Goal: Contribute content: Contribute content

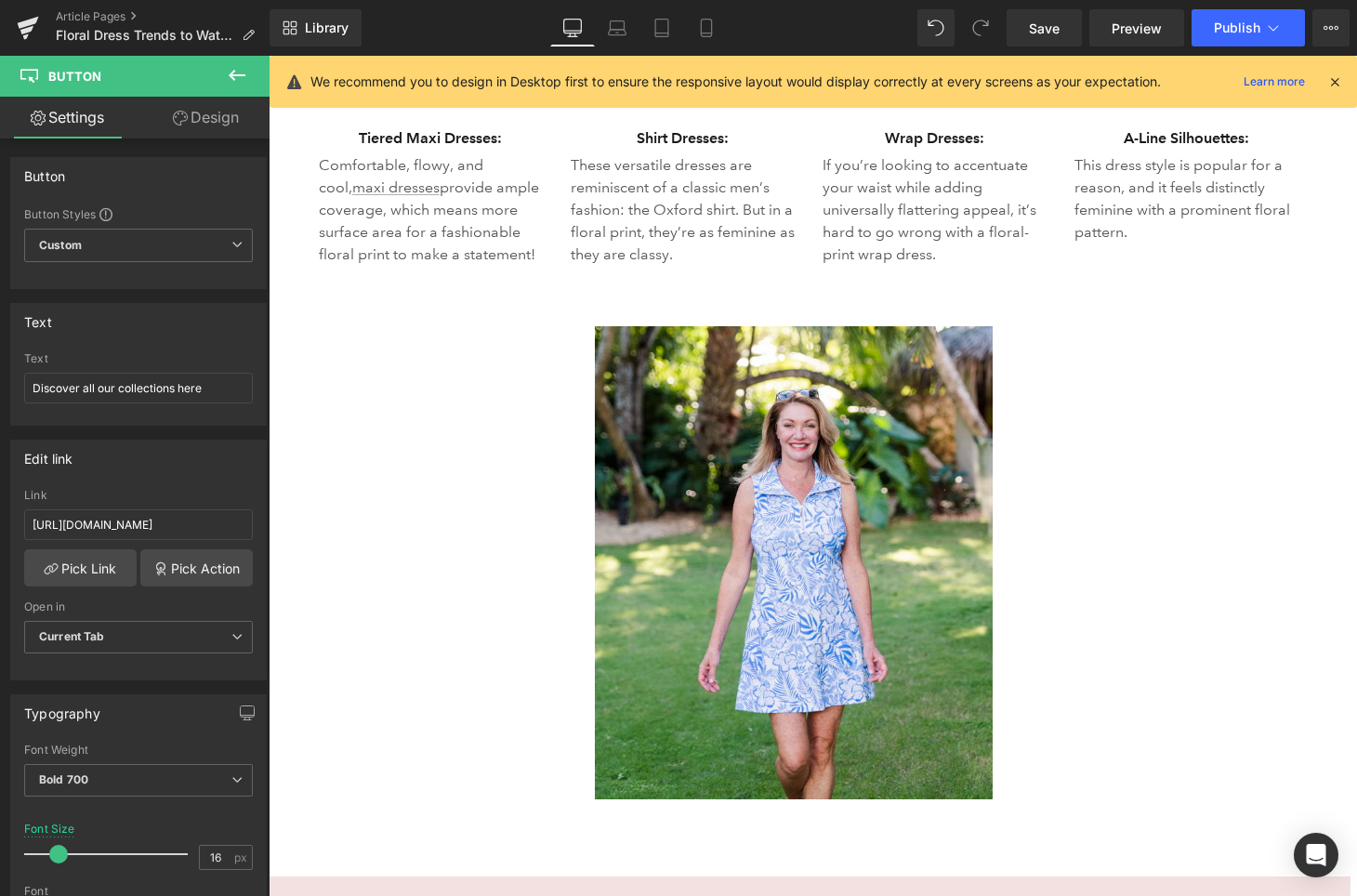
scroll to position [3977, 0]
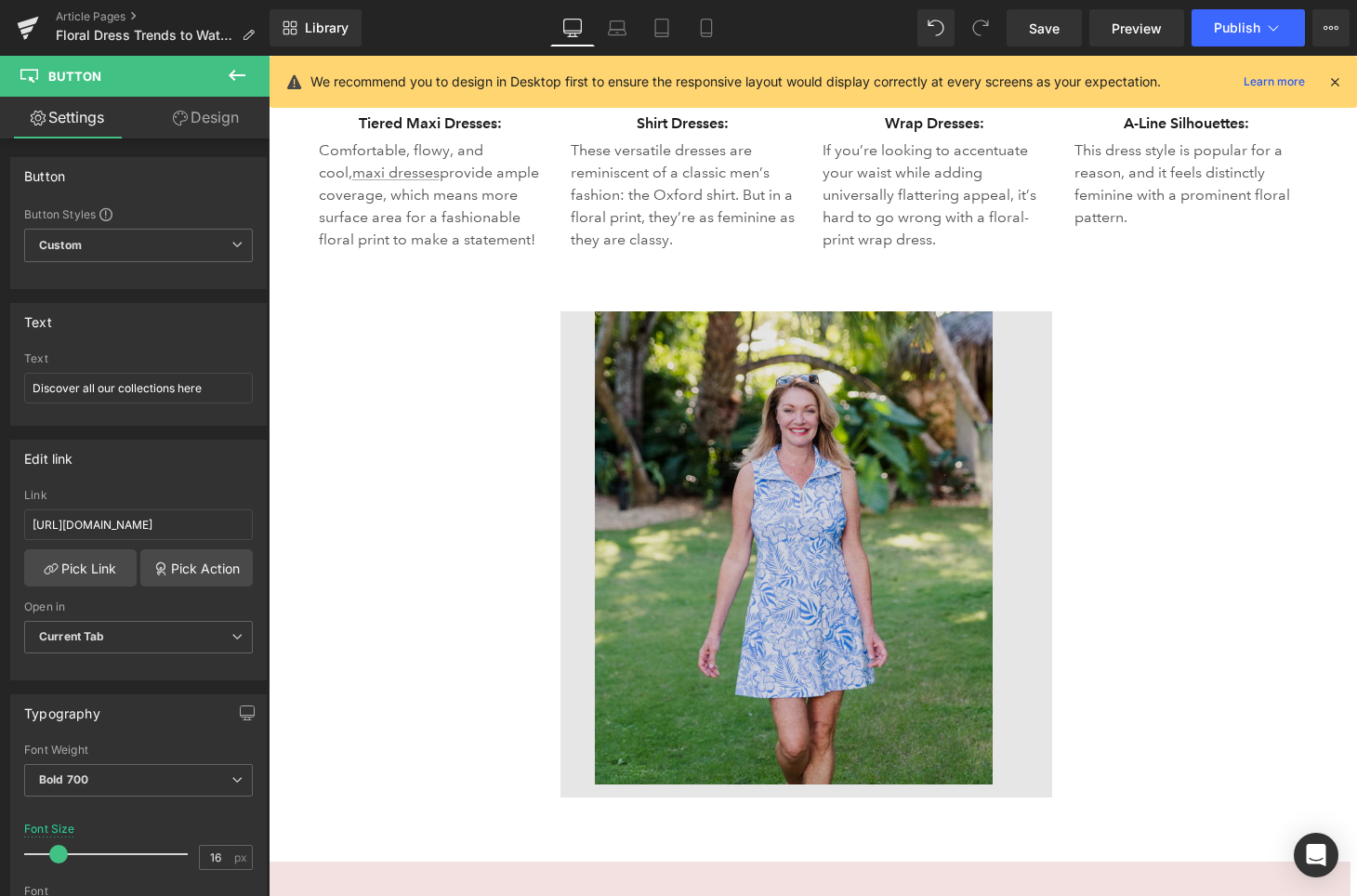
click at [874, 379] on img at bounding box center [806, 554] width 492 height 486
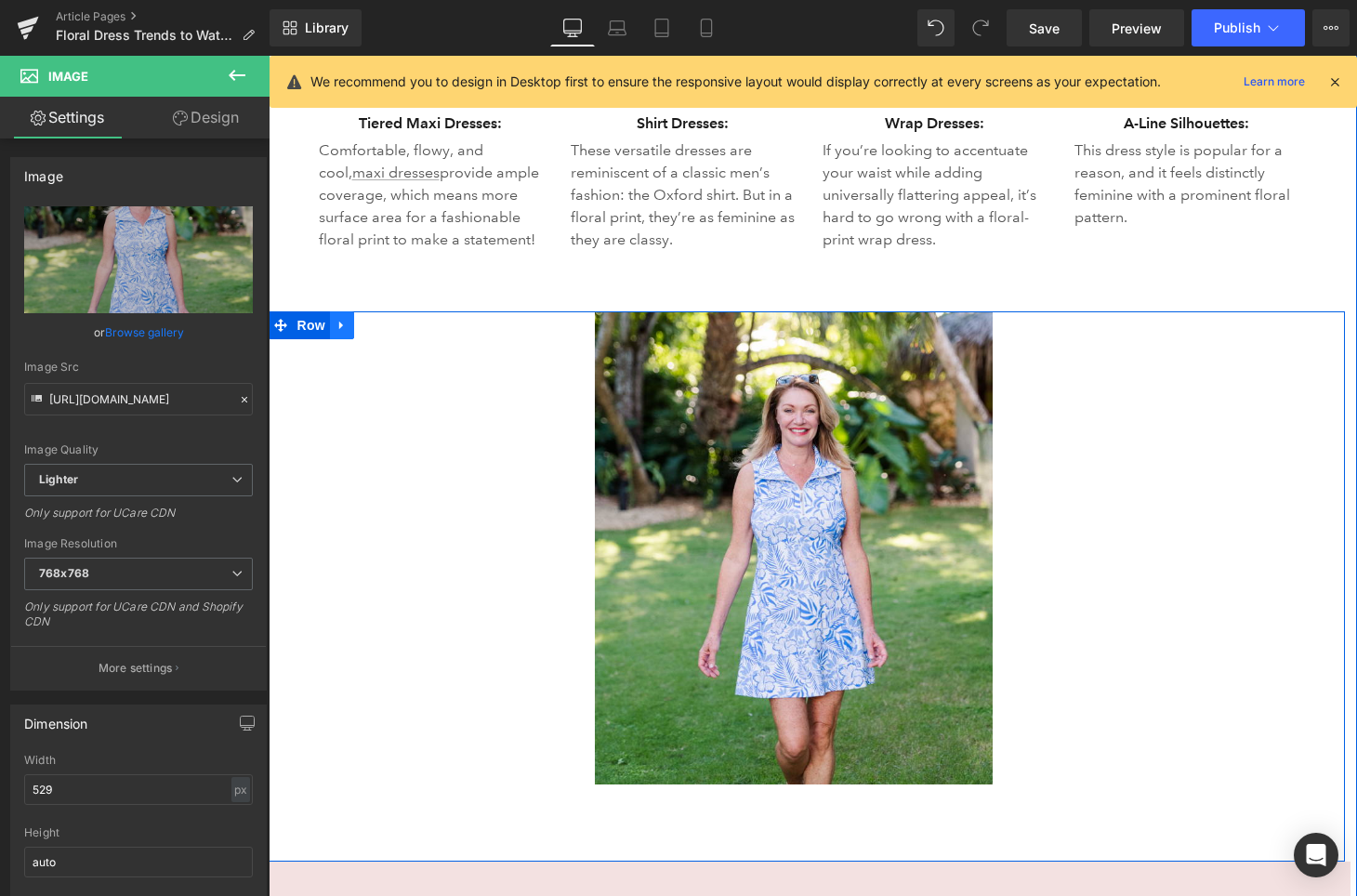
click at [343, 321] on icon at bounding box center [342, 326] width 13 height 14
click at [393, 328] on icon at bounding box center [390, 325] width 13 height 13
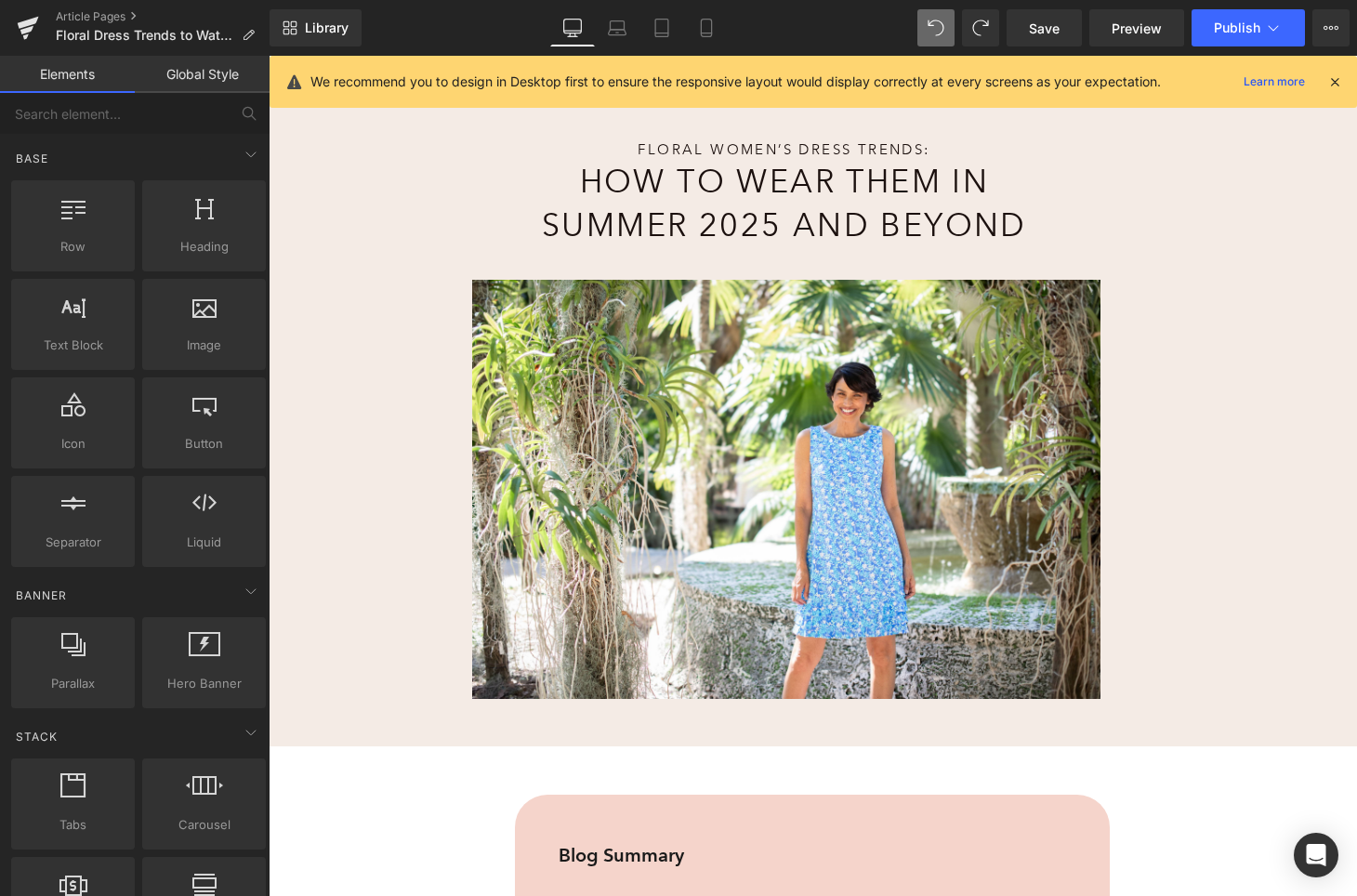
scroll to position [553, 0]
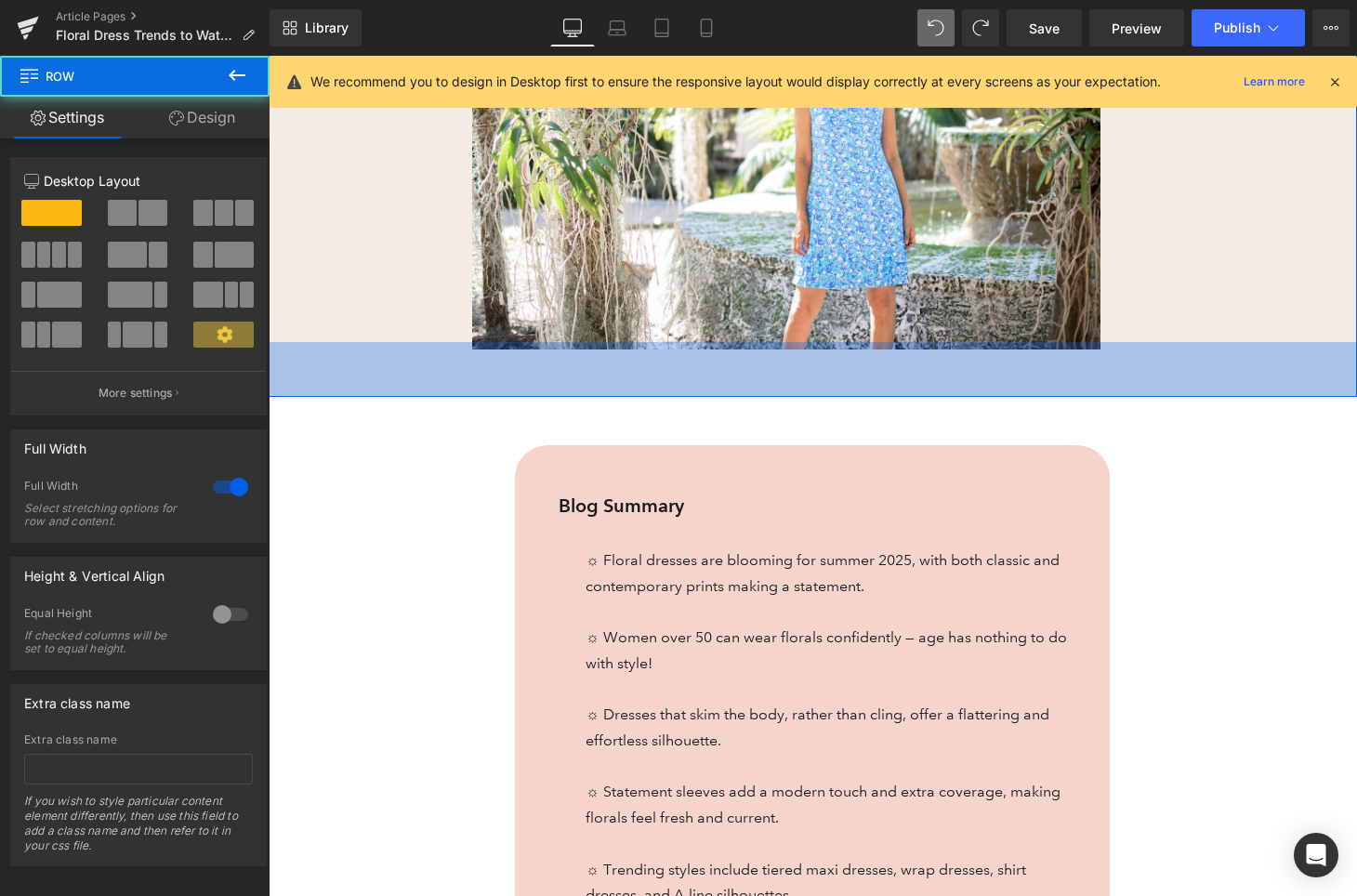
drag, startPoint x: 664, startPoint y: 394, endPoint x: 664, endPoint y: 409, distance: 15.0
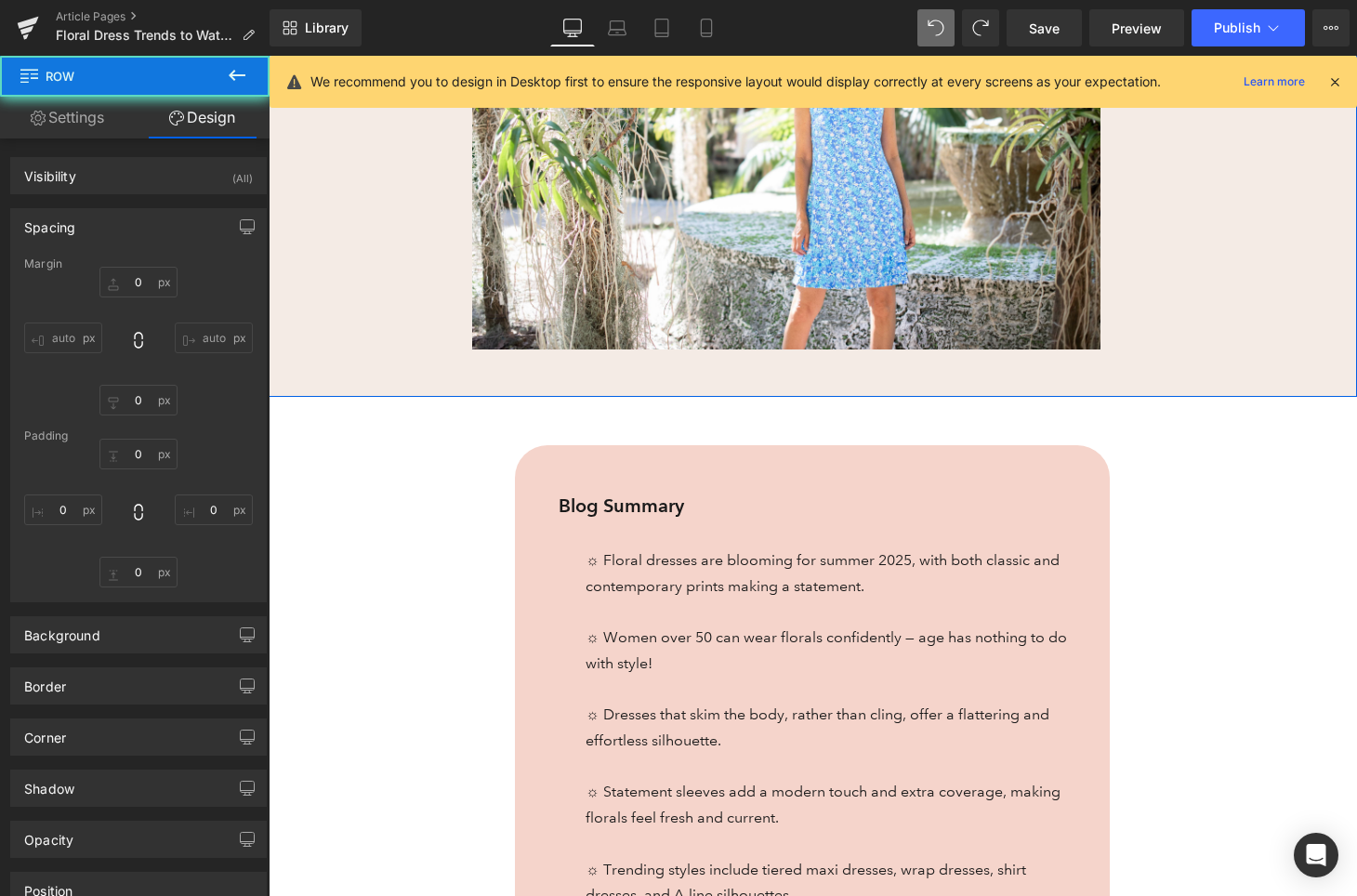
type input "0"
type input "47"
type input "269"
type input "43"
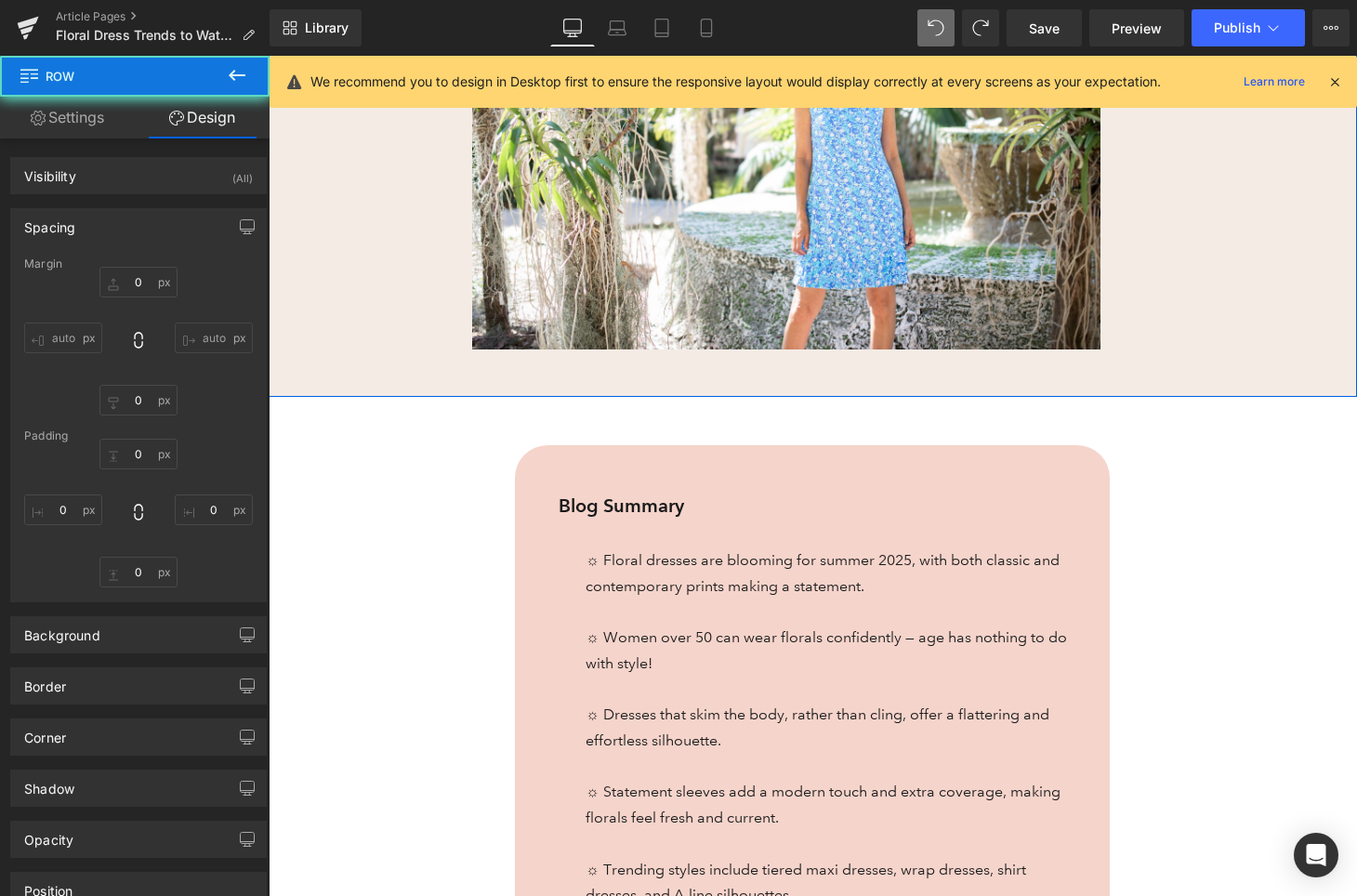
type input "208"
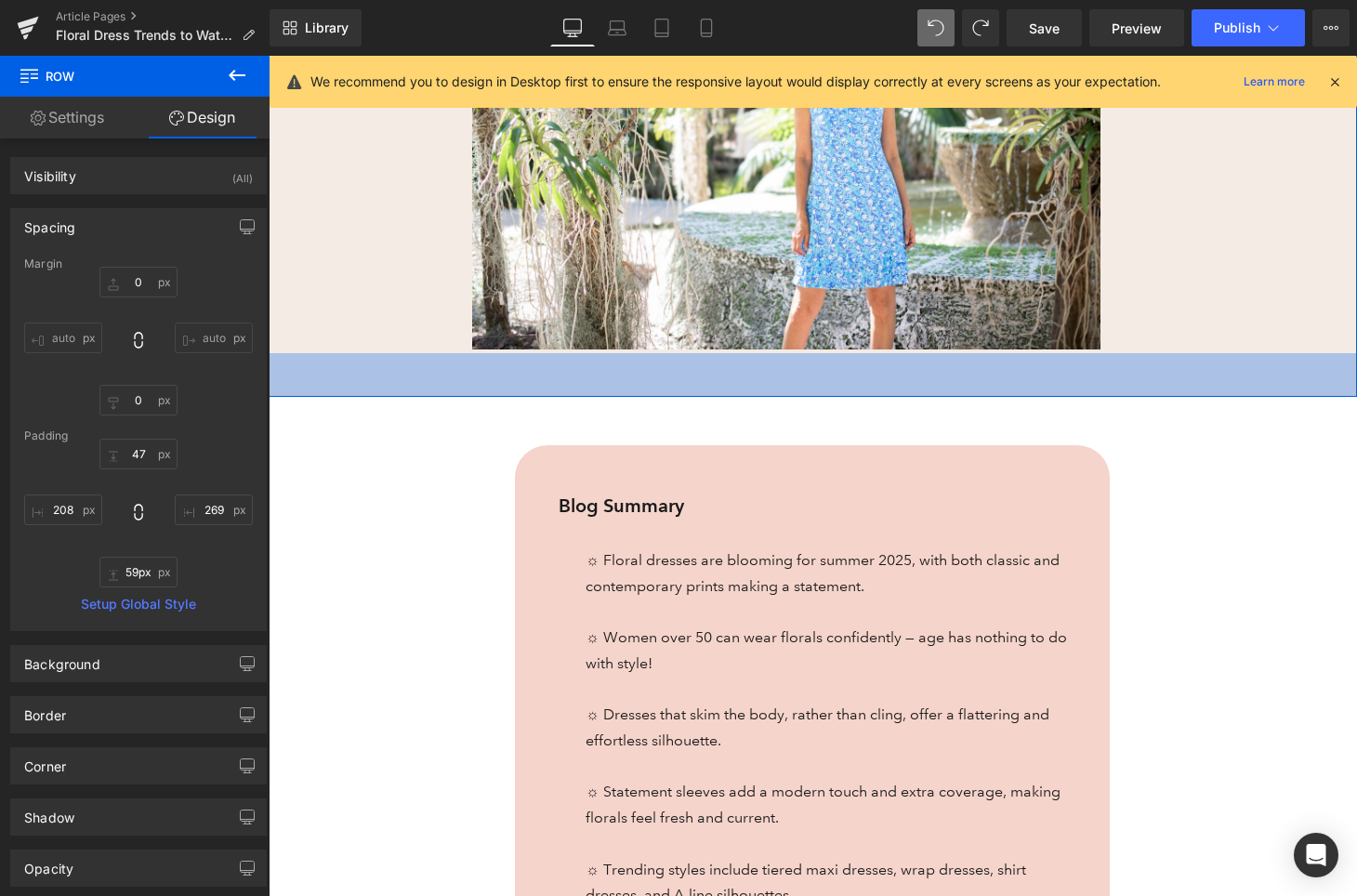
type input "60px"
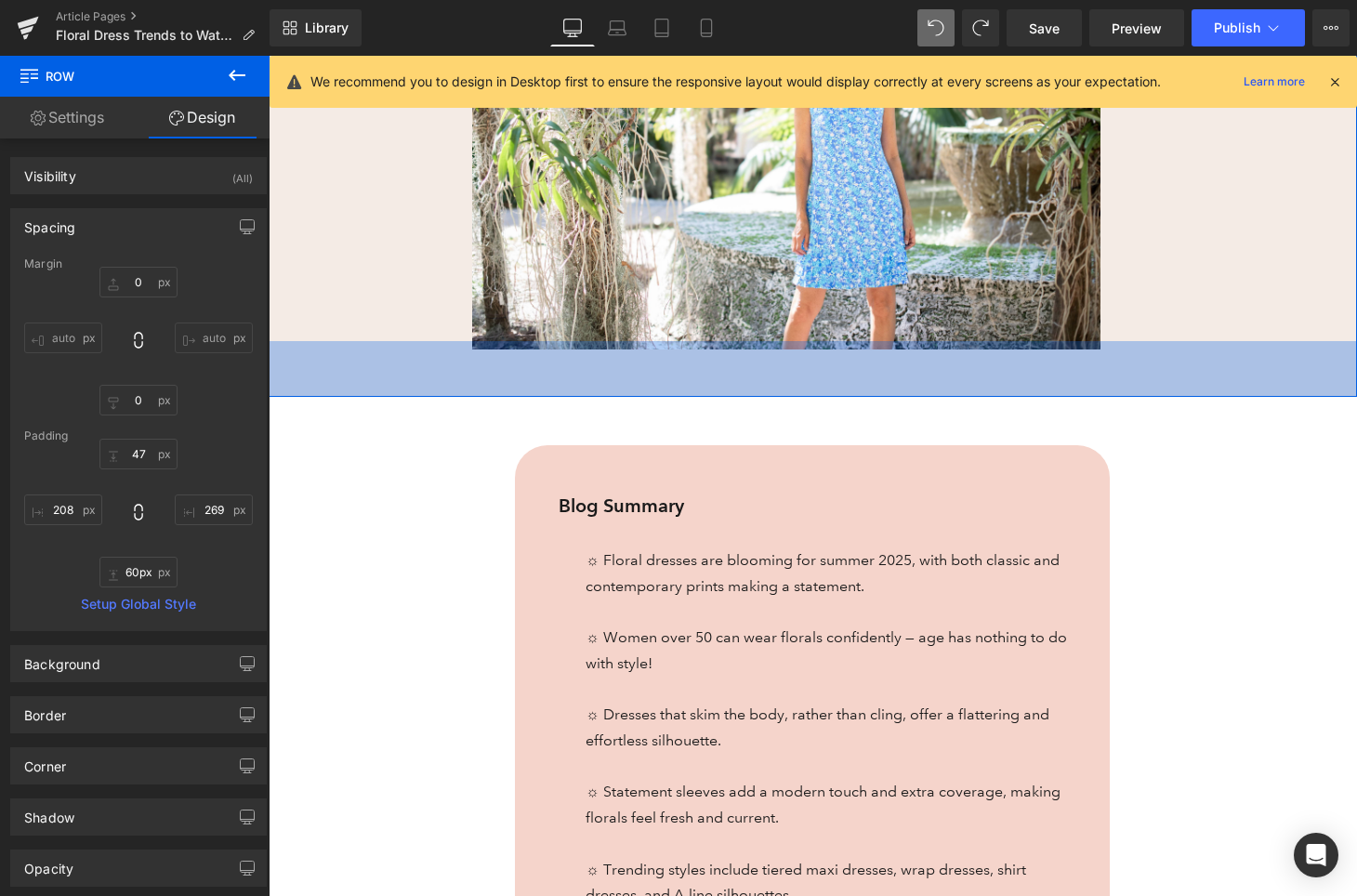
drag, startPoint x: 663, startPoint y: 396, endPoint x: 663, endPoint y: 412, distance: 16.0
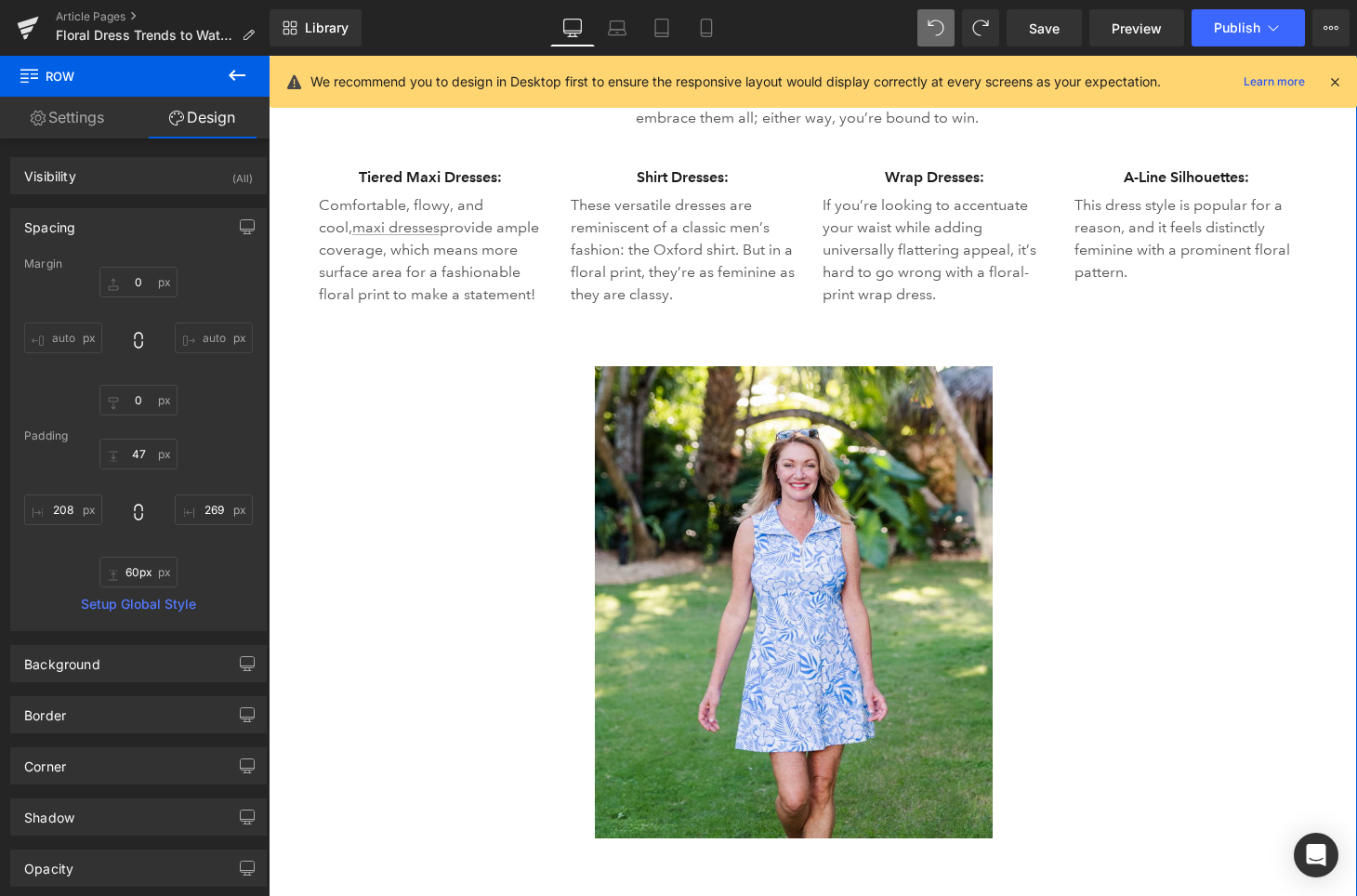
scroll to position [4111, 0]
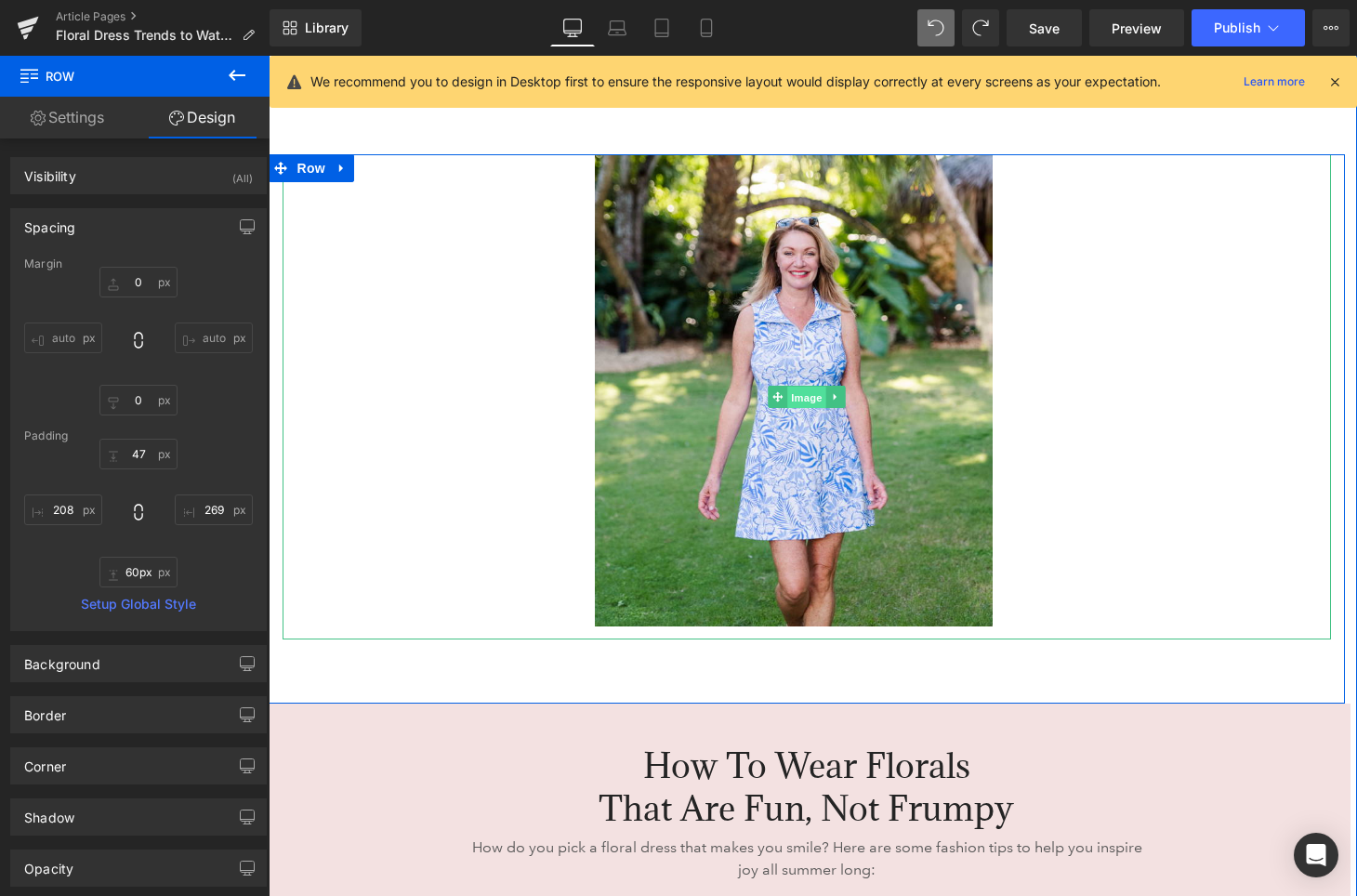
click at [805, 397] on span "Image" at bounding box center [807, 397] width 39 height 22
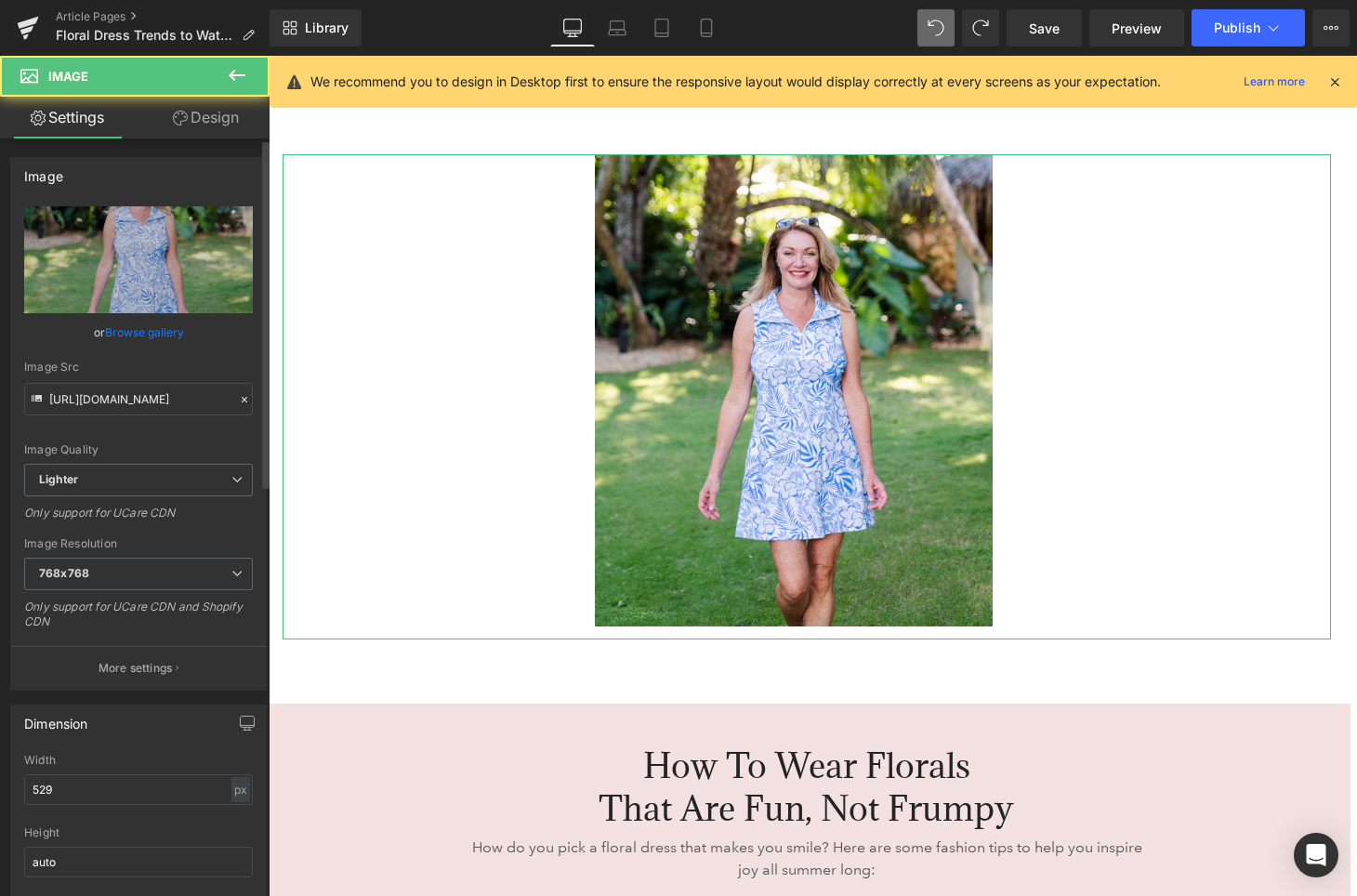
click at [144, 328] on link "Browse gallery" at bounding box center [144, 332] width 79 height 32
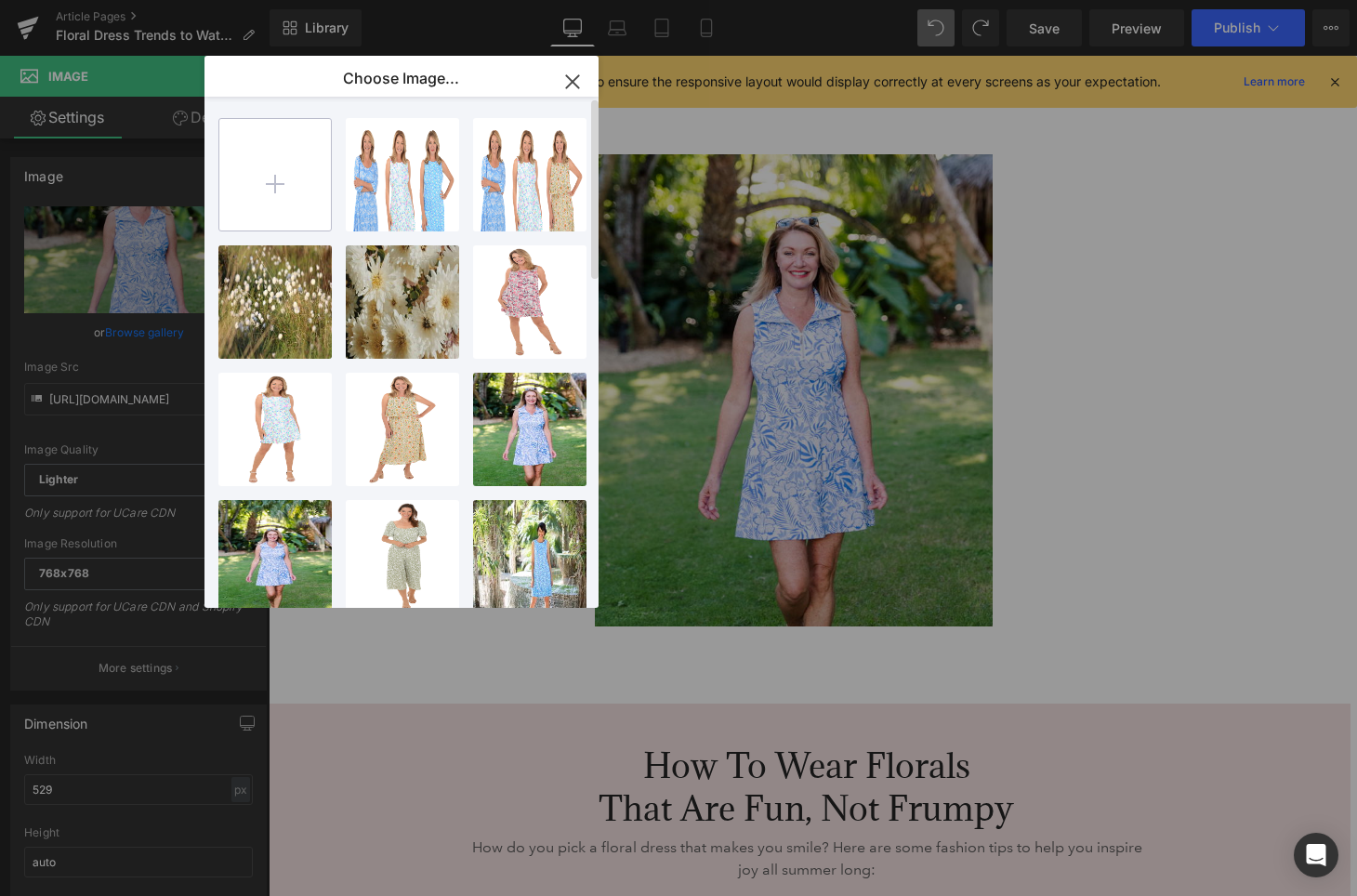
click at [278, 158] on input "file" at bounding box center [275, 175] width 111 height 111
type input "C:\fakepath\new.jpg"
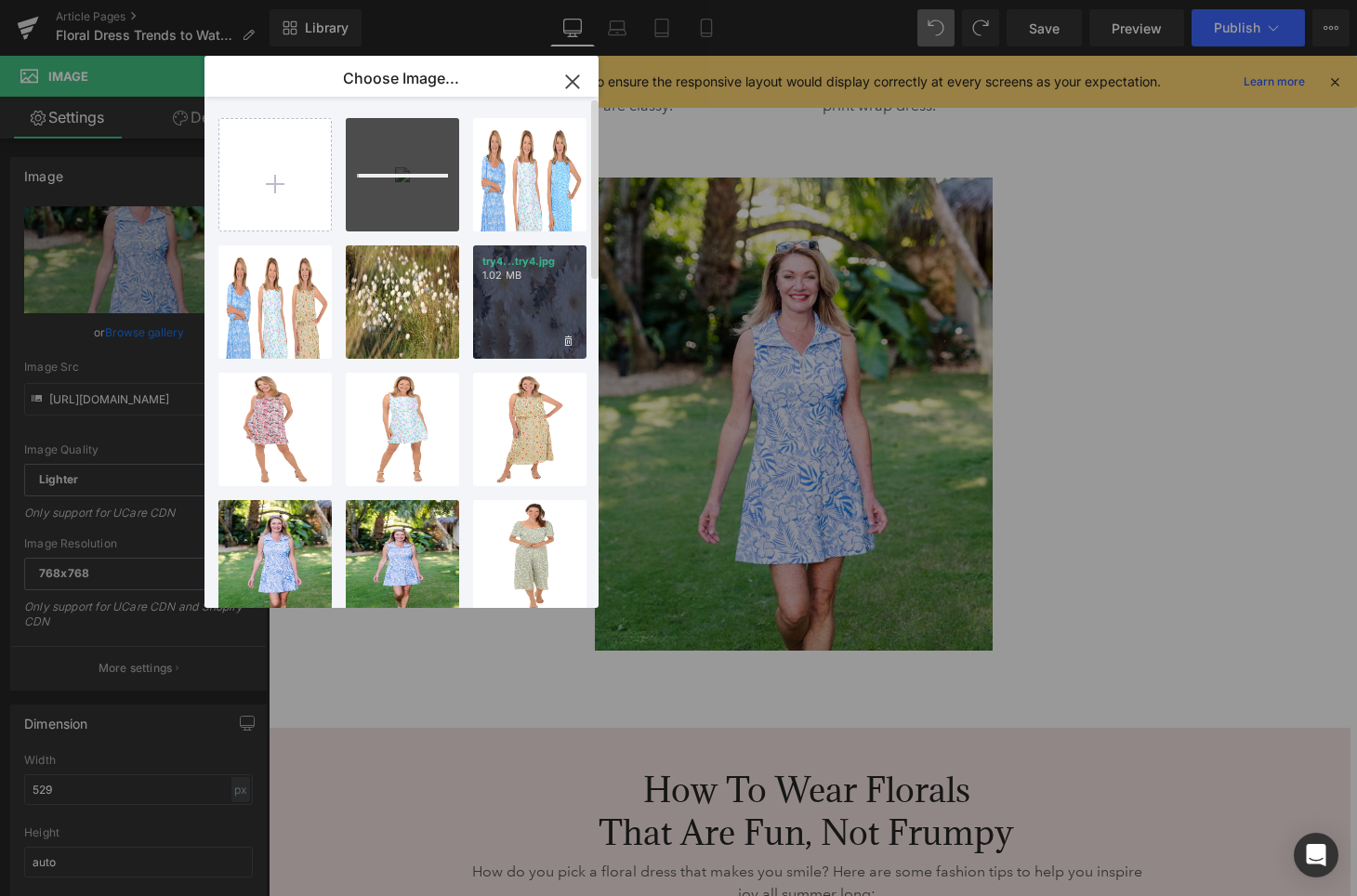
scroll to position [4135, 0]
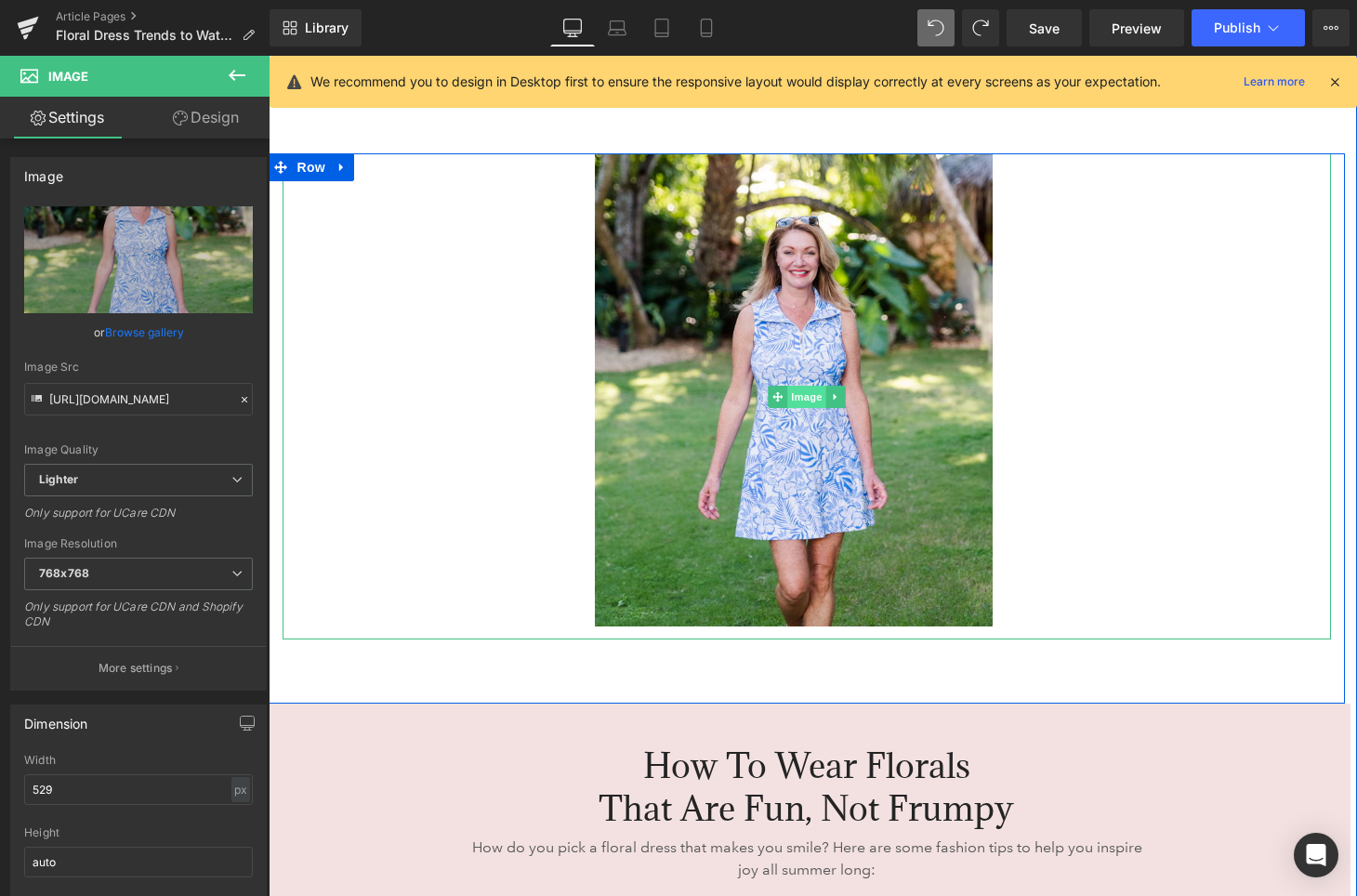
click at [811, 397] on span "Image" at bounding box center [807, 396] width 39 height 22
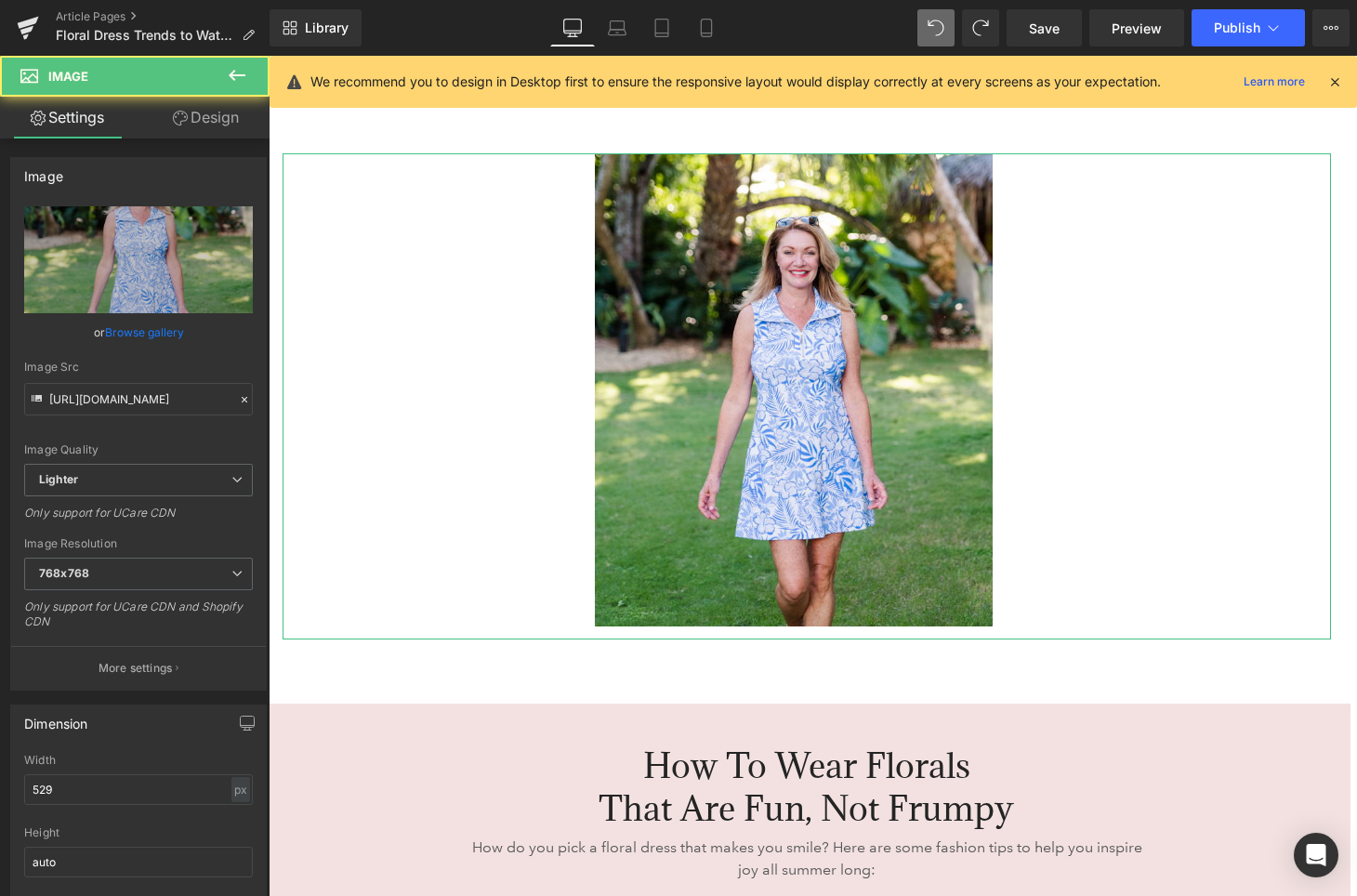
click at [159, 334] on link "Browse gallery" at bounding box center [144, 332] width 79 height 32
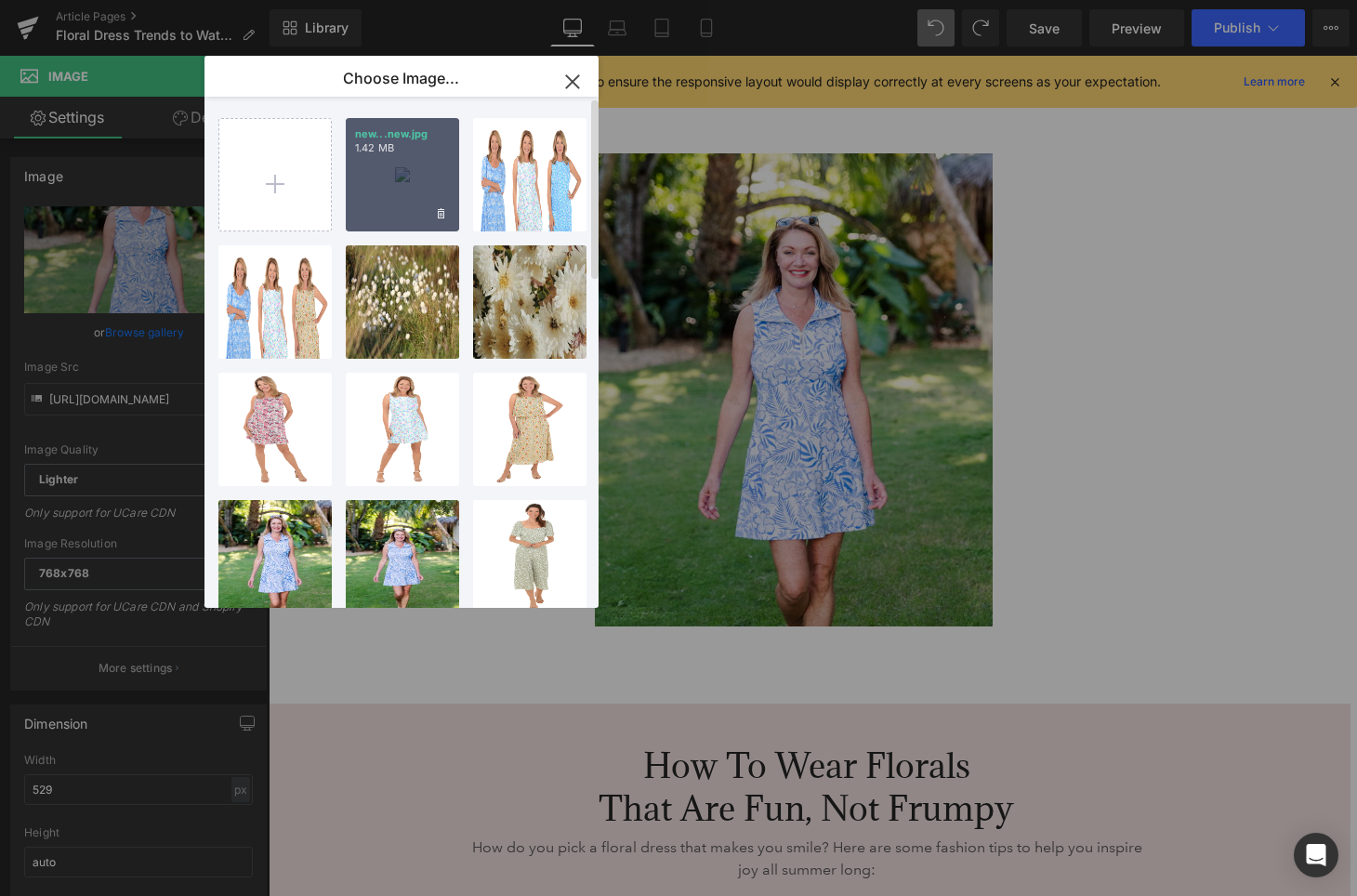
drag, startPoint x: 135, startPoint y: 106, endPoint x: 403, endPoint y: 161, distance: 273.6
click at [403, 161] on div "new...new.jpg 1.42 MB" at bounding box center [402, 175] width 113 height 113
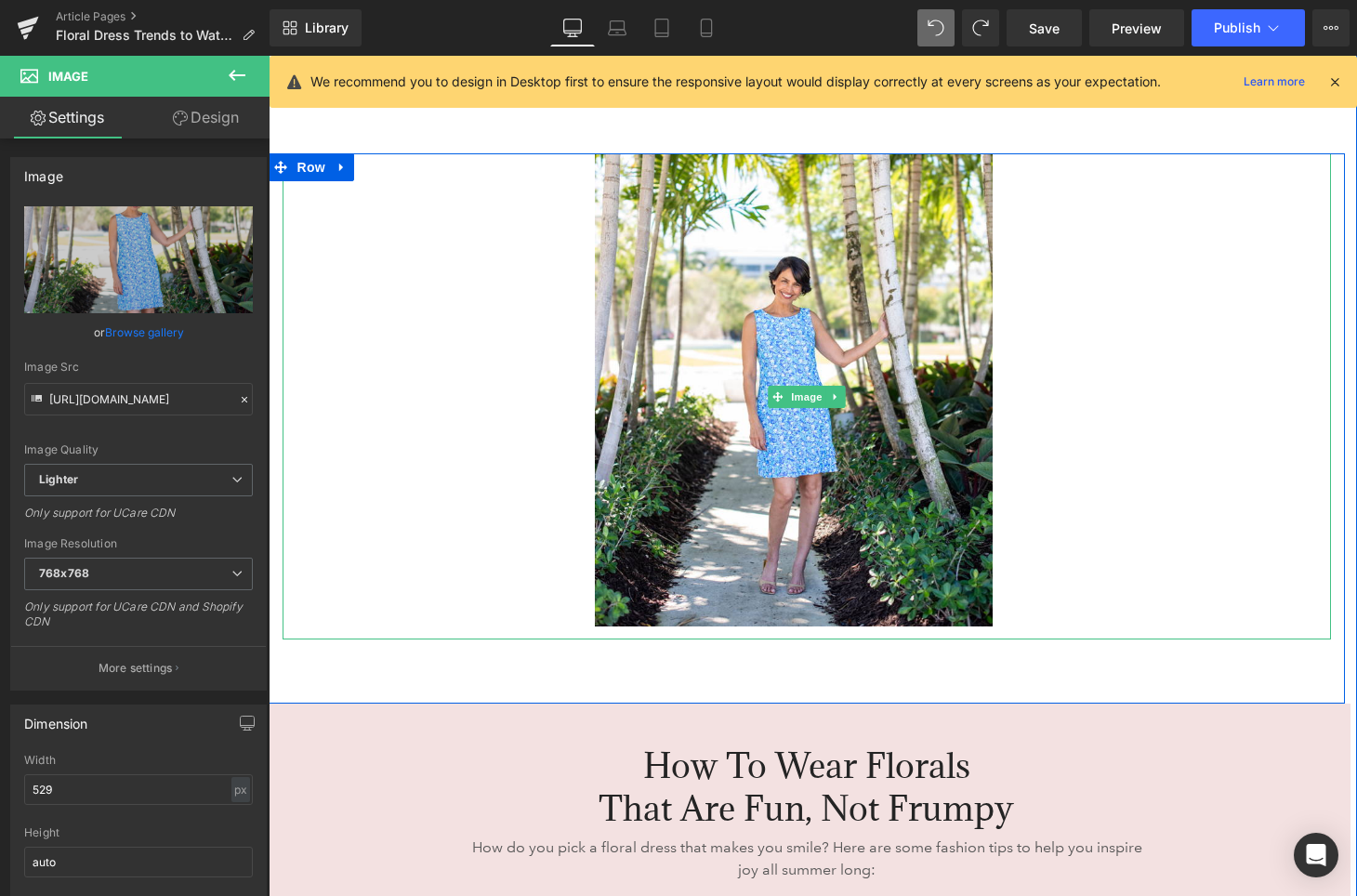
type input "[URL][DOMAIN_NAME]"
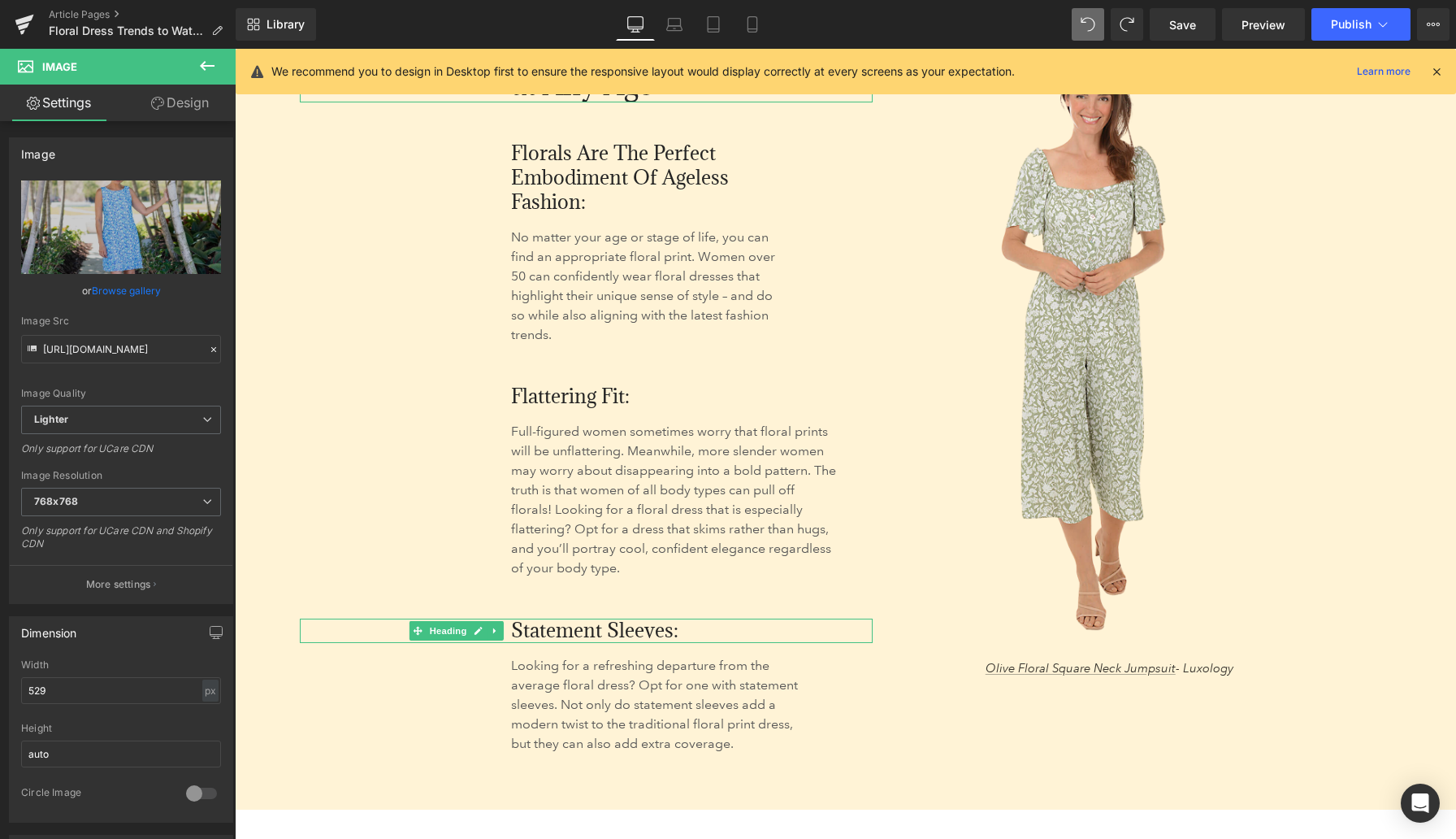
scroll to position [3216, 0]
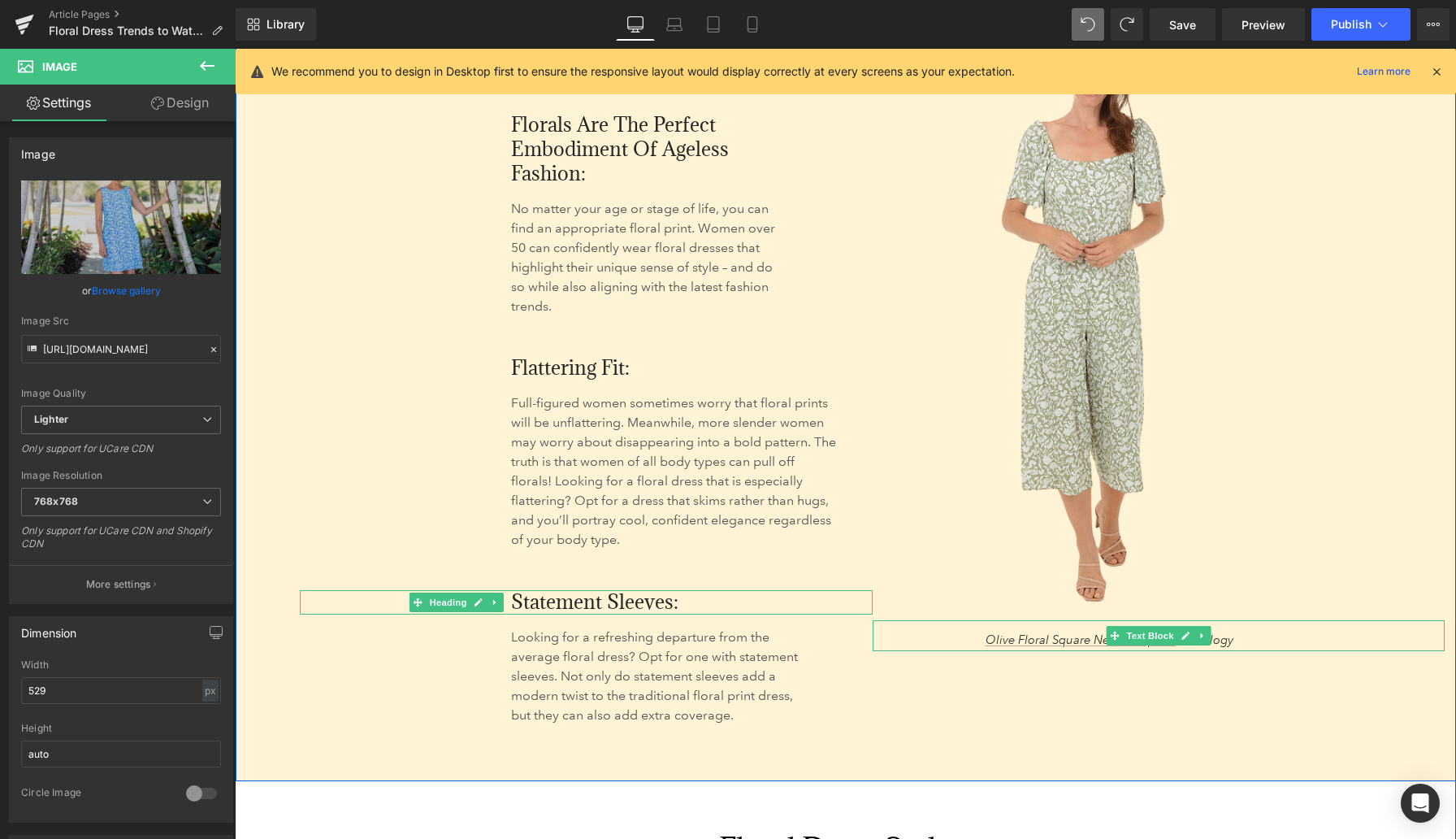
click at [1185, 632] on icon at bounding box center [1203, 635] width 9 height 9
click at [1185, 632] on icon at bounding box center [1194, 636] width 9 height 9
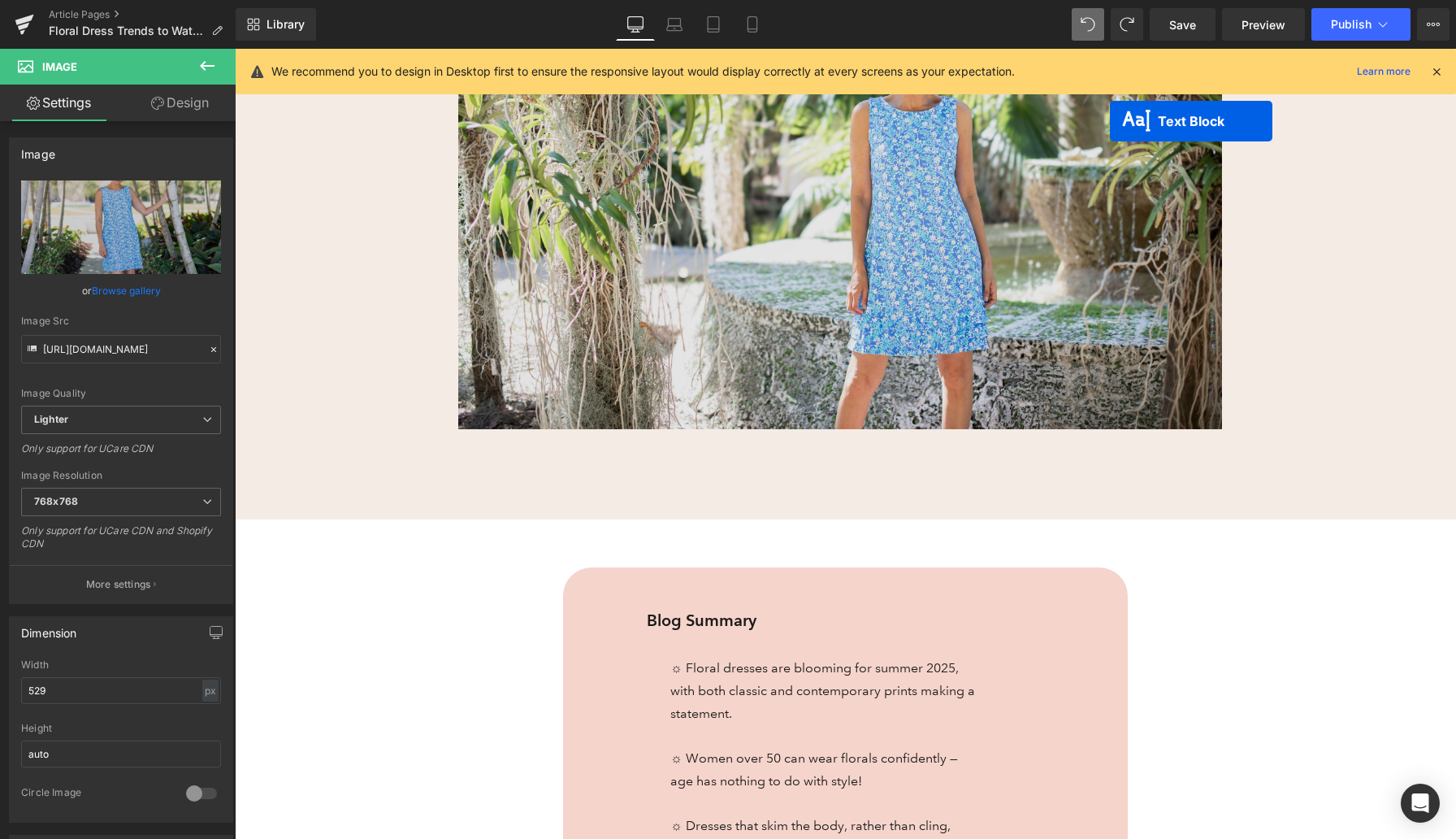
scroll to position [469, 0]
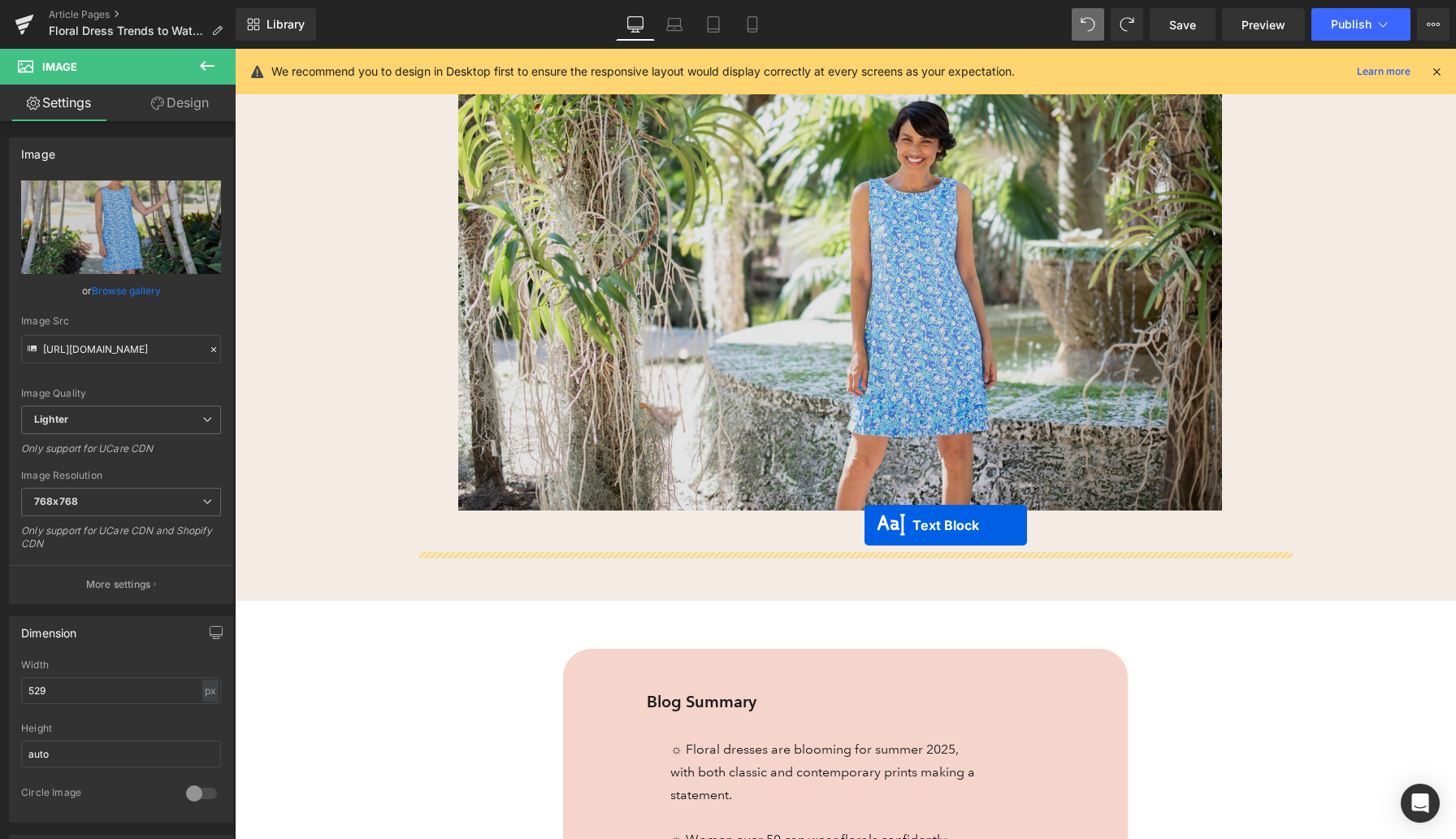
drag, startPoint x: 1118, startPoint y: 649, endPoint x: 864, endPoint y: 523, distance: 283.5
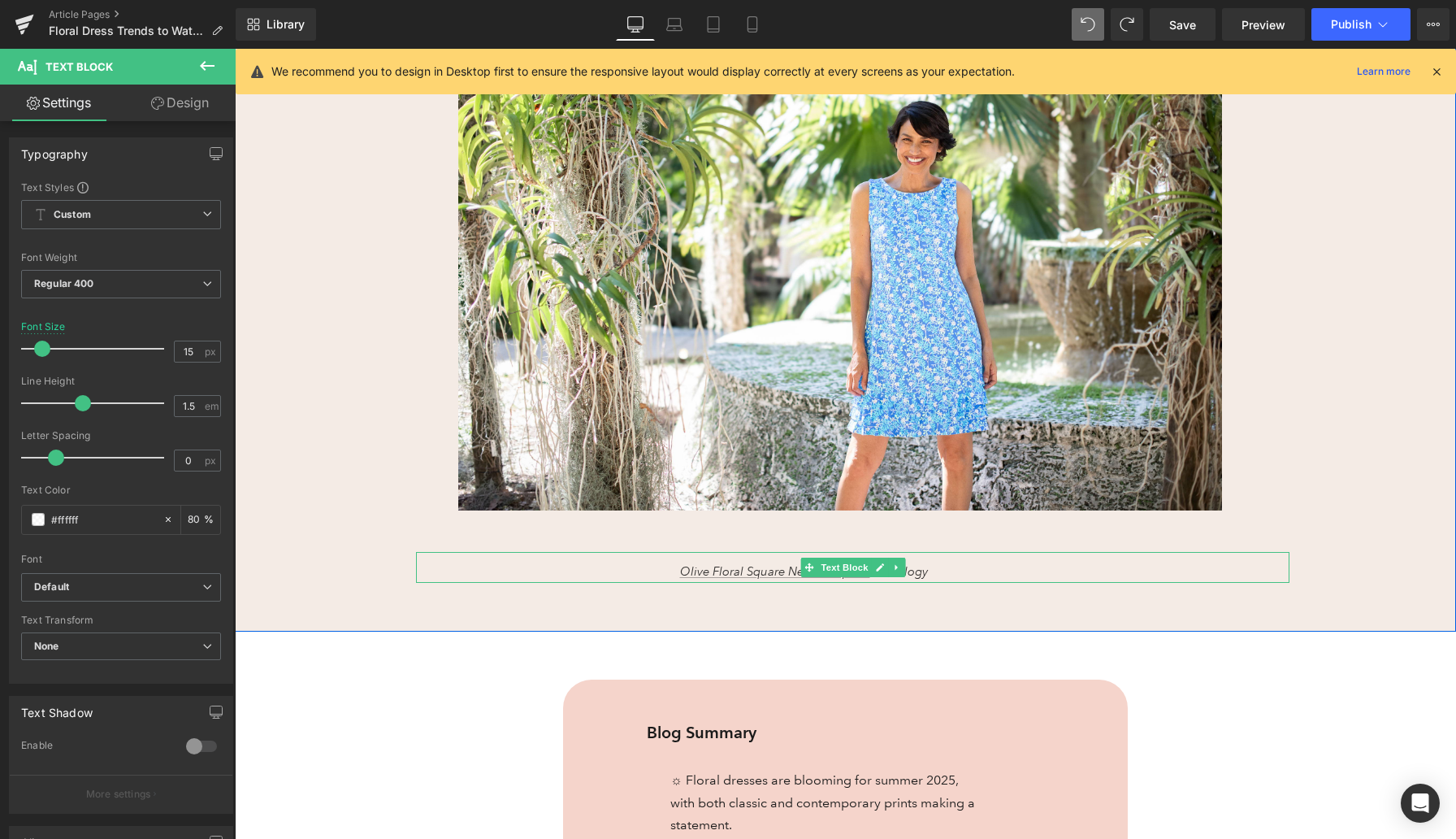
click at [649, 564] on p "Olive Floral Square Neck Jumpsuit - Luxology" at bounding box center [804, 572] width 775 height 19
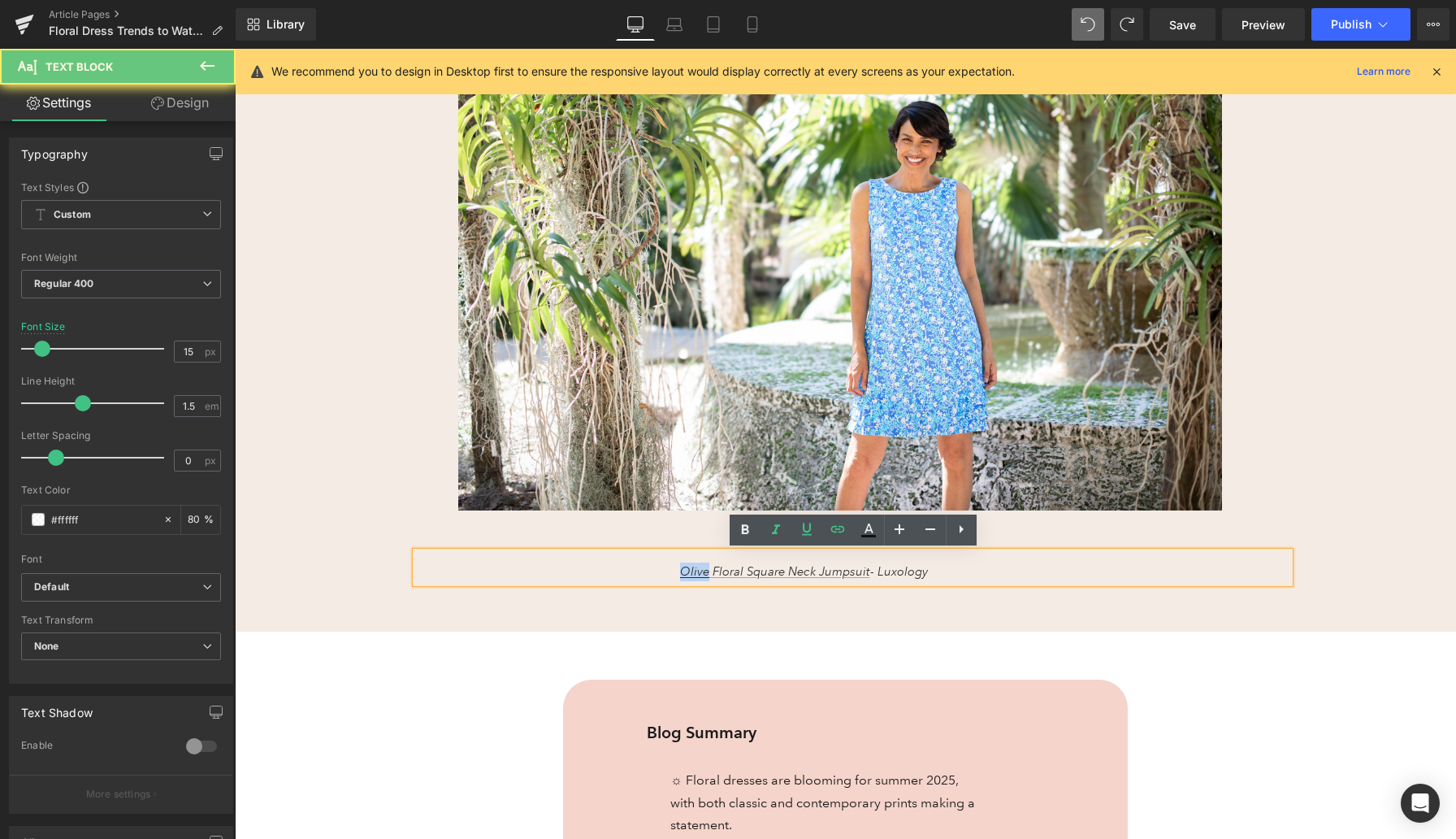
click at [649, 564] on p "Olive Floral Square Neck Jumpsuit - Luxology" at bounding box center [804, 572] width 775 height 19
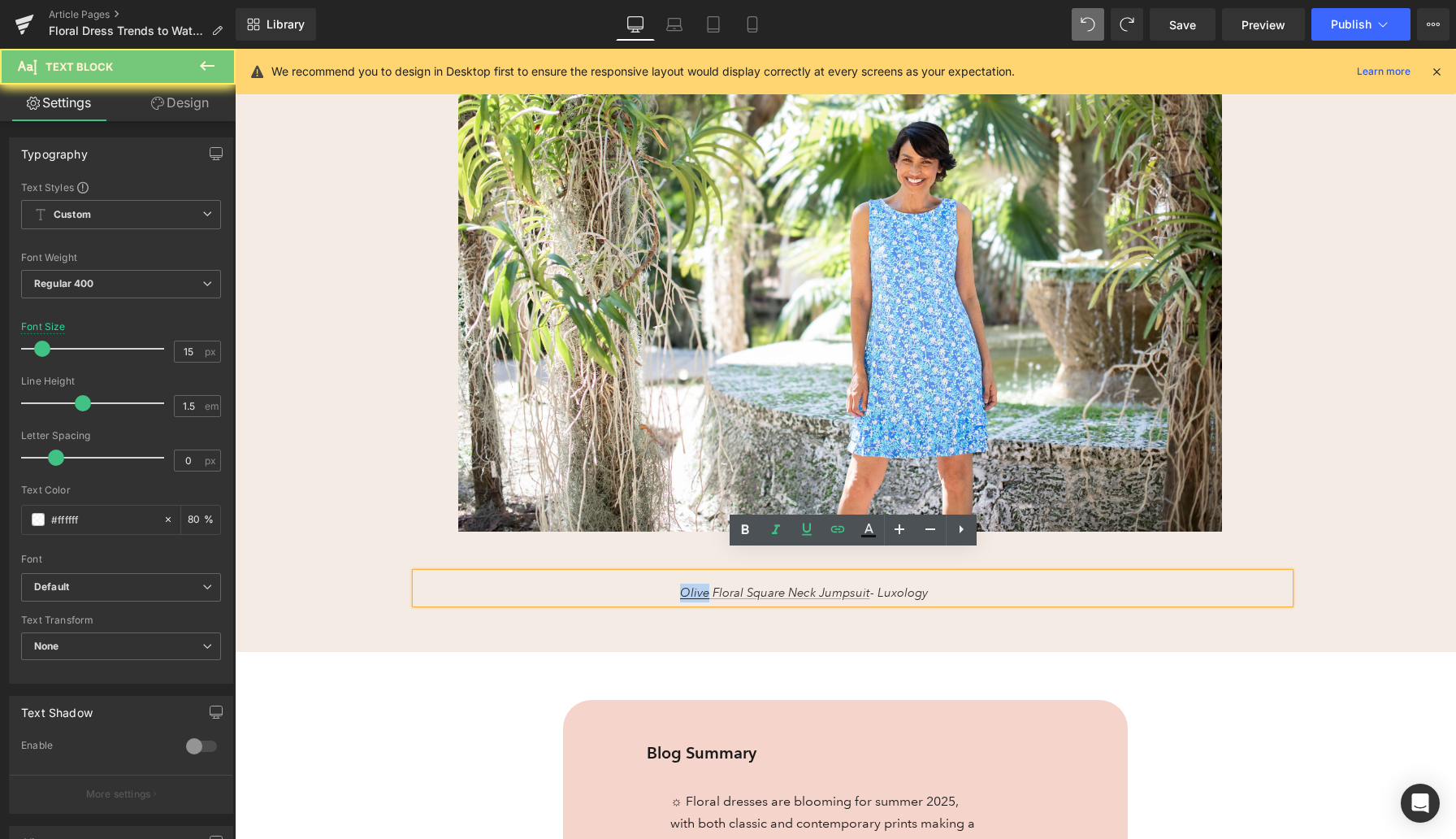
click at [649, 584] on p "Olive Floral Square Neck Jumpsuit - Luxology" at bounding box center [804, 593] width 775 height 19
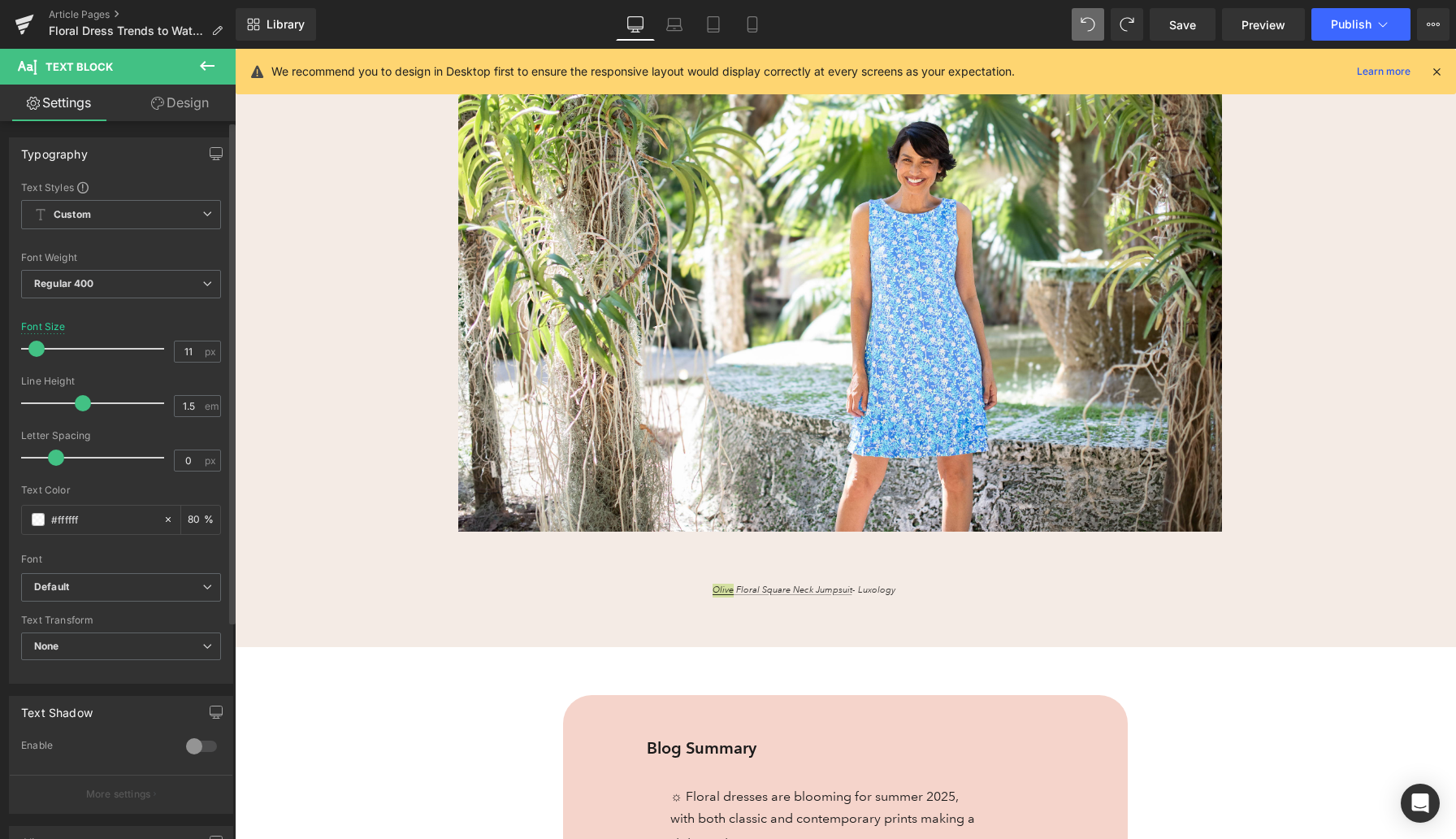
type input "12"
click at [38, 348] on span at bounding box center [38, 348] width 16 height 16
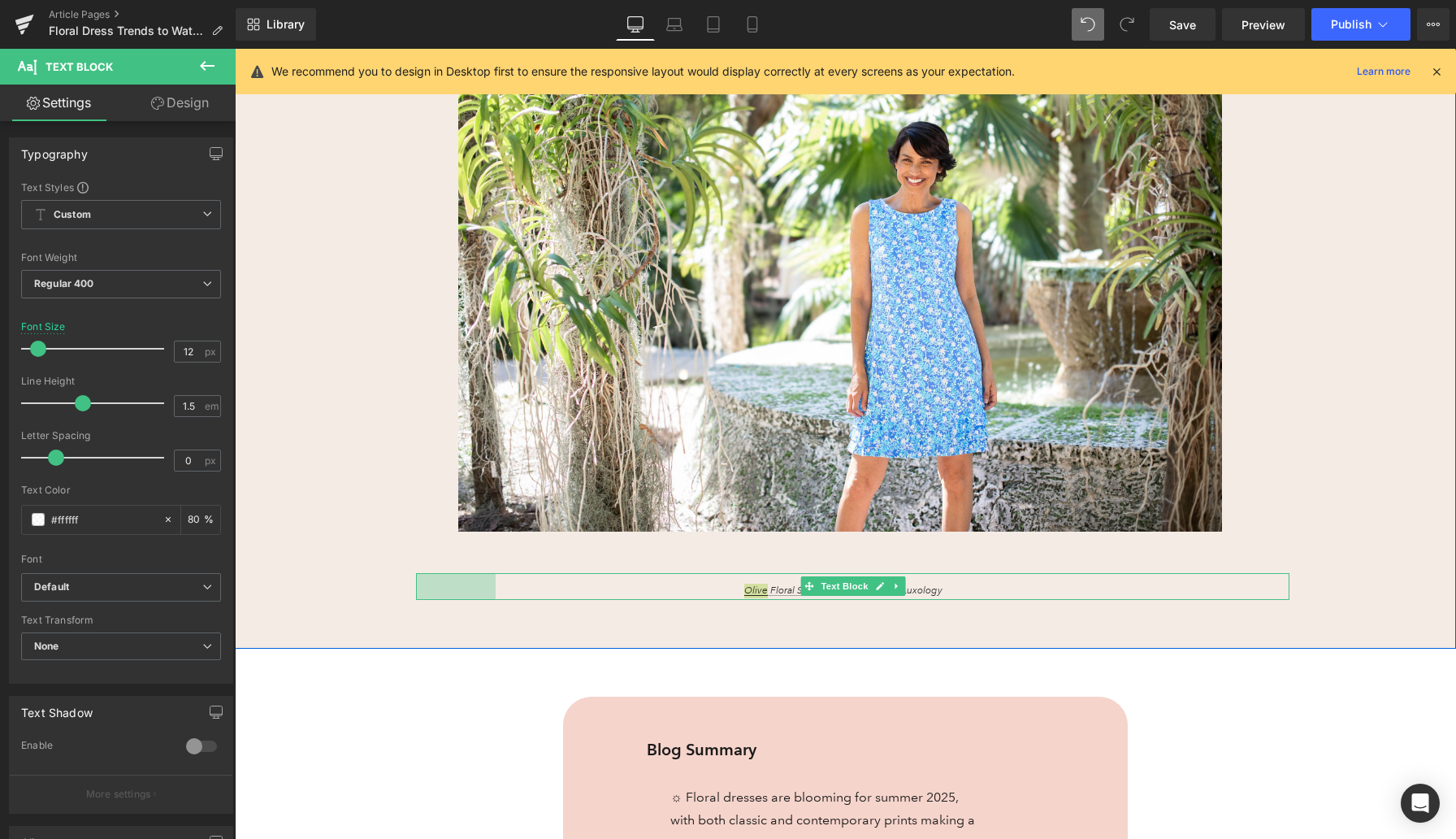
drag, startPoint x: 418, startPoint y: 566, endPoint x: 498, endPoint y: 566, distance: 80.0
click at [498, 573] on div "Olive Floral Square Neck Jumpsuit - Luxology Text Block 98px" at bounding box center [853, 586] width 874 height 26
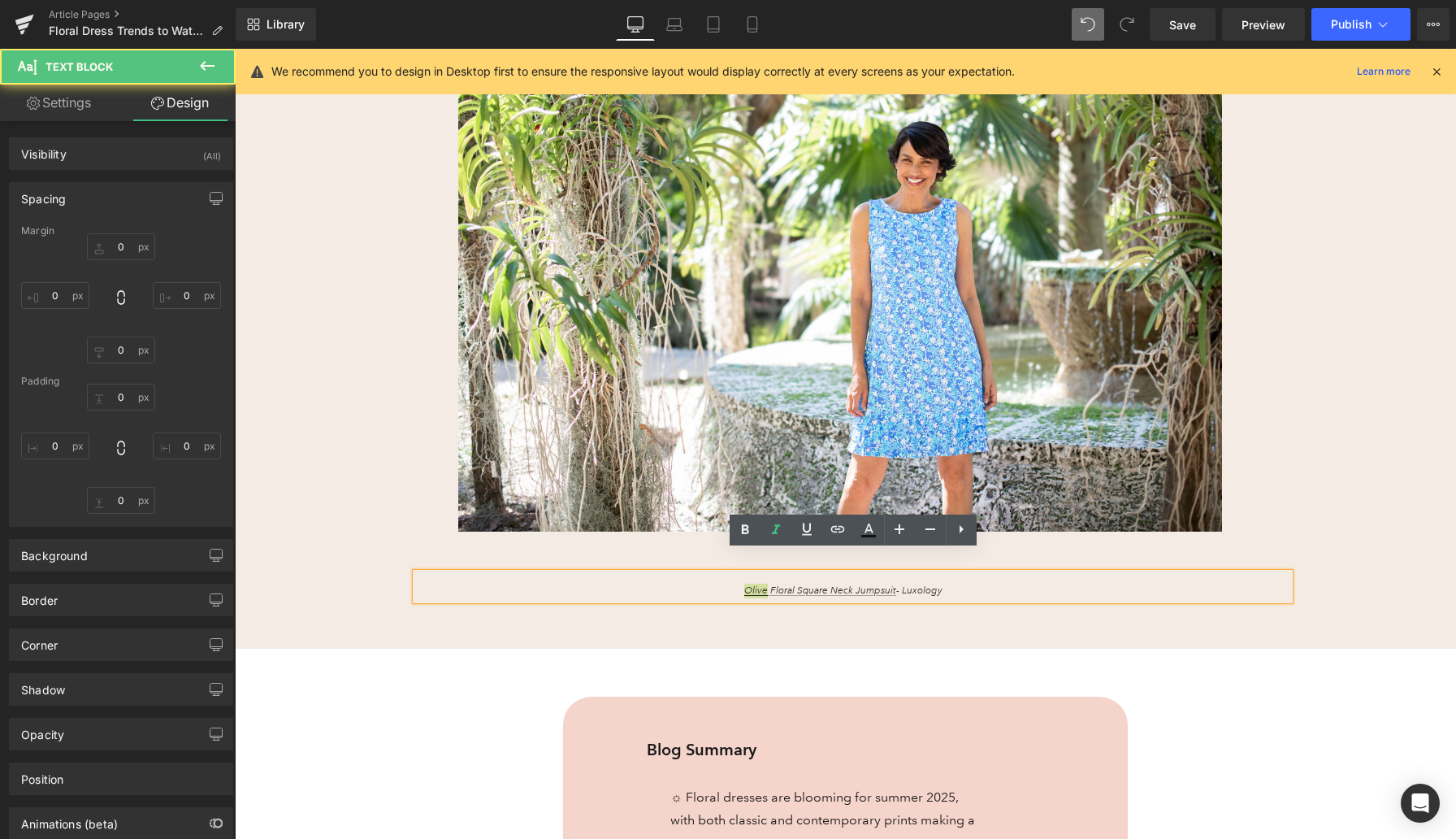
type input "0"
type input "13"
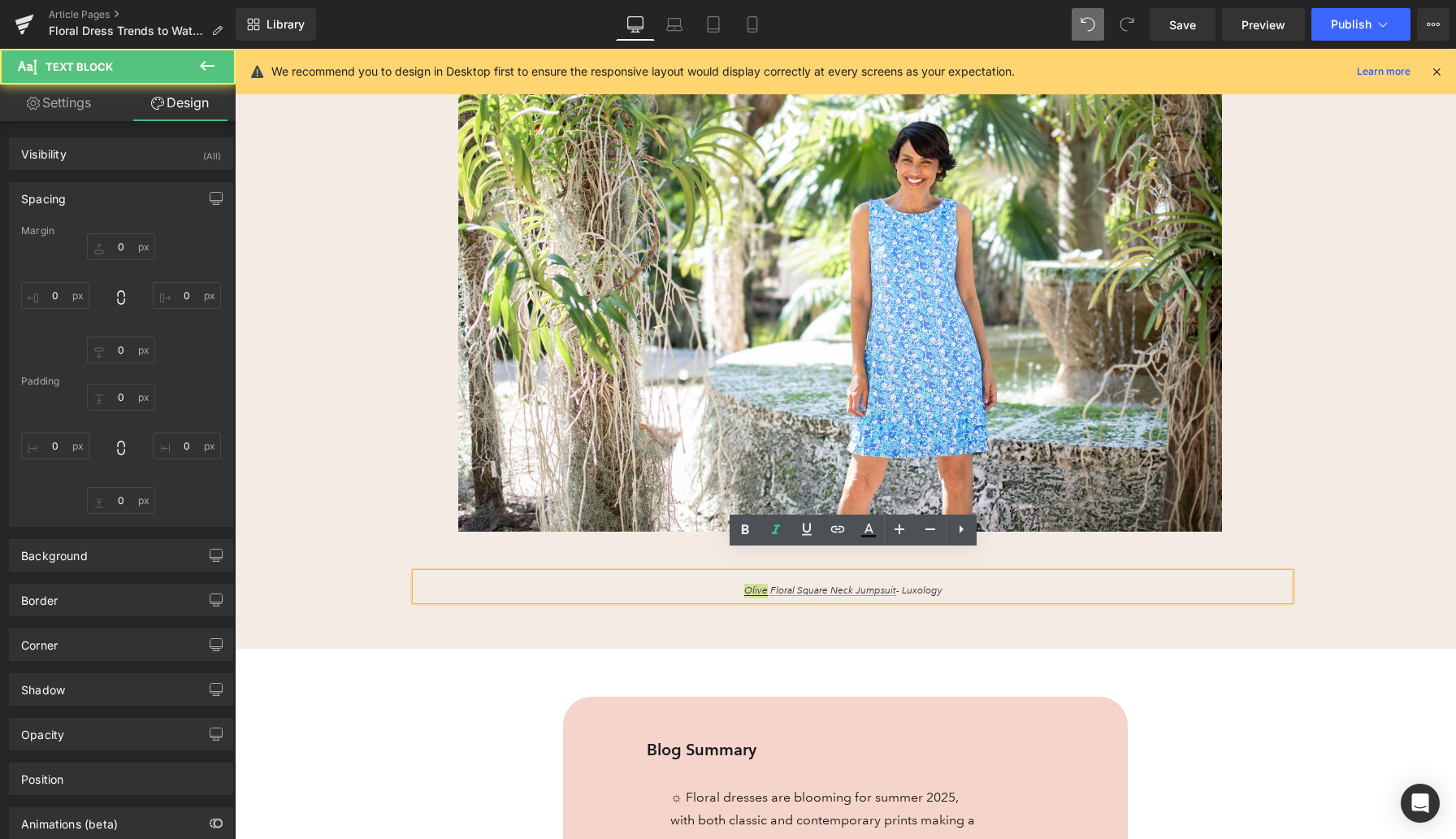
type input "121"
type input "2"
type input "98"
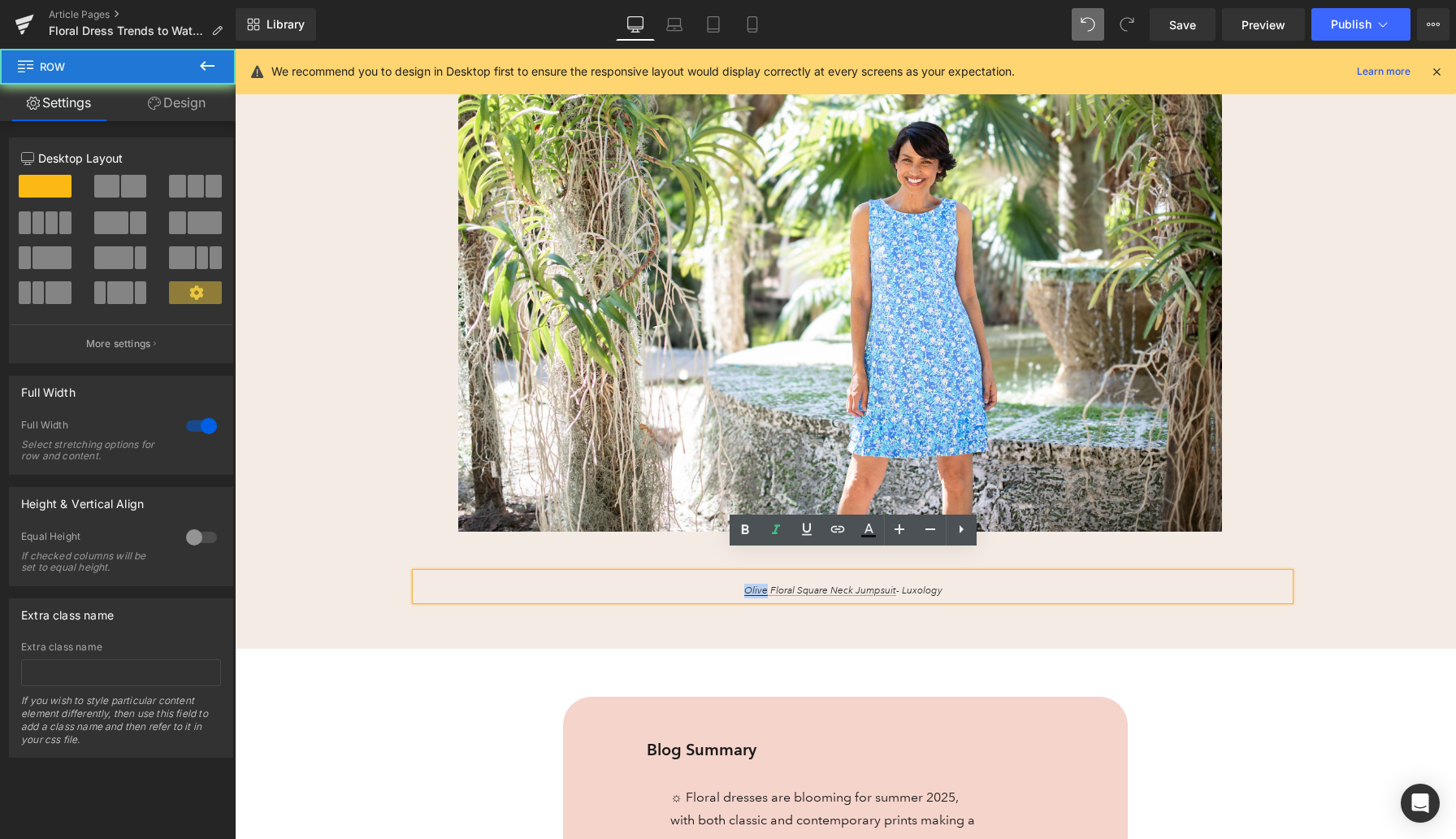
click at [1185, 580] on div "Floral Women’s Dress Trends: Heading How to Wear Them in Summer 2025 and Beyond…" at bounding box center [845, 221] width 1221 height 855
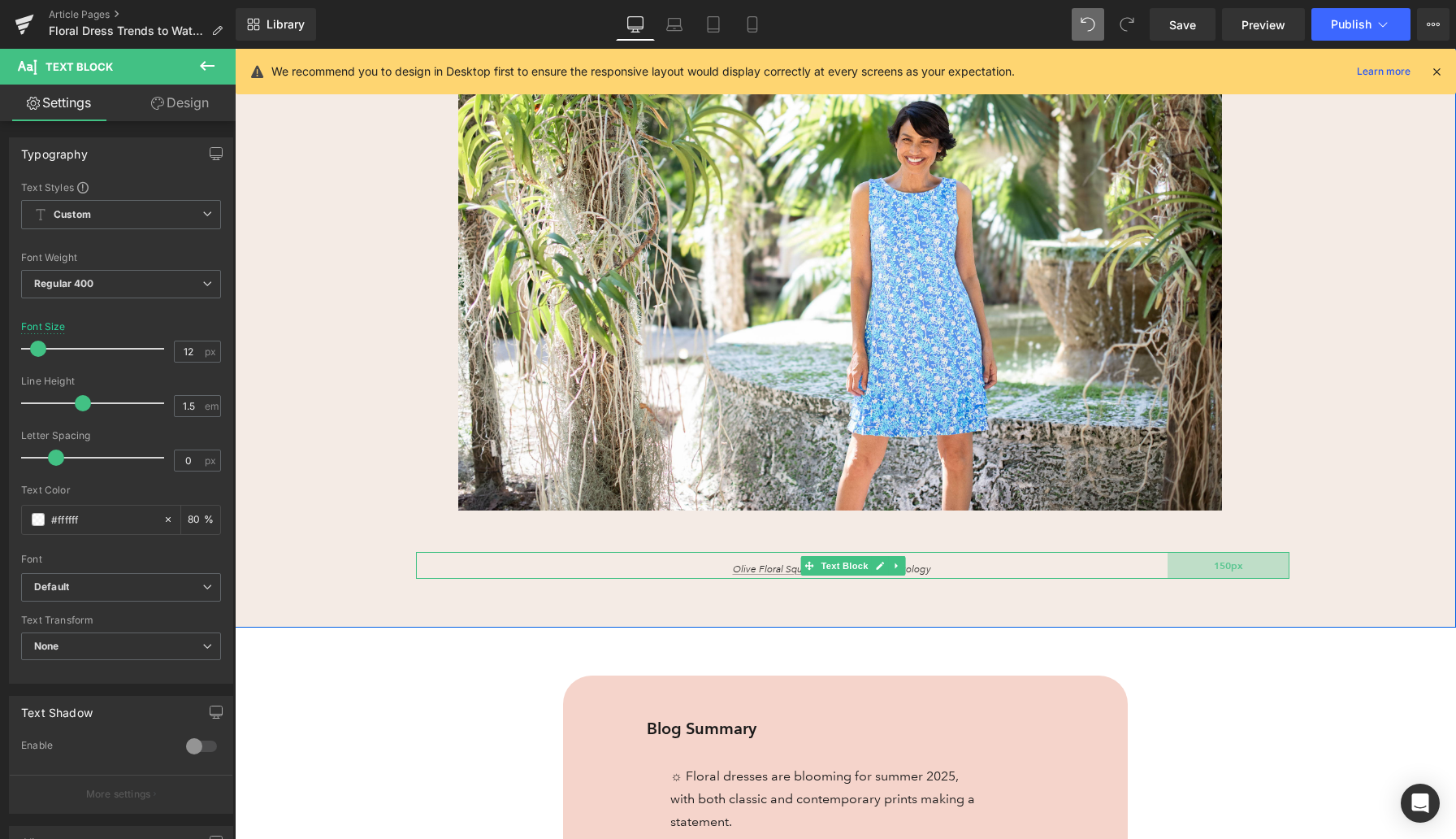
drag, startPoint x: 1289, startPoint y: 568, endPoint x: 1266, endPoint y: 568, distance: 23.0
click at [1185, 568] on div "150px" at bounding box center [1228, 565] width 122 height 26
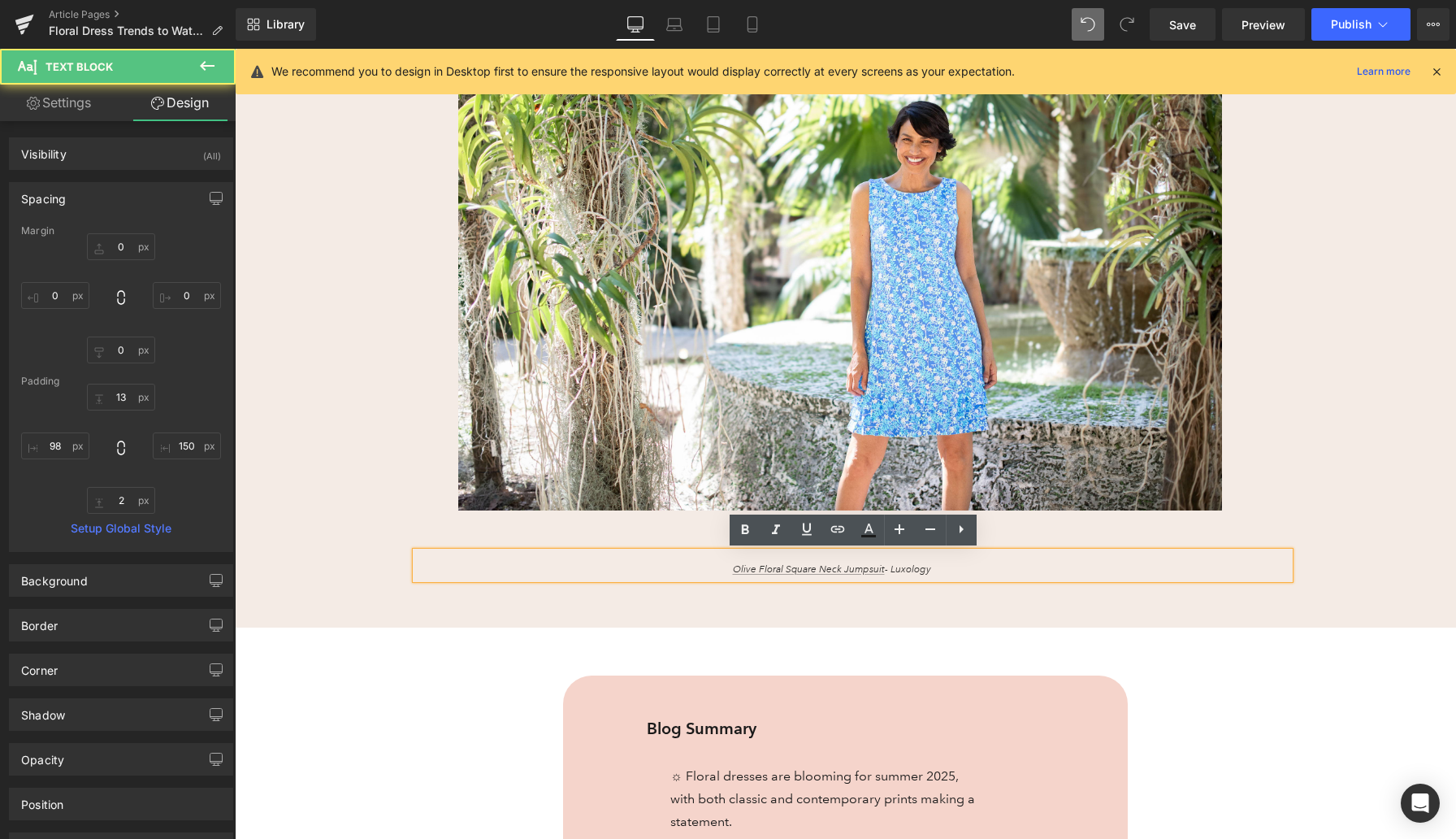
click at [372, 551] on div "Floral Women’s Dress Trends: Heading How to Wear Them in Summer 2025 and Beyond…" at bounding box center [845, 200] width 1221 height 855
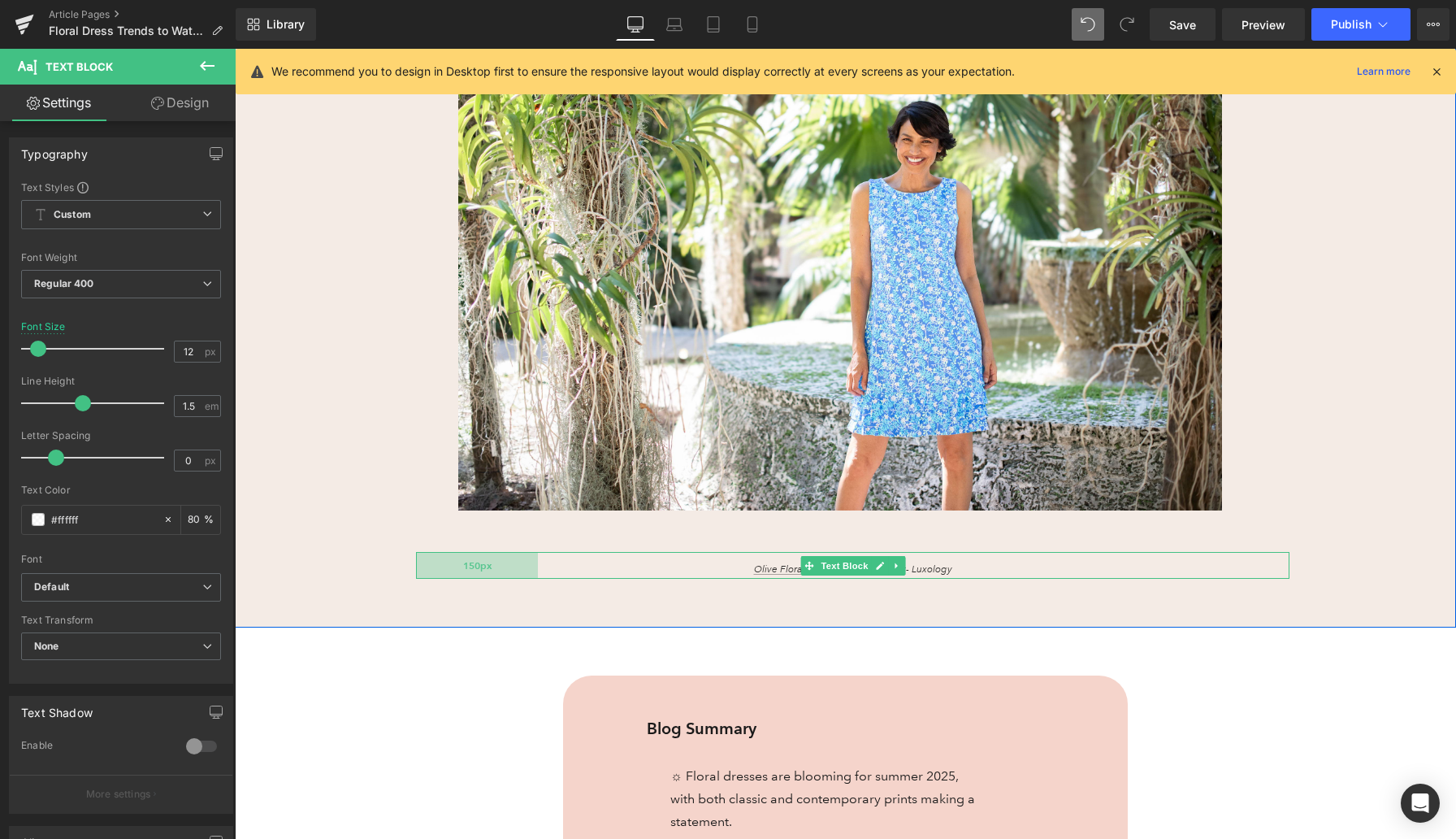
drag, startPoint x: 454, startPoint y: 568, endPoint x: 497, endPoint y: 570, distance: 43.0
click at [497, 570] on div "150px" at bounding box center [477, 565] width 122 height 26
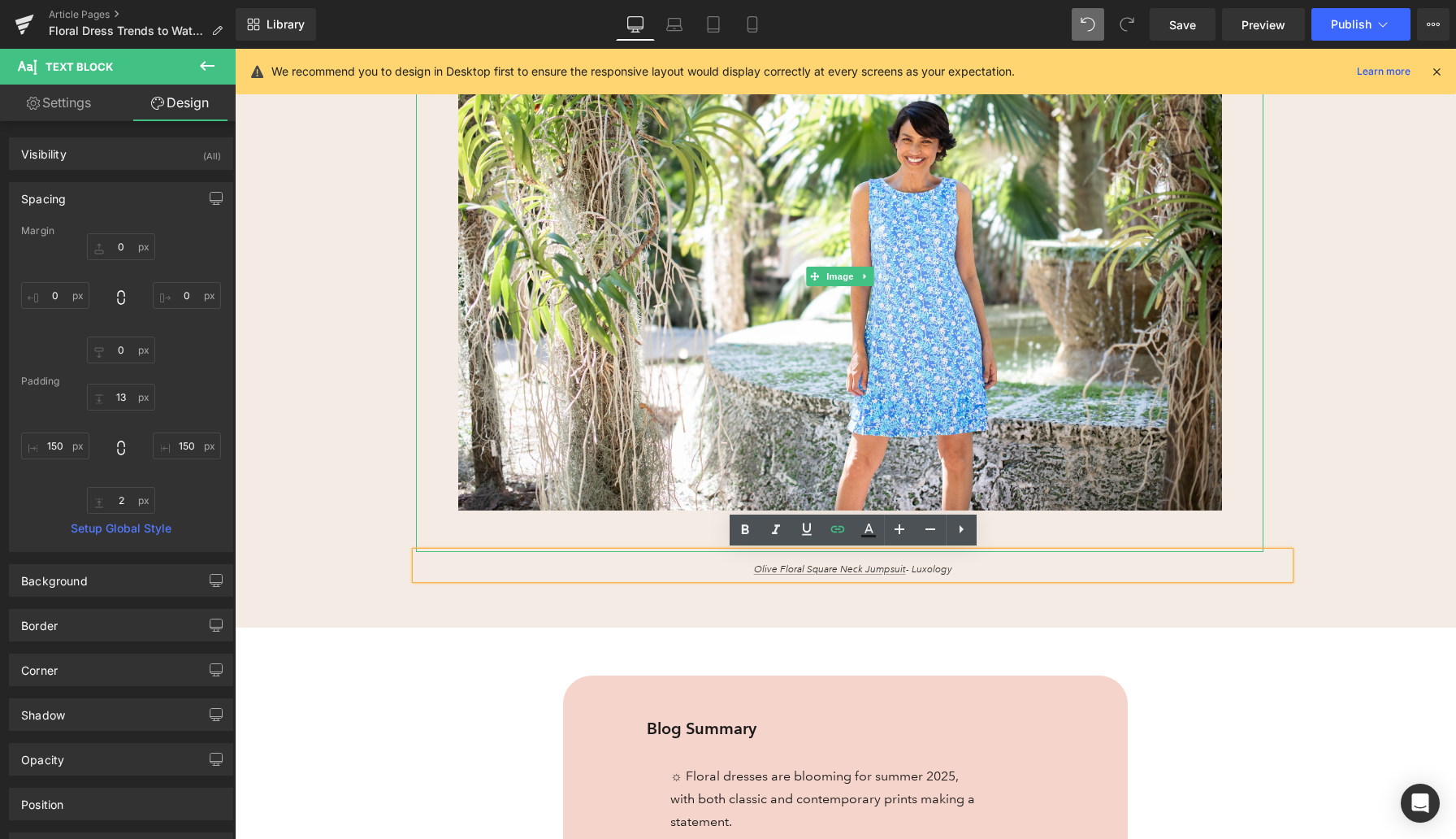
click at [505, 586] on div "Floral Women’s Dress Trends: Heading How to Wear Them in Summer 2025 and Beyond…" at bounding box center [845, 200] width 1221 height 855
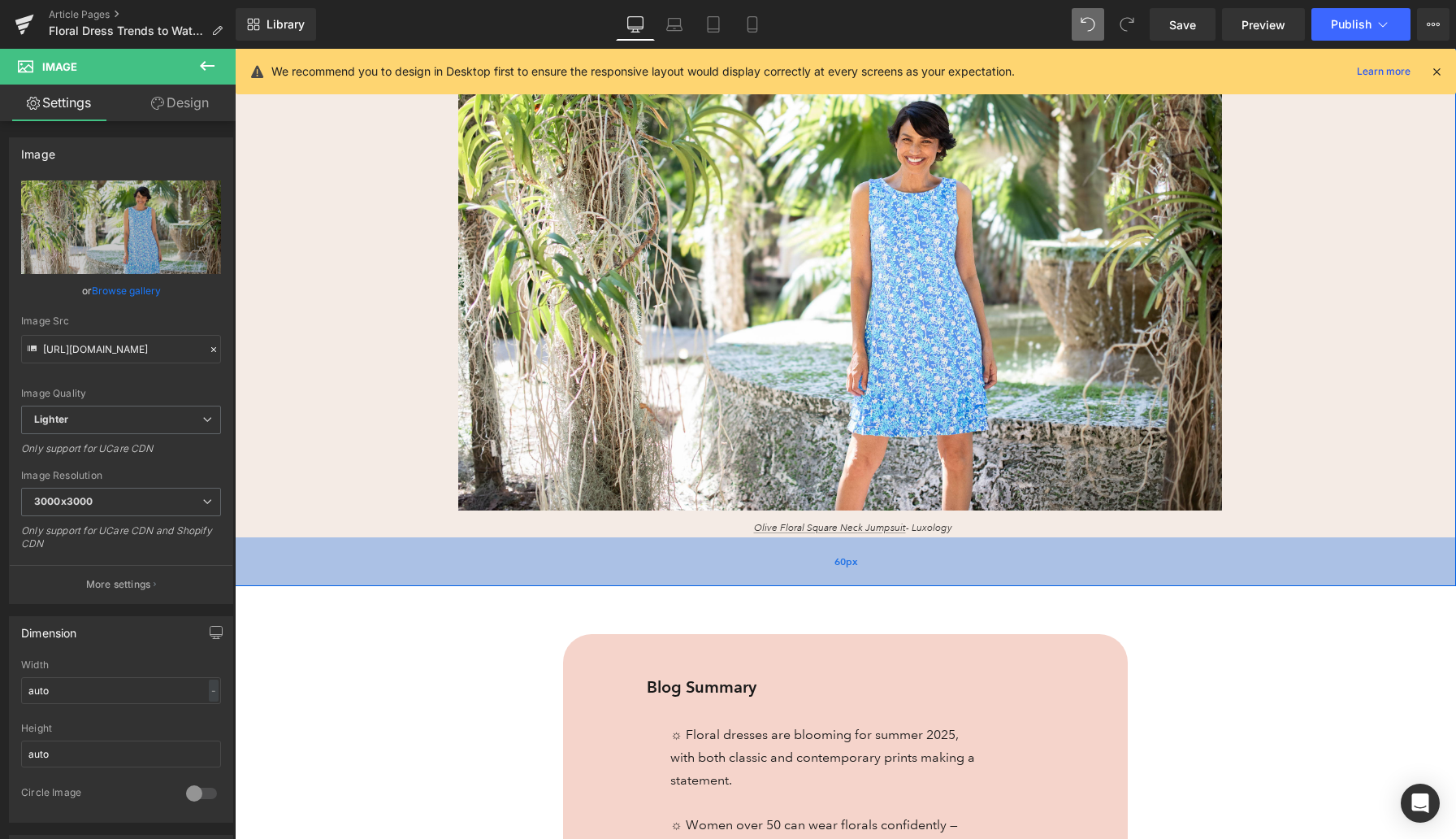
click at [568, 542] on div "Floral Women’s Dress Trends: Heading How to Wear Them in Summer 2025 and Beyond…" at bounding box center [845, 178] width 1221 height 813
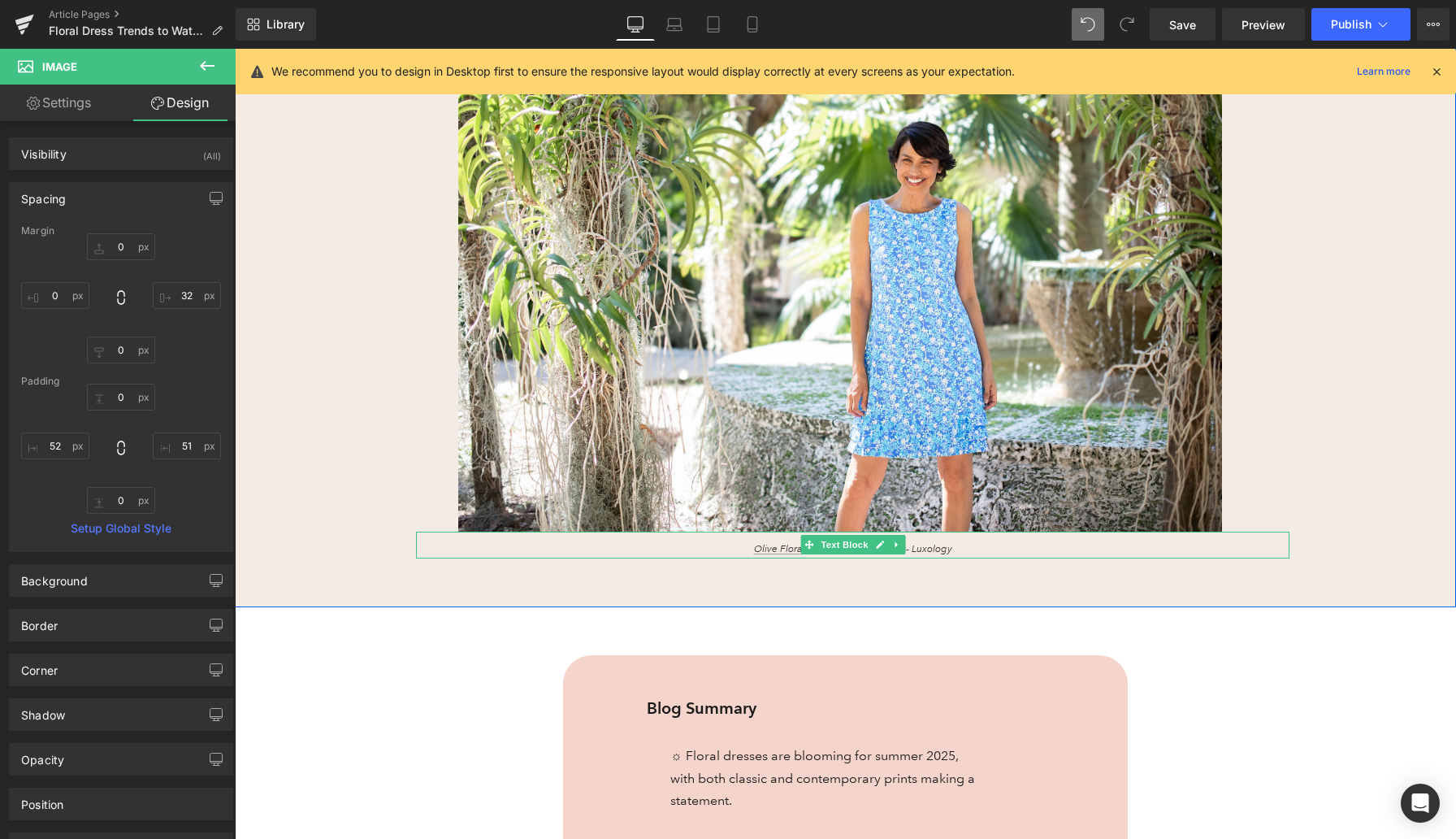
click at [964, 542] on p "Olive Floral Square Neck Jumpsuit - Luxology" at bounding box center [853, 549] width 630 height 15
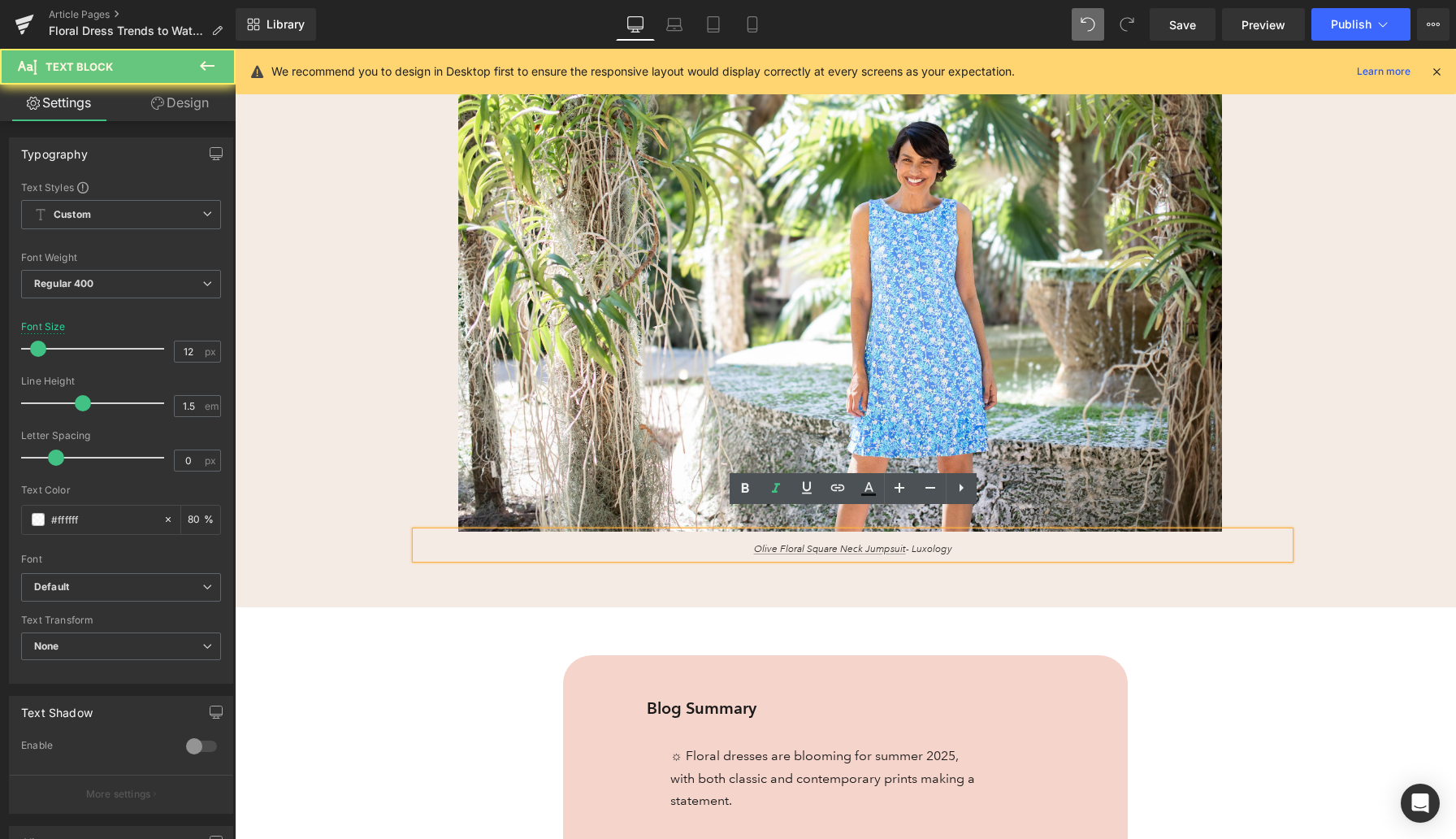
click at [964, 542] on p "Olive Floral Square Neck Jumpsuit - Luxology" at bounding box center [853, 549] width 630 height 15
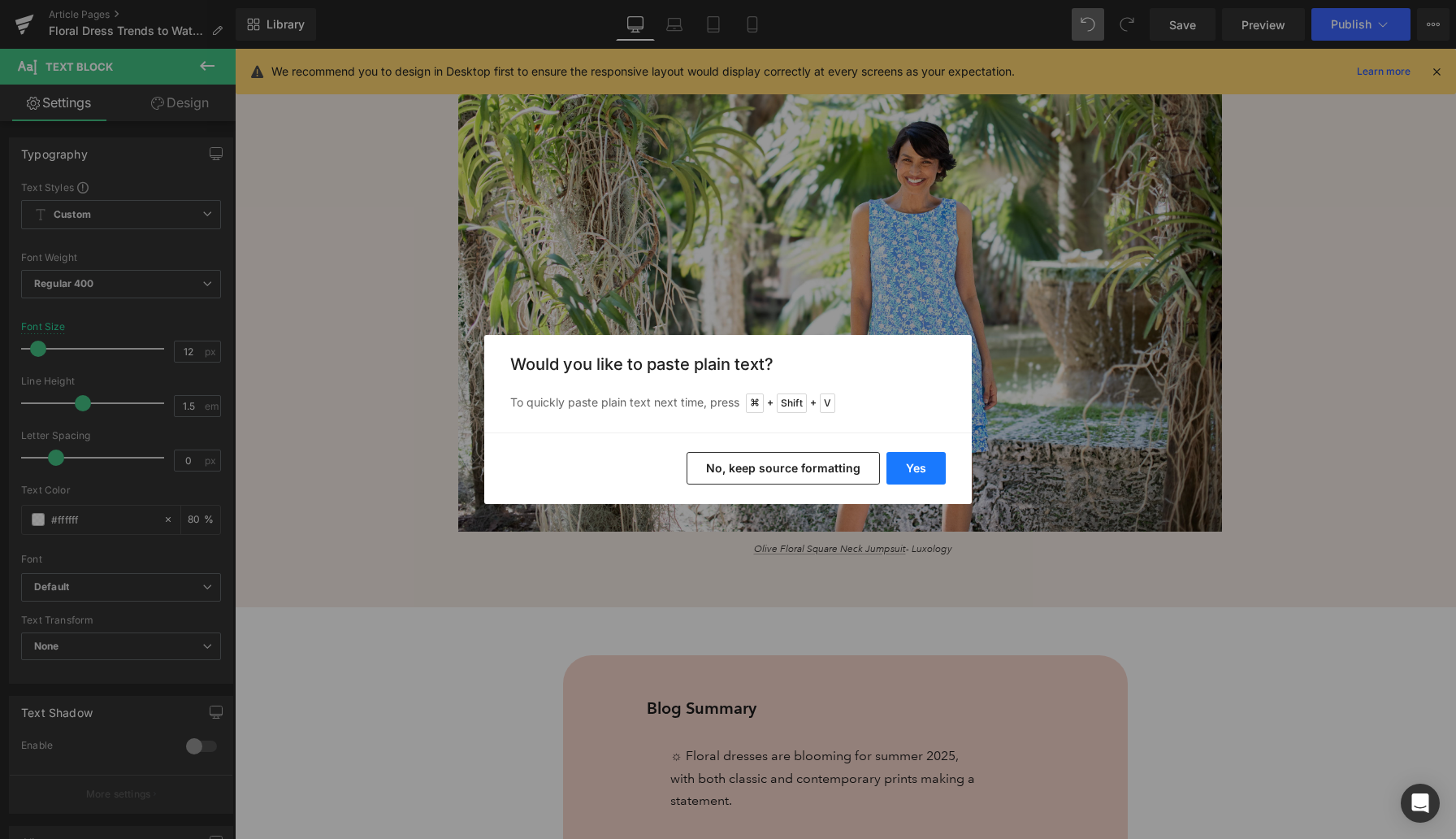
click at [923, 460] on button "Yes" at bounding box center [917, 468] width 60 height 32
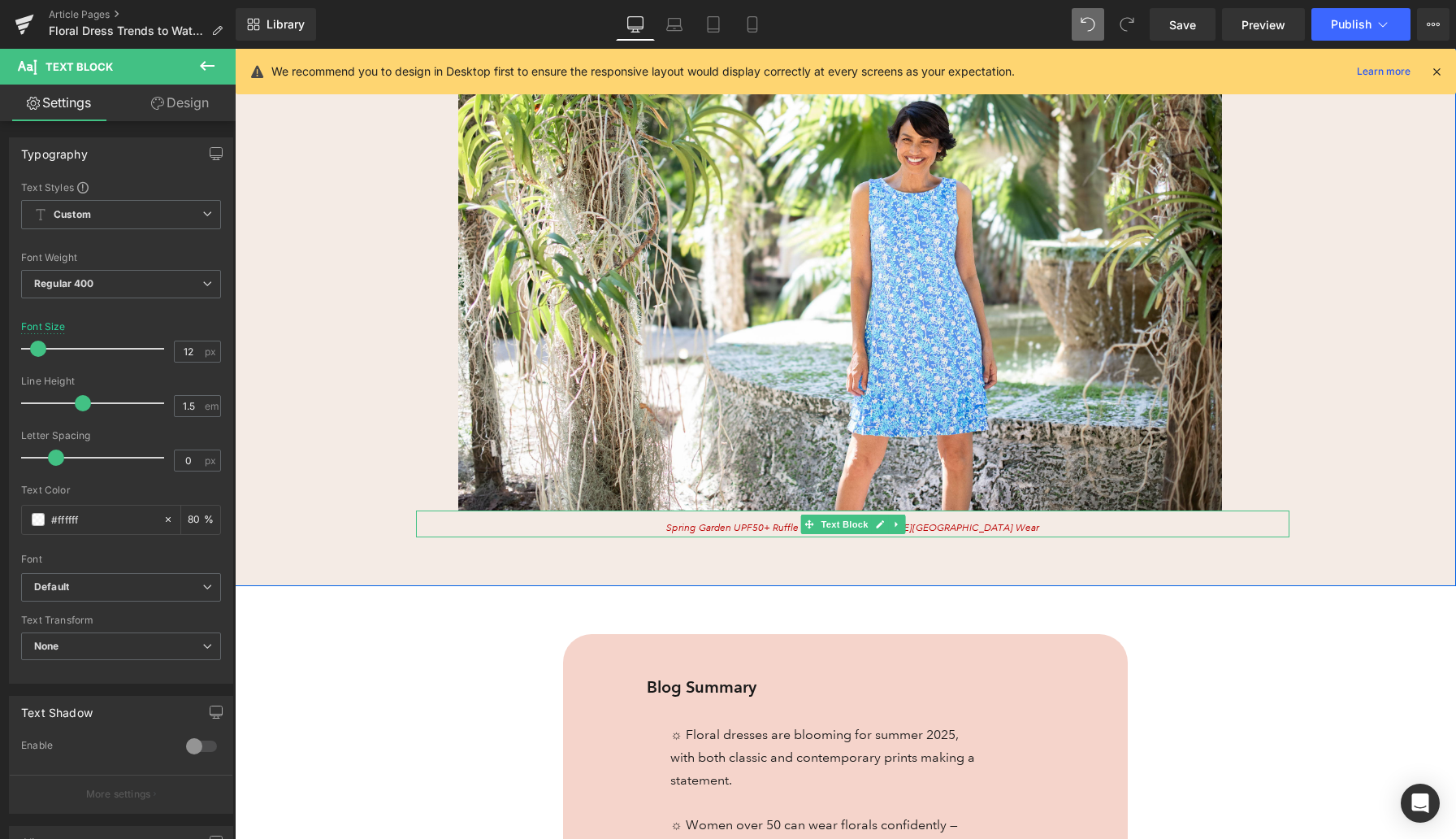
click at [970, 527] on icon "Spring Garden UPF50+ Ruffle Dress – [PERSON_NAME][GEOGRAPHIC_DATA] Wear" at bounding box center [853, 527] width 373 height 12
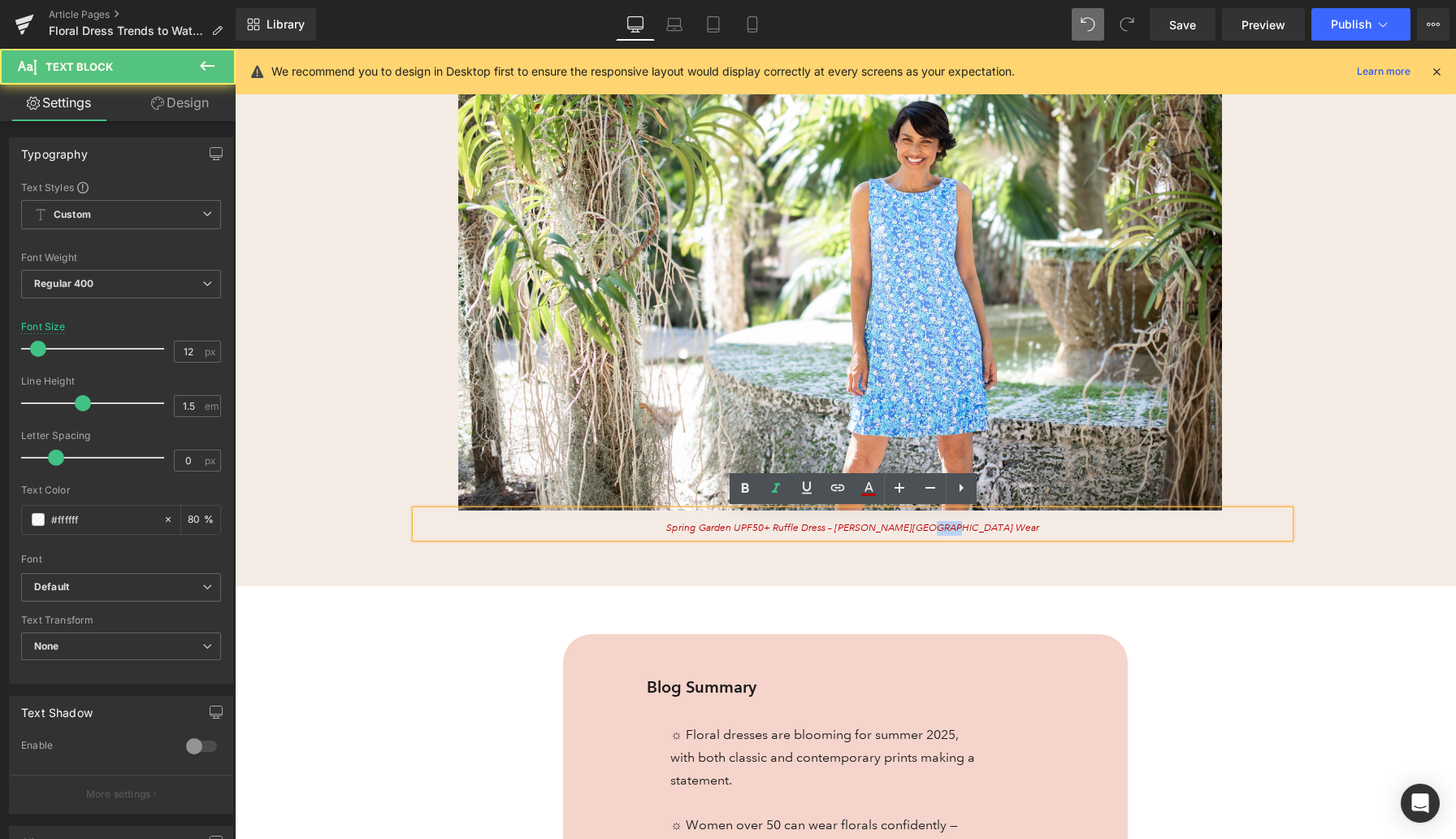
click at [970, 527] on icon "Spring Garden UPF50+ Ruffle Dress – [PERSON_NAME][GEOGRAPHIC_DATA] Wear" at bounding box center [853, 527] width 373 height 12
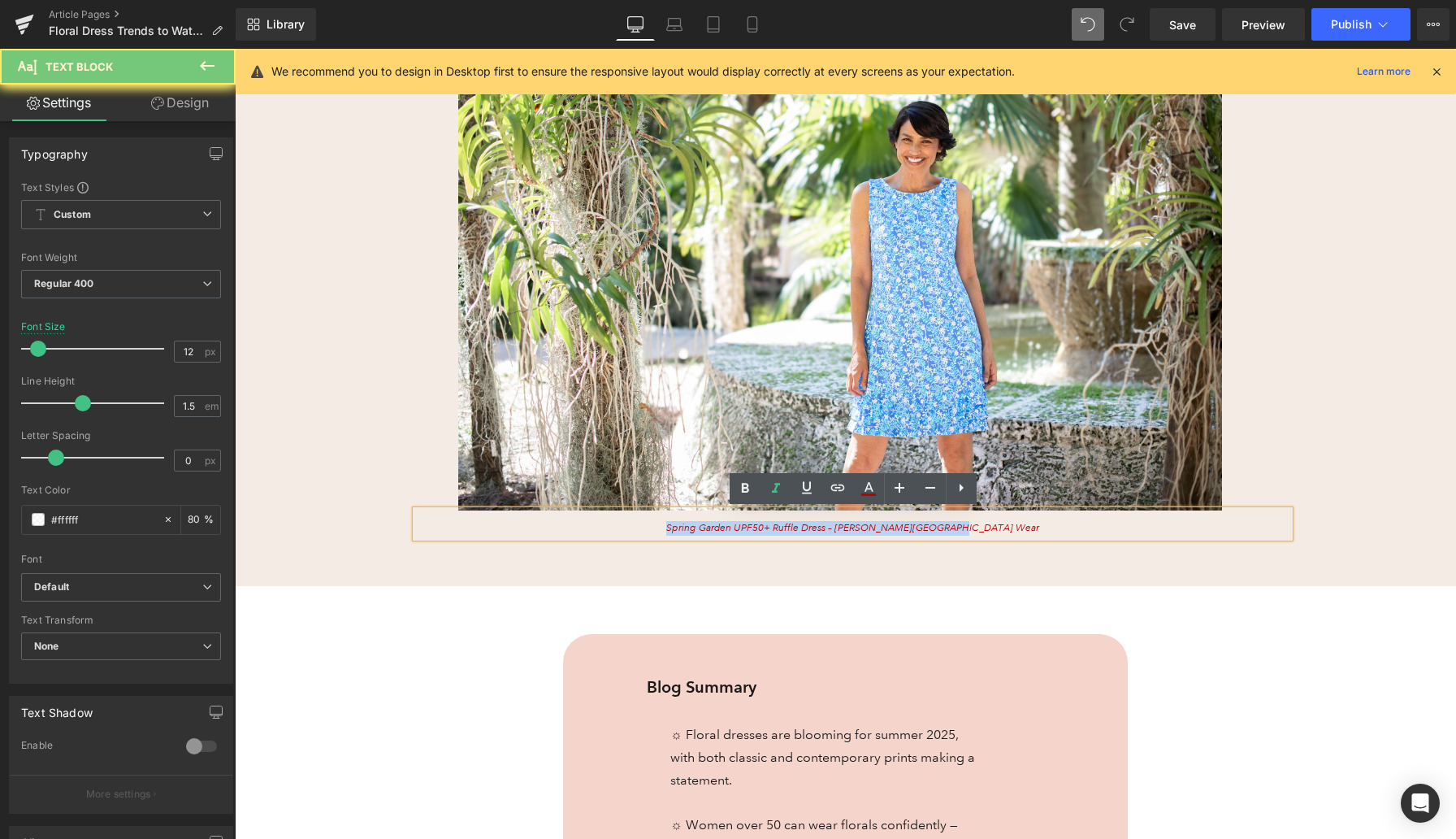
click at [970, 527] on icon "Spring Garden UPF50+ Ruffle Dress – [PERSON_NAME][GEOGRAPHIC_DATA] Wear" at bounding box center [853, 527] width 373 height 12
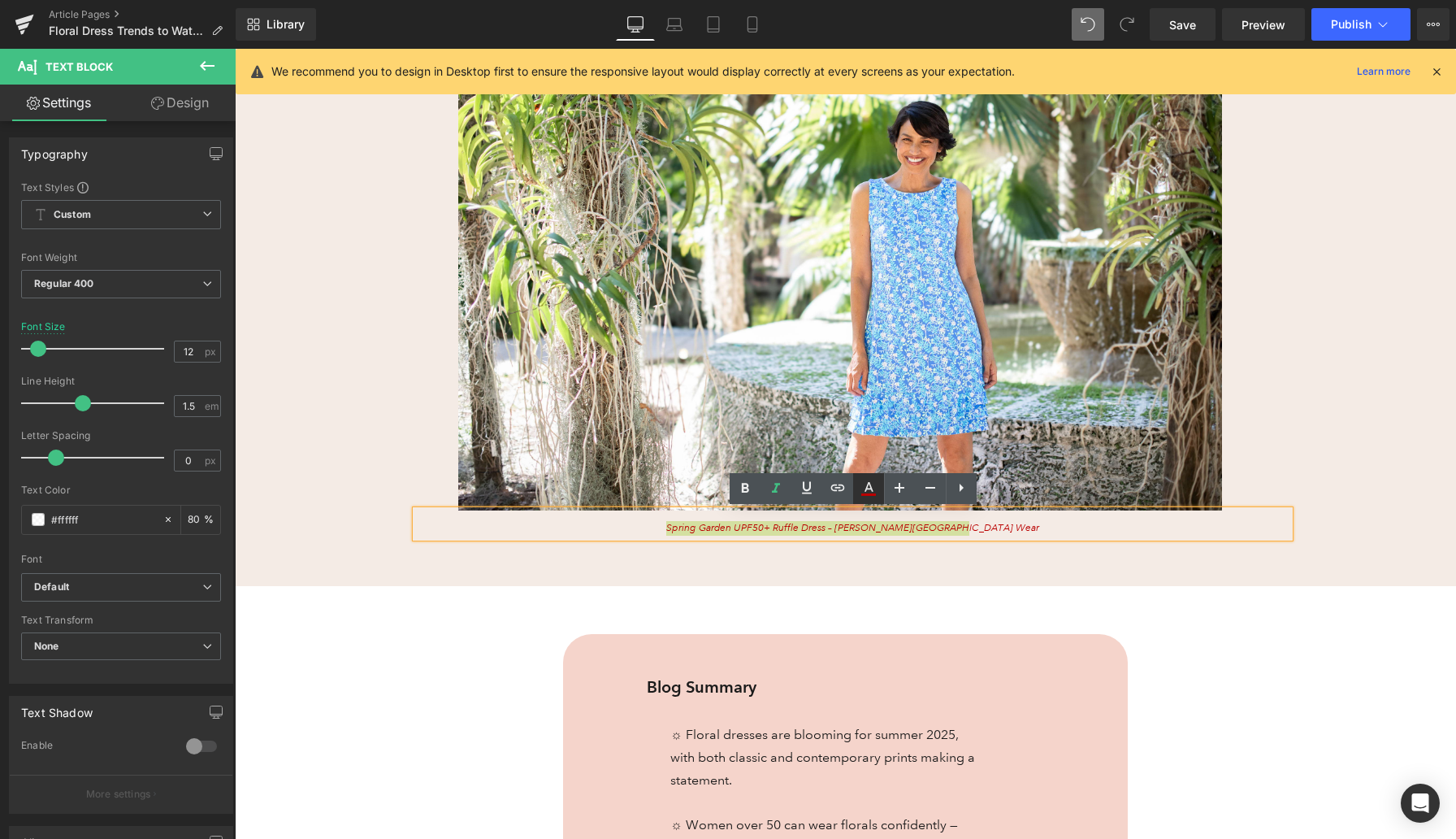
click at [862, 486] on icon at bounding box center [869, 488] width 20 height 20
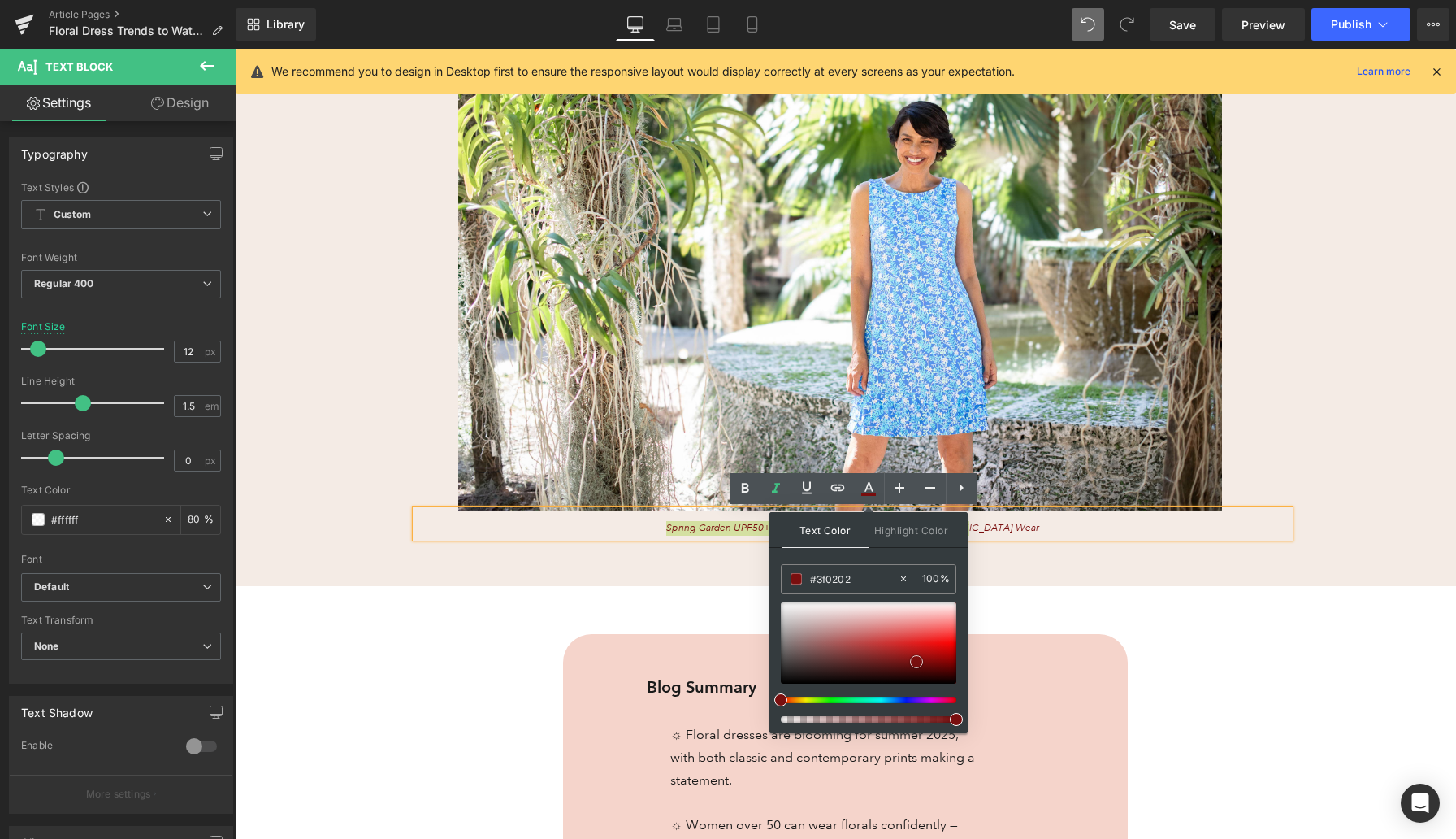
type input "#0f0000"
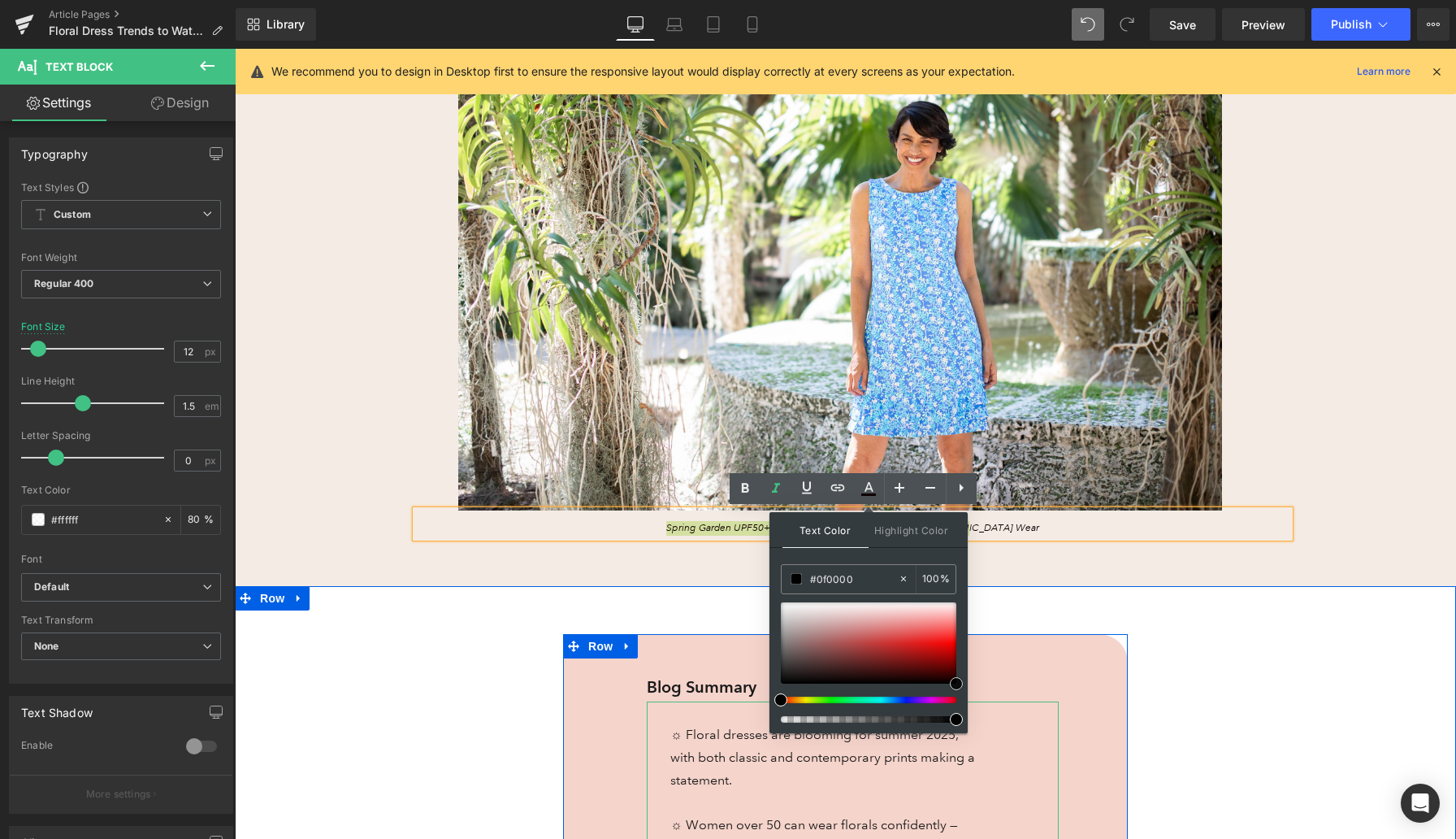
drag, startPoint x: 1151, startPoint y: 710, endPoint x: 1022, endPoint y: 748, distance: 134.5
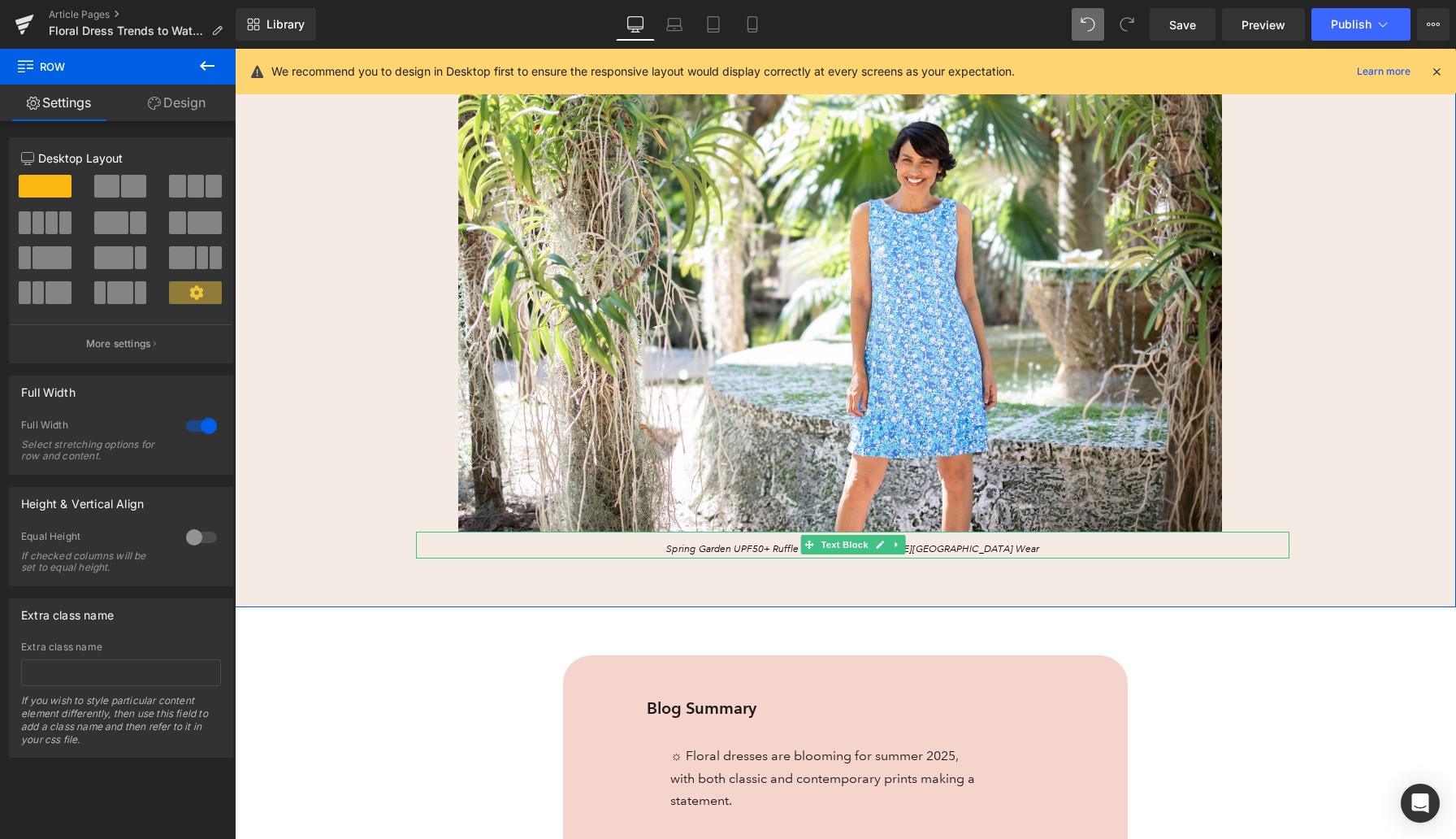
click at [768, 543] on icon "Spring Garden UPF50+ Ruffle Dress – [PERSON_NAME][GEOGRAPHIC_DATA] Wear" at bounding box center [853, 549] width 373 height 12
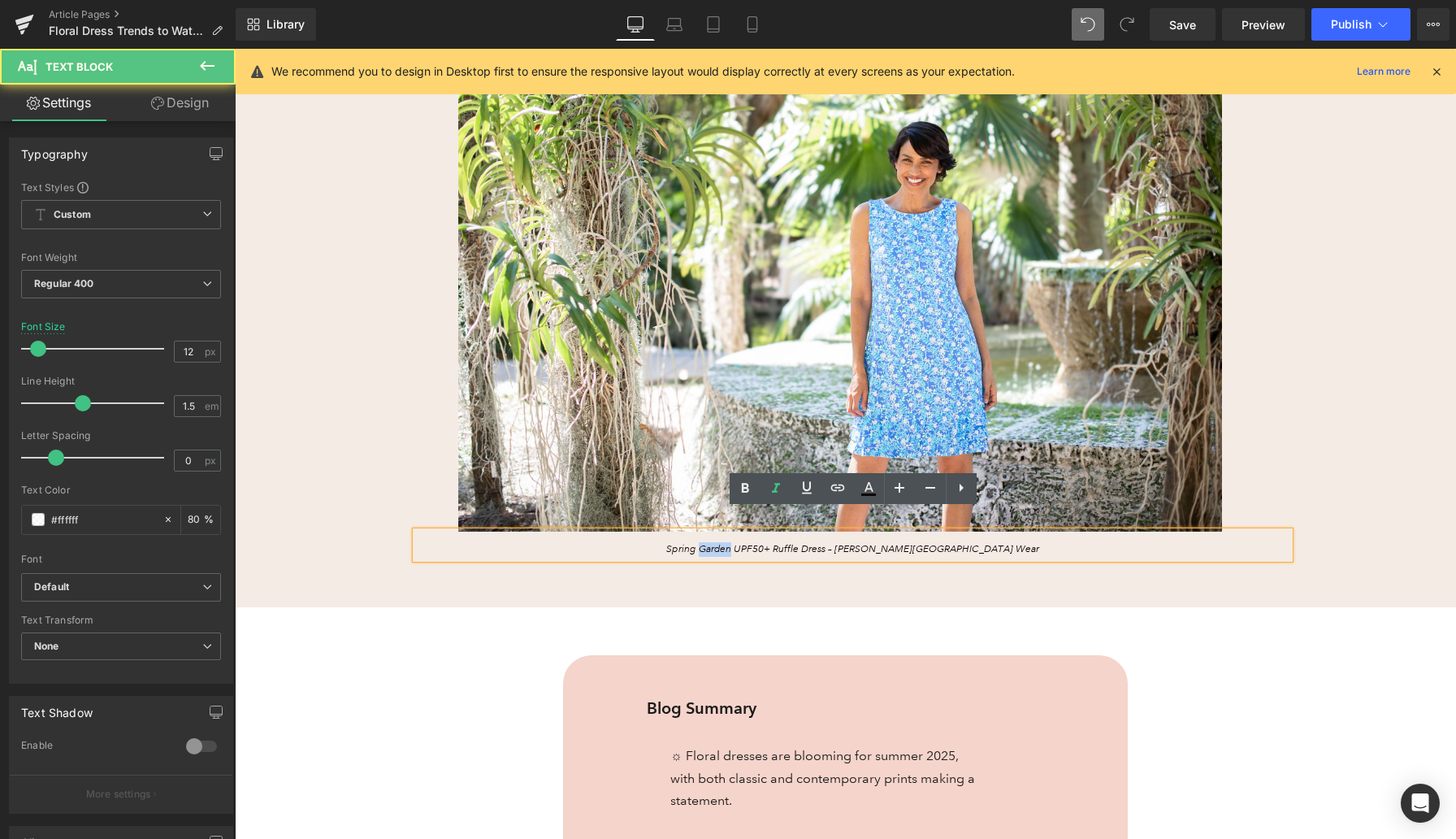
click at [768, 543] on icon "Spring Garden UPF50+ Ruffle Dress – [PERSON_NAME][GEOGRAPHIC_DATA] Wear" at bounding box center [853, 549] width 373 height 12
click at [722, 543] on icon "Spring Garden UPF50+ Ruffle Dress – [PERSON_NAME][GEOGRAPHIC_DATA] Wear" at bounding box center [853, 549] width 373 height 12
drag, startPoint x: 719, startPoint y: 526, endPoint x: 876, endPoint y: 530, distance: 157.1
click at [876, 543] on icon "Spring Garden UPF50+ Ruffle Dress – [PERSON_NAME][GEOGRAPHIC_DATA] Wear" at bounding box center [853, 549] width 373 height 12
click at [832, 487] on icon at bounding box center [837, 487] width 20 height 20
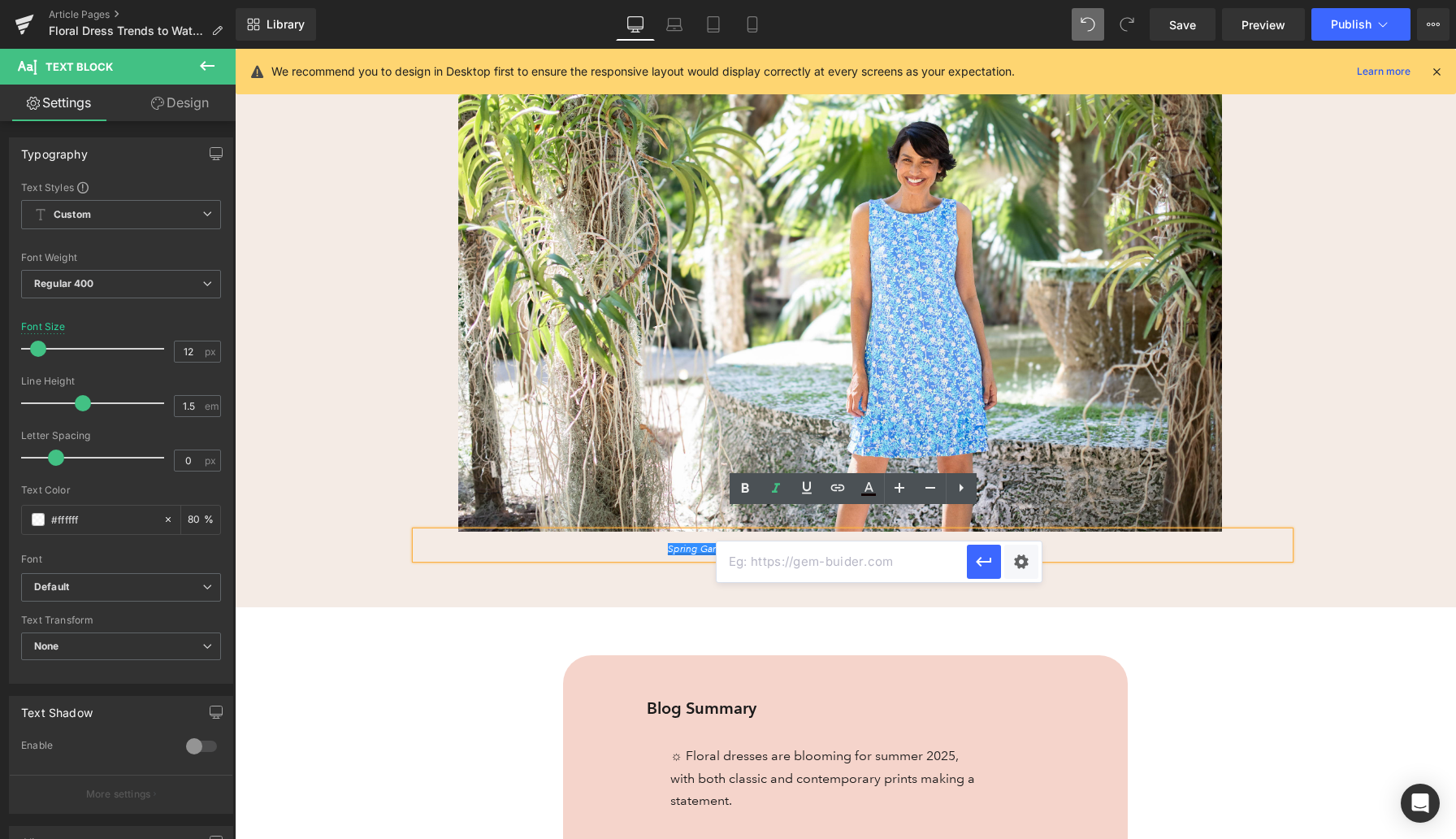
click at [827, 564] on input "text" at bounding box center [842, 562] width 250 height 41
paste input "[URL][DOMAIN_NAME]"
type input "[URL][DOMAIN_NAME]"
click at [987, 564] on icon "button" at bounding box center [984, 562] width 20 height 20
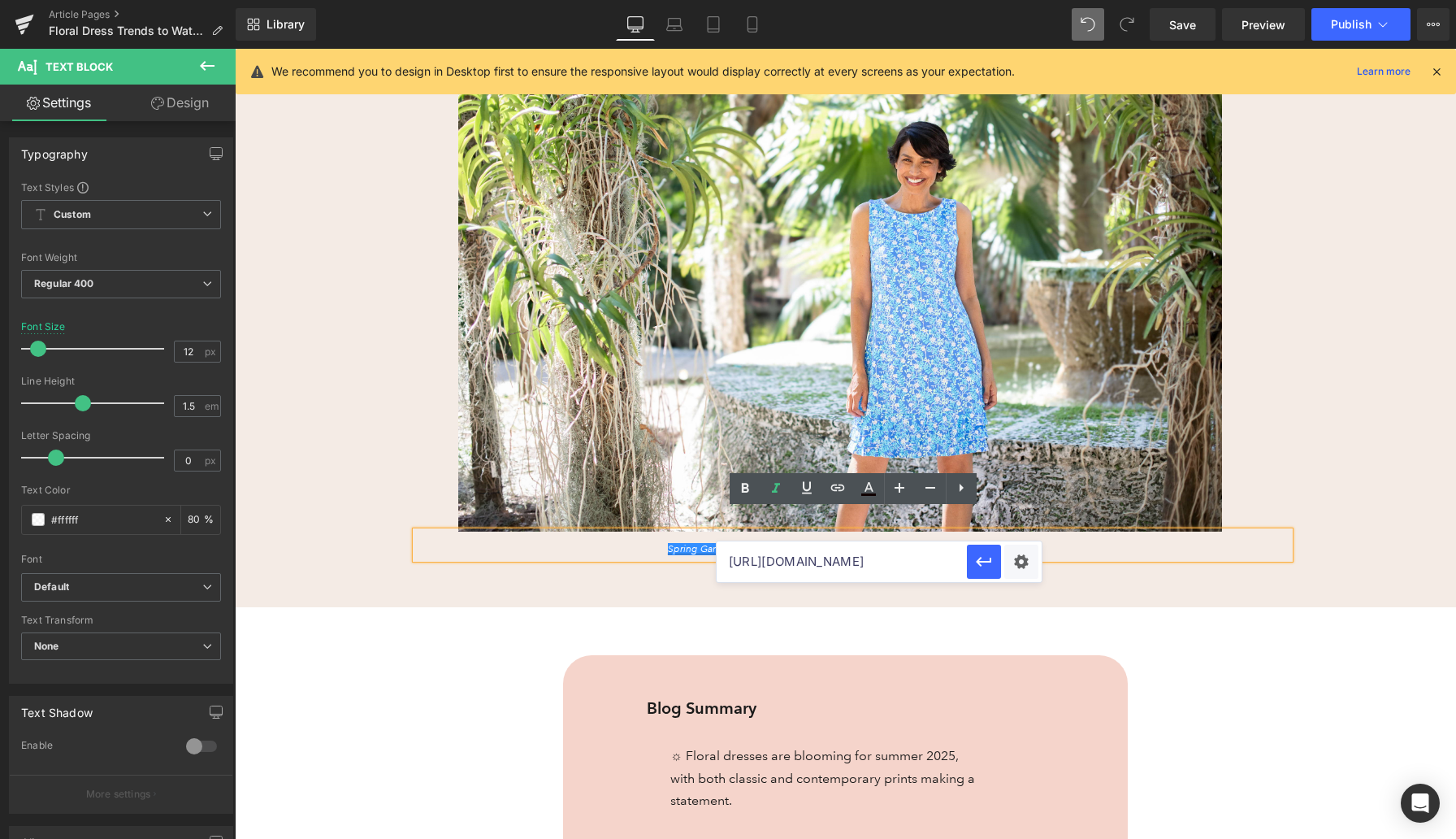
scroll to position [0, 0]
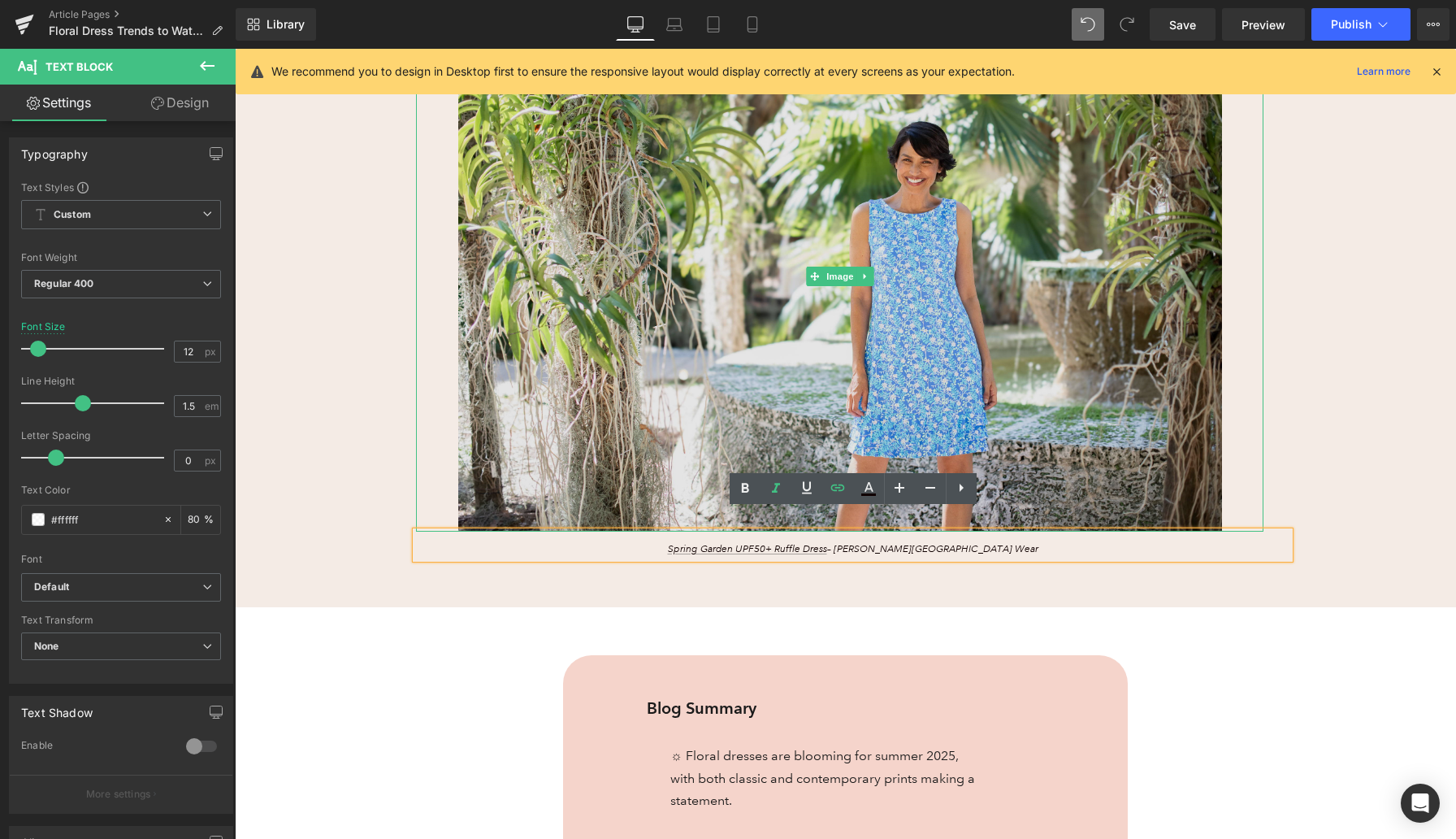
click at [723, 250] on img at bounding box center [840, 276] width 847 height 510
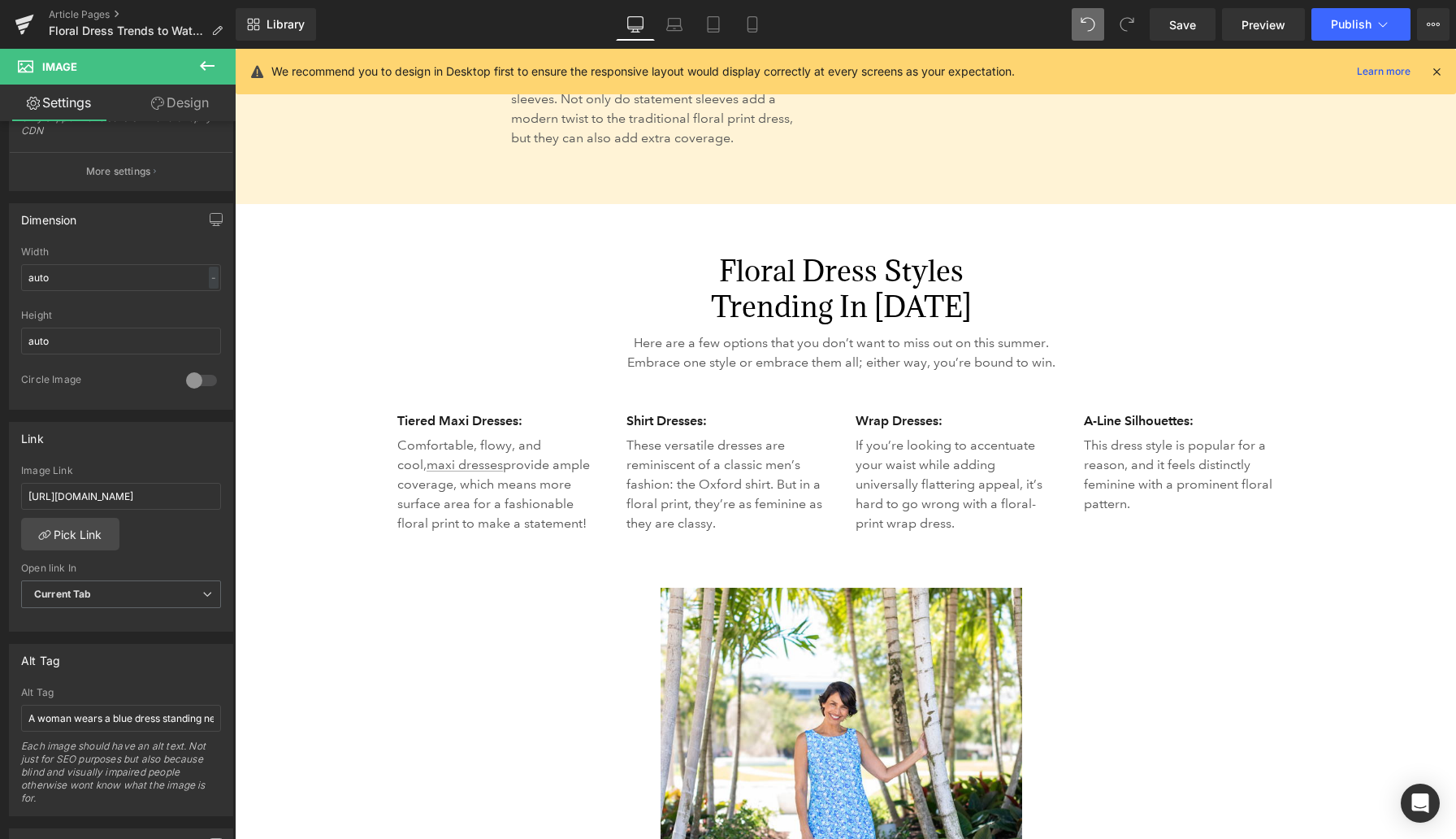
scroll to position [4138, 0]
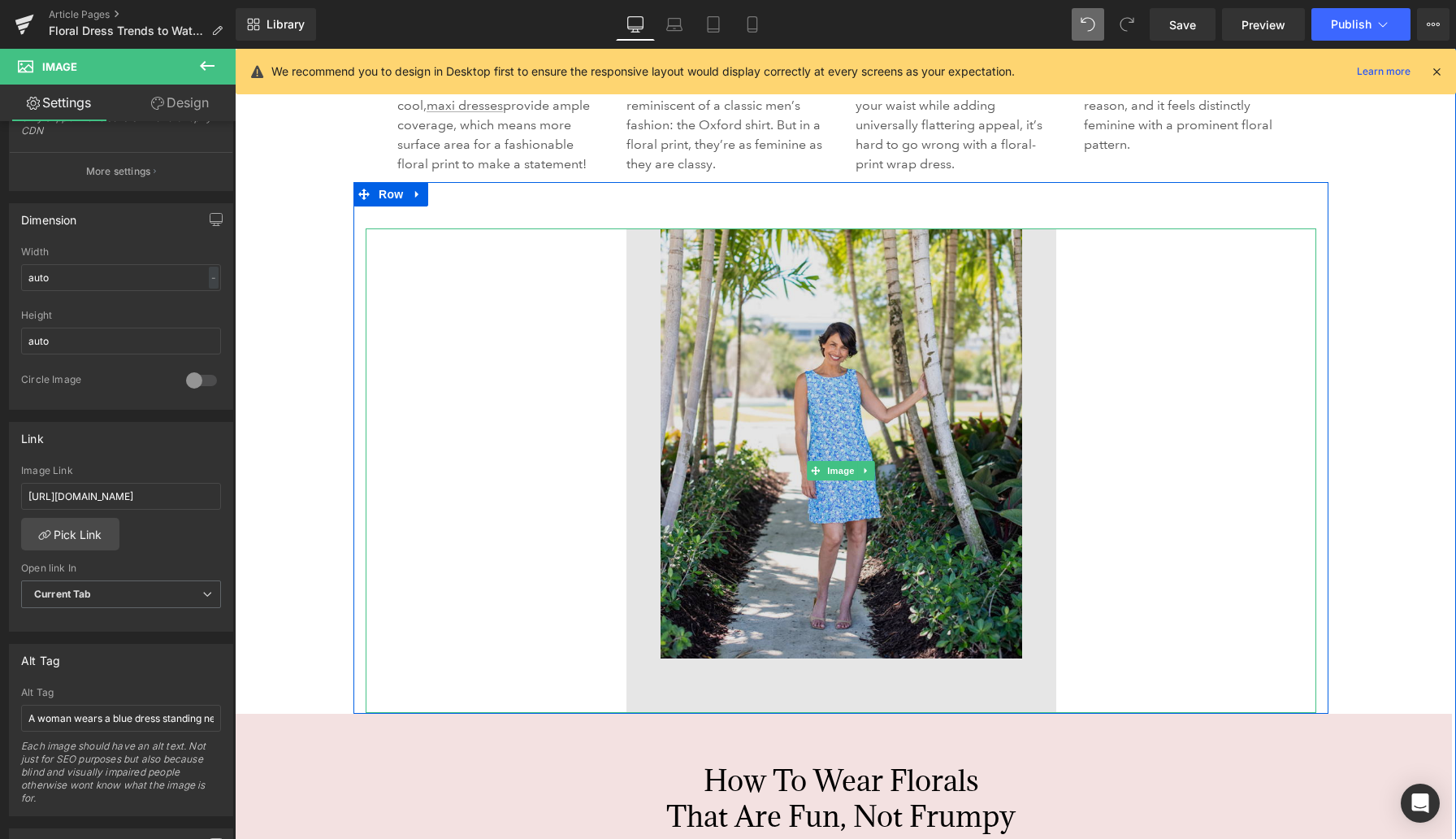
click at [755, 359] on img at bounding box center [842, 471] width 430 height 485
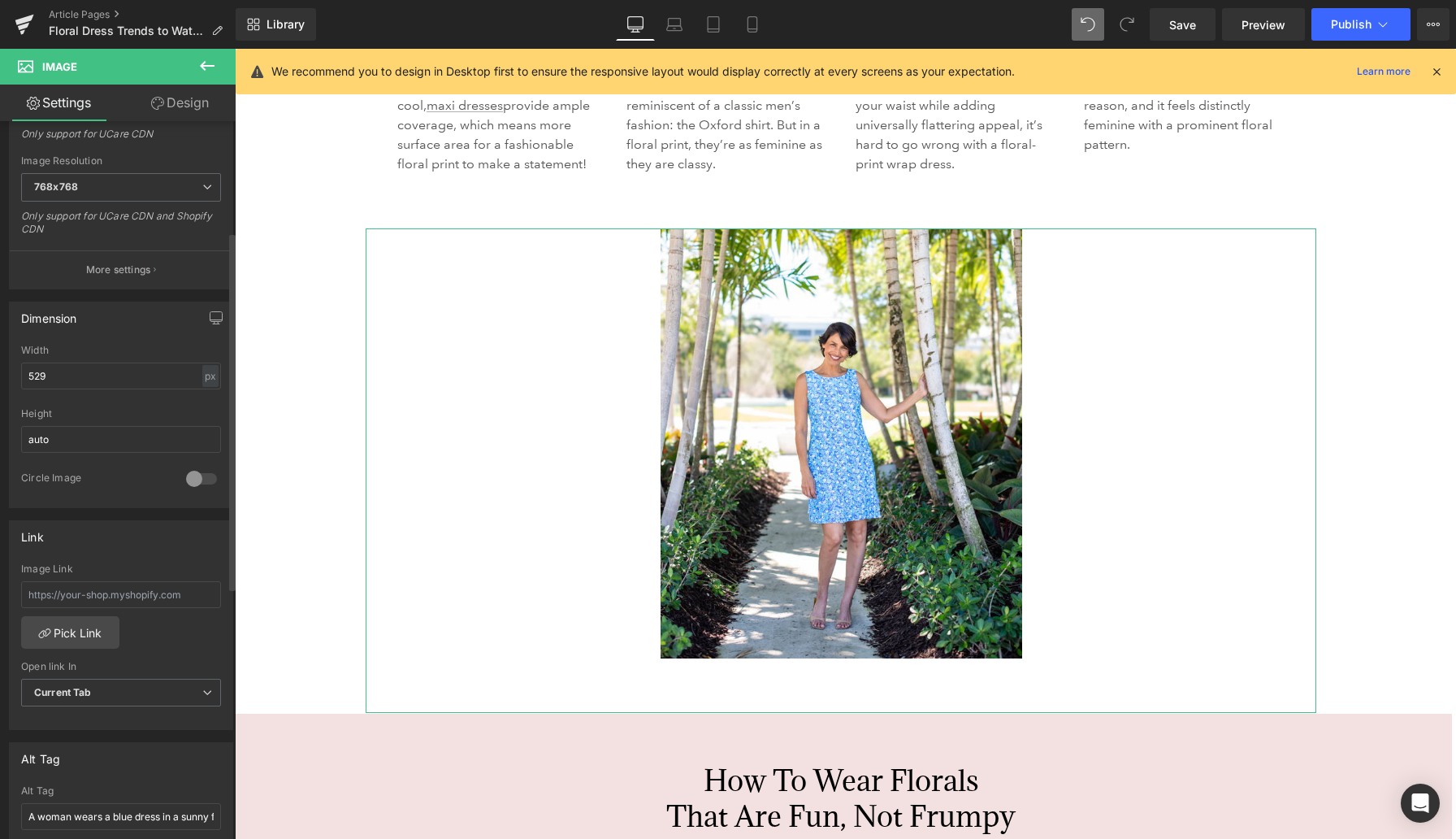
scroll to position [439, 0]
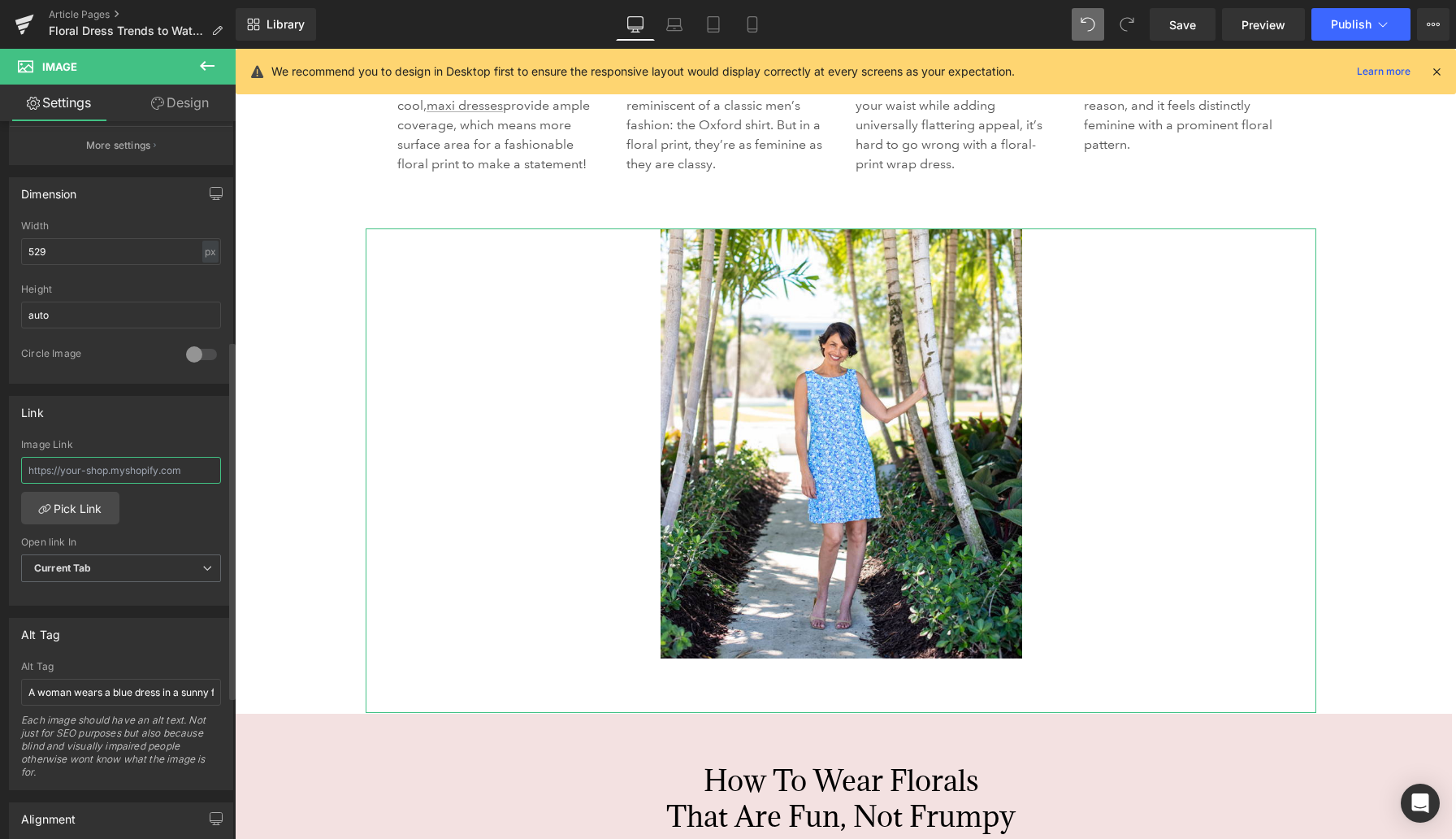
click at [100, 470] on input "text" at bounding box center [121, 469] width 200 height 26
paste input "[URL][DOMAIN_NAME]"
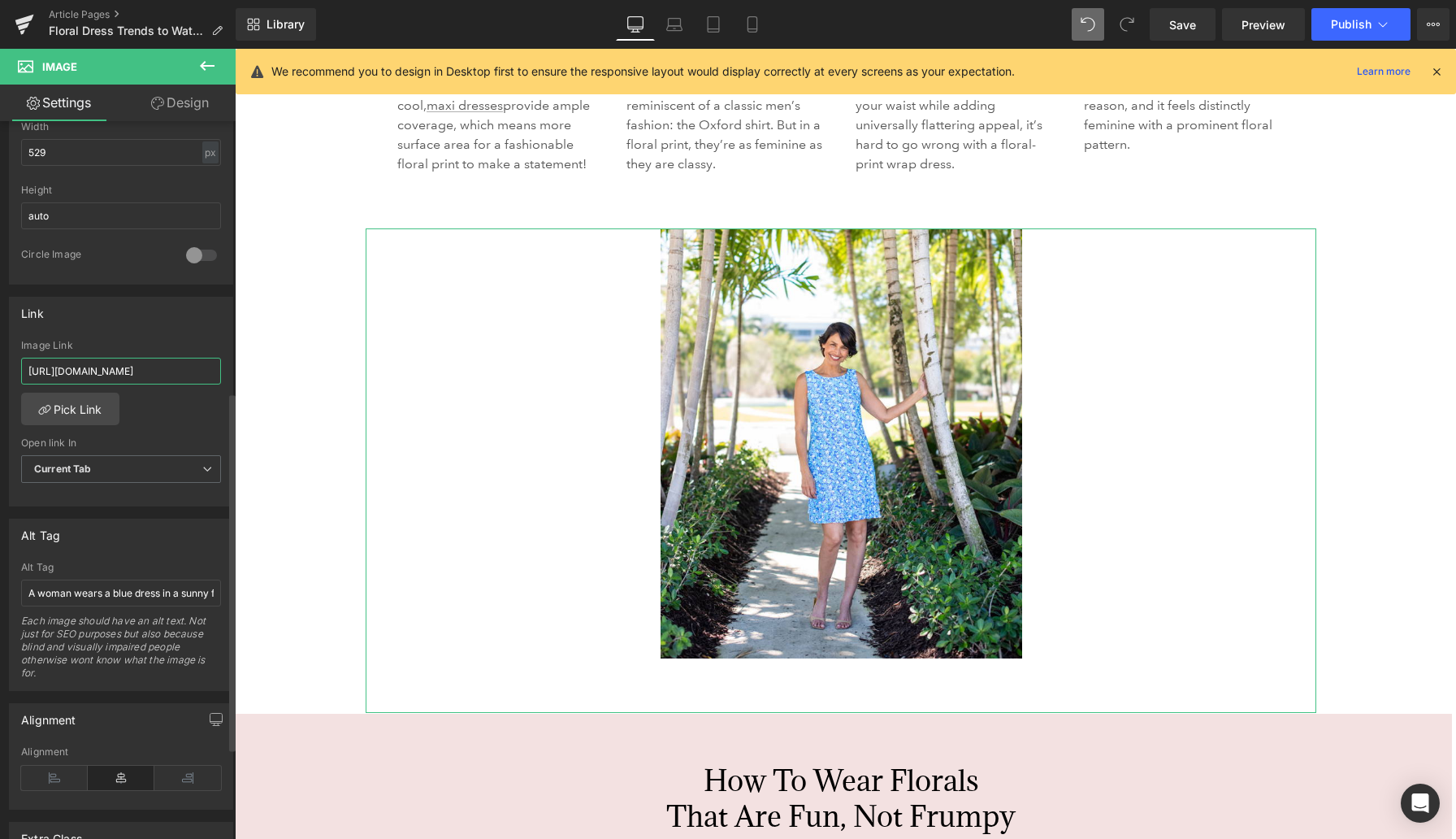
scroll to position [542, 0]
type input "[URL][DOMAIN_NAME]"
click at [178, 589] on input "A woman wears a blue dress in a sunny field." at bounding box center [121, 588] width 200 height 26
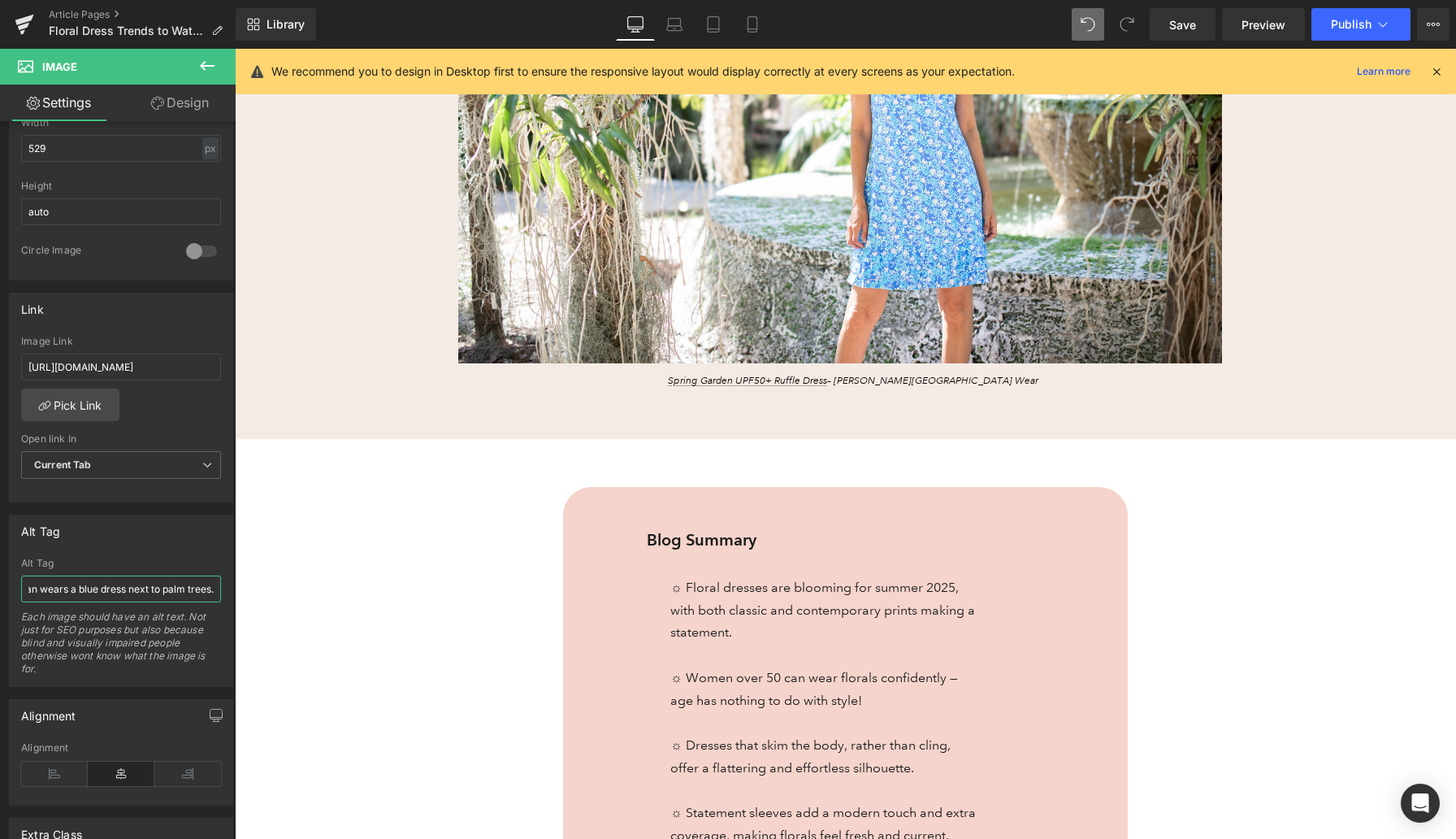
scroll to position [626, 0]
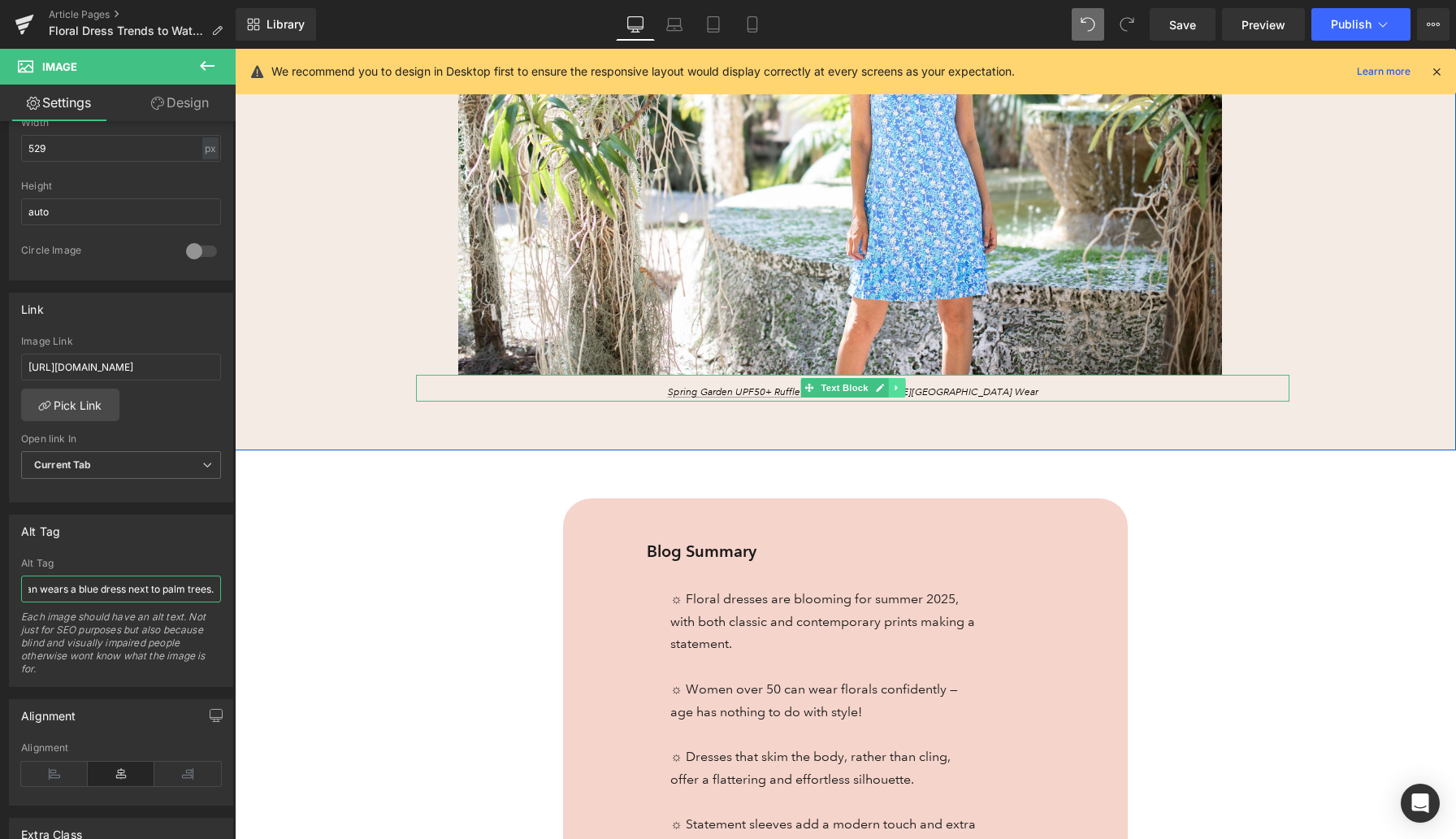
type input "A woman wears a blue dress next to palm trees."
click at [896, 383] on icon at bounding box center [897, 387] width 9 height 9
click at [884, 383] on icon at bounding box center [888, 387] width 9 height 9
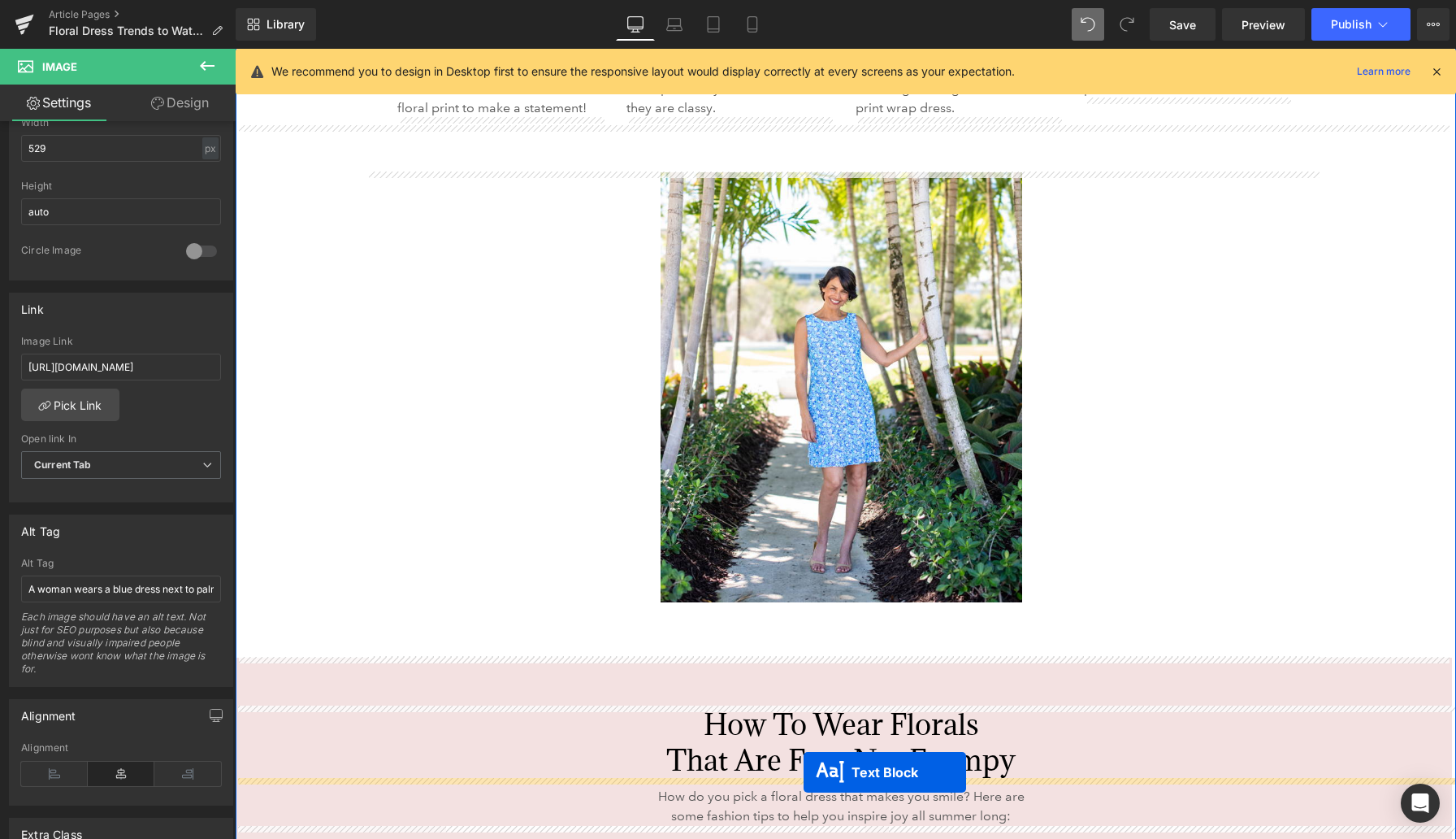
scroll to position [4299, 0]
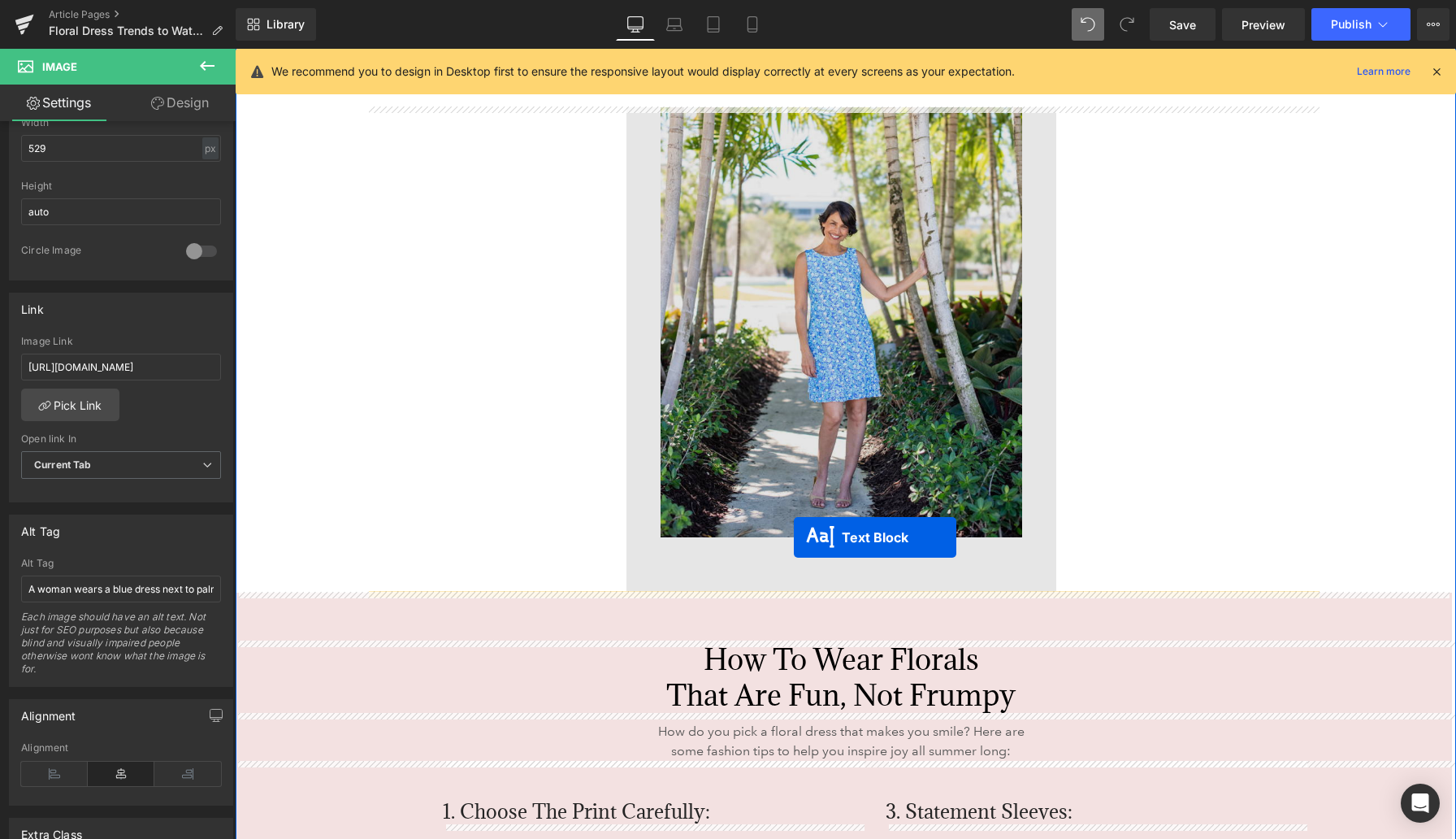
drag, startPoint x: 812, startPoint y: 388, endPoint x: 794, endPoint y: 537, distance: 150.1
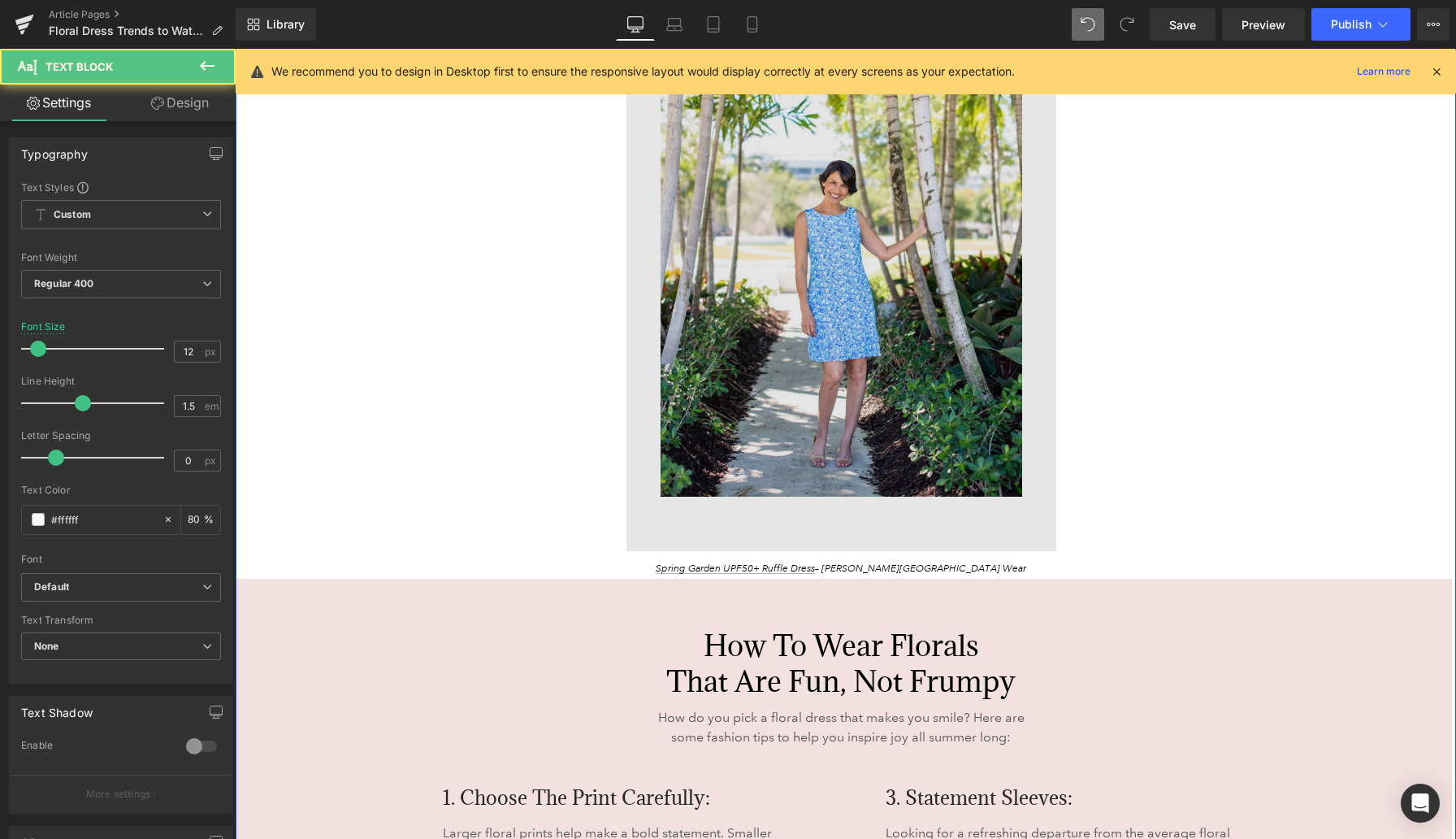
scroll to position [4259, 0]
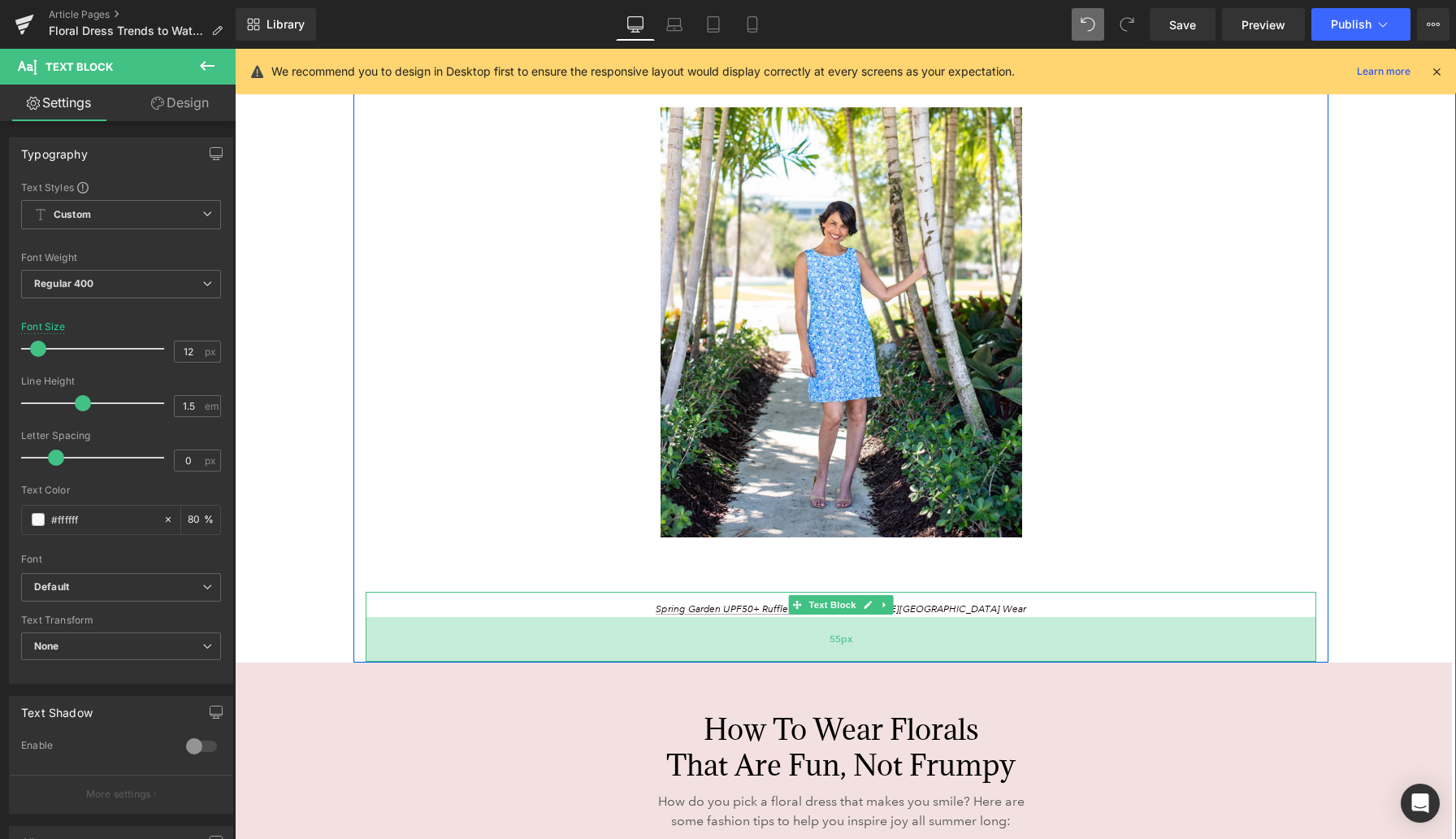
drag, startPoint x: 676, startPoint y: 615, endPoint x: 675, endPoint y: 658, distance: 43.0
click at [675, 658] on div "55px" at bounding box center [842, 639] width 951 height 44
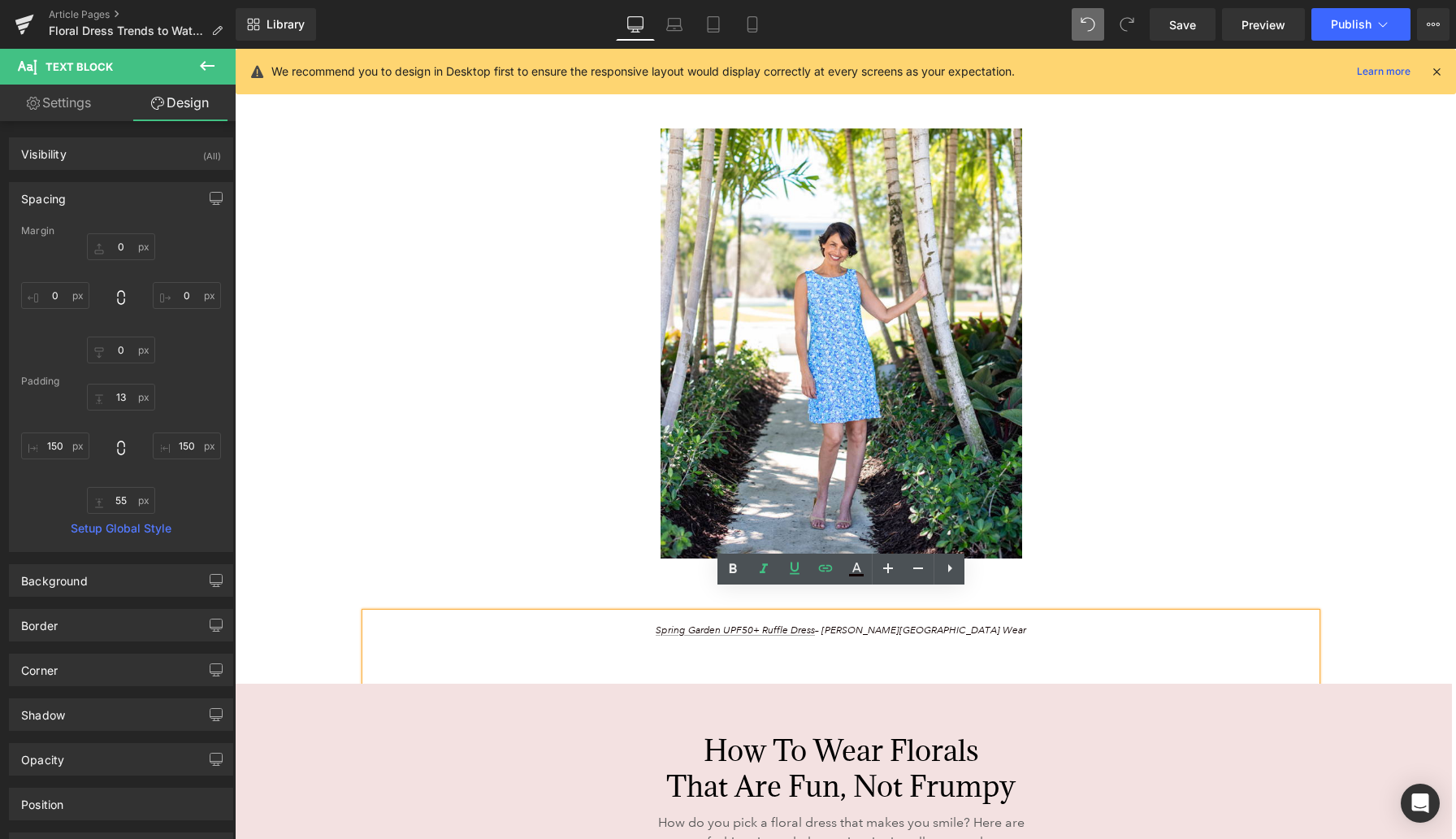
click at [639, 625] on div "Spring Garden UPF50+ Ruffle Dress – [PERSON_NAME][GEOGRAPHIC_DATA] Wear" at bounding box center [842, 648] width 951 height 70
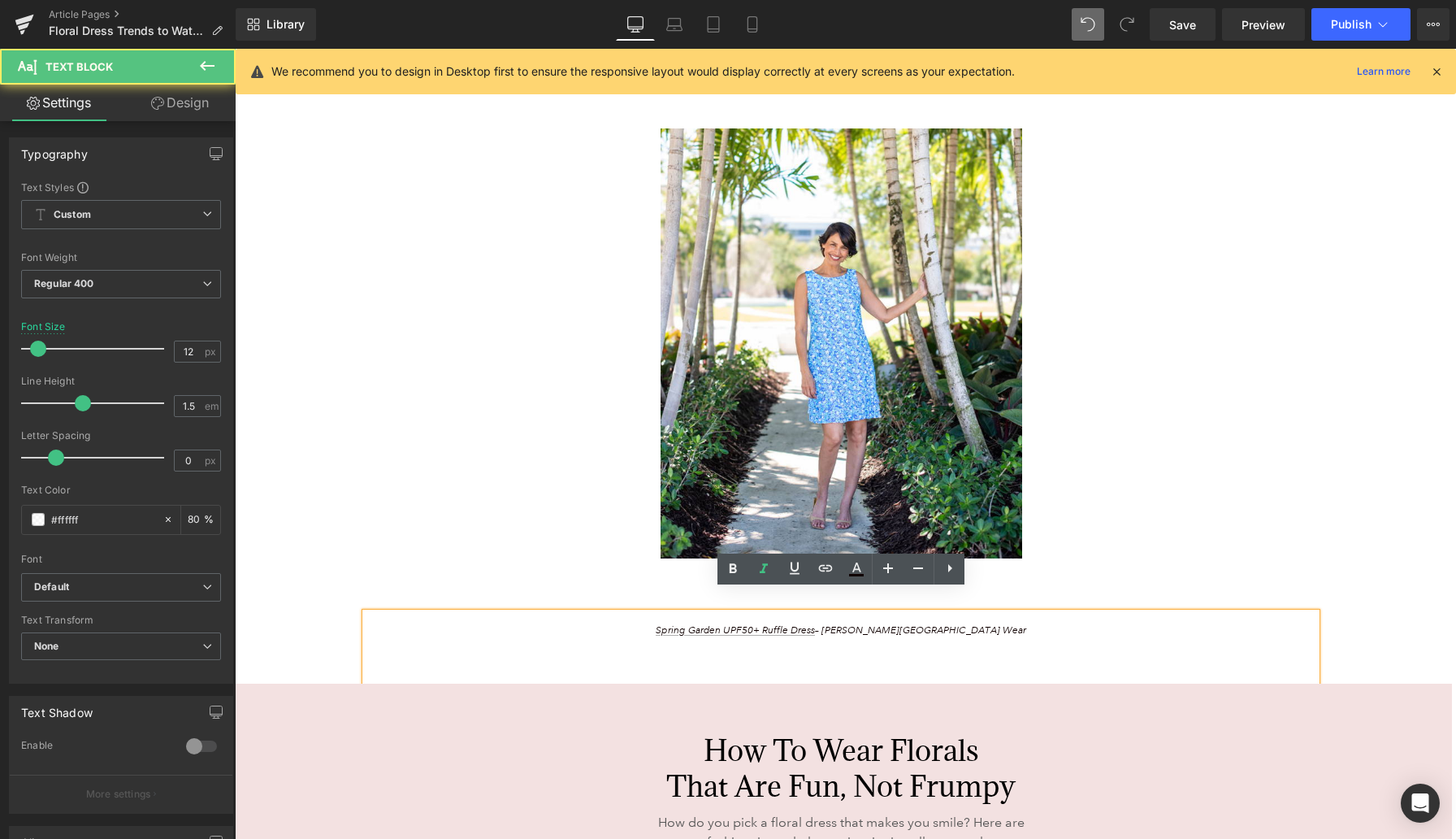
click at [306, 578] on div "Floral Dress Styles Trending in [DATE] Heading Here are a few options that you …" at bounding box center [841, 532] width 1211 height 1574
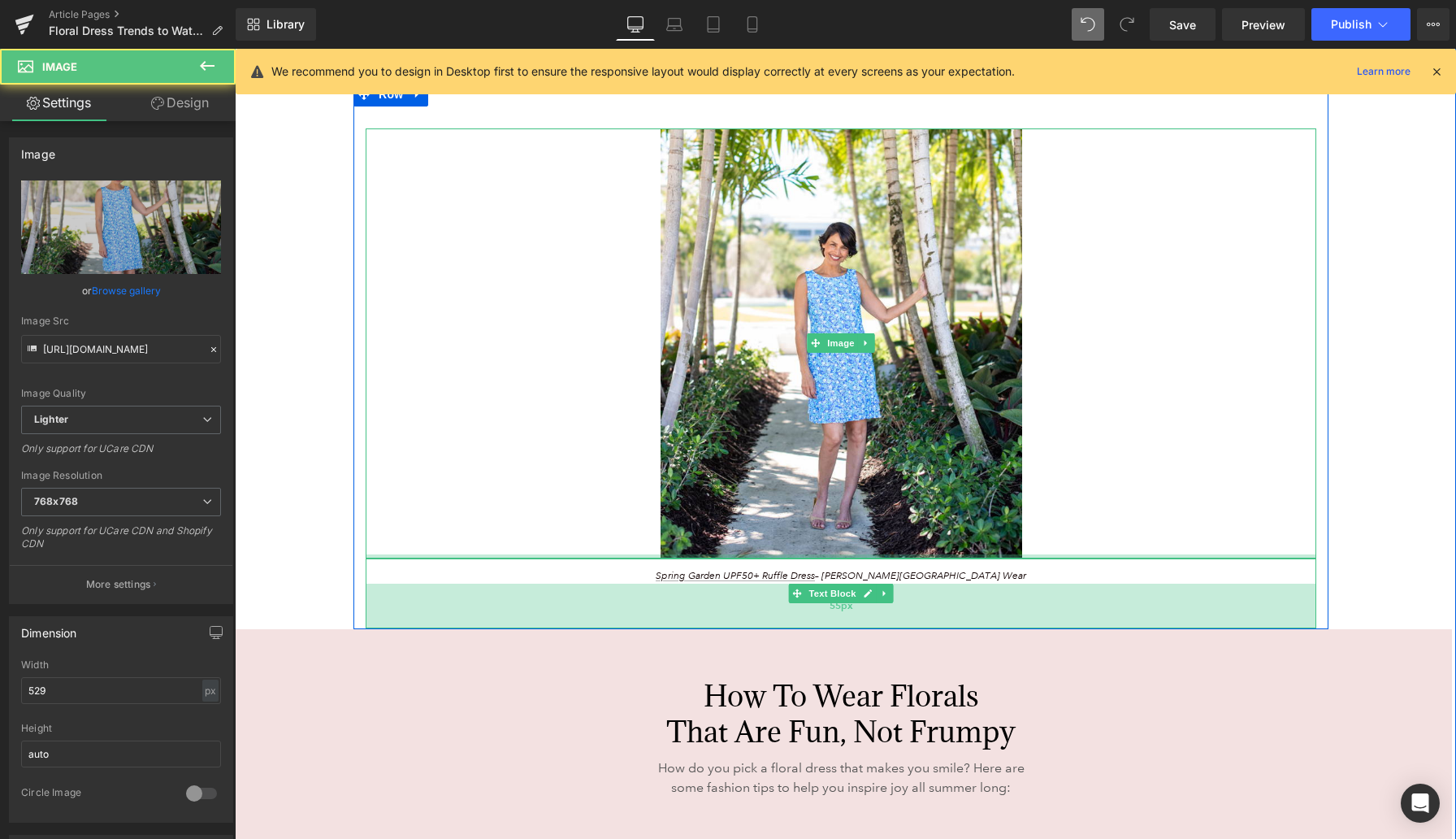
drag, startPoint x: 672, startPoint y: 590, endPoint x: 672, endPoint y: 573, distance: 17.0
click at [672, 573] on div "Image Spring Garden UPF50+ Ruffle Dress – [PERSON_NAME]’s Resort Wear Text Bloc…" at bounding box center [841, 378] width 976 height 500
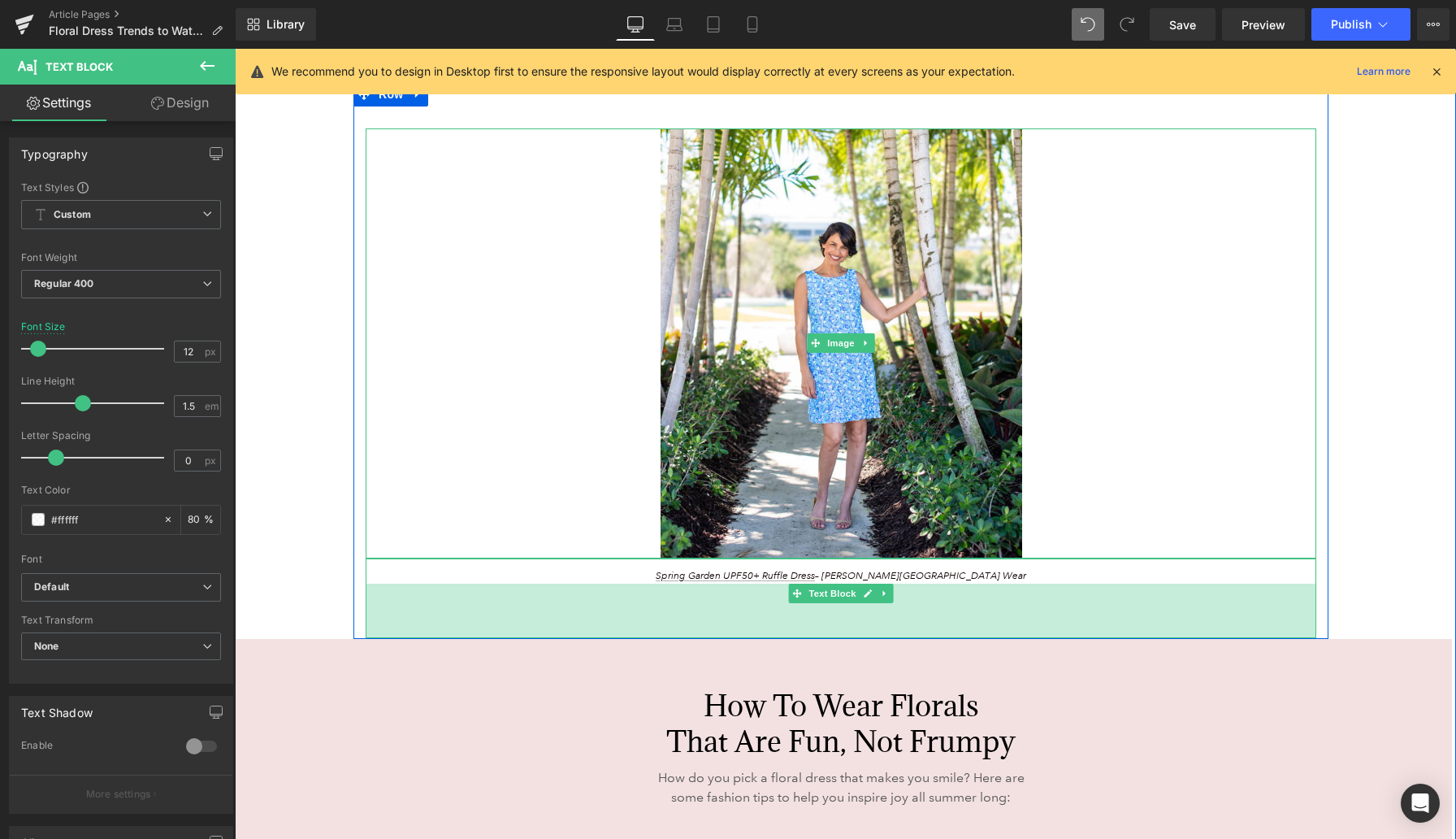
click at [1072, 603] on div "67px" at bounding box center [842, 611] width 951 height 55
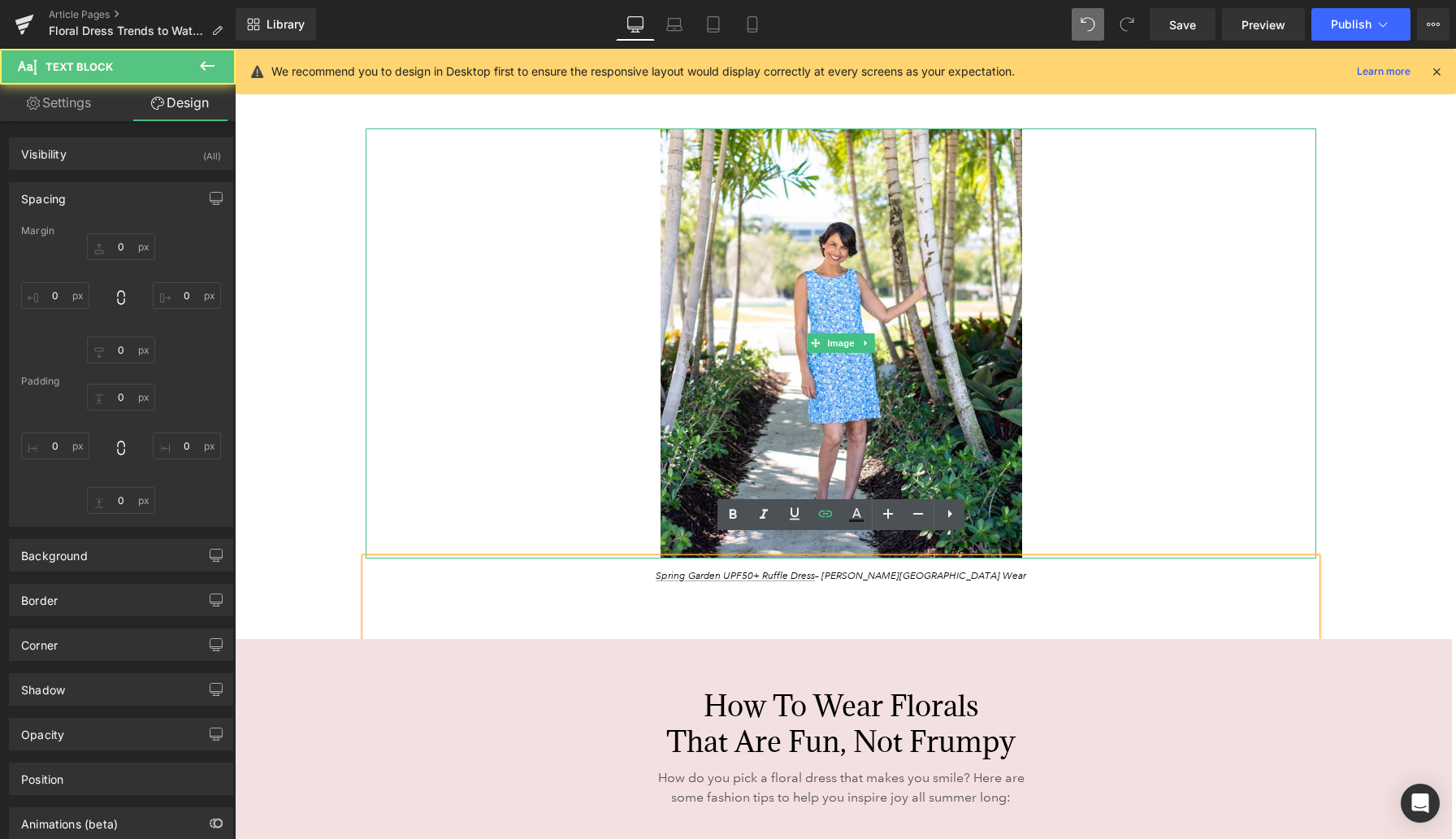
type input "0"
type input "13"
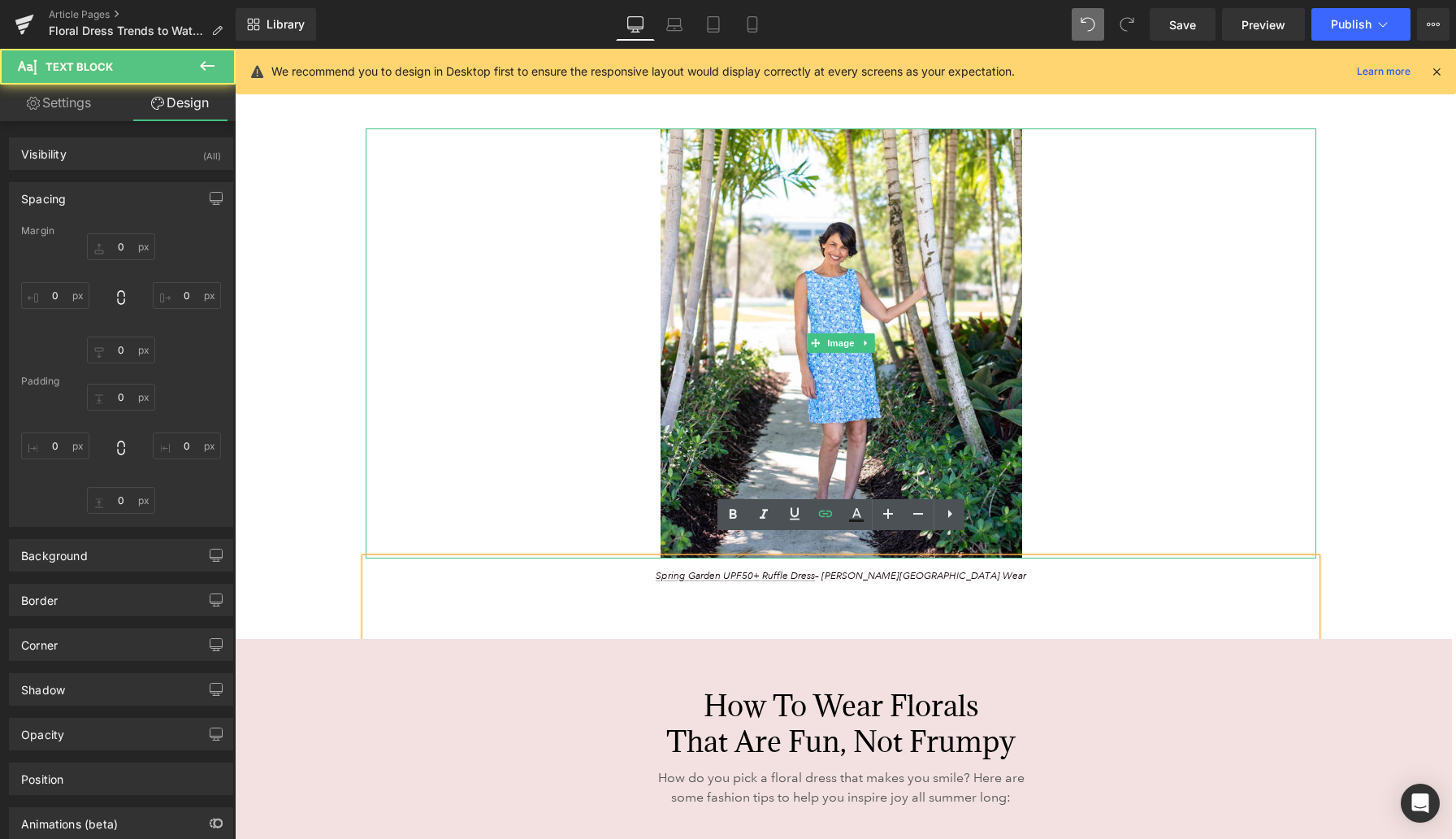
type input "150"
type input "67"
type input "150"
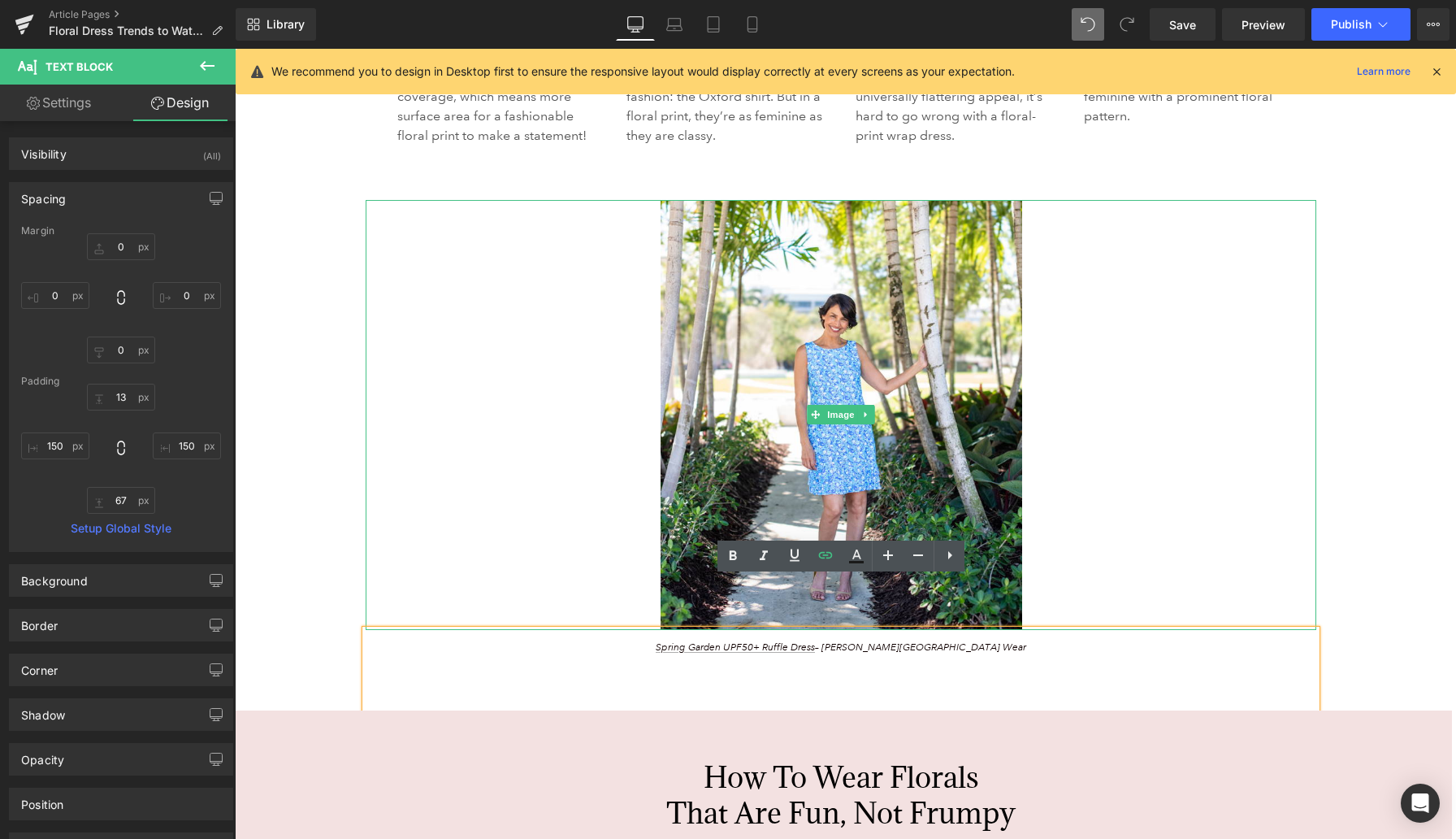
scroll to position [4217, 0]
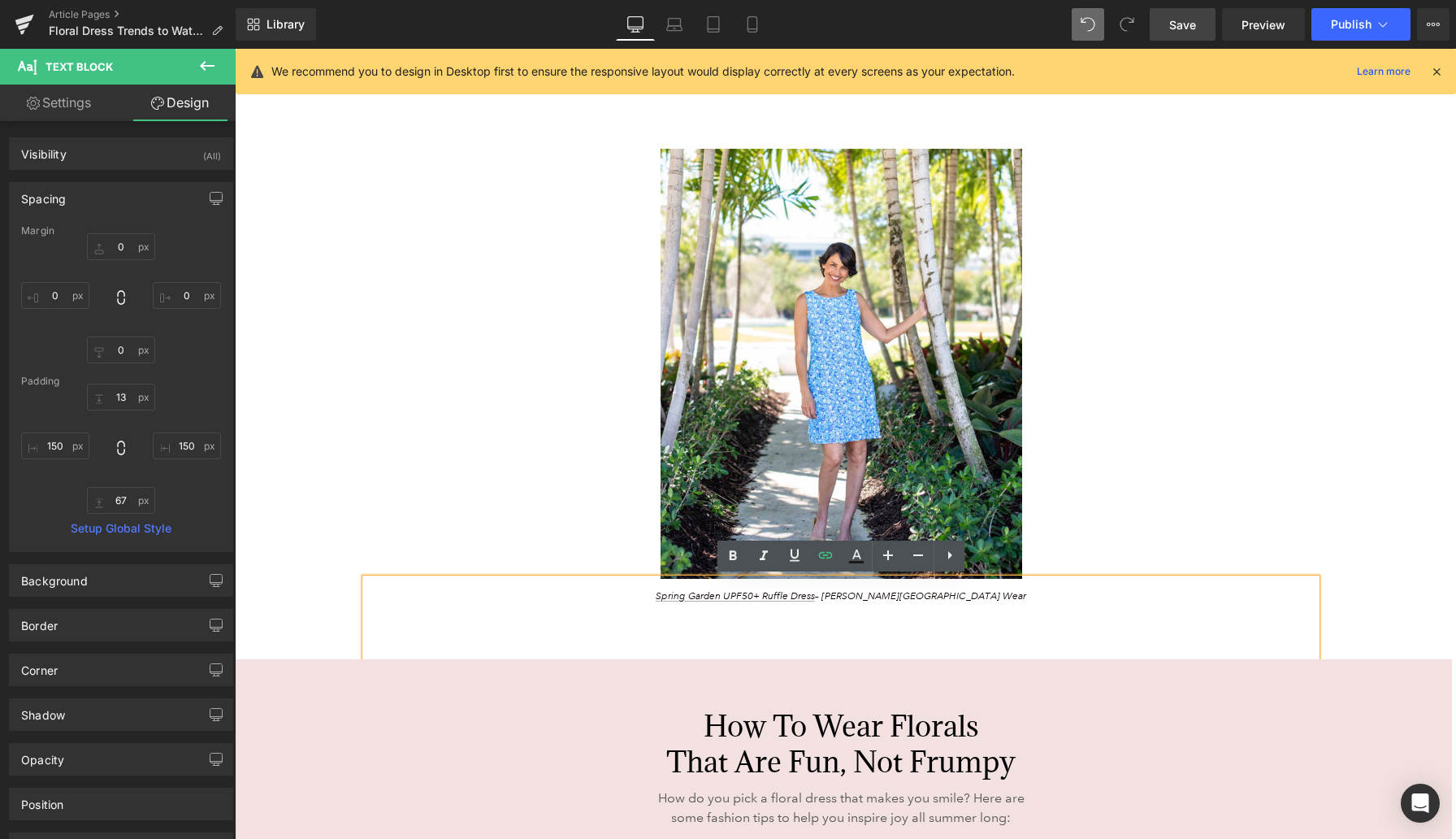
click at [1185, 27] on link "Save" at bounding box center [1182, 25] width 66 height 32
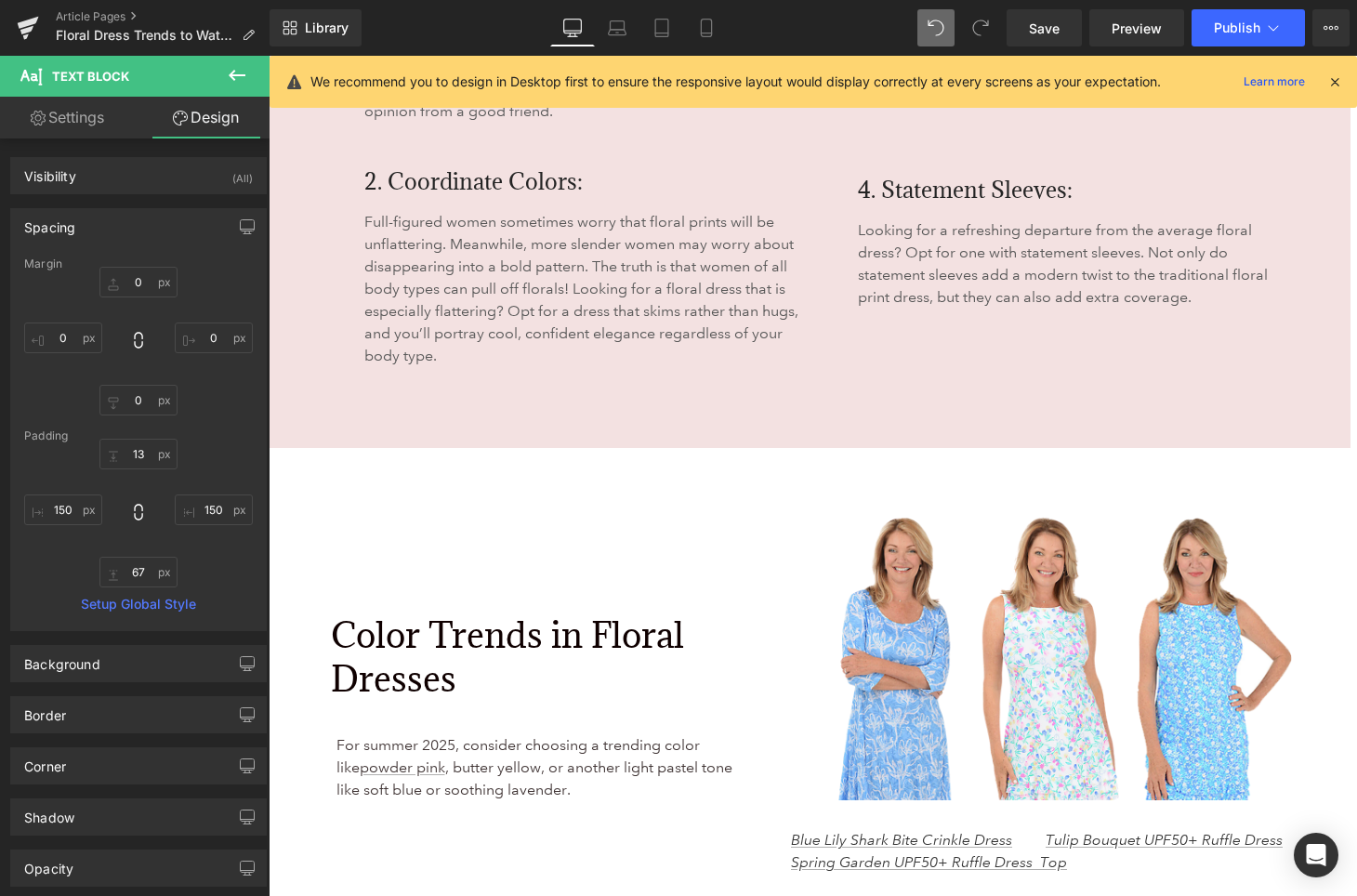
scroll to position [5277, 0]
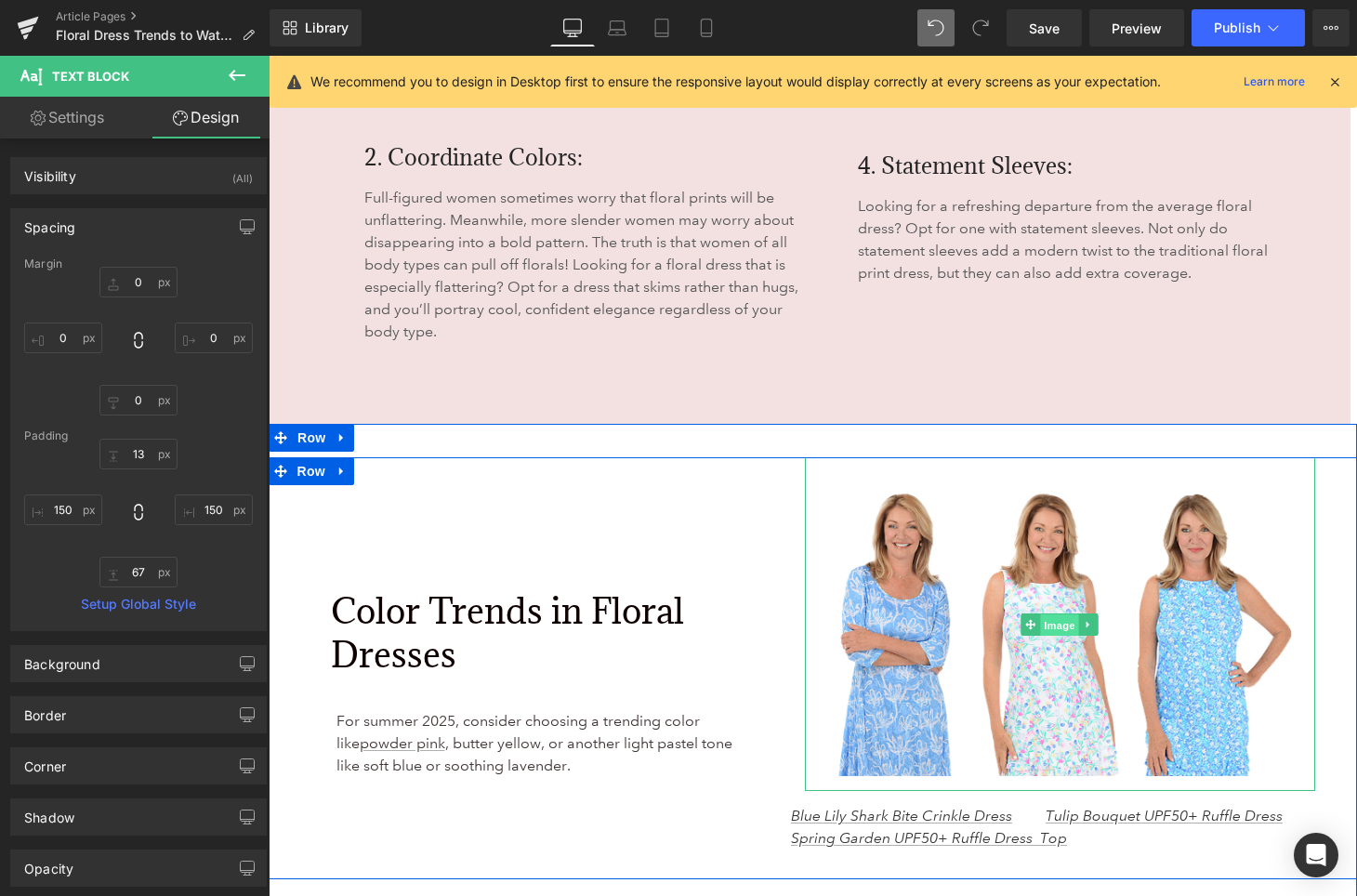
click at [1060, 613] on span "Image" at bounding box center [1060, 624] width 39 height 22
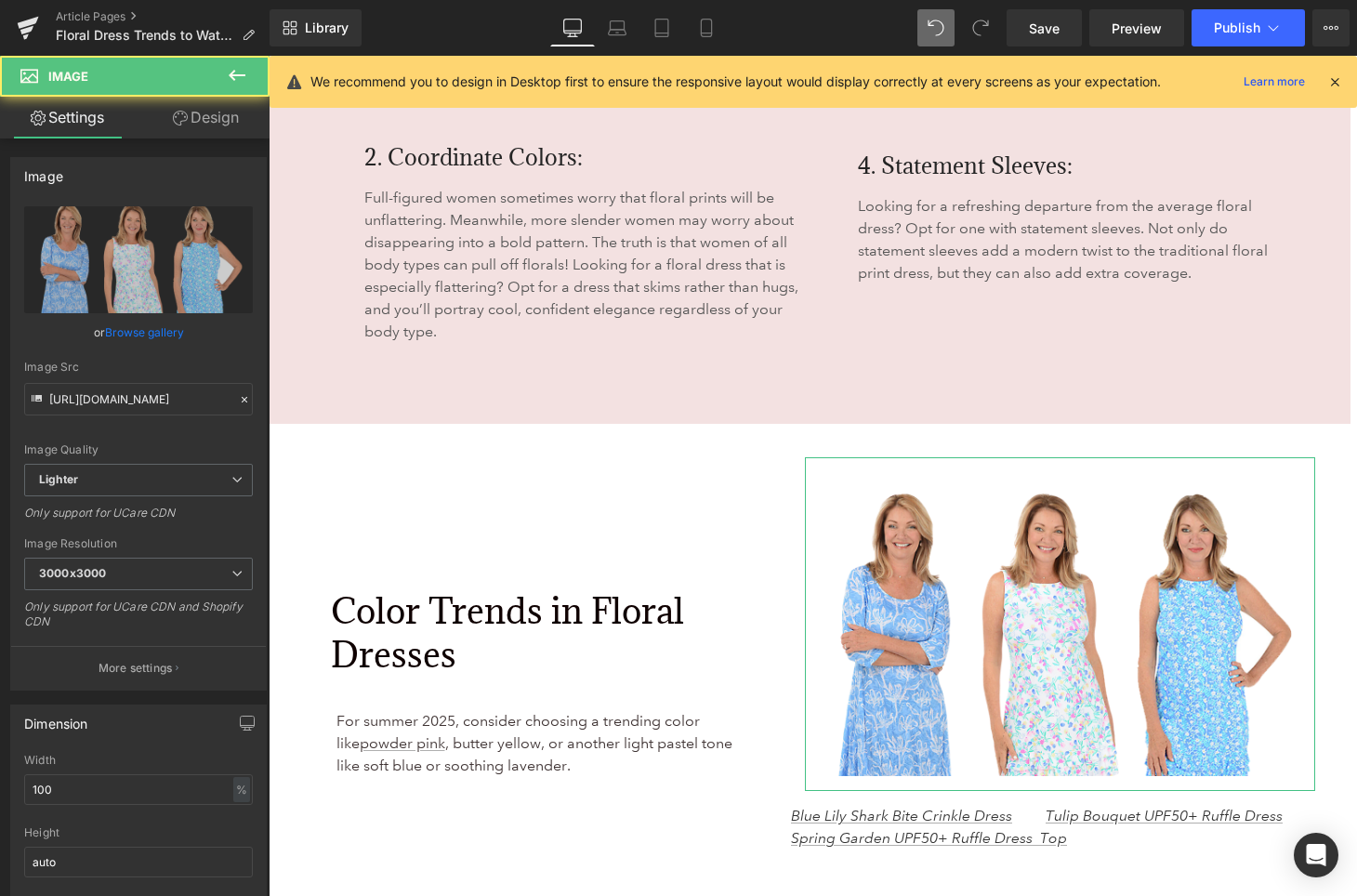
click at [147, 341] on link "Browse gallery" at bounding box center [144, 332] width 79 height 32
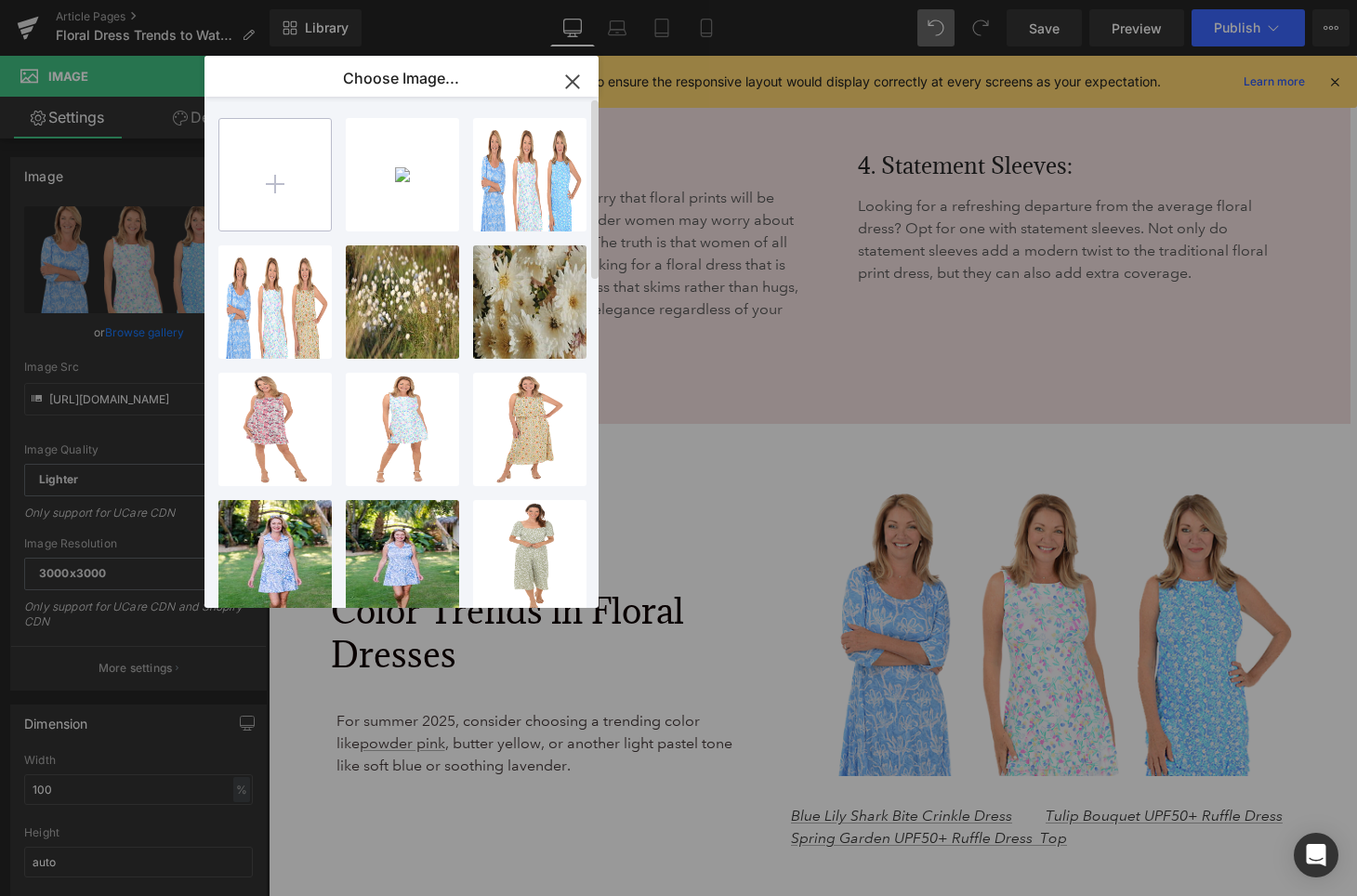
click at [259, 194] on input "file" at bounding box center [275, 175] width 111 height 111
click at [570, 83] on icon "button" at bounding box center [572, 81] width 12 height 12
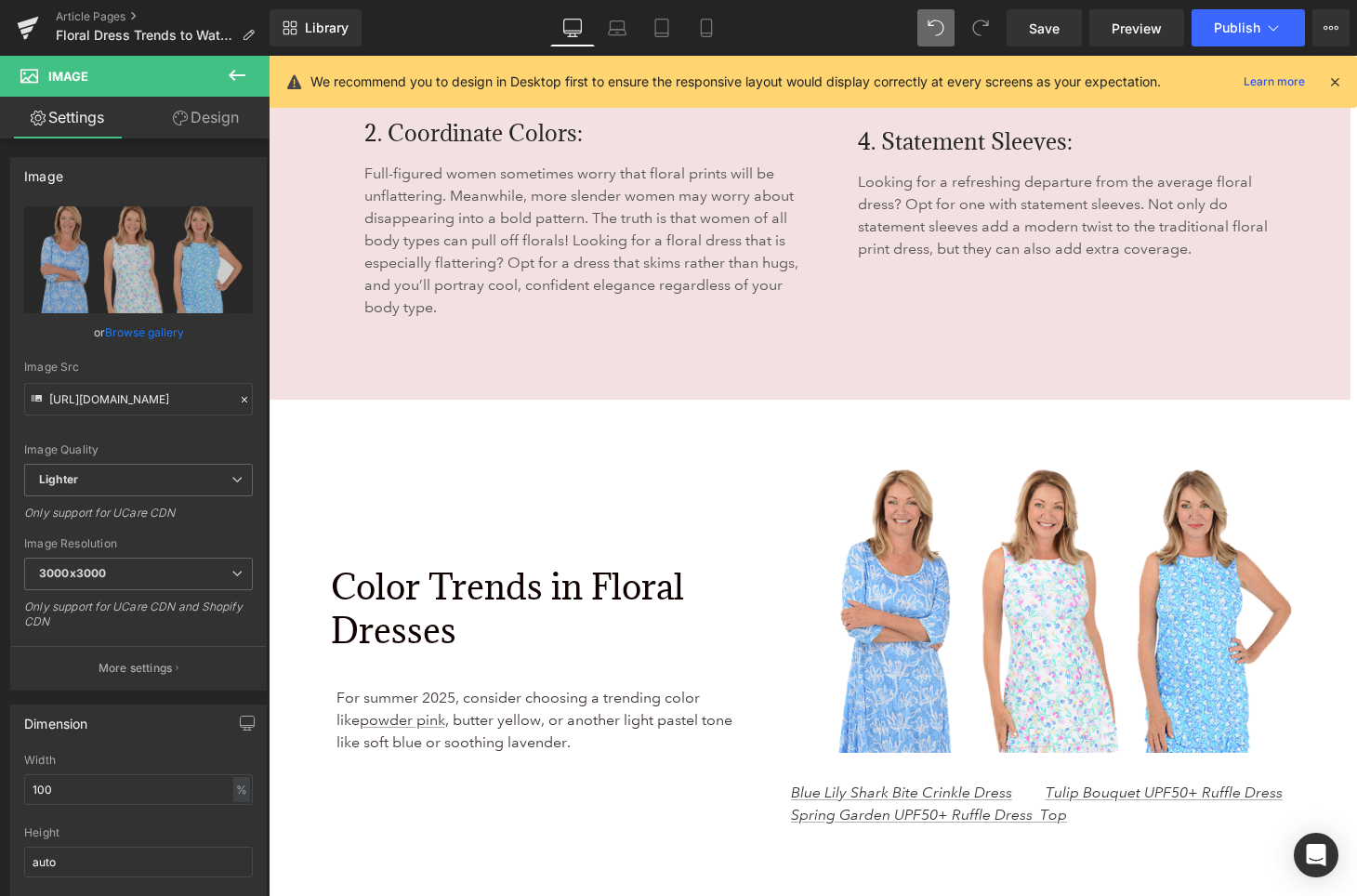
scroll to position [5253, 0]
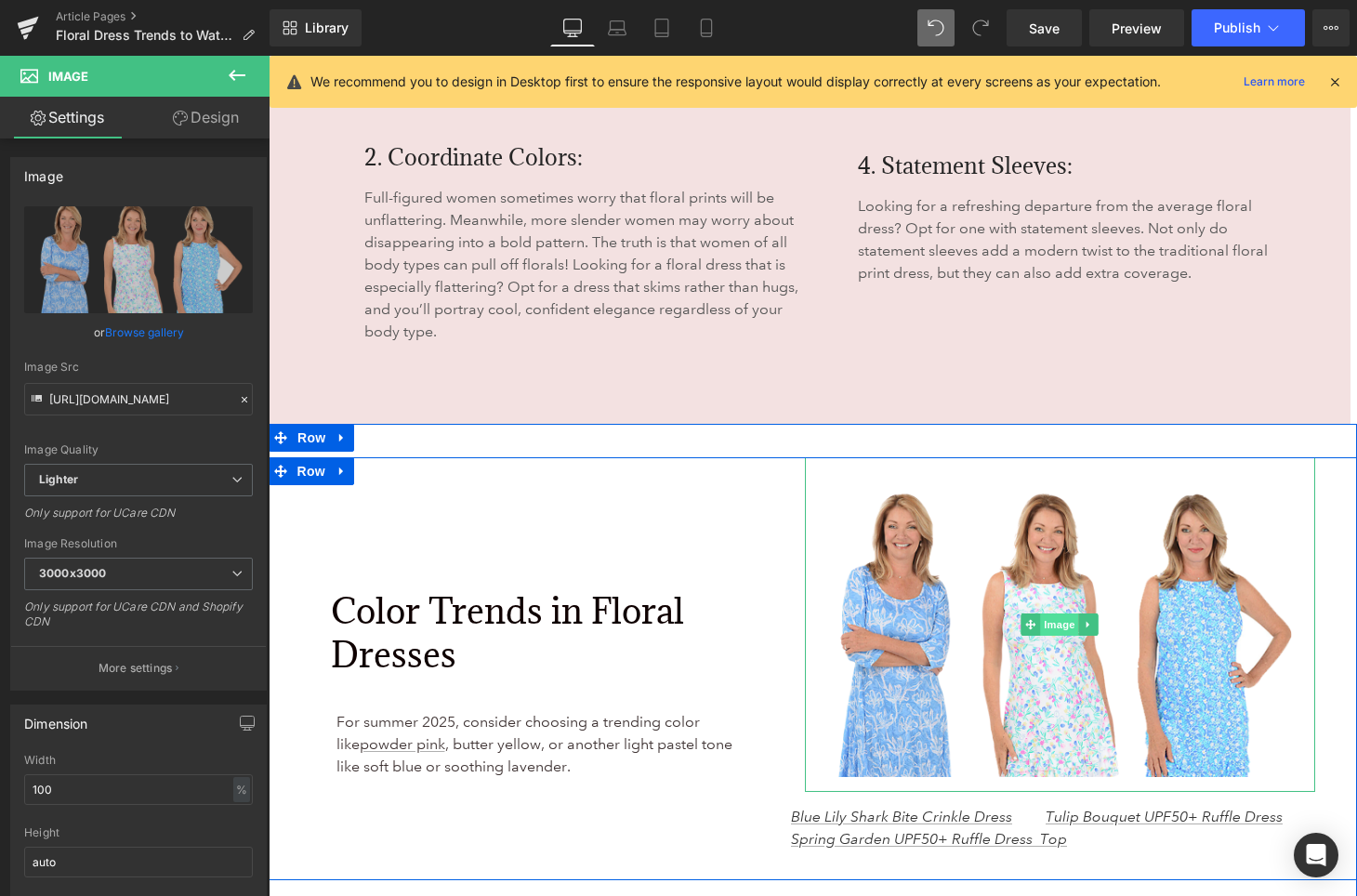
click at [1055, 613] on span "Image" at bounding box center [1060, 624] width 39 height 22
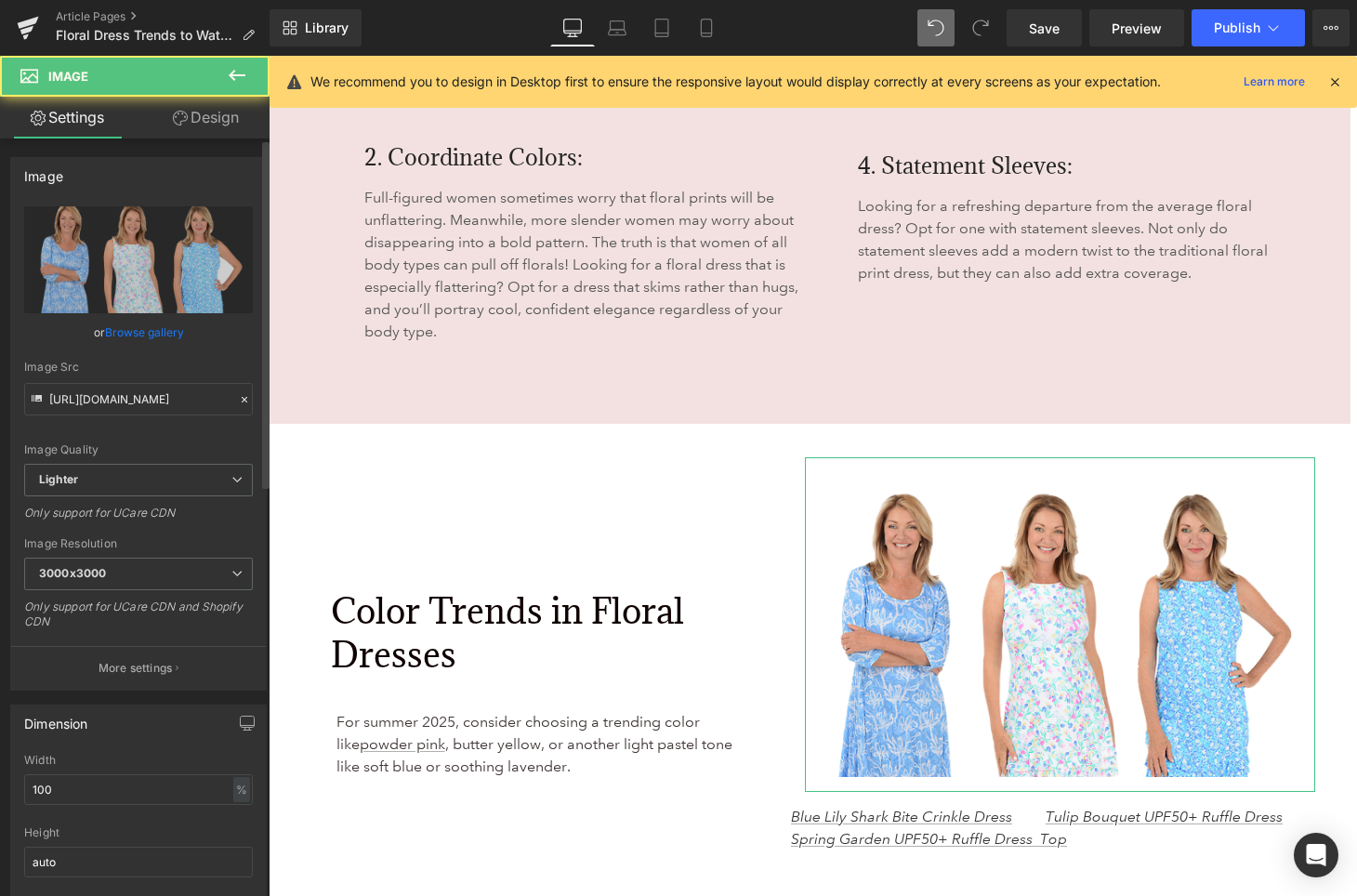
click at [106, 331] on link "Browse gallery" at bounding box center [144, 332] width 79 height 32
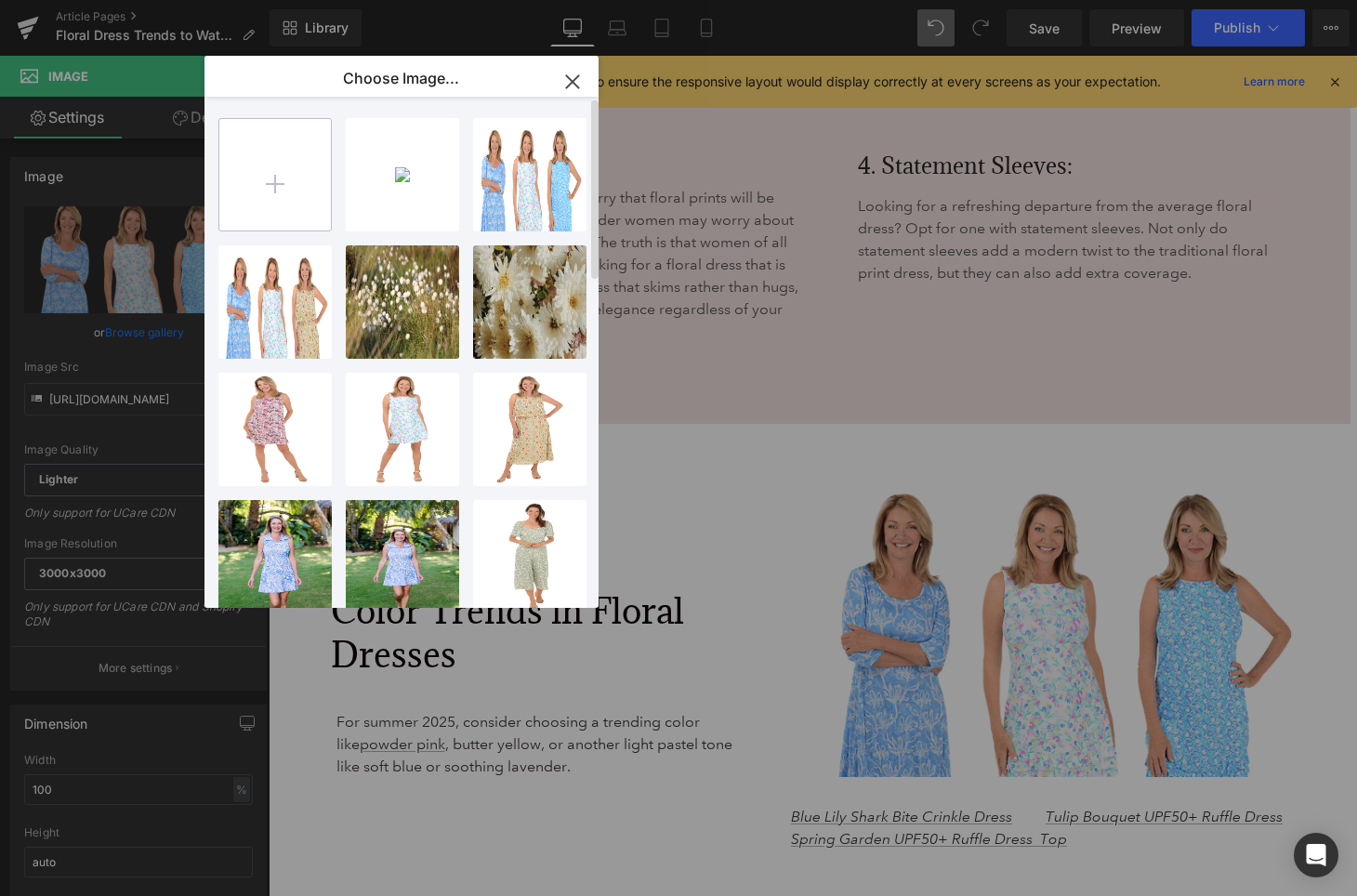
click at [295, 192] on input "file" at bounding box center [275, 175] width 111 height 111
type input "C:\fakepath\girlss.png"
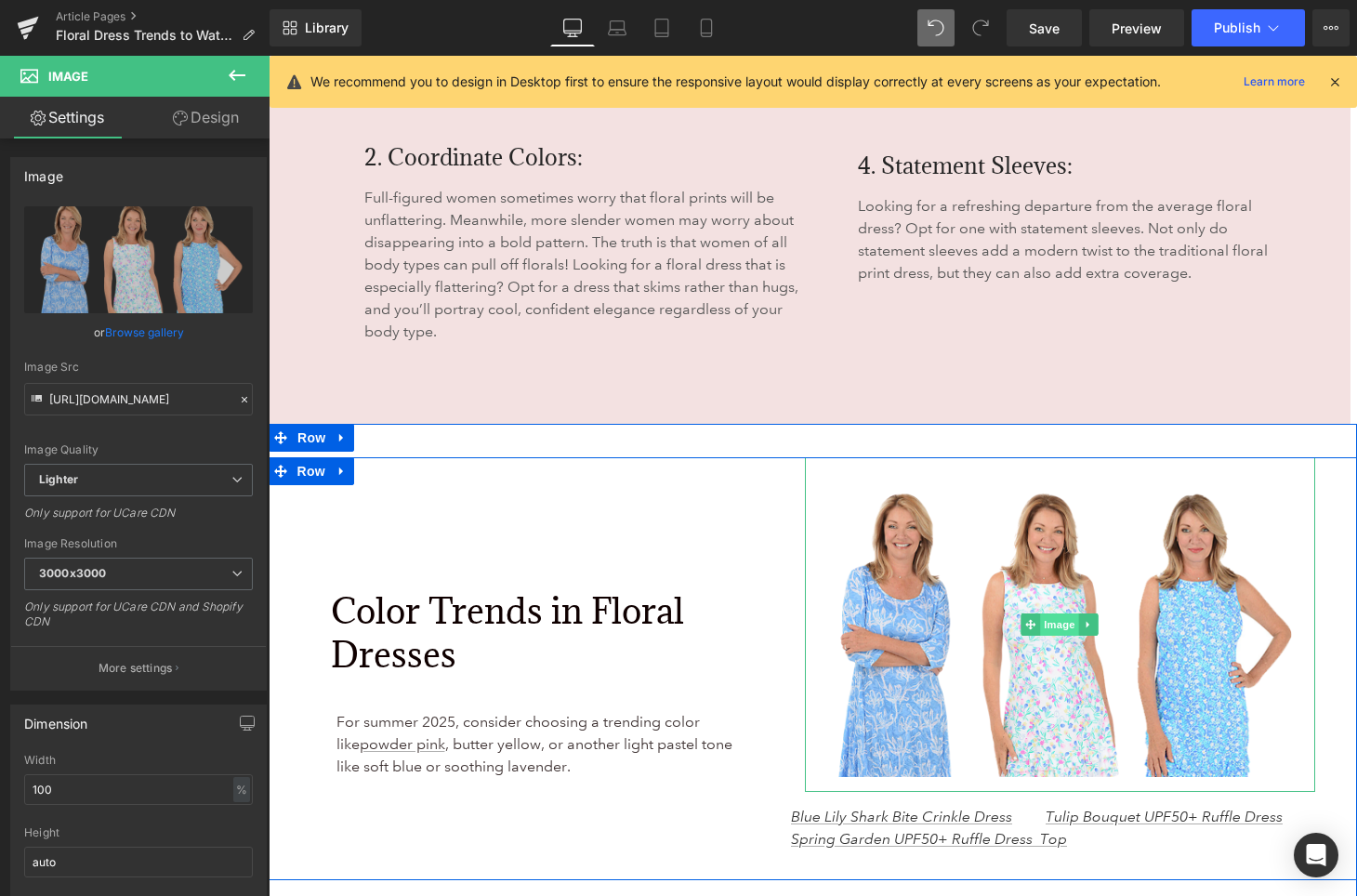
click at [1061, 613] on span "Image" at bounding box center [1060, 624] width 39 height 22
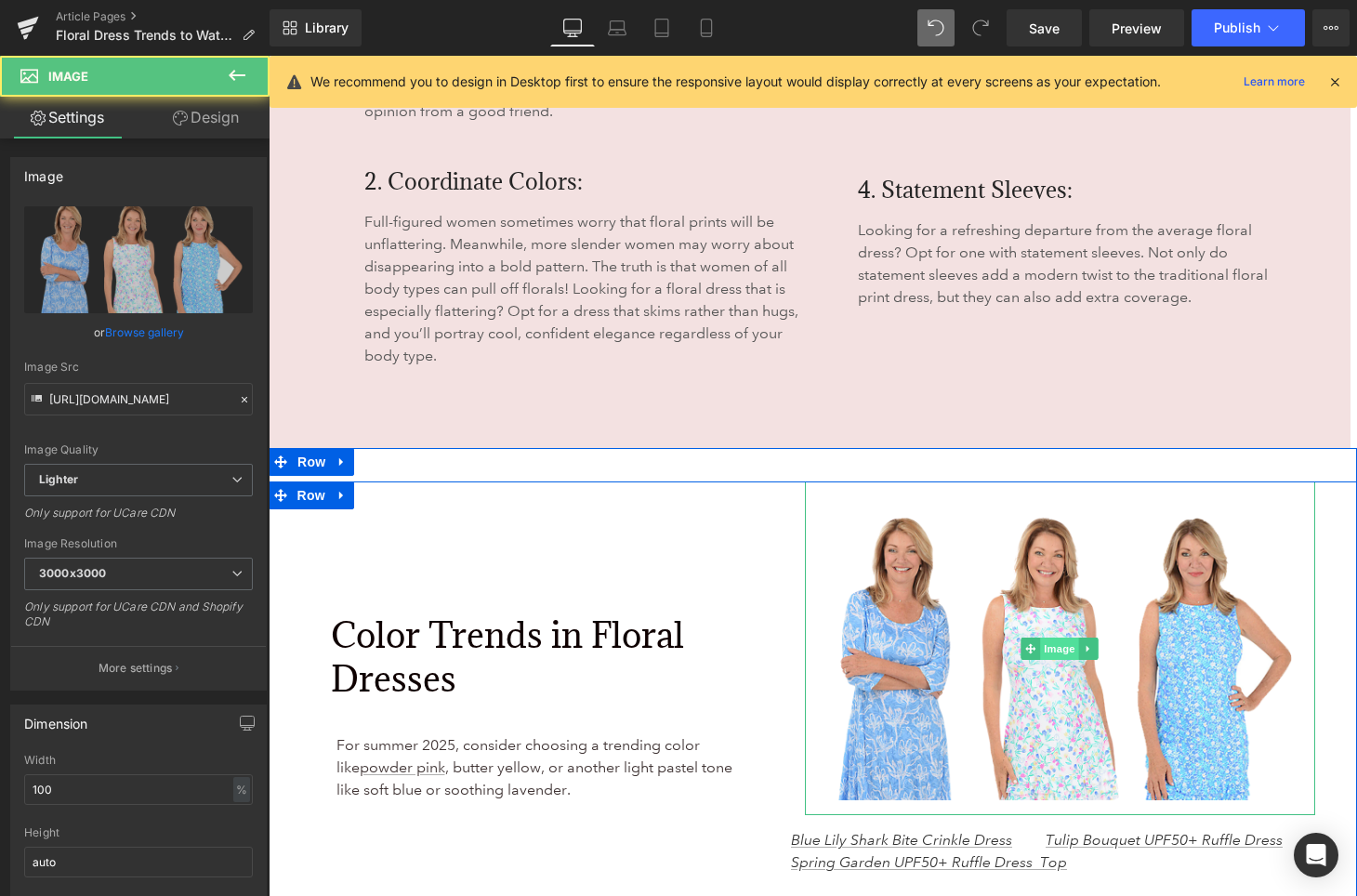
scroll to position [5277, 0]
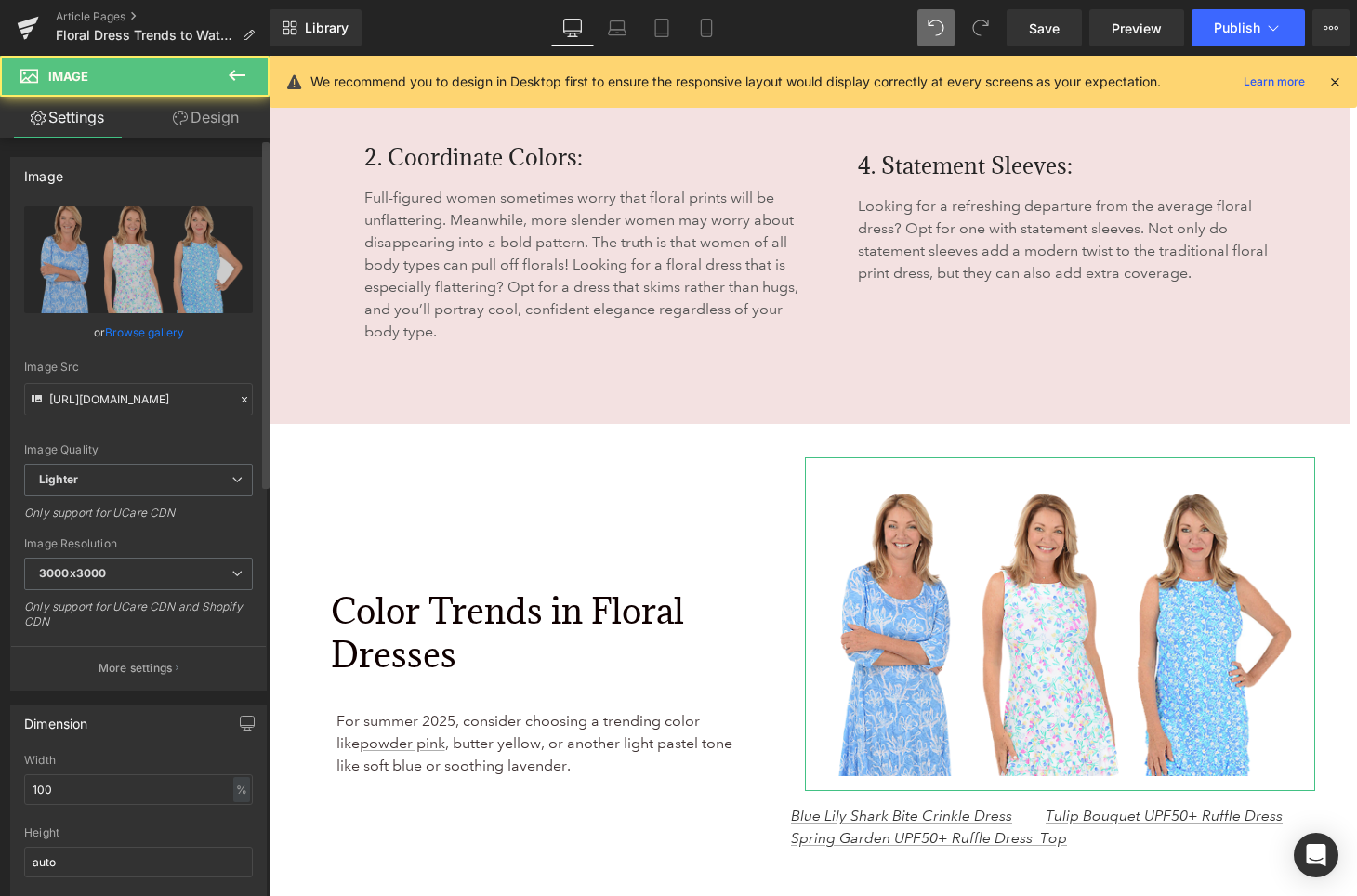
click at [163, 332] on link "Browse gallery" at bounding box center [144, 332] width 79 height 32
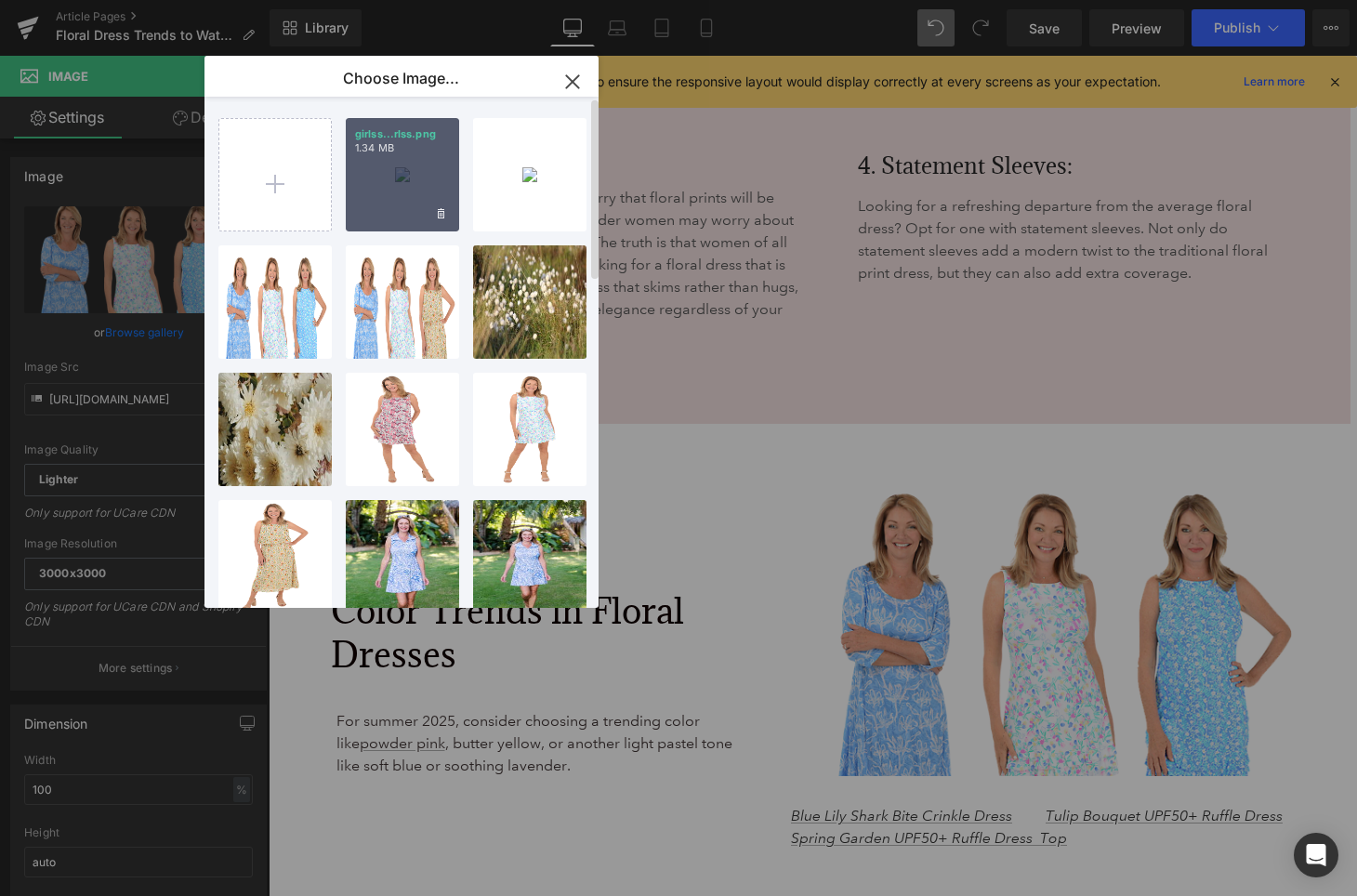
click at [394, 179] on div "girlss...rlss.png 1.34 MB" at bounding box center [402, 175] width 113 height 113
type input "[URL][DOMAIN_NAME]"
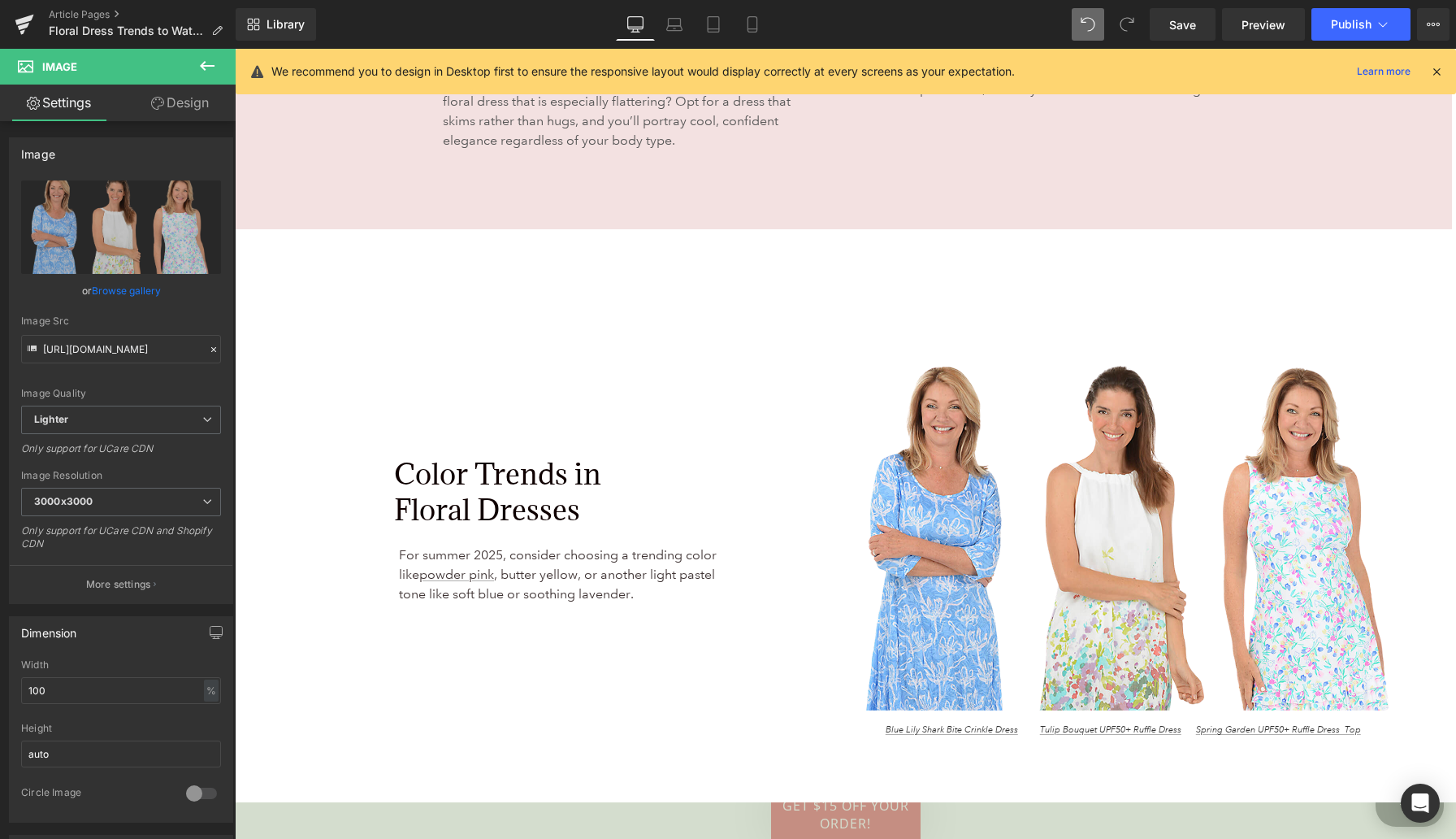
scroll to position [5421, 0]
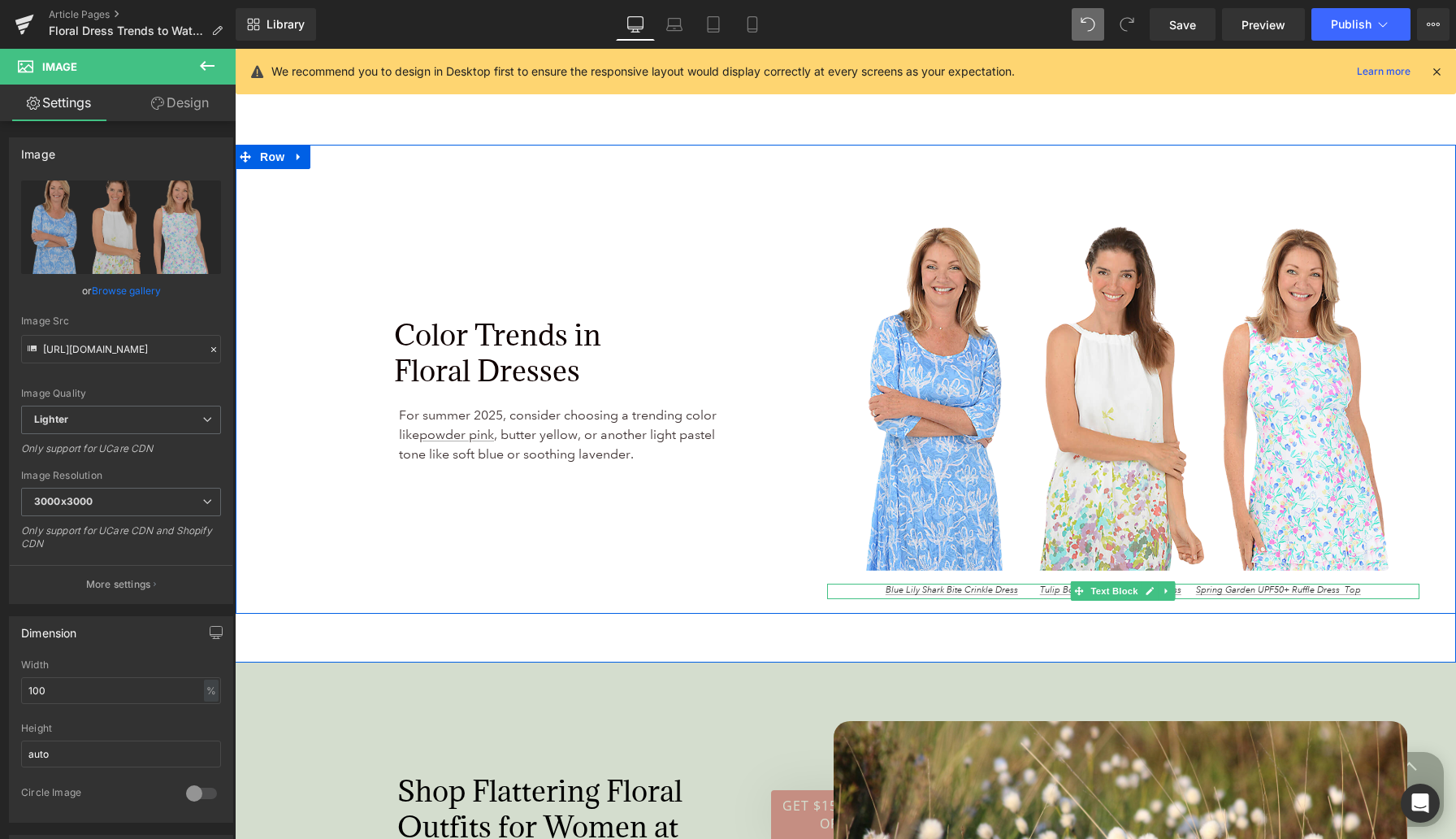
click at [1034, 587] on span "Blue Lily Shark Bite Crinkle Dress Tulip Bouquet UPF50+ Ruffle Dress Spring Gar…" at bounding box center [1123, 590] width 475 height 11
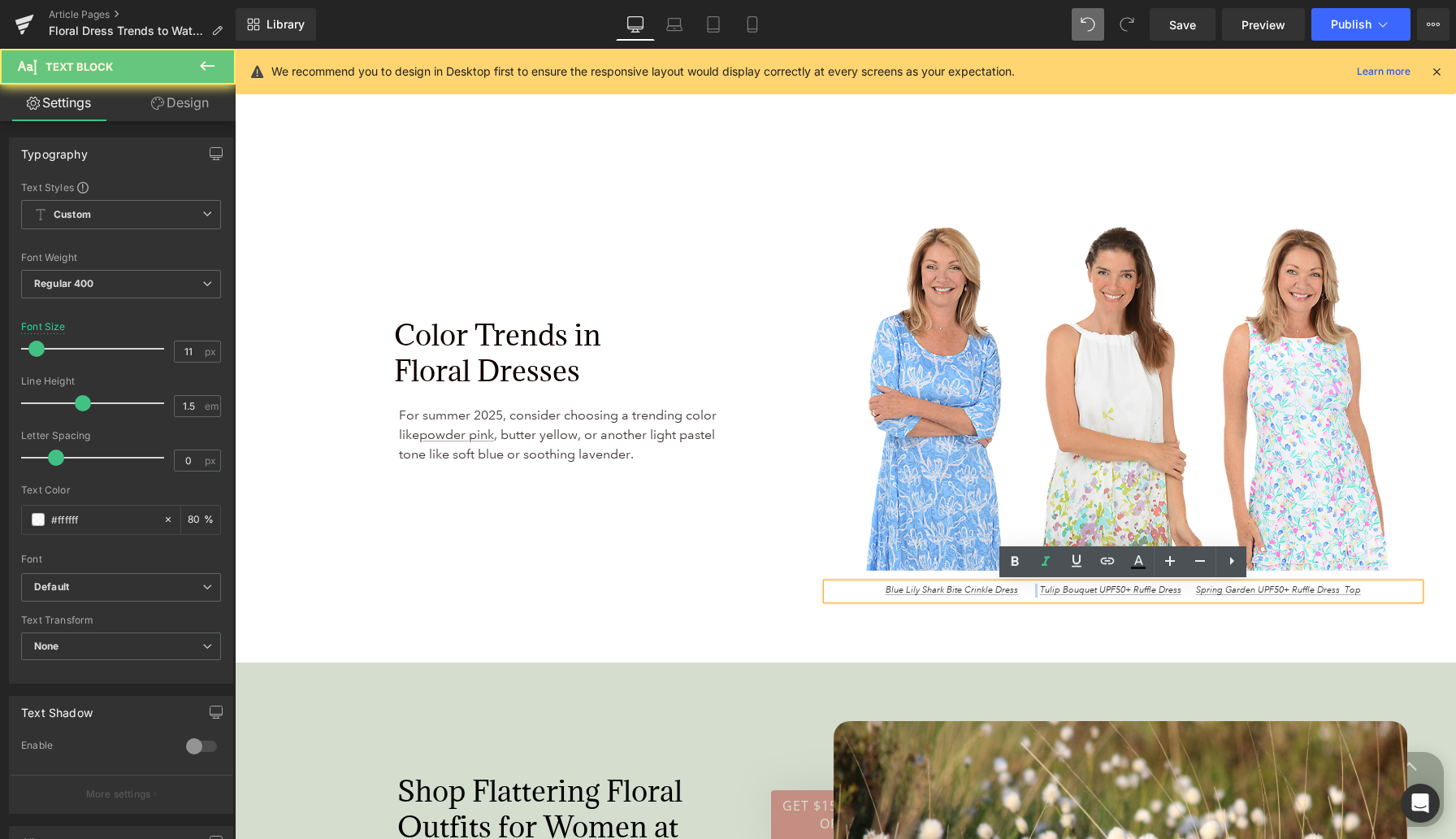
click at [1034, 587] on span "Blue Lily Shark Bite Crinkle Dress Tulip Bouquet UPF50+ Ruffle Dress Spring Gar…" at bounding box center [1123, 590] width 475 height 11
click at [1036, 588] on span "Blue Lily Shark Bite Crinkle Dress Tulip Bouquet UPF50+ Ruffle Dress Spring Gar…" at bounding box center [1123, 590] width 475 height 11
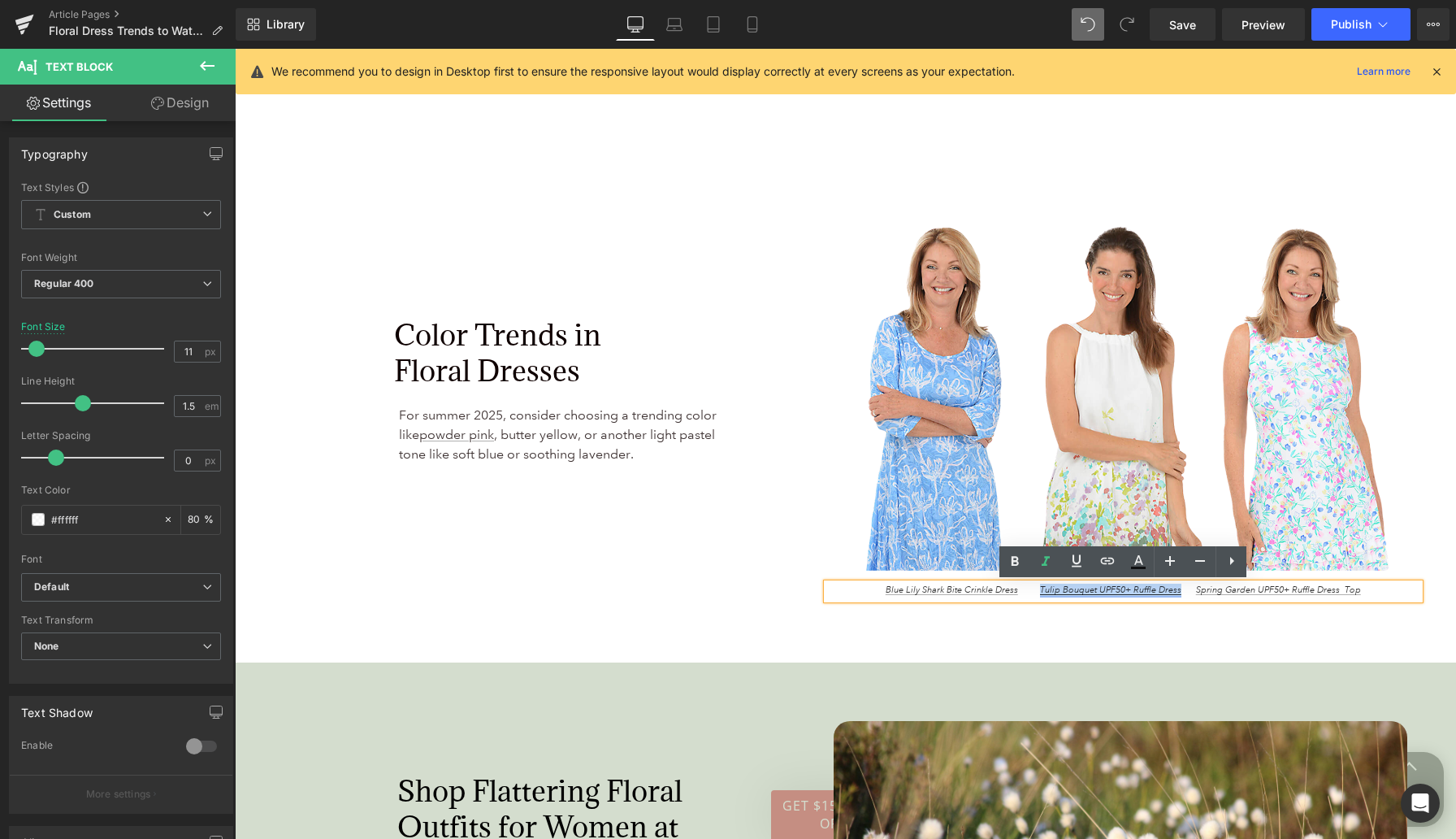
drag, startPoint x: 1038, startPoint y: 589, endPoint x: 1177, endPoint y: 587, distance: 139.0
click at [1179, 590] on span "Blue Lily Shark Bite Crinkle Dress Tulip Bouquet UPF50+ Ruffle Dress Spring Gar…" at bounding box center [1123, 590] width 475 height 11
copy link "Tulip Bouquet UPF50+ Ruffle Dress"
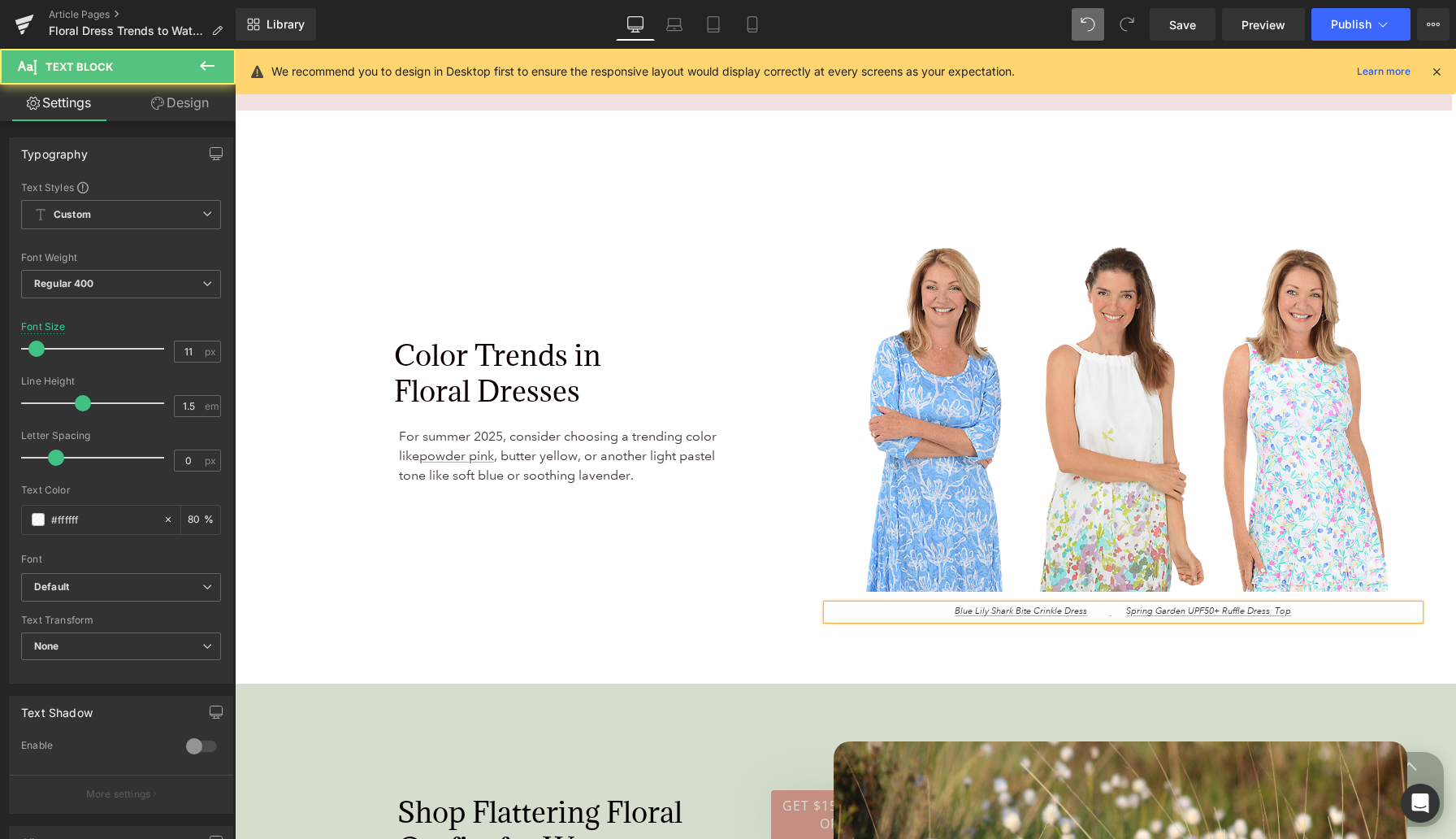
click at [1185, 604] on p "Blue Lily Shark Bite Crinkle Dress Spring Garden UPF50+ Ruffle Dress Top" at bounding box center [1123, 611] width 592 height 14
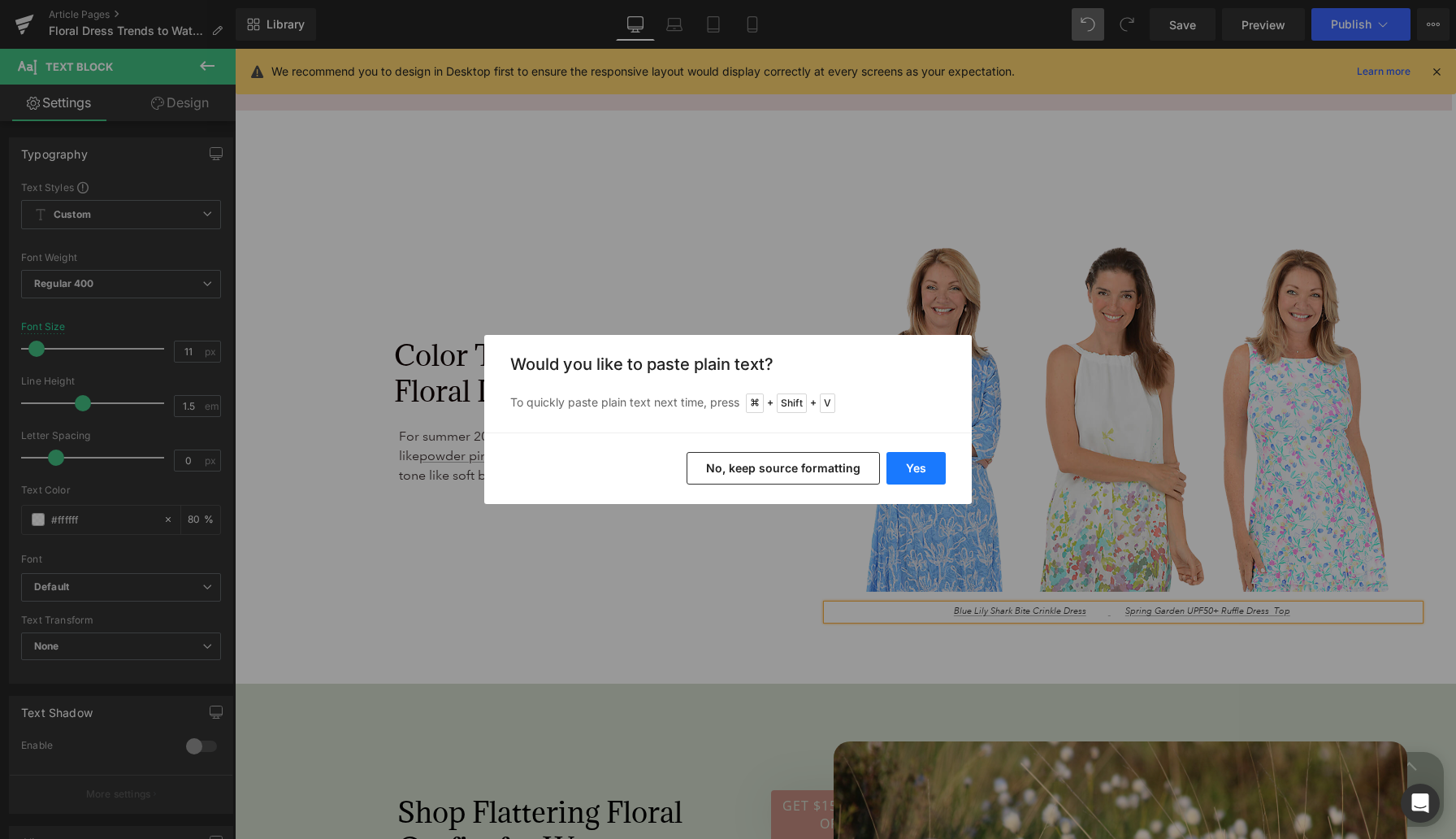
click at [929, 466] on button "Yes" at bounding box center [917, 468] width 60 height 32
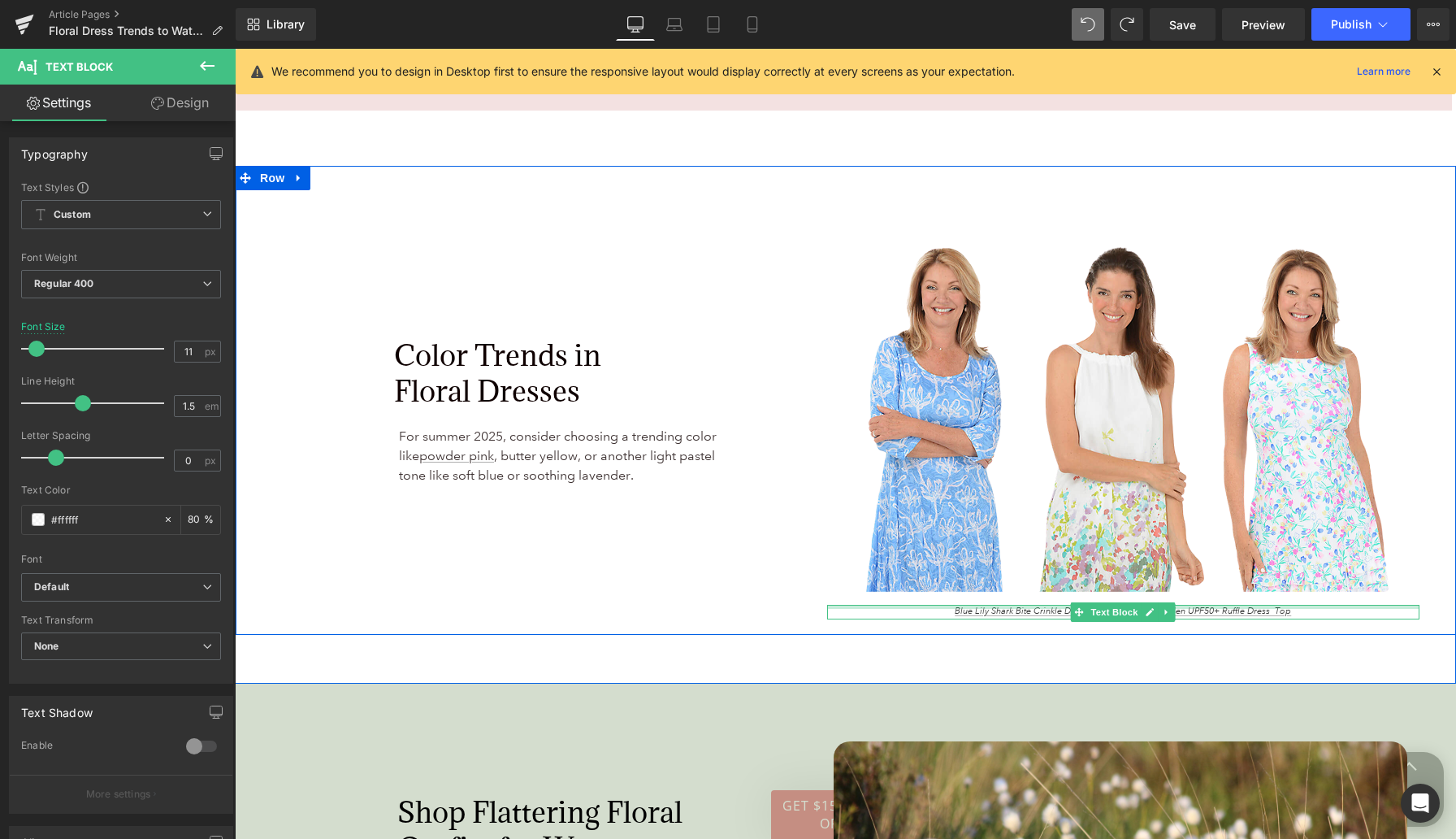
click at [1185, 604] on p "Blue Lily Shark Bite Crinkle Dress Spring Garden UPF50+ Ruffle Dress Top" at bounding box center [1123, 611] width 592 height 14
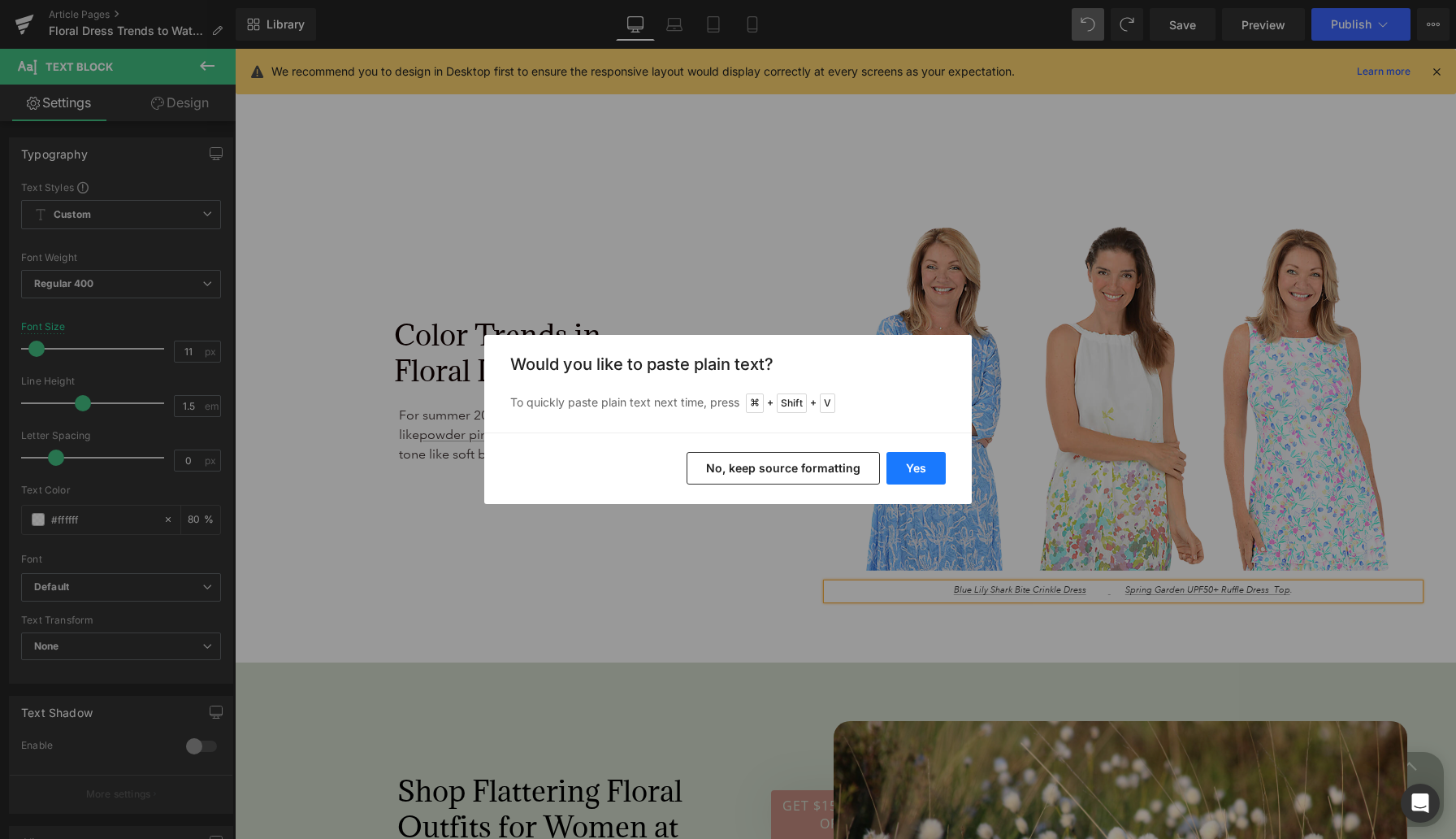
click at [933, 463] on button "Yes" at bounding box center [917, 468] width 60 height 32
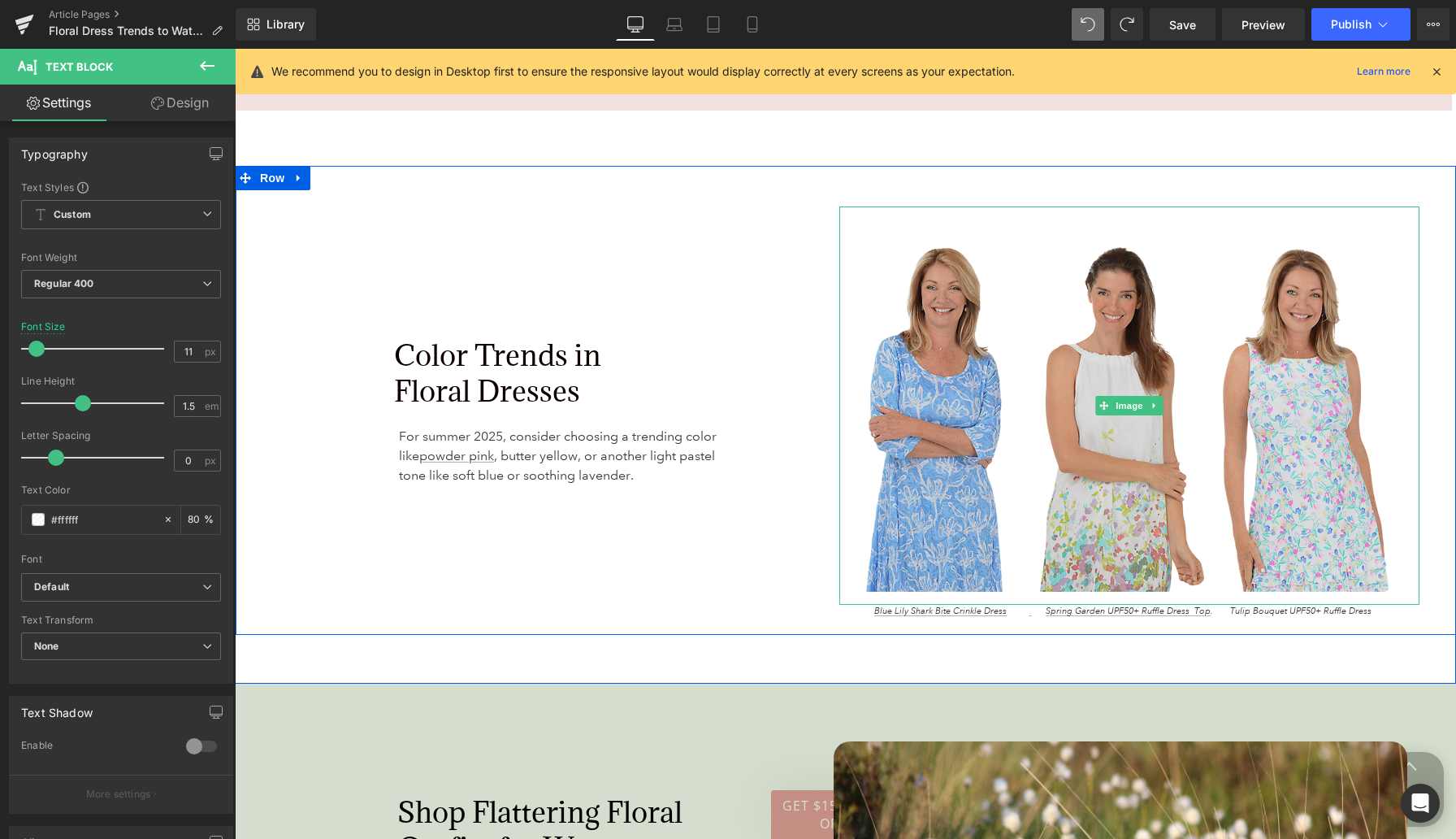
click at [970, 370] on img at bounding box center [1130, 405] width 580 height 399
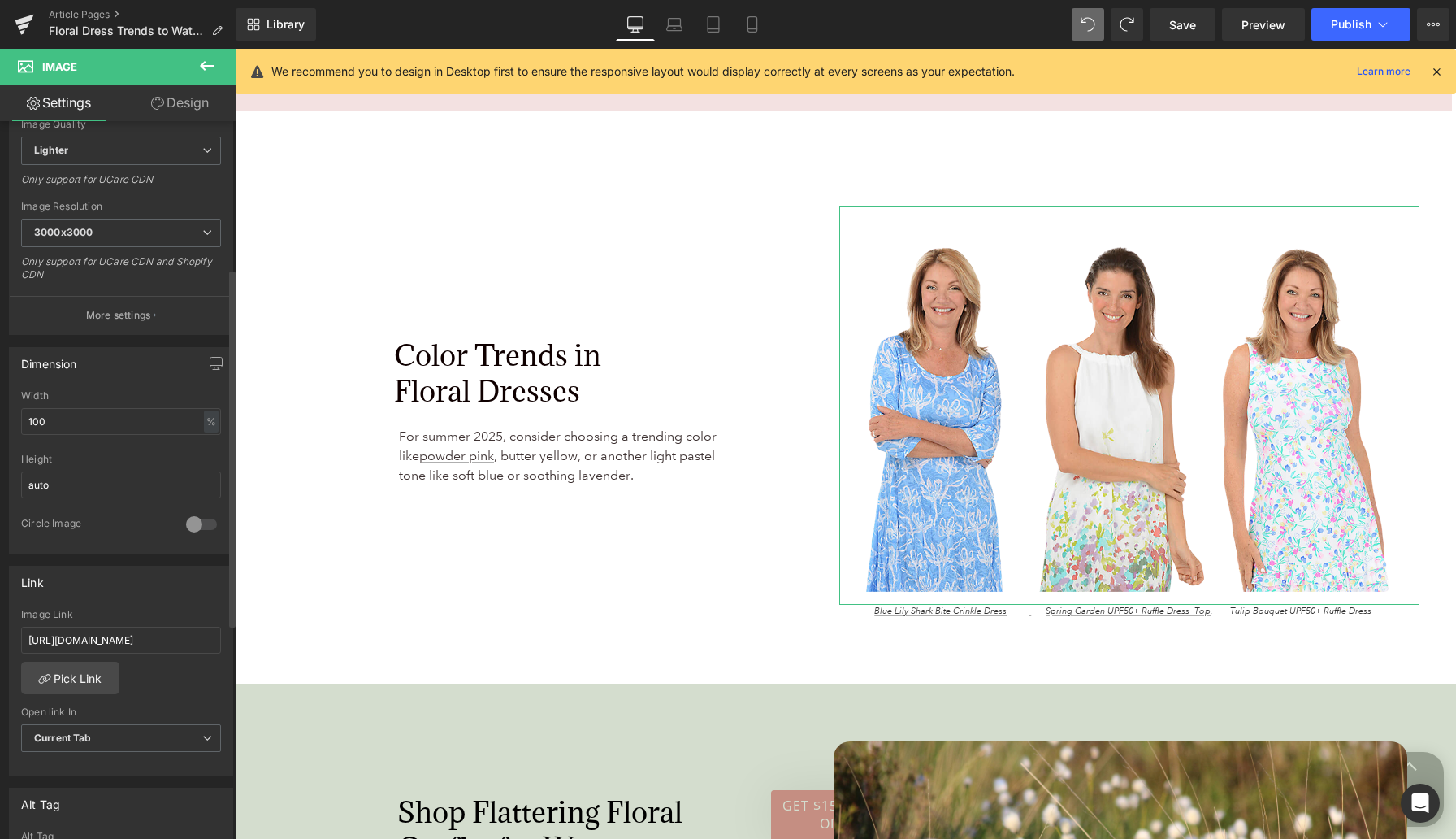
scroll to position [315, 0]
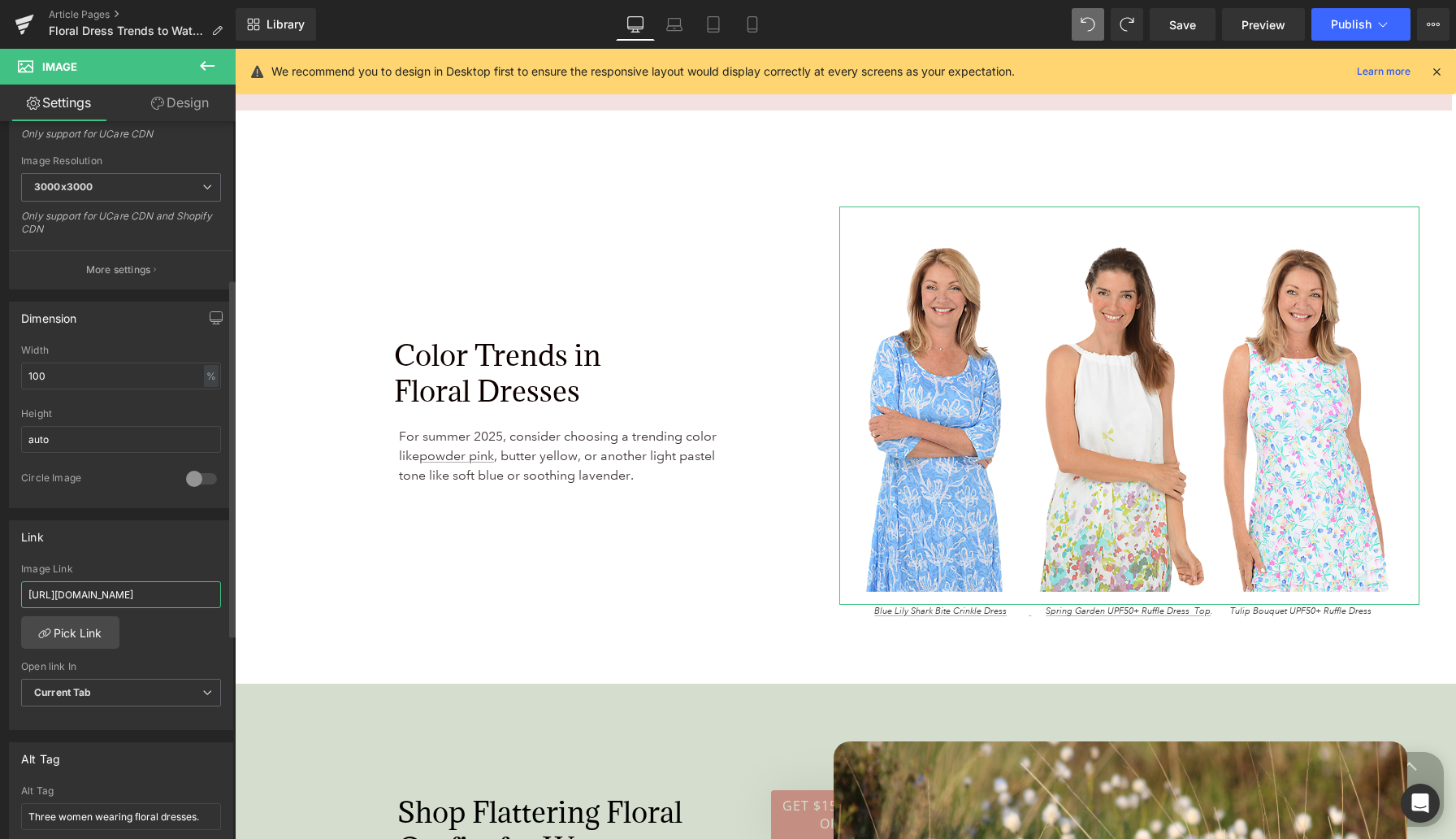
click at [97, 592] on input "[URL][DOMAIN_NAME]" at bounding box center [121, 594] width 200 height 26
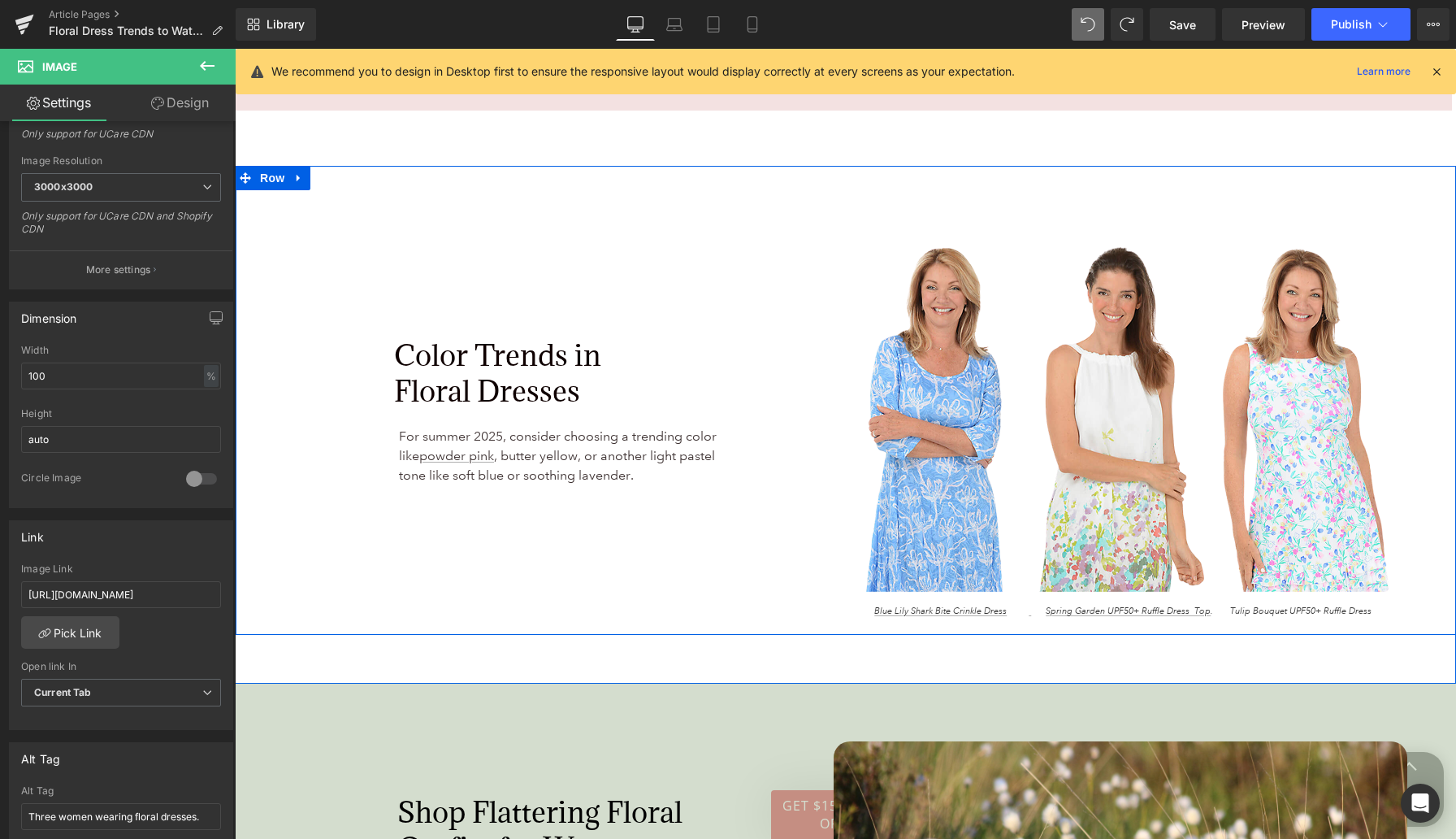
click at [269, 538] on div "Color Trends in Floral Dresses Heading For summer 2025, consider choosing a tre…" at bounding box center [532, 413] width 592 height 414
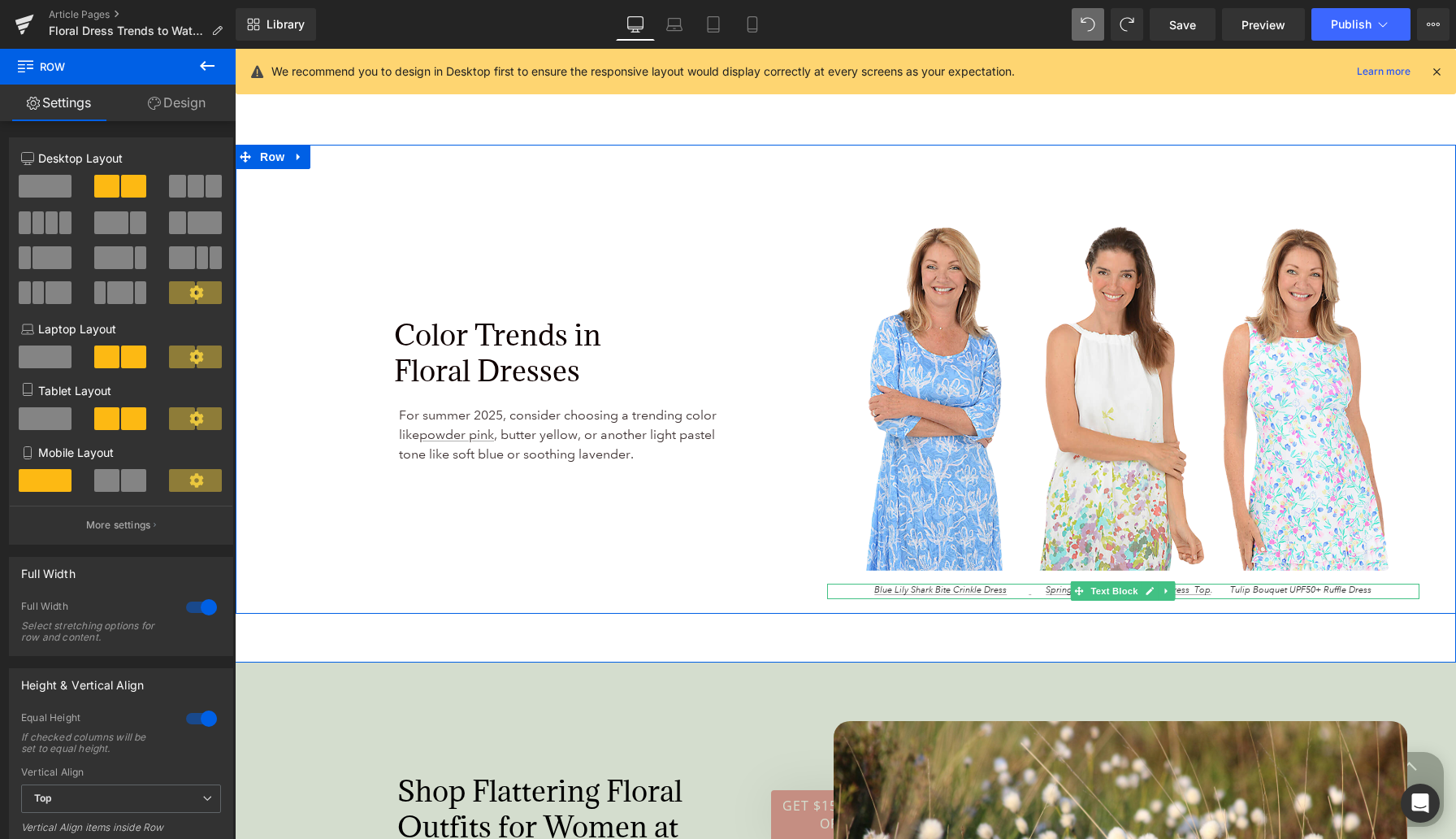
click at [1185, 591] on span "Blue Lily Shark Bite Crinkle Dress Spring Garden UPF50+ Ruffle Dress Top . Tuli…" at bounding box center [1123, 590] width 498 height 11
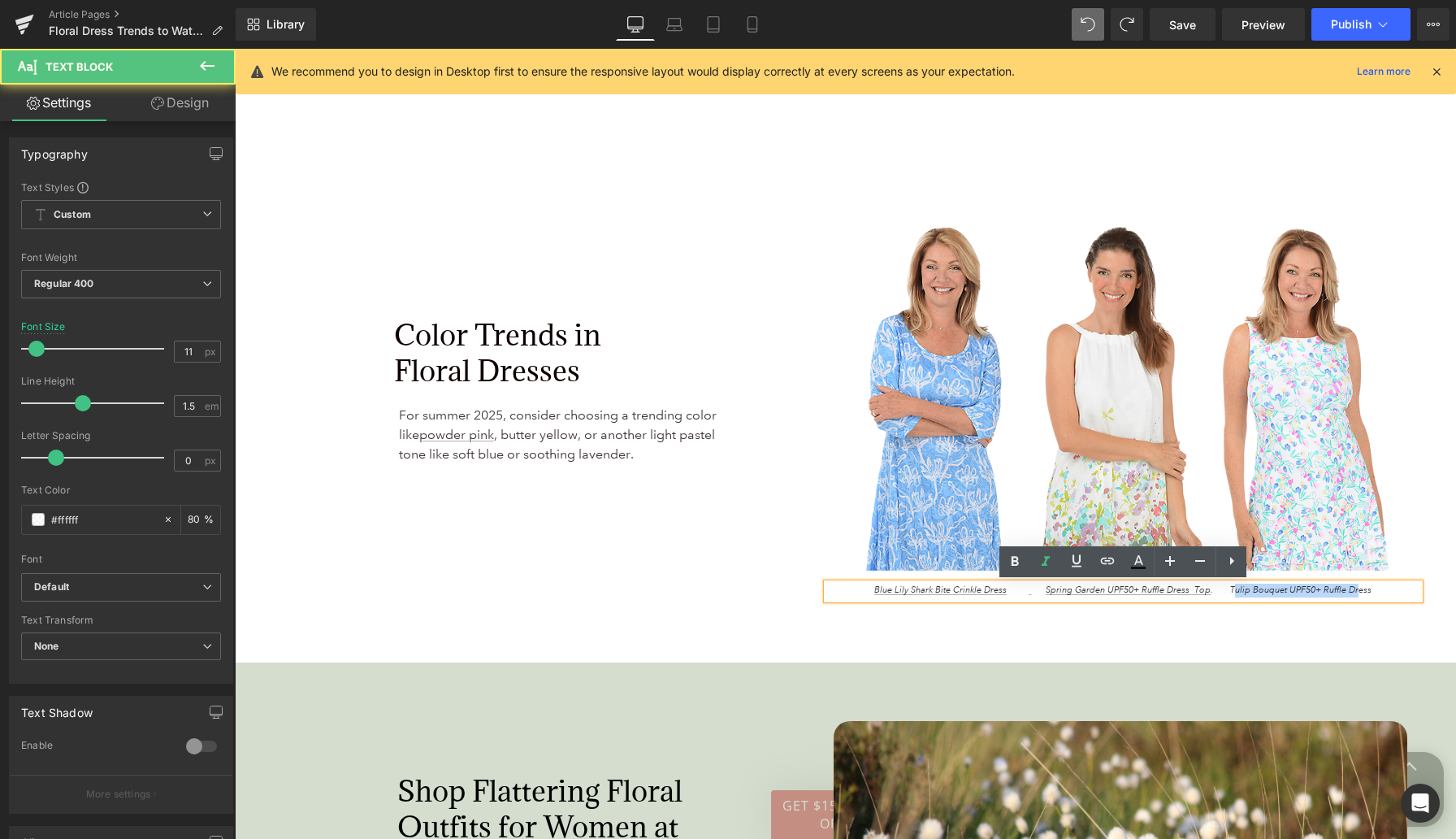
drag, startPoint x: 1230, startPoint y: 589, endPoint x: 1348, endPoint y: 590, distance: 118.0
click at [1185, 591] on span "Blue Lily Shark Bite Crinkle Dress Spring Garden UPF50+ Ruffle Dress Top . Tuli…" at bounding box center [1123, 590] width 498 height 11
drag, startPoint x: 1227, startPoint y: 589, endPoint x: 1370, endPoint y: 591, distance: 143.0
click at [1185, 591] on p "Blue Lily Shark Bite Crinkle Dress Spring Garden UPF50+ Ruffle Dress Top . Tuli…" at bounding box center [1123, 591] width 592 height 14
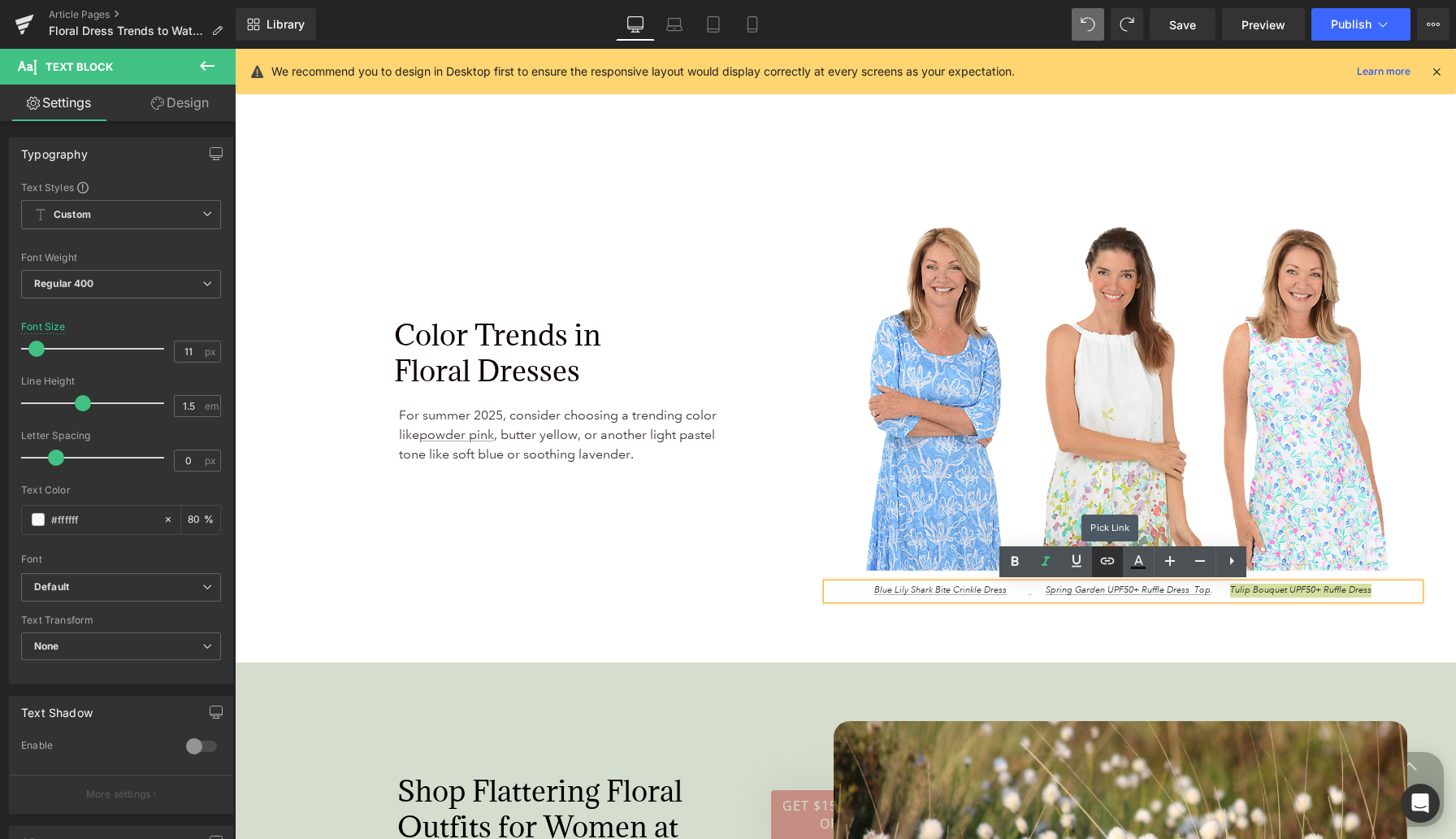
click at [1108, 568] on icon at bounding box center [1107, 561] width 20 height 20
click at [1158, 628] on input "text" at bounding box center [1220, 624] width 250 height 41
paste input "[URL][DOMAIN_NAME]"
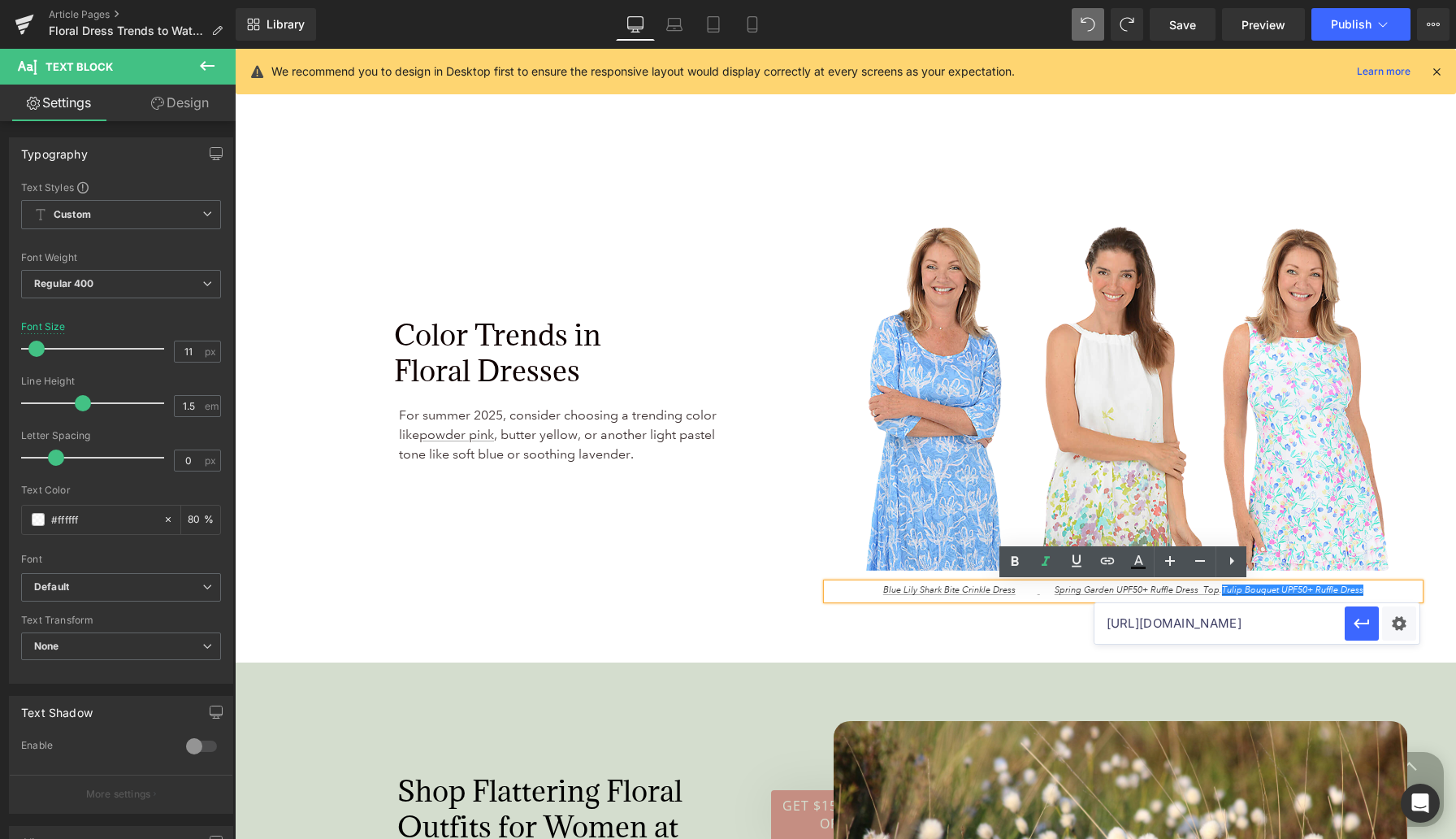
scroll to position [0, 230]
type input "[URL][DOMAIN_NAME]"
click at [1185, 632] on button "button" at bounding box center [1362, 623] width 34 height 34
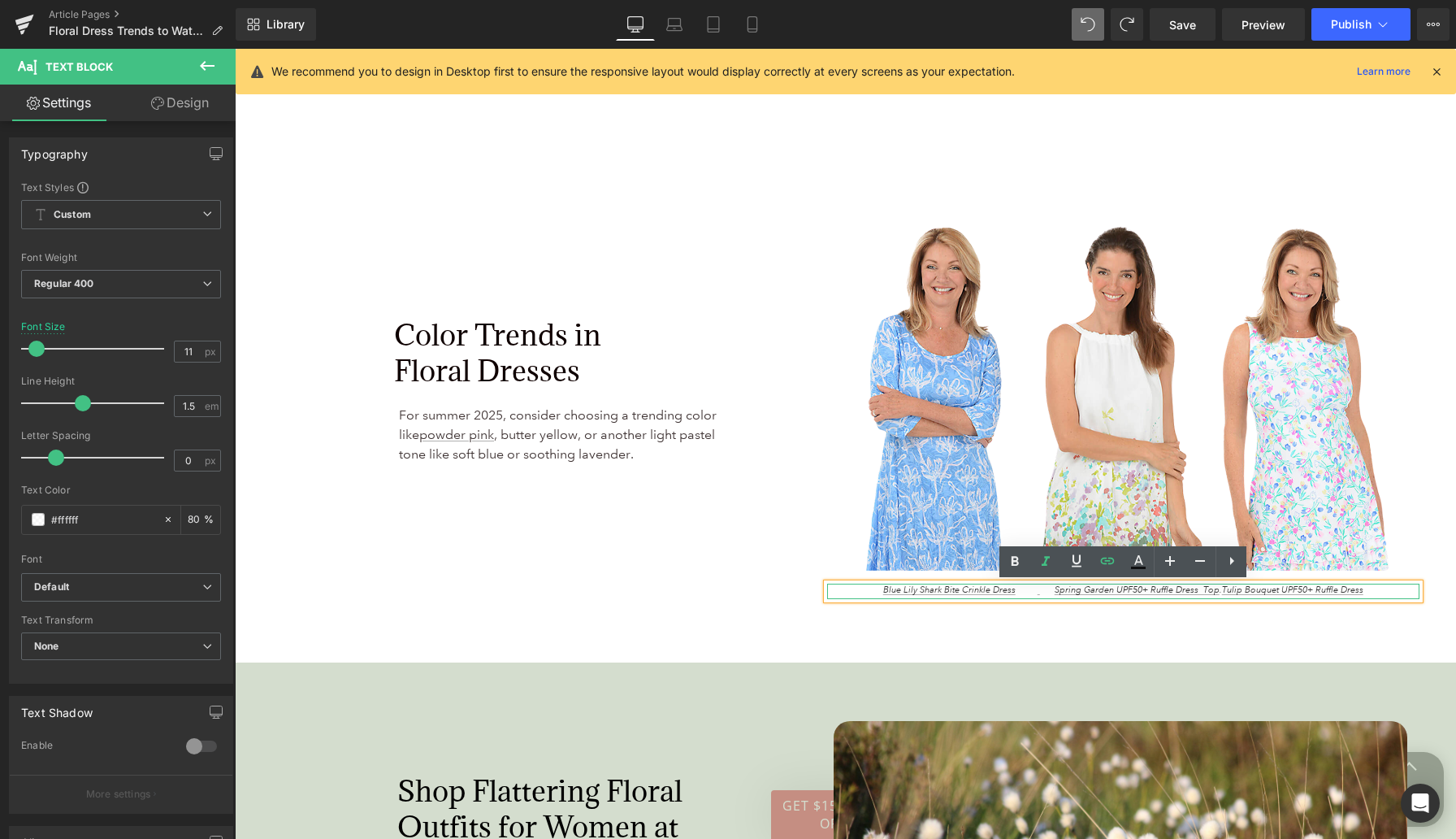
drag, startPoint x: 1044, startPoint y: 590, endPoint x: 1215, endPoint y: 591, distance: 171.0
click at [1185, 591] on span "Blue Lily Shark Bite Crinkle Dress Spring Garden UPF50+ Ruffle Dress Top . Tuli…" at bounding box center [1123, 590] width 480 height 11
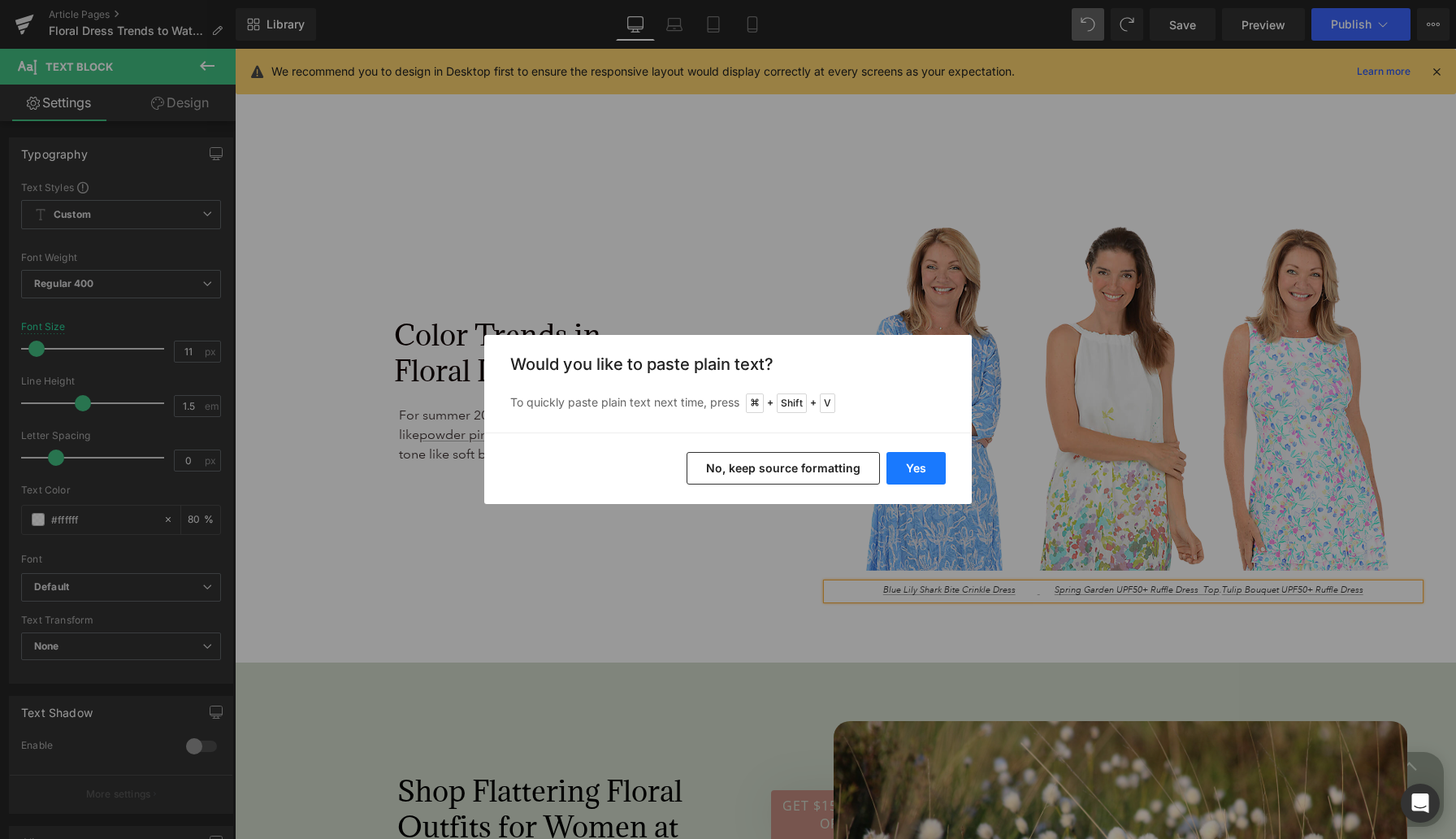
drag, startPoint x: 928, startPoint y: 472, endPoint x: 691, endPoint y: 423, distance: 242.0
click at [928, 472] on button "Yes" at bounding box center [917, 468] width 60 height 32
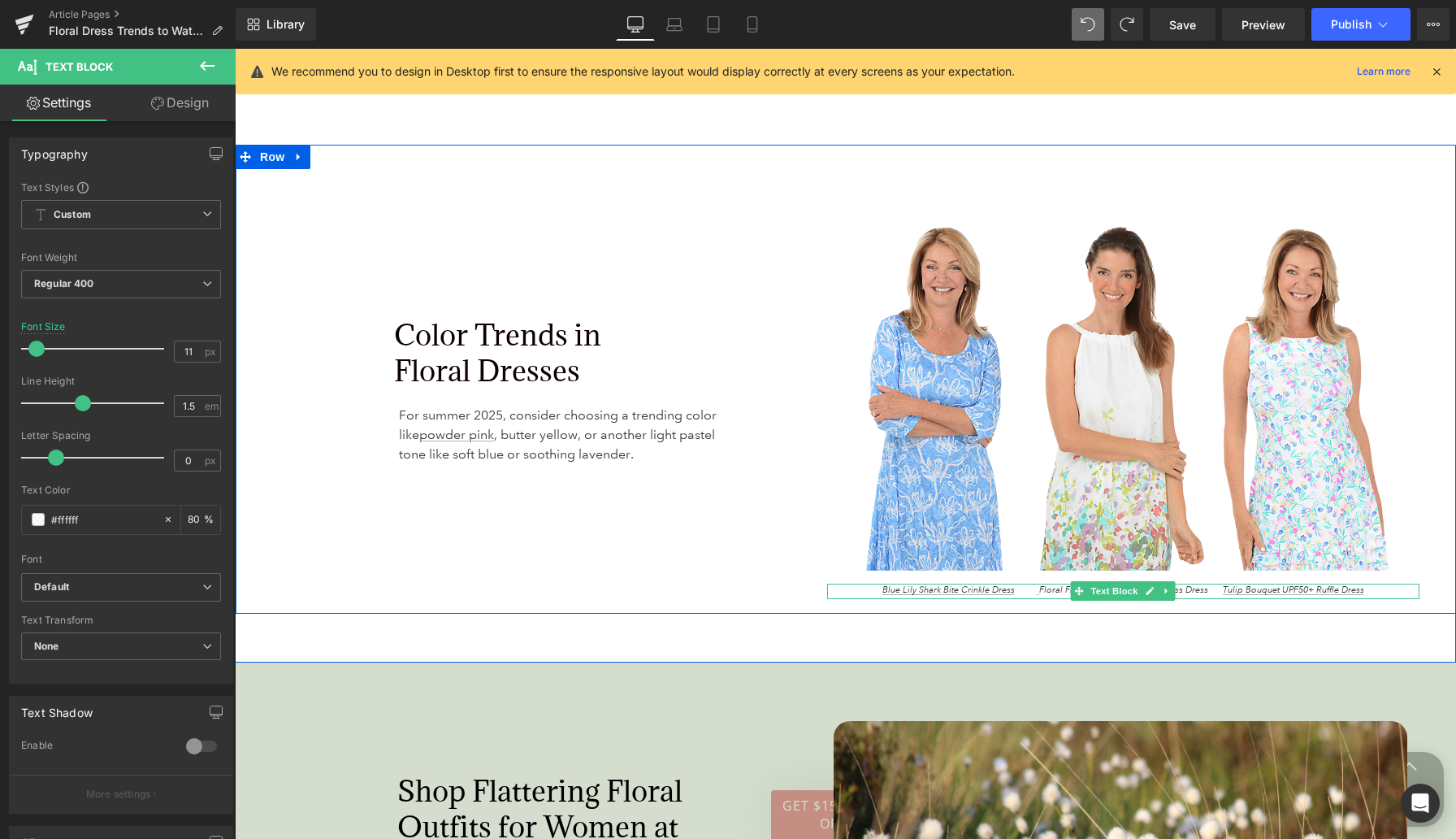
drag, startPoint x: 1045, startPoint y: 587, endPoint x: 1212, endPoint y: 593, distance: 167.1
click at [1185, 593] on span "Blue Lily Shark Bite Crinkle Dress Floral Fields Halter Neck Sleeveless Dress T…" at bounding box center [1123, 590] width 482 height 11
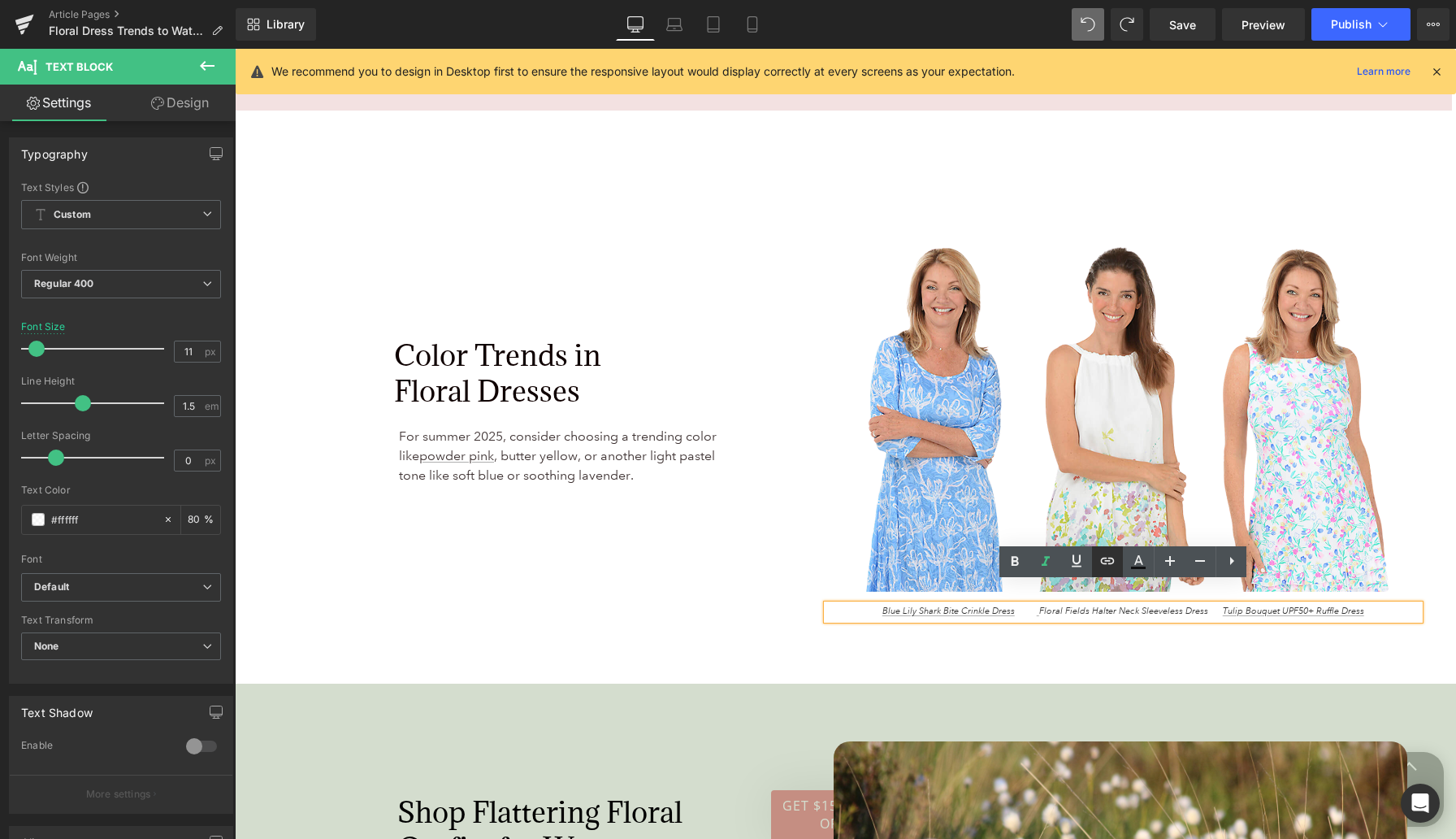
click at [1109, 567] on icon at bounding box center [1107, 561] width 20 height 20
click at [1119, 626] on input "text" at bounding box center [1172, 624] width 250 height 41
paste input "[URL][DOMAIN_NAME]"
type input "[URL][DOMAIN_NAME]"
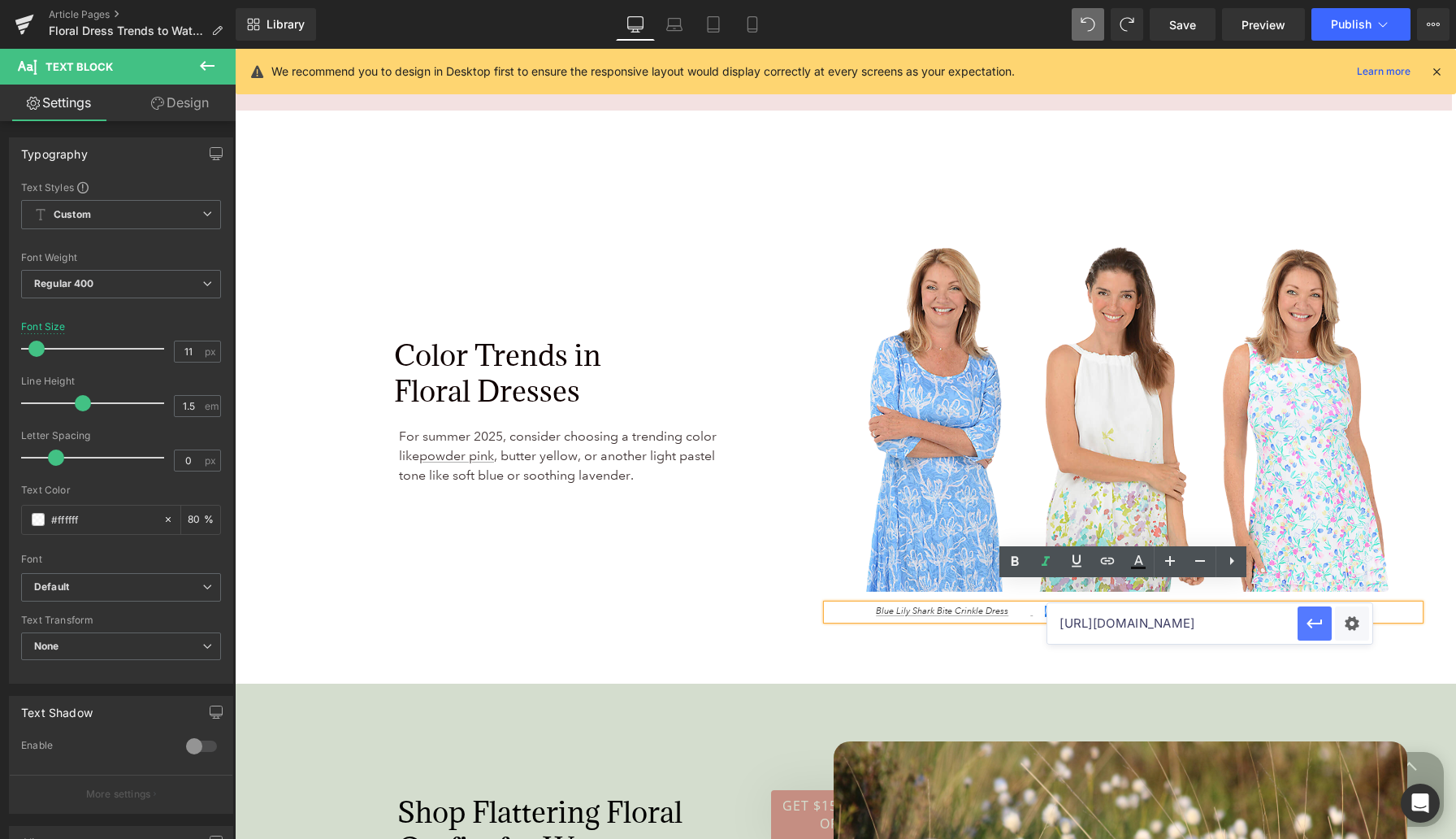
drag, startPoint x: 1307, startPoint y: 626, endPoint x: 1072, endPoint y: 577, distance: 240.1
click at [1185, 626] on icon "button" at bounding box center [1314, 623] width 20 height 20
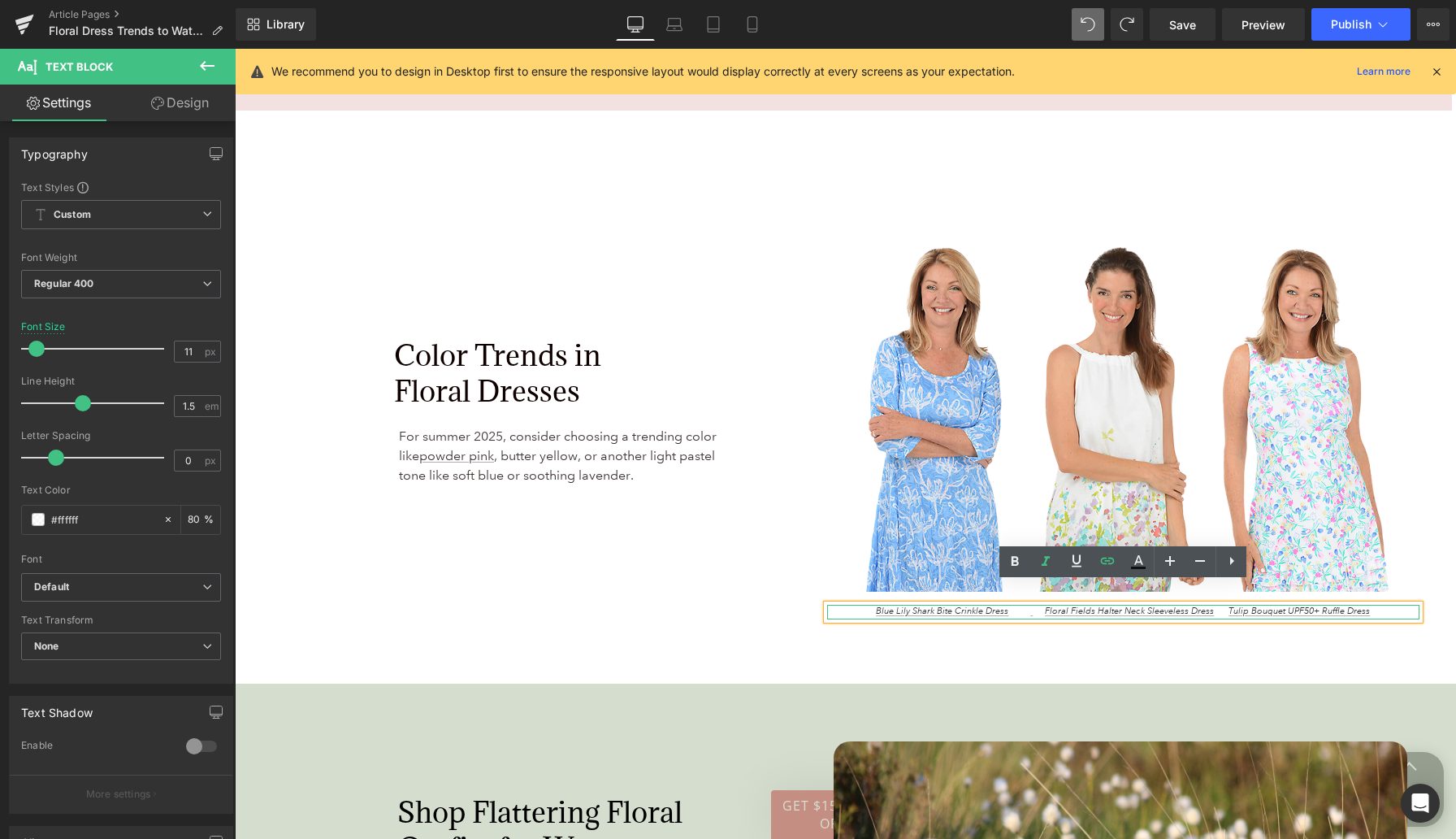
click at [1035, 605] on span "Blue Lily Shark Bite Crinkle Dress Floral Fields Halter Neck Sleeveless Dress T…" at bounding box center [1123, 610] width 494 height 11
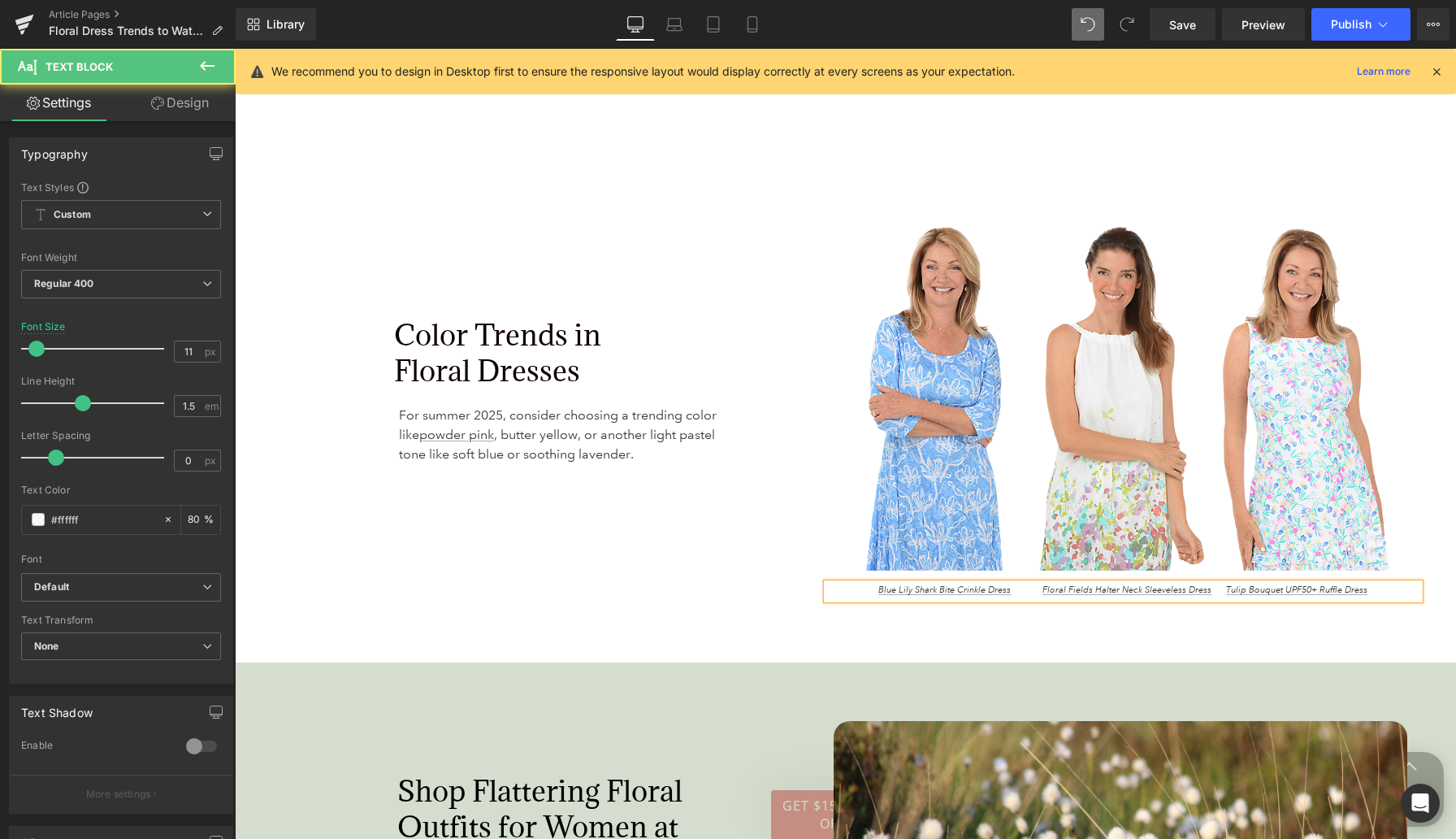
click at [1185, 589] on span "Blue Lily Shark Bite Crinkle Dress Floral Fields Halter Neck Sleeveless Dress T…" at bounding box center [1122, 590] width 489 height 11
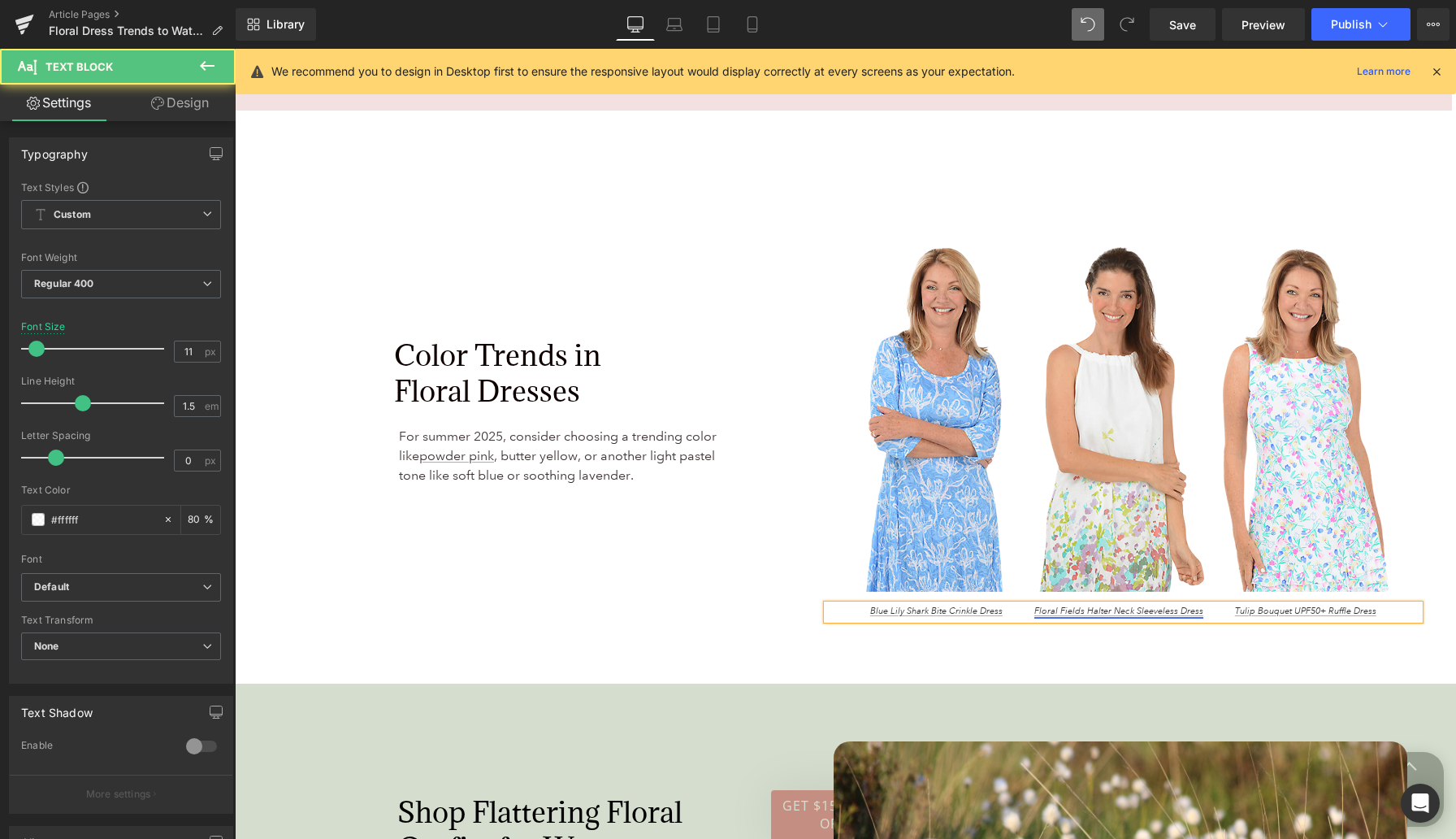
click at [1034, 605] on link "Floral Fields Halter Neck Sleeveless Dress" at bounding box center [1119, 610] width 169 height 11
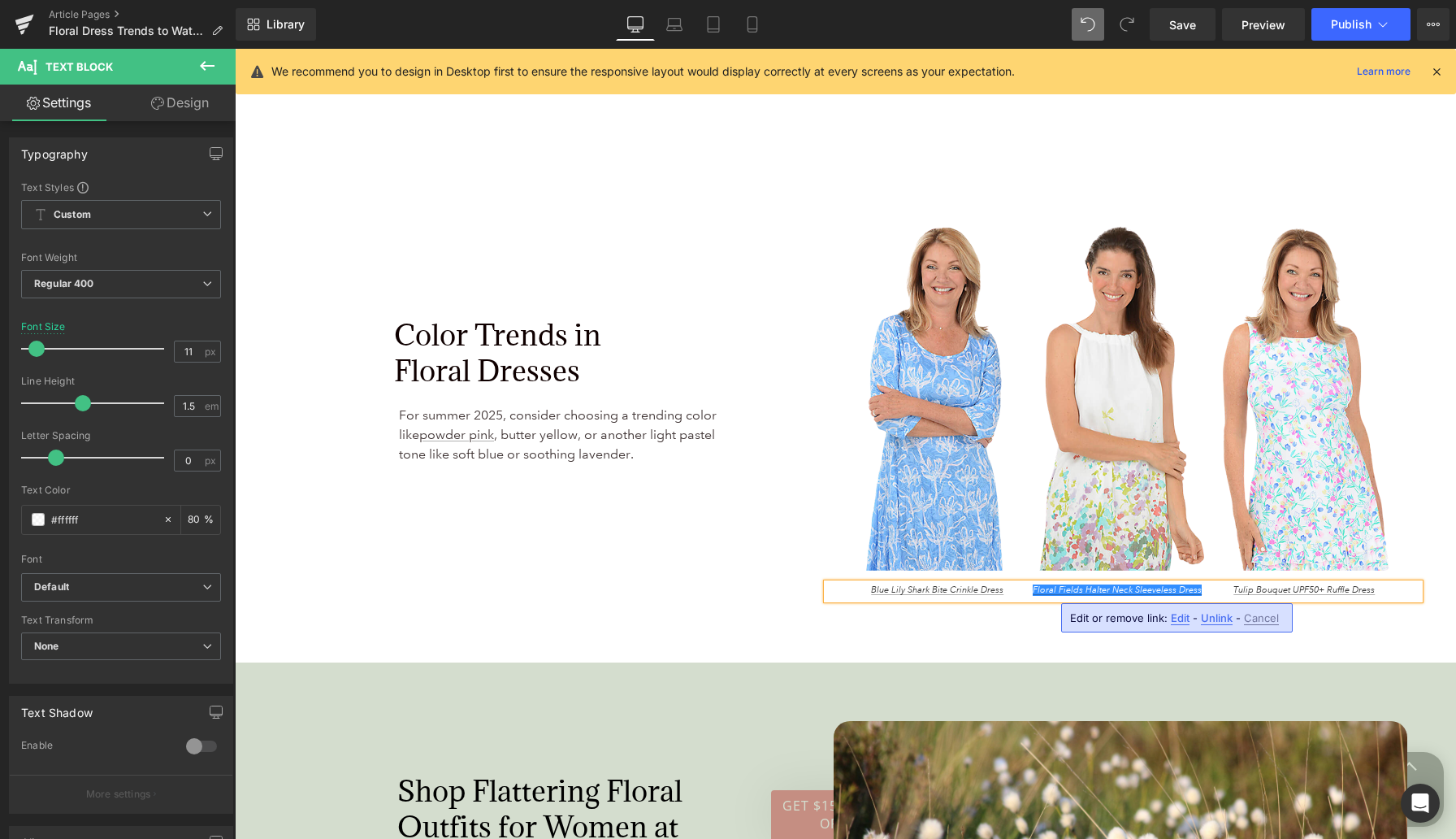
click at [702, 571] on div "Color Trends in Floral Dresses Heading For summer 2025, consider choosing a tre…" at bounding box center [532, 392] width 592 height 414
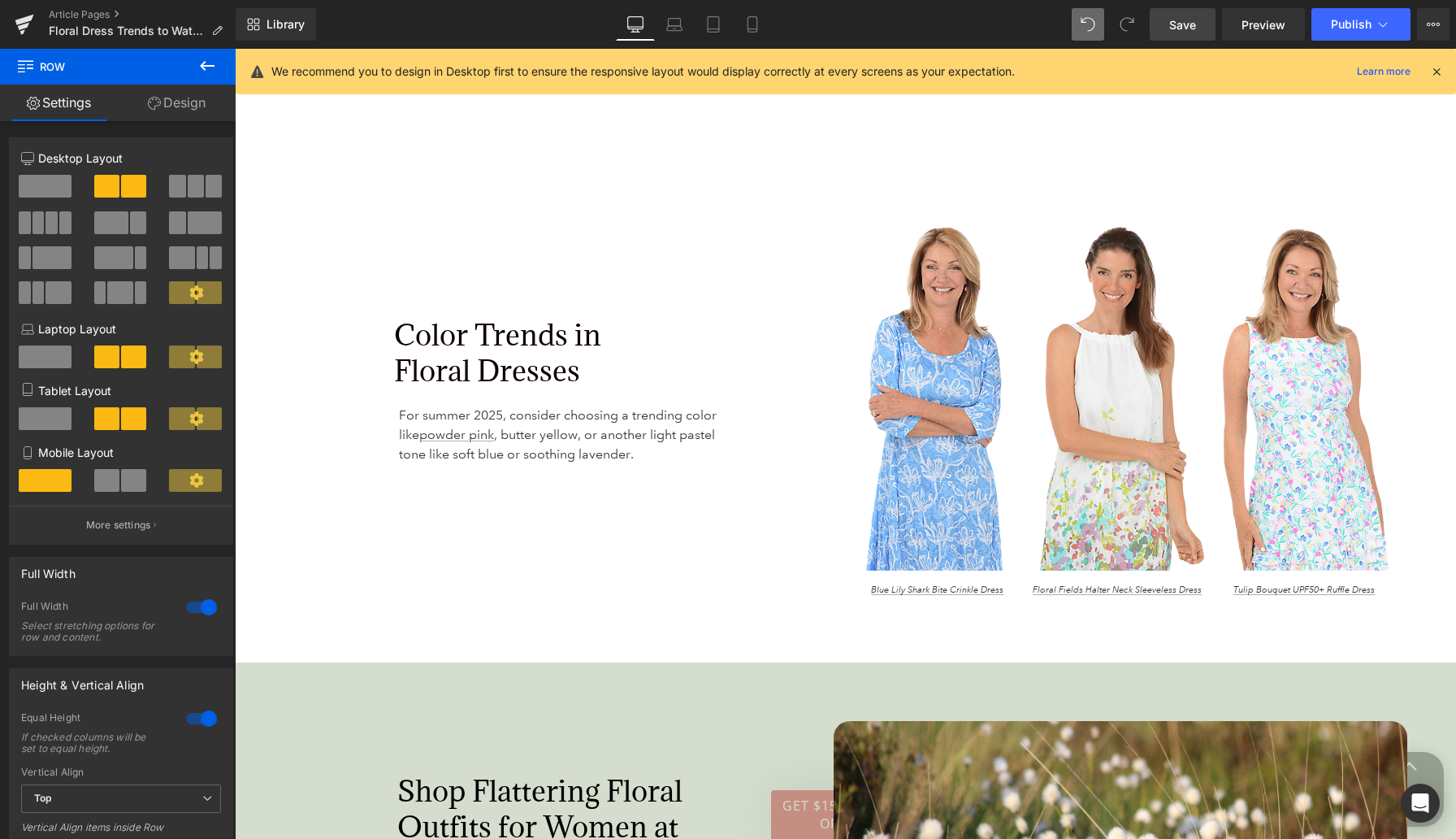
click at [1185, 20] on link "Save" at bounding box center [1182, 25] width 66 height 32
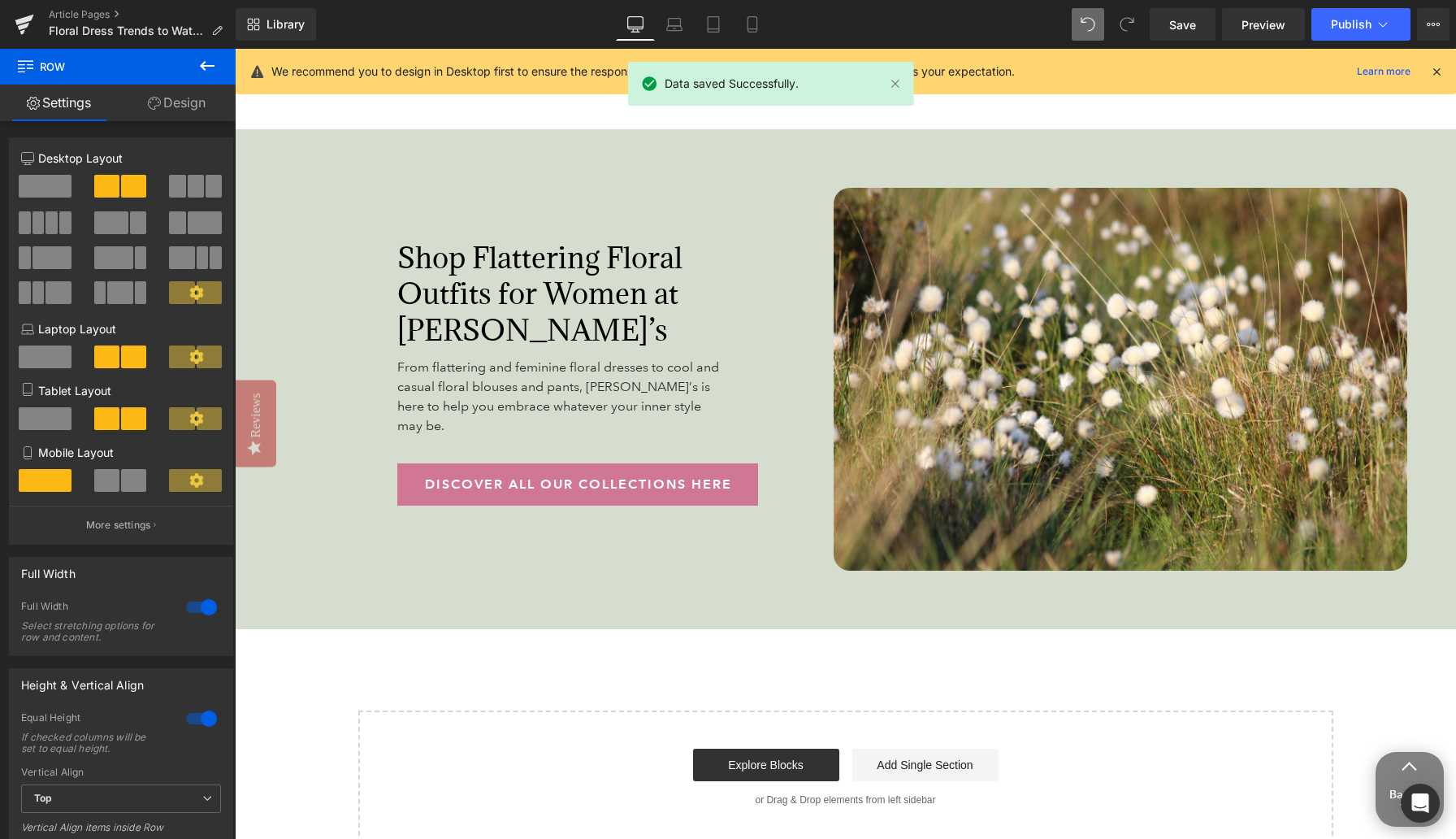
scroll to position [5958, 0]
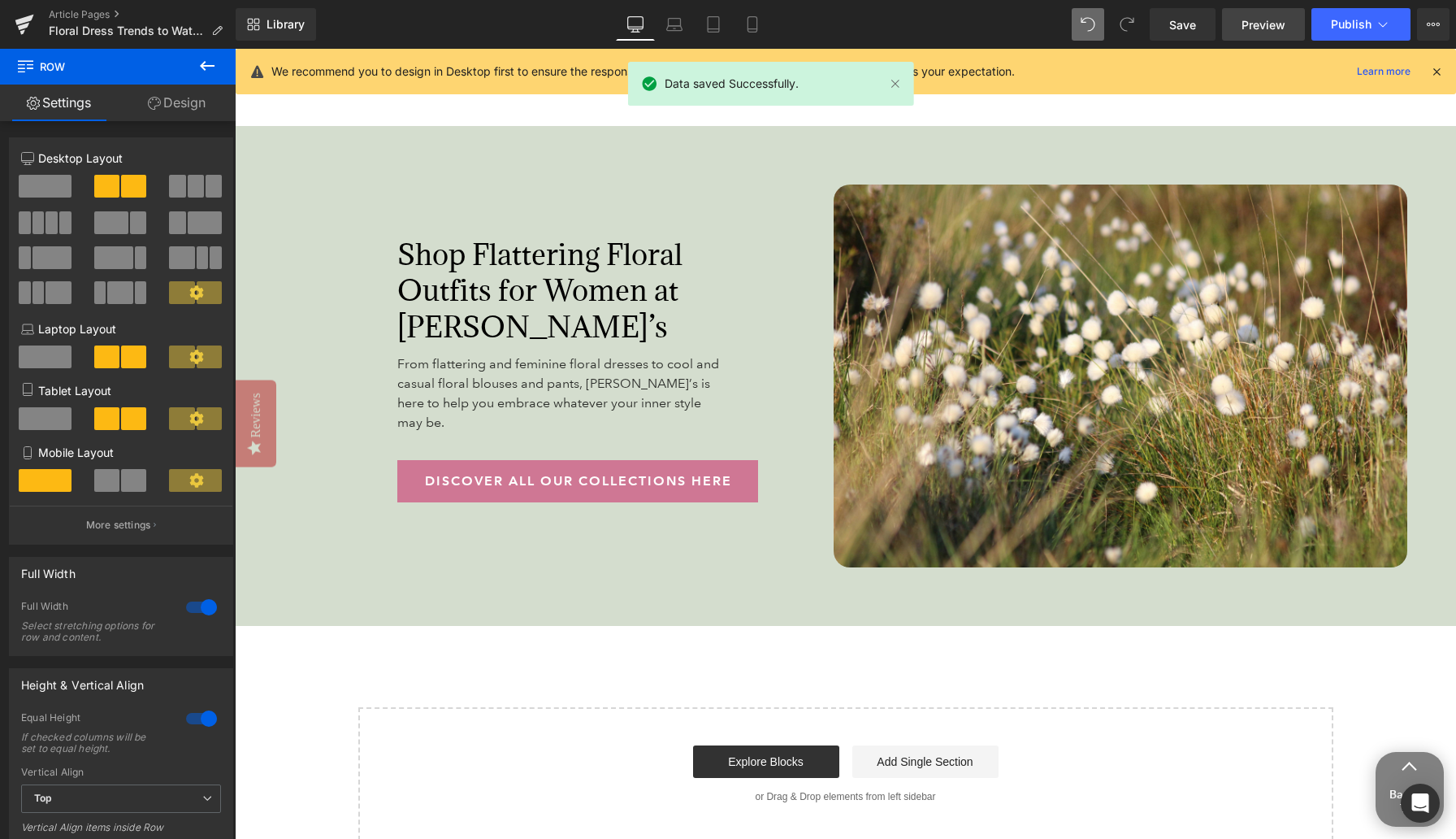
click at [1185, 33] on link "Preview" at bounding box center [1263, 25] width 83 height 32
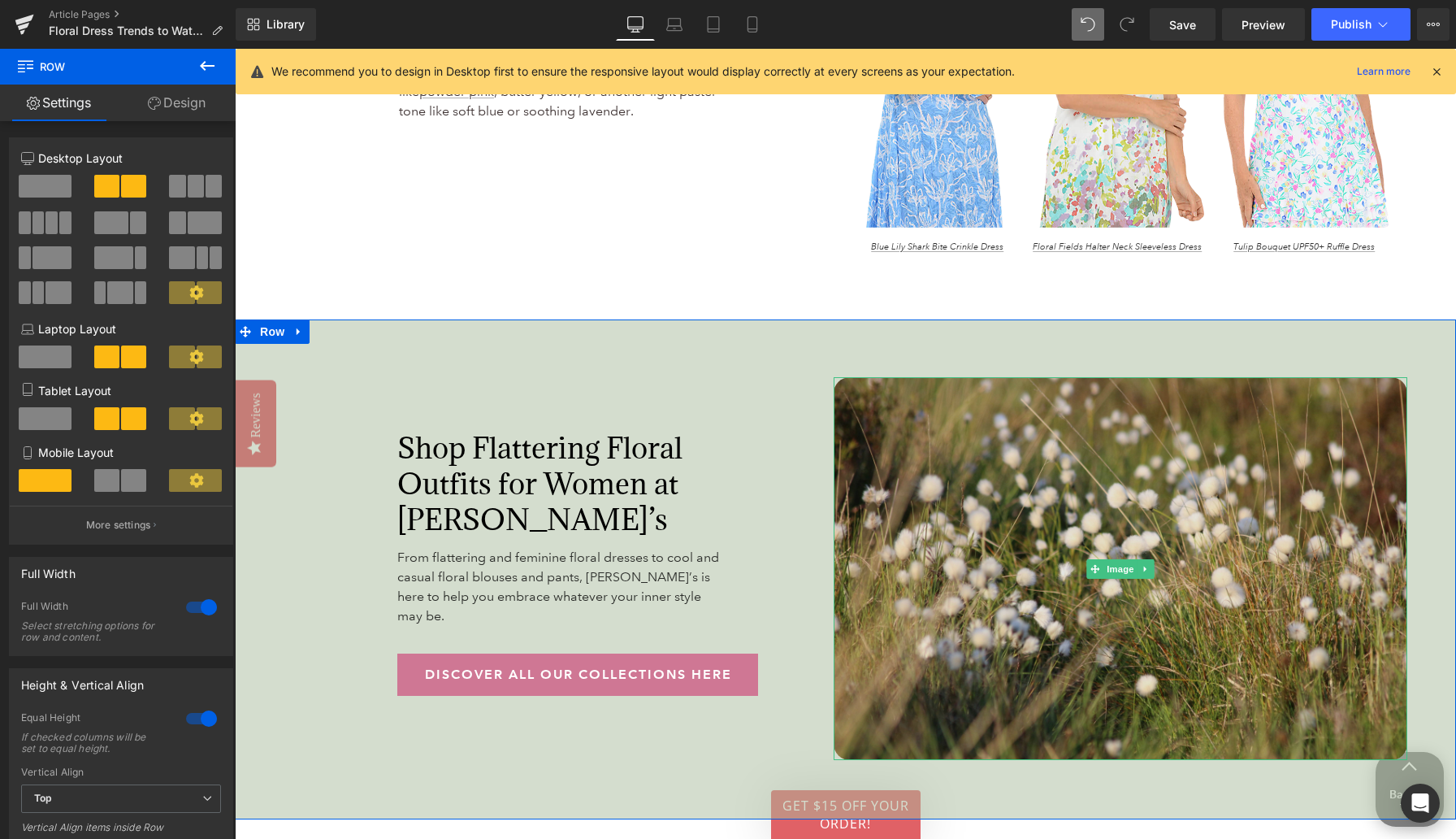
scroll to position [5520, 0]
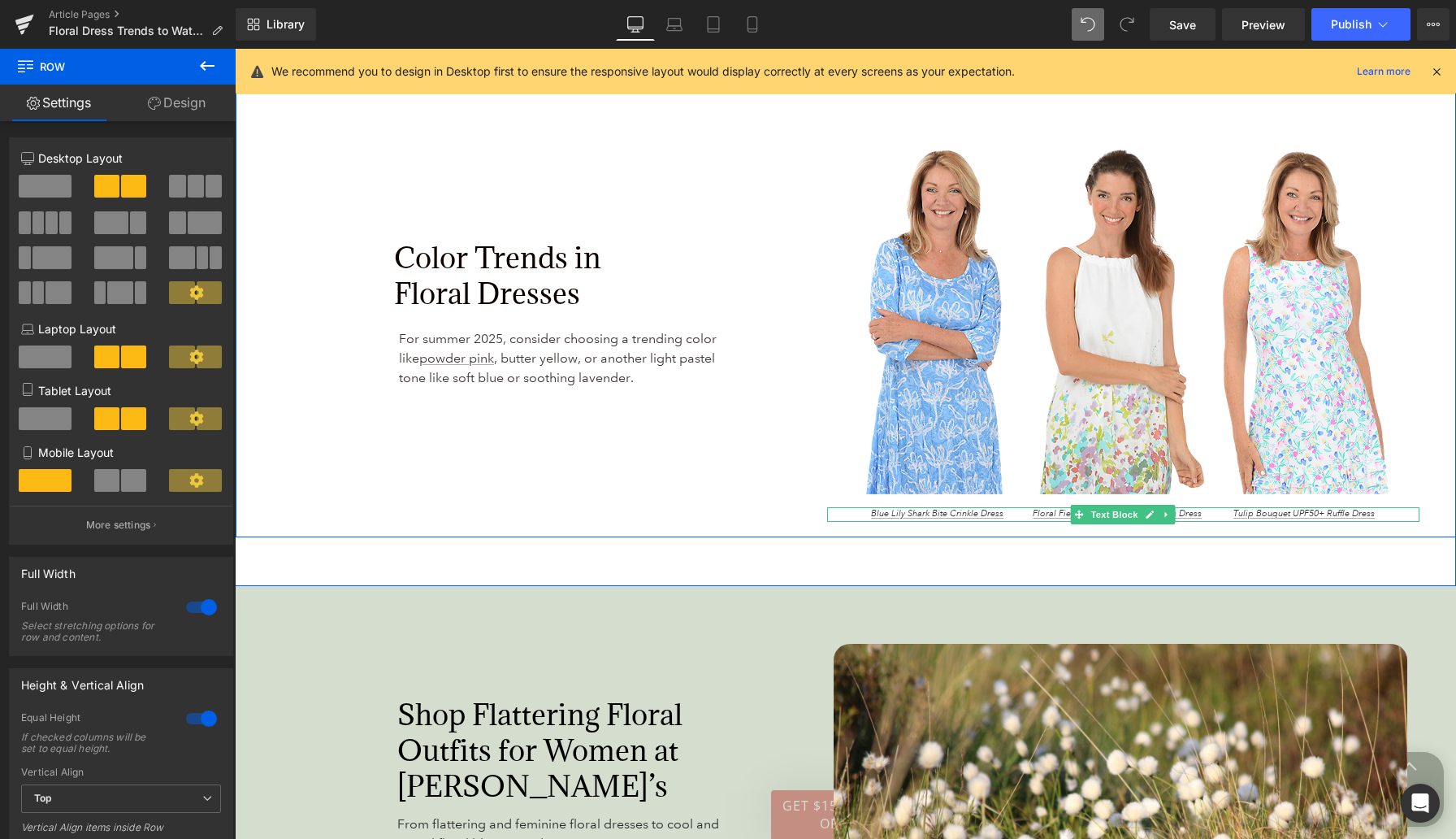
click at [1019, 508] on span "Blue Lily Shark Bite Crinkle Dress Floral Fields Halter Neck Sleeveless Dress T…" at bounding box center [1123, 513] width 504 height 11
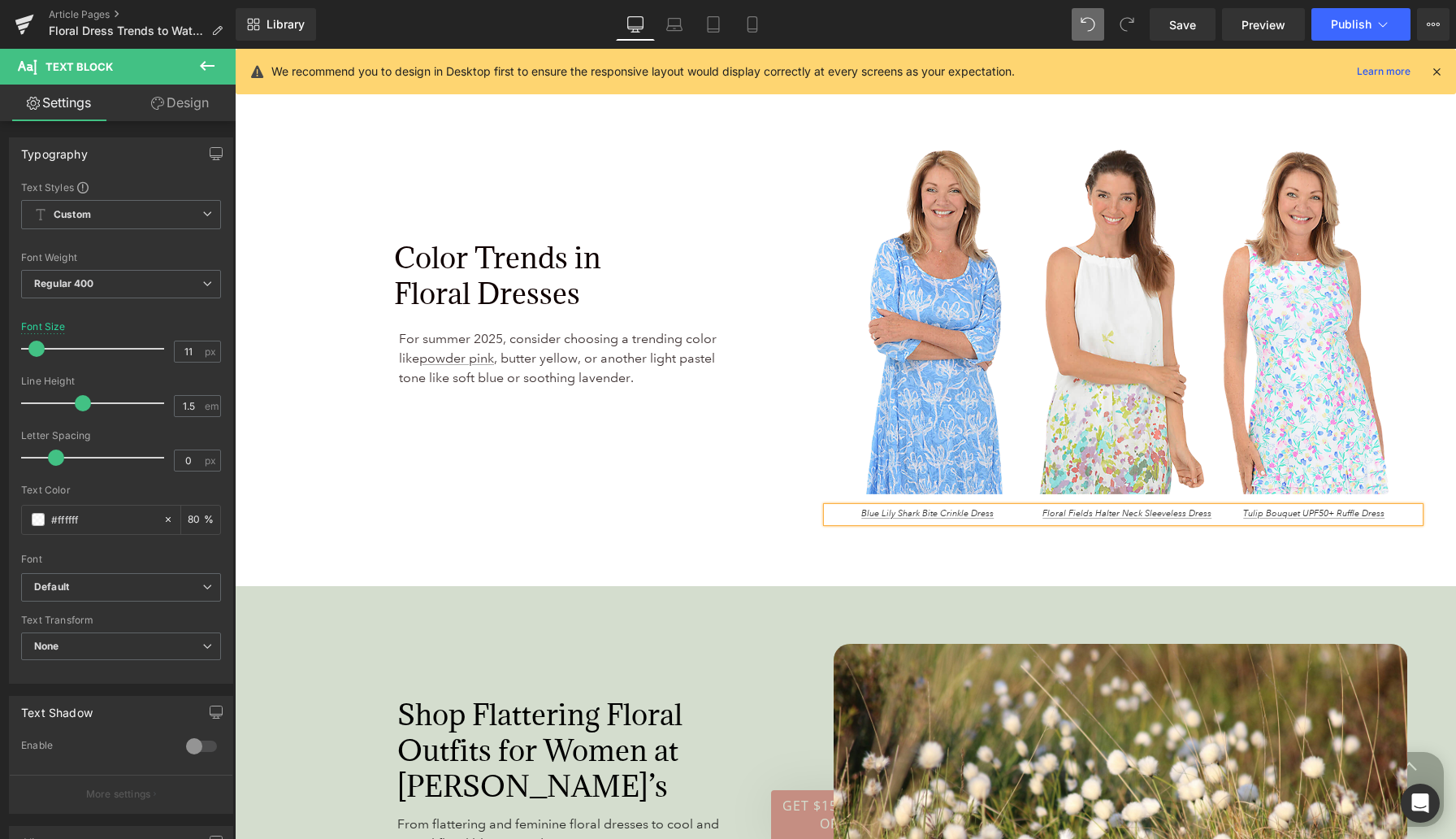
click at [1185, 508] on span "Blue Lily Shark Bite Crinkle Dress Floral Fields Halter Neck Sleeveless Dress T…" at bounding box center [1122, 513] width 523 height 11
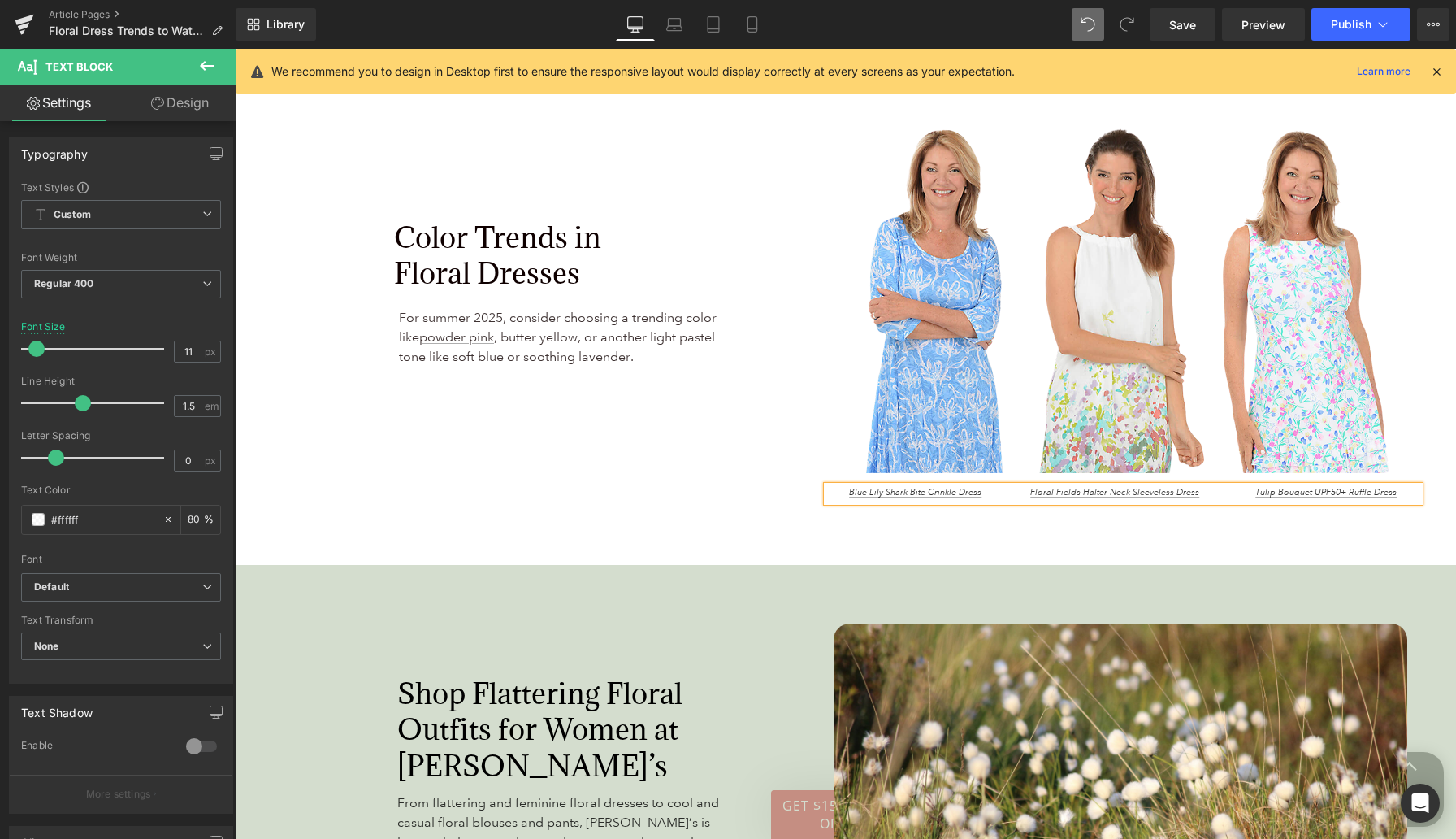
click at [1008, 489] on span "Blue Lily Shark Bite Crinkle Dress Floral Fields Halter Neck Sleeveless Dress T…" at bounding box center [1123, 492] width 548 height 11
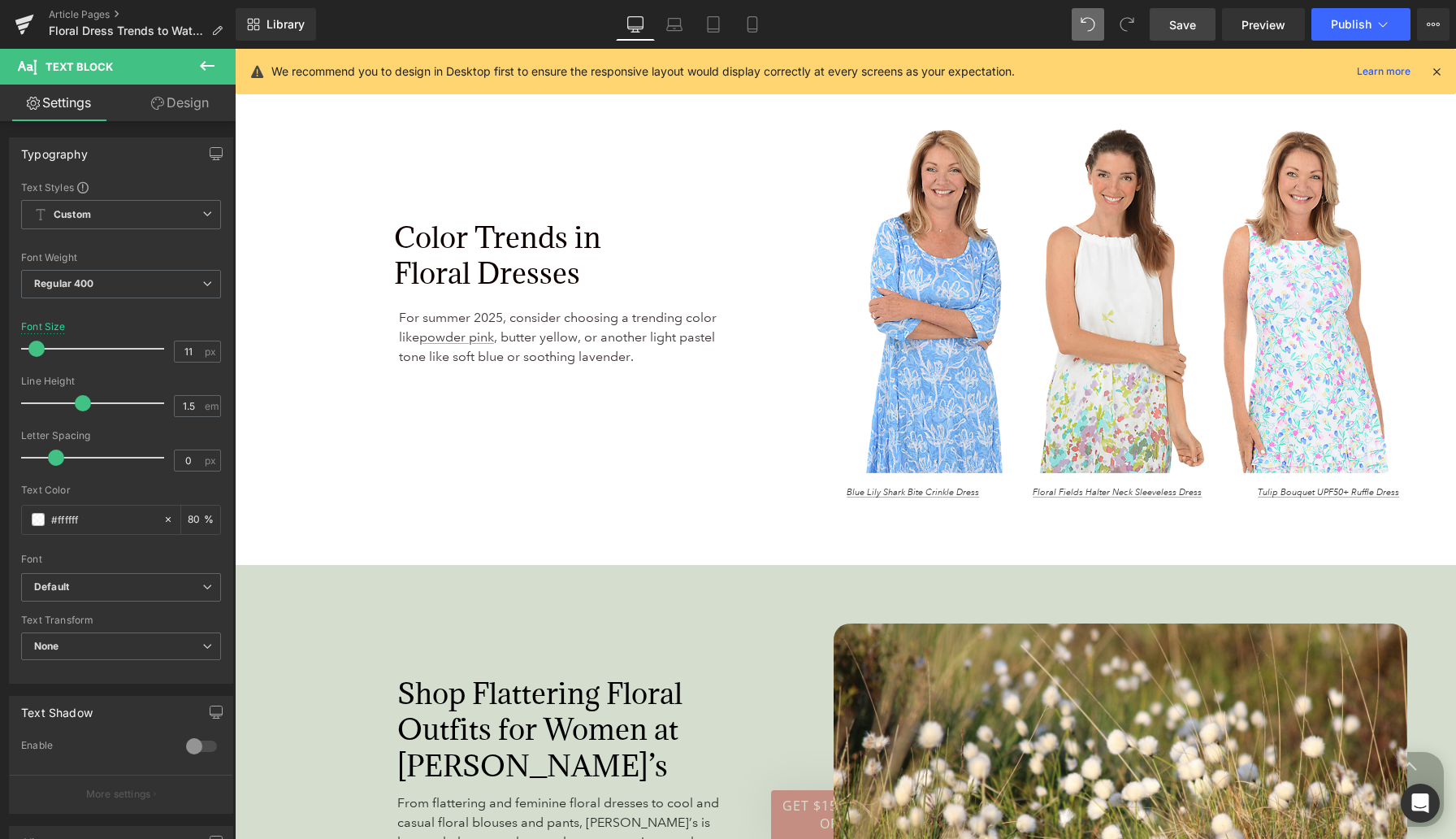
click at [1185, 25] on span "Save" at bounding box center [1182, 25] width 26 height 17
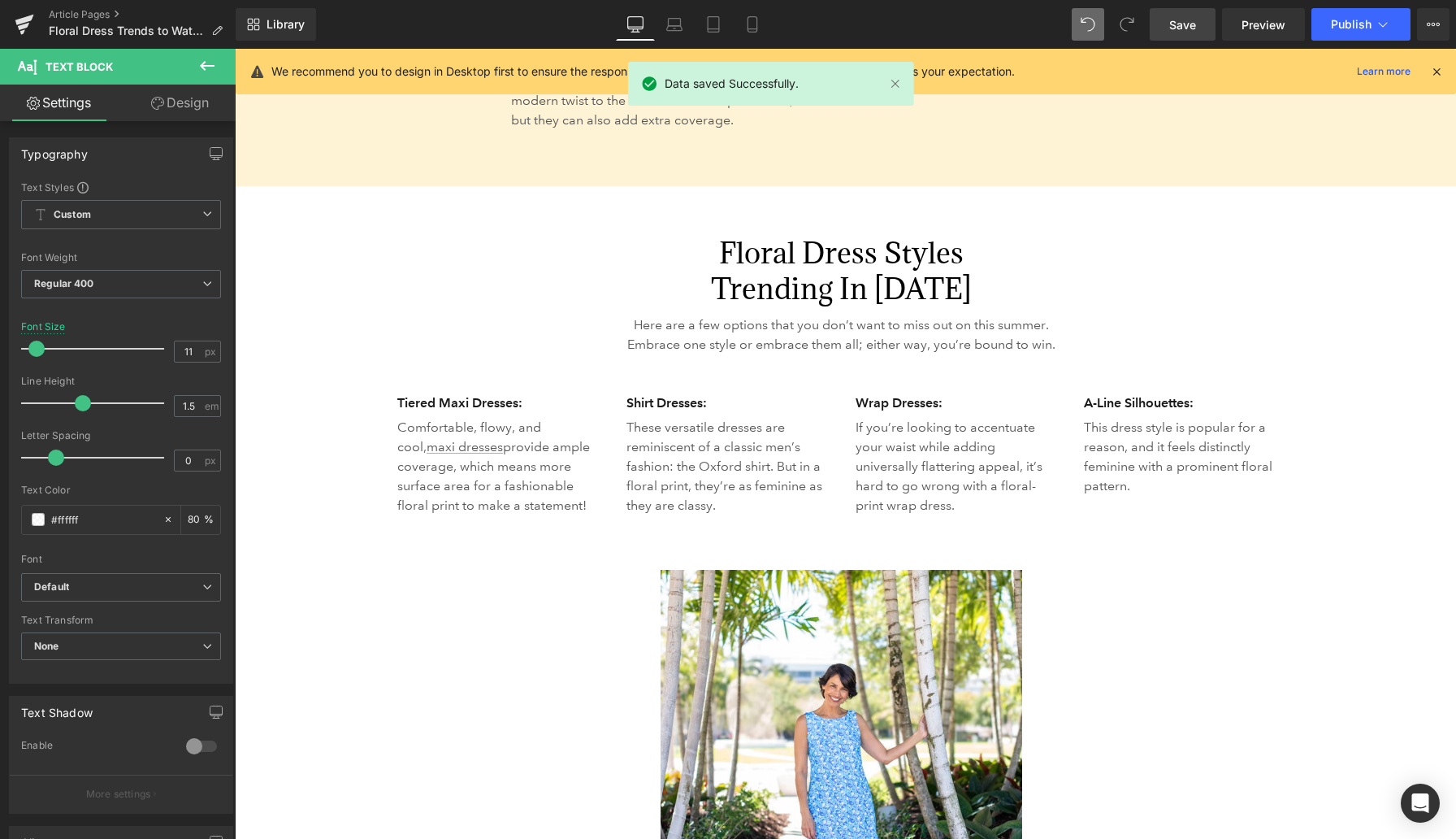
scroll to position [3792, 0]
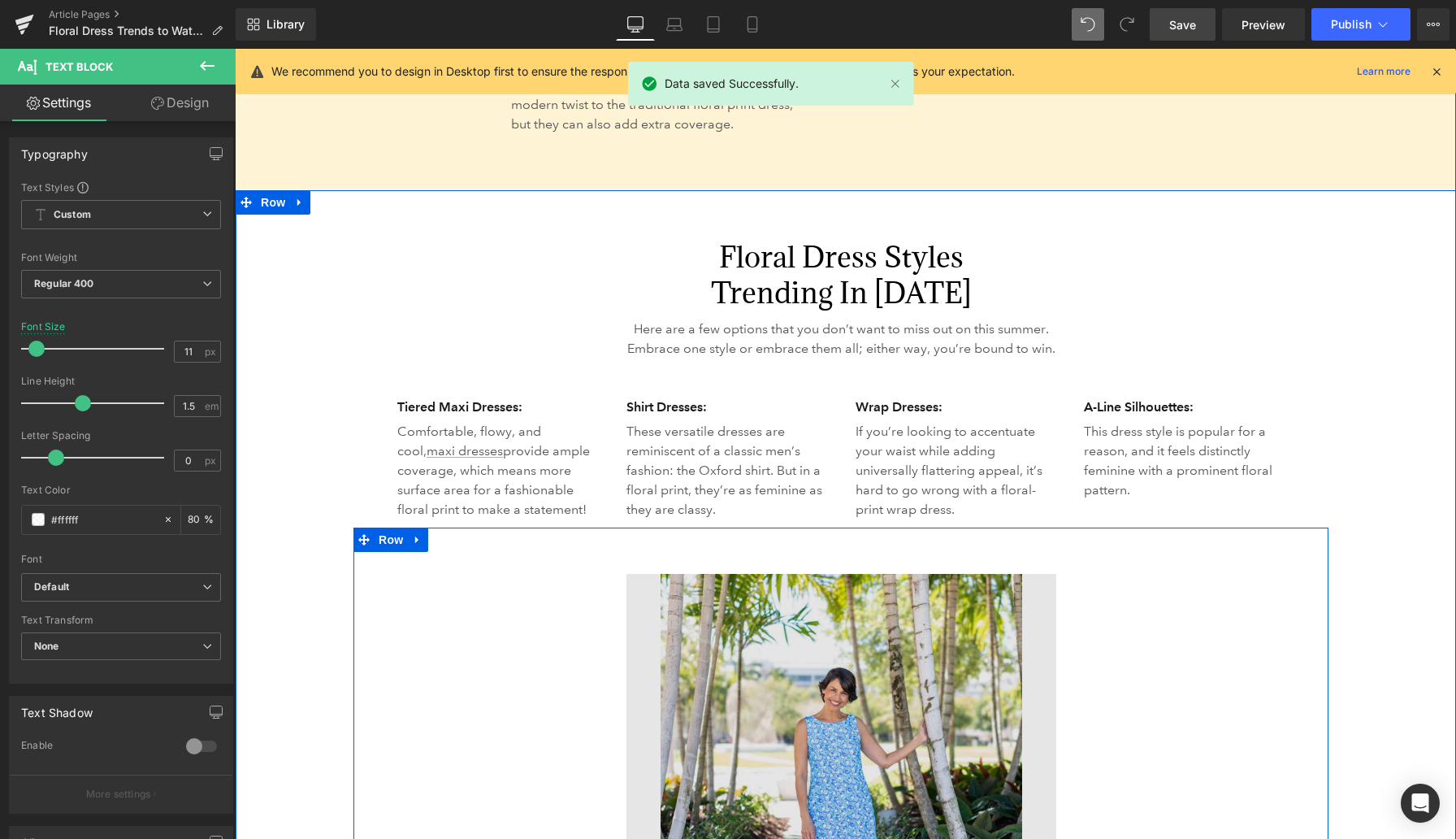
click at [763, 632] on img at bounding box center [842, 789] width 430 height 430
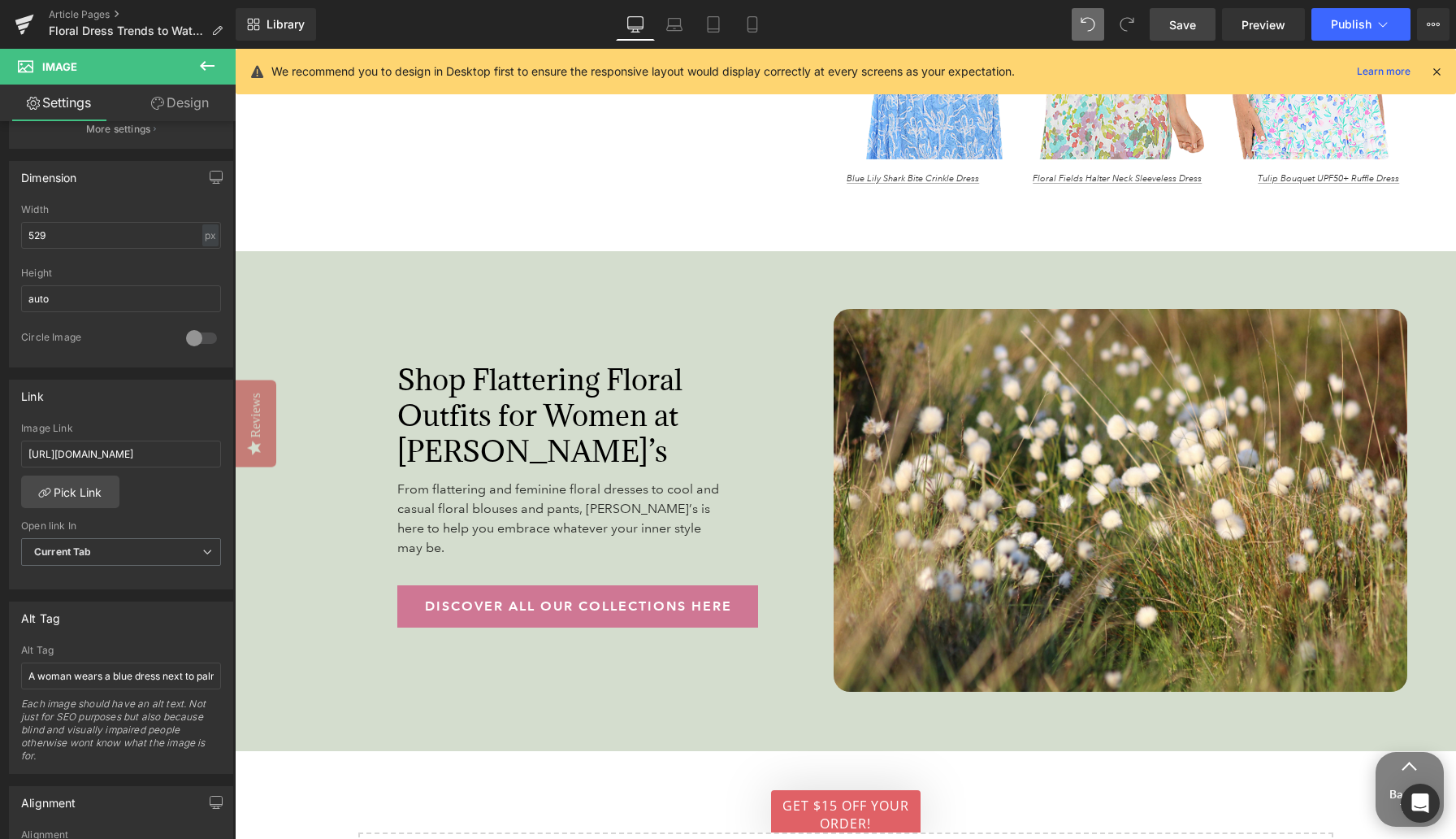
scroll to position [5061, 0]
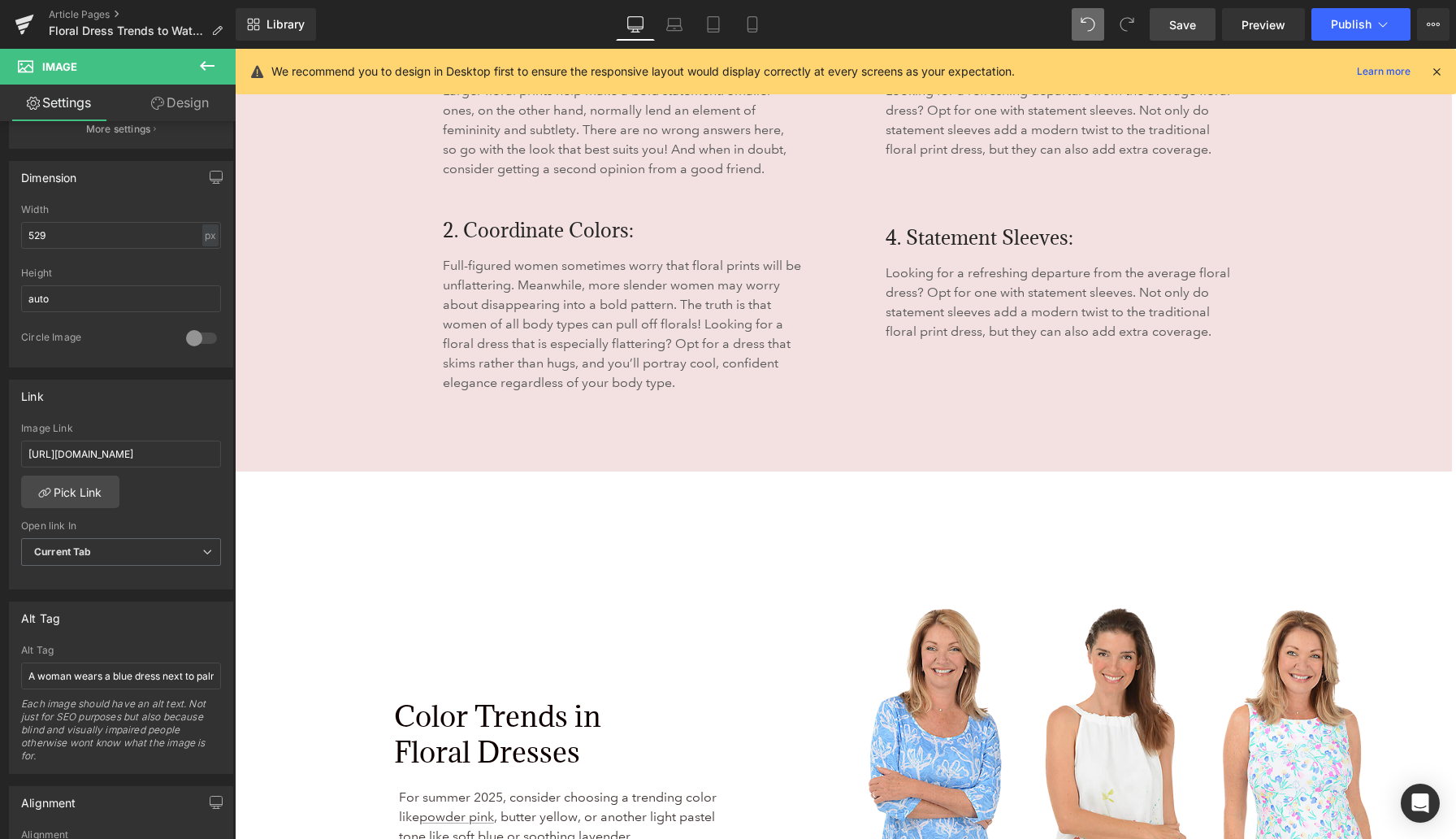
click at [1185, 21] on span "Save" at bounding box center [1182, 25] width 26 height 17
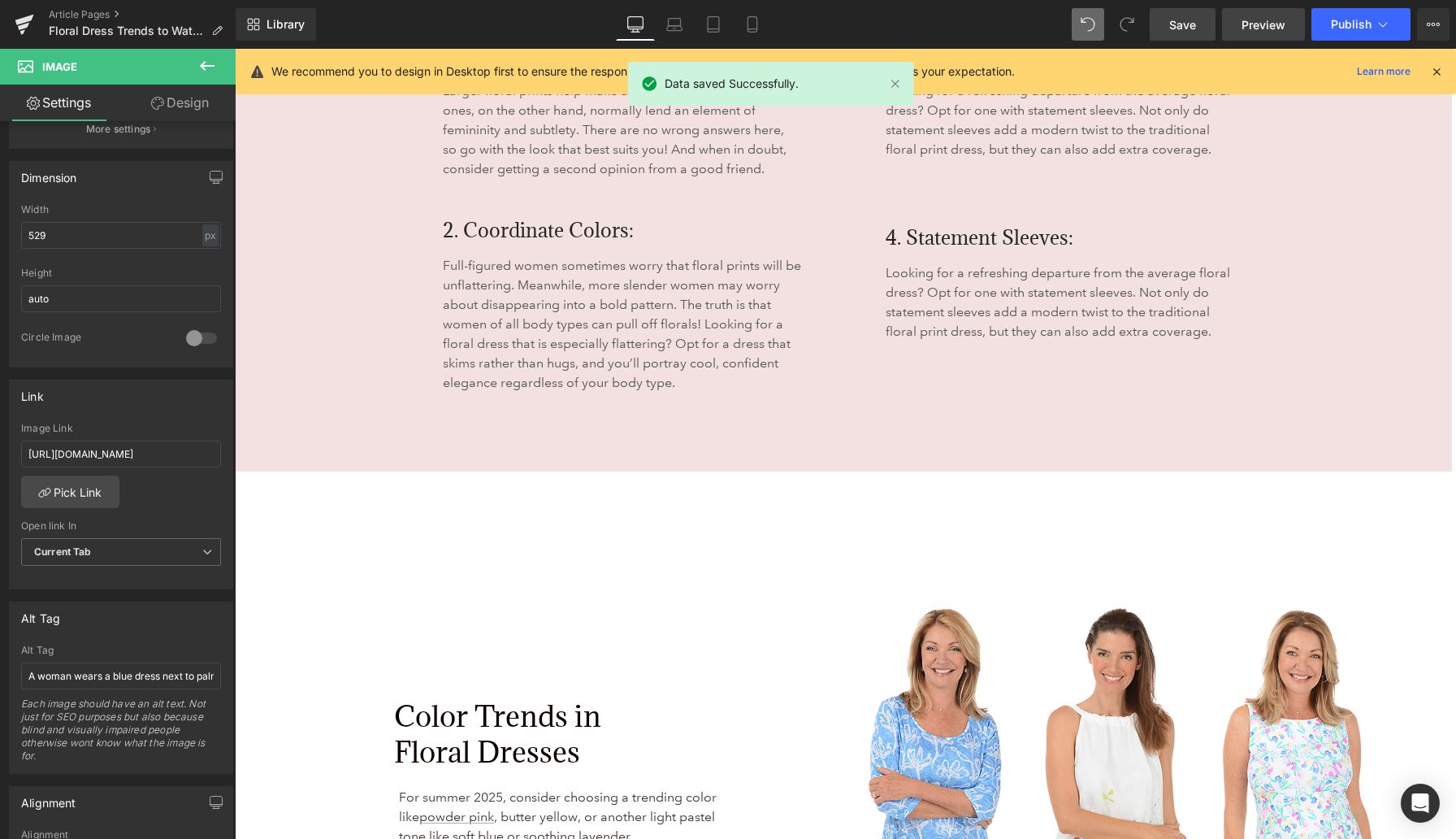
click at [1185, 28] on span "Preview" at bounding box center [1263, 25] width 44 height 17
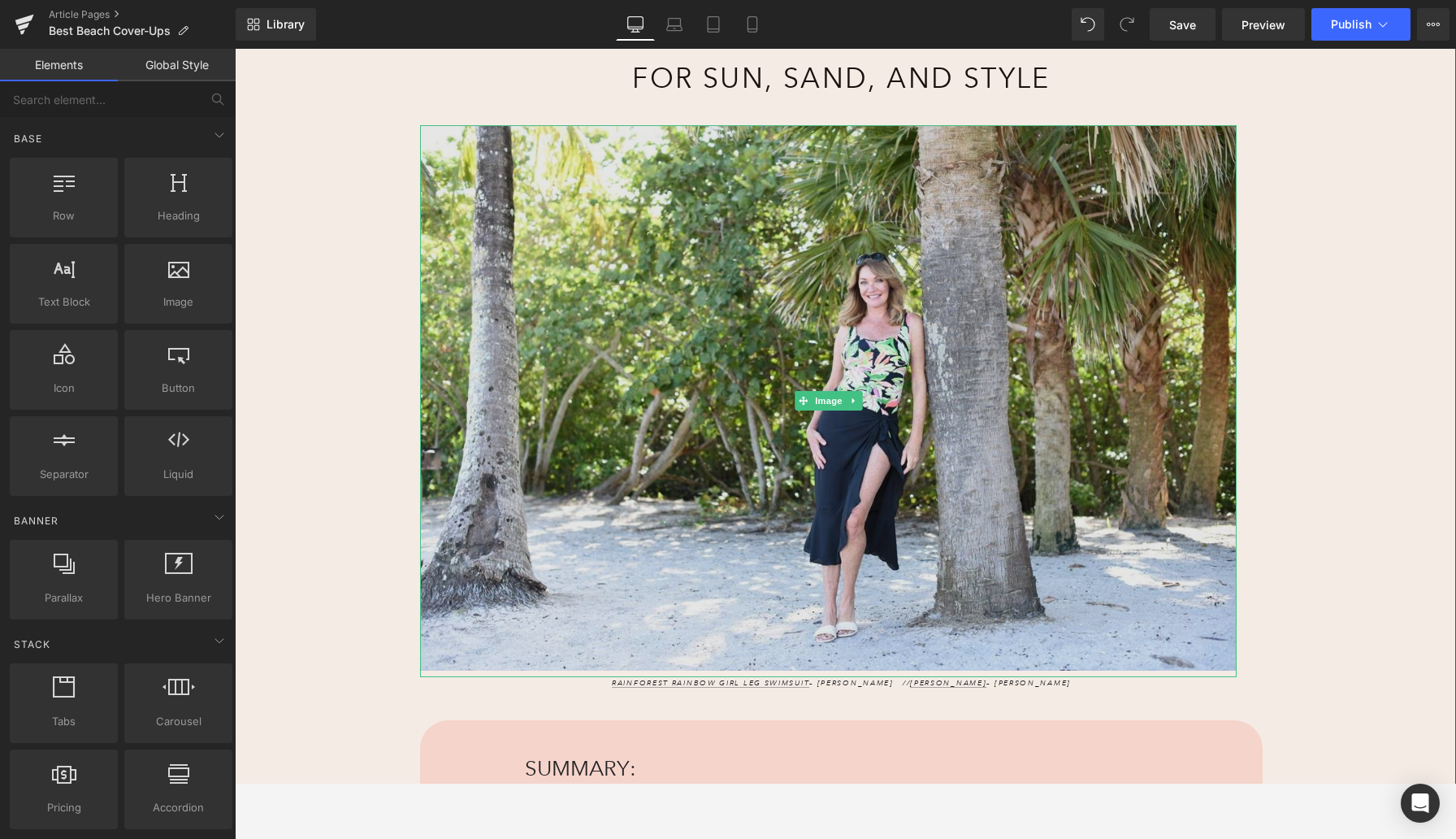
scroll to position [290, 0]
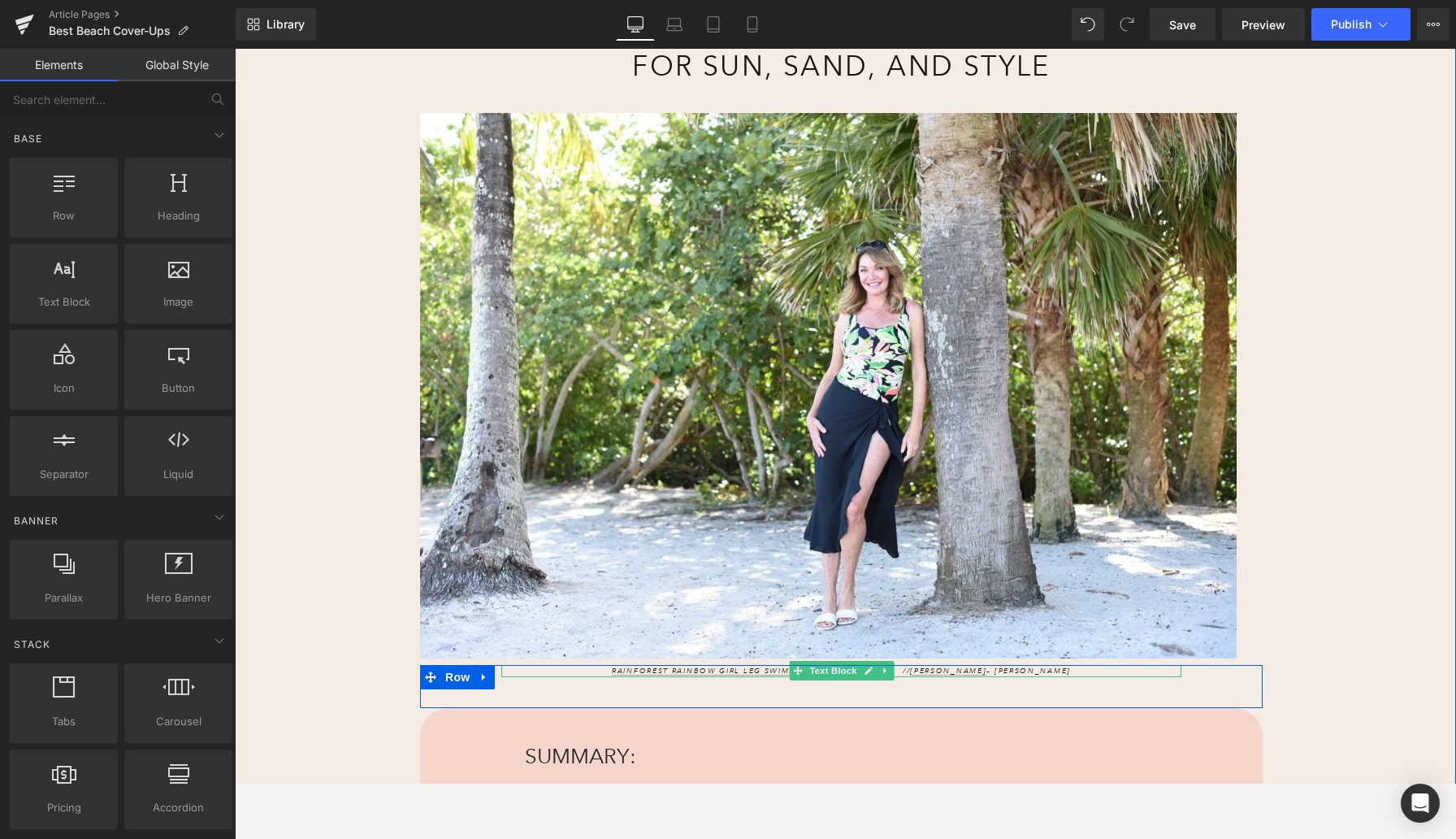
click at [597, 669] on p "Rainforest Rainbow Girl Leg Swimsuit – Maxine // Georgette Ruffled Sarong – J. …" at bounding box center [842, 671] width 680 height 13
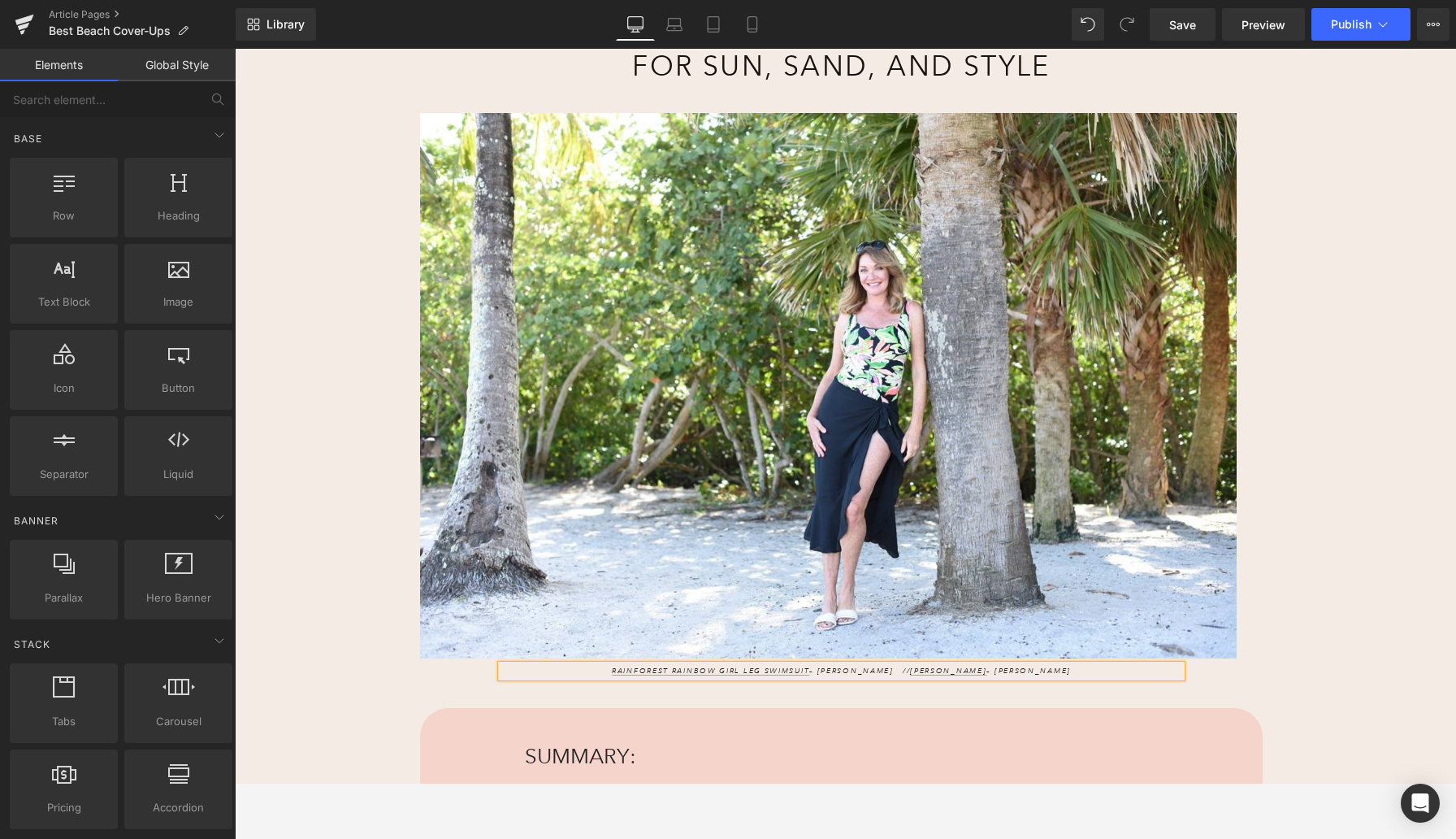
click at [597, 669] on p "Rainforest Rainbow Girl Leg Swimsuit – Maxine // Georgette Ruffled Sarong – J. …" at bounding box center [842, 671] width 680 height 13
